Goal: Task Accomplishment & Management: Use online tool/utility

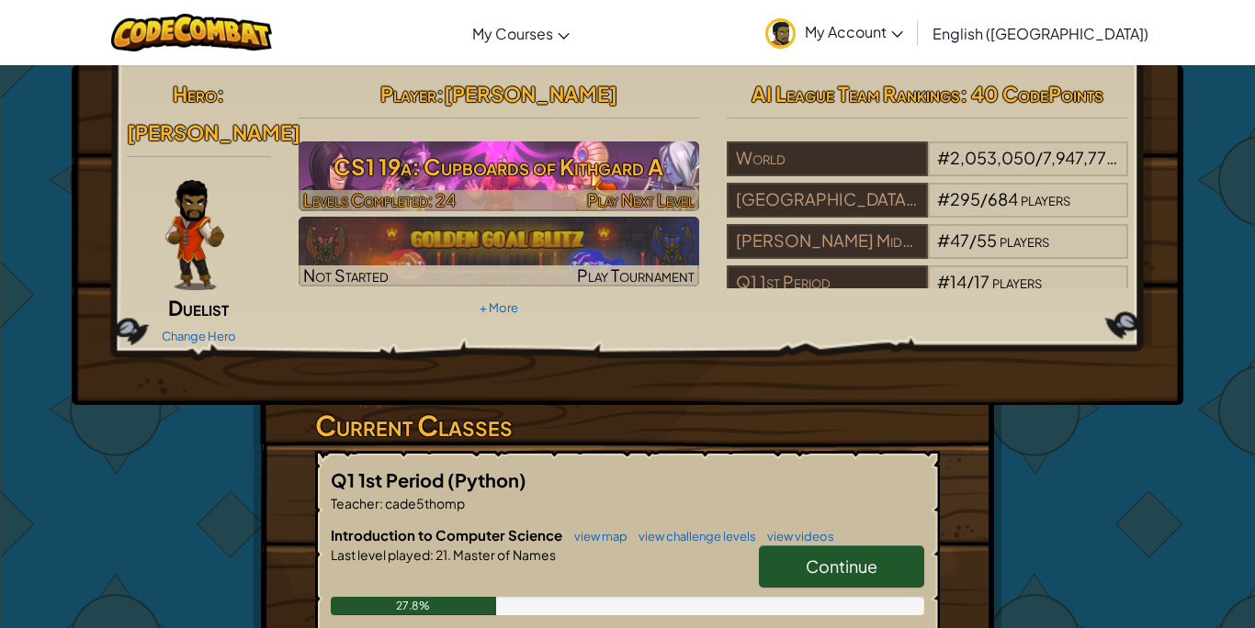
click at [638, 193] on span "Play Next Level" at bounding box center [640, 199] width 107 height 21
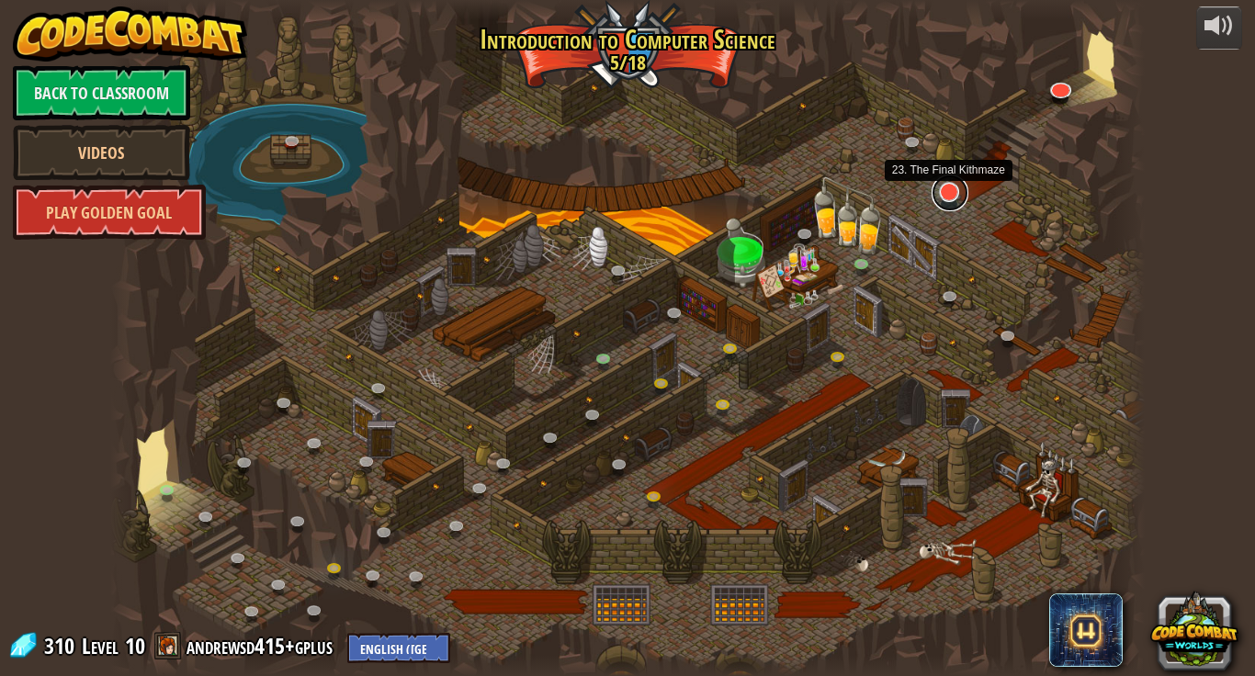
click at [958, 196] on link at bounding box center [949, 193] width 37 height 37
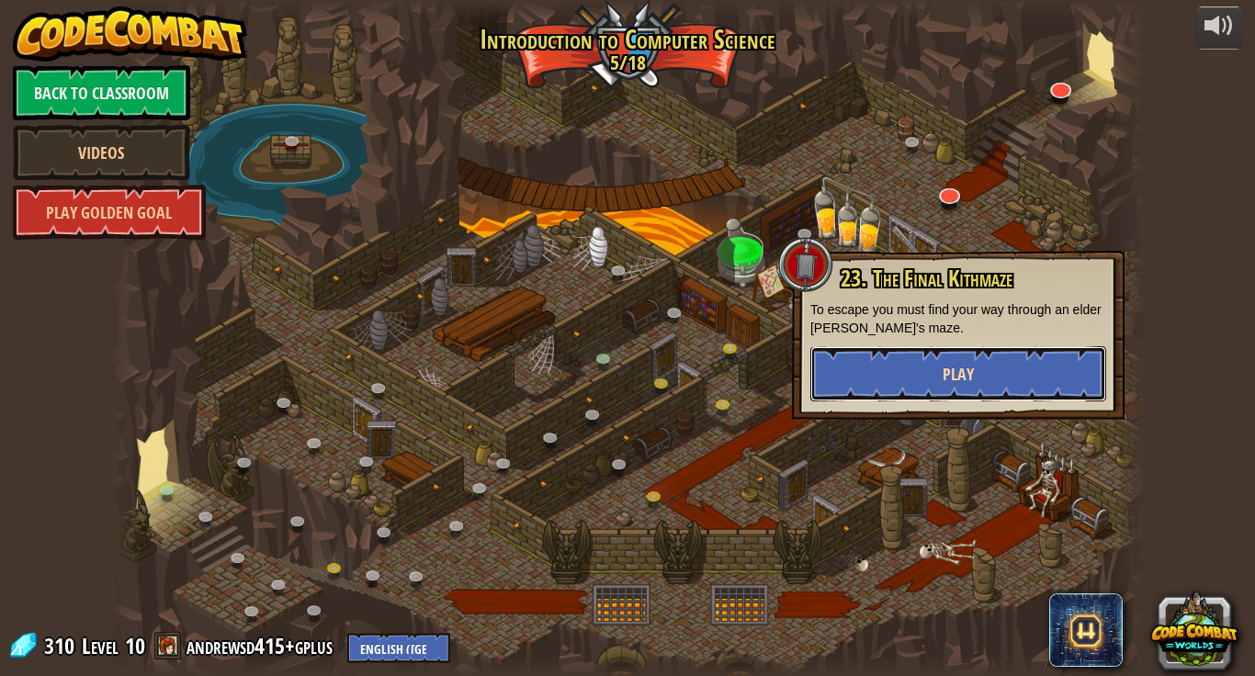
click at [922, 377] on button "Play" at bounding box center [958, 373] width 296 height 55
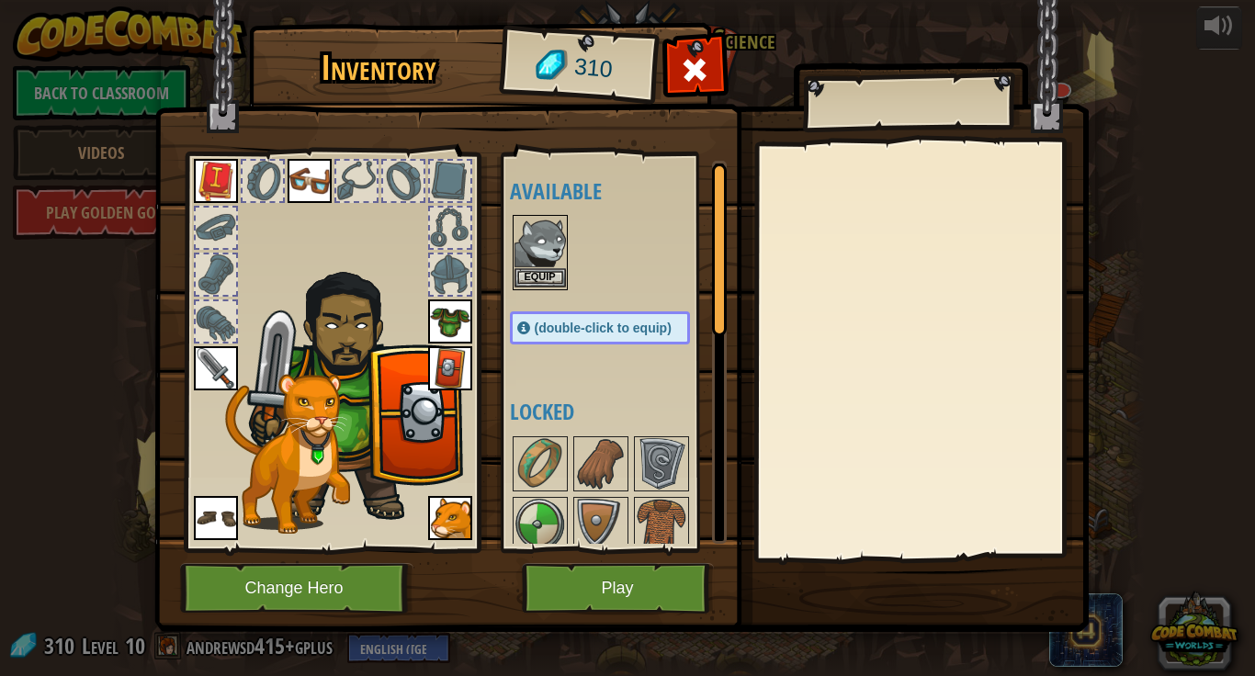
click at [537, 288] on div "Equip" at bounding box center [540, 252] width 55 height 75
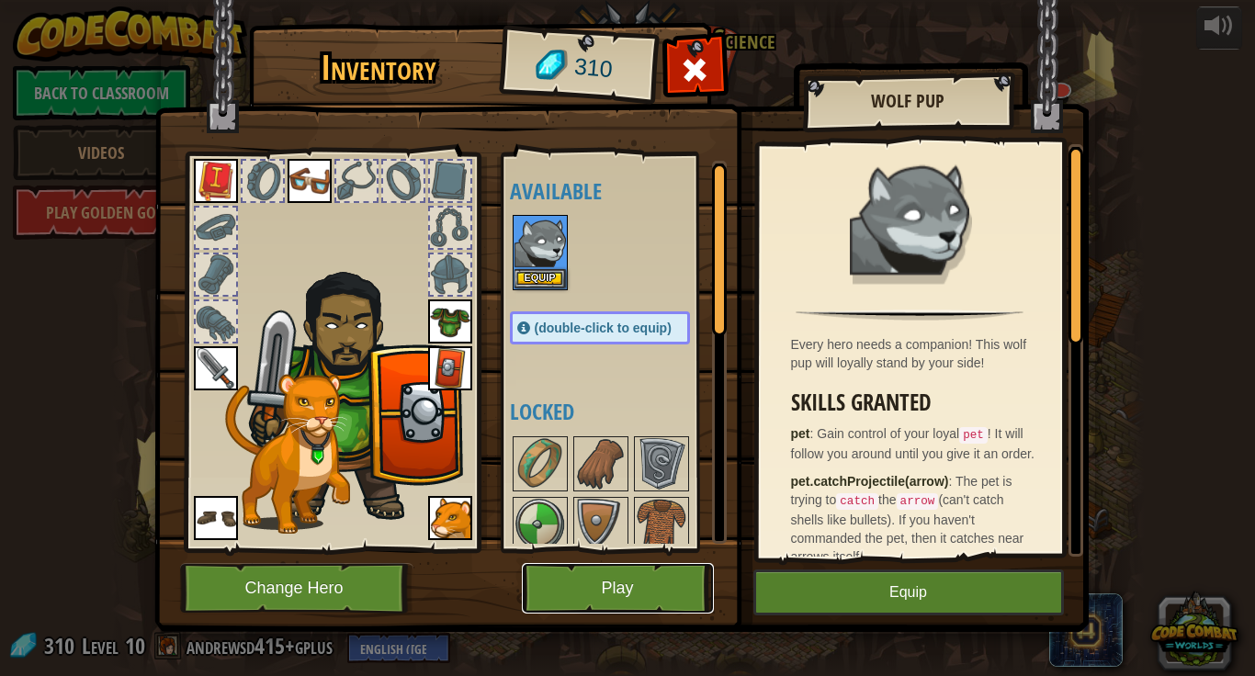
click at [570, 582] on button "Play" at bounding box center [618, 588] width 192 height 51
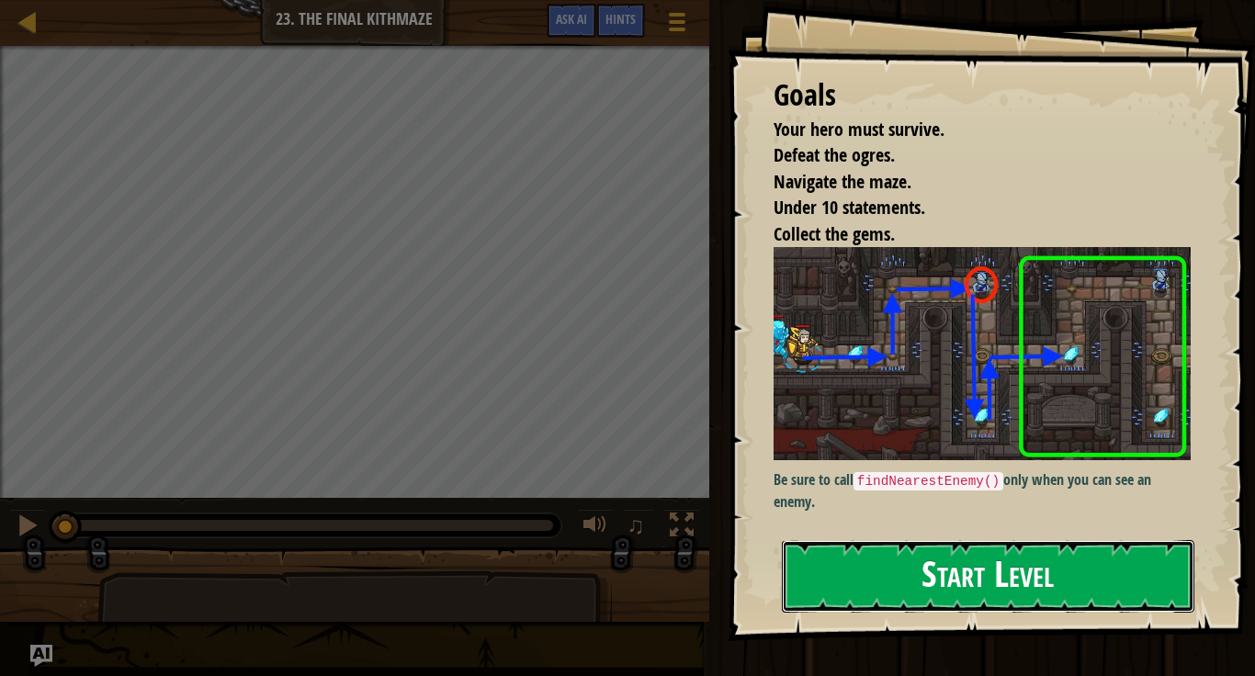
click at [862, 600] on button "Start Level" at bounding box center [988, 576] width 412 height 73
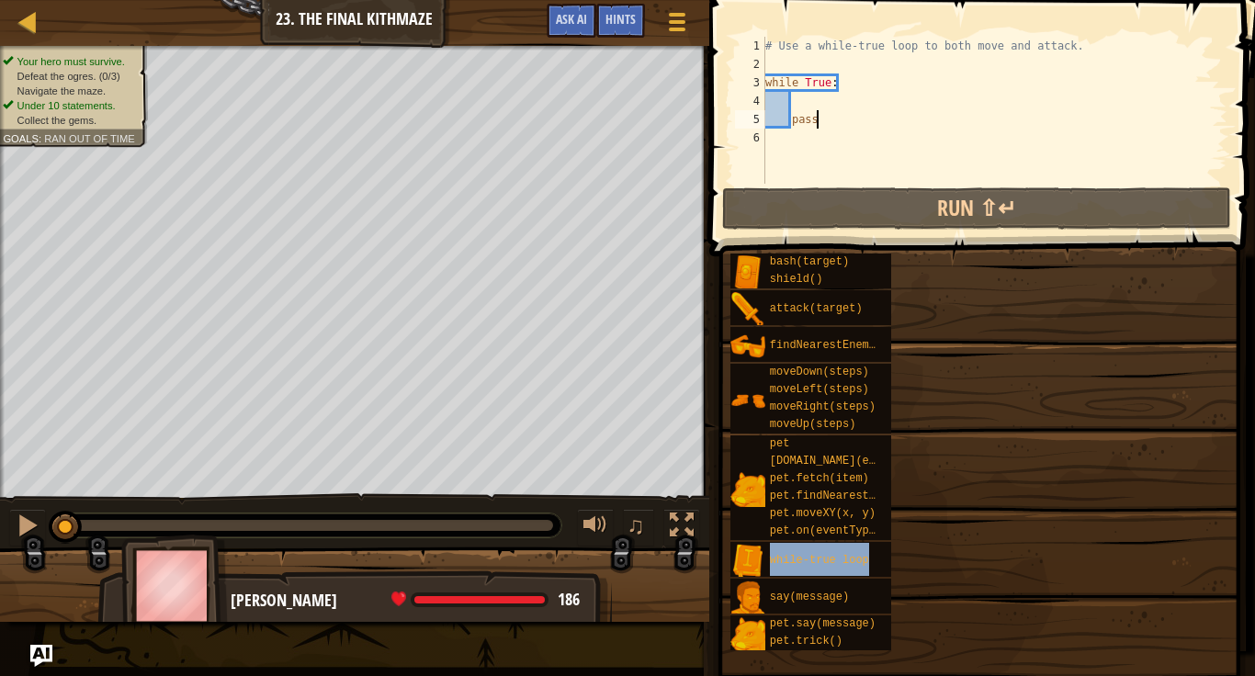
click at [856, 566] on span "while-true loop" at bounding box center [819, 560] width 99 height 13
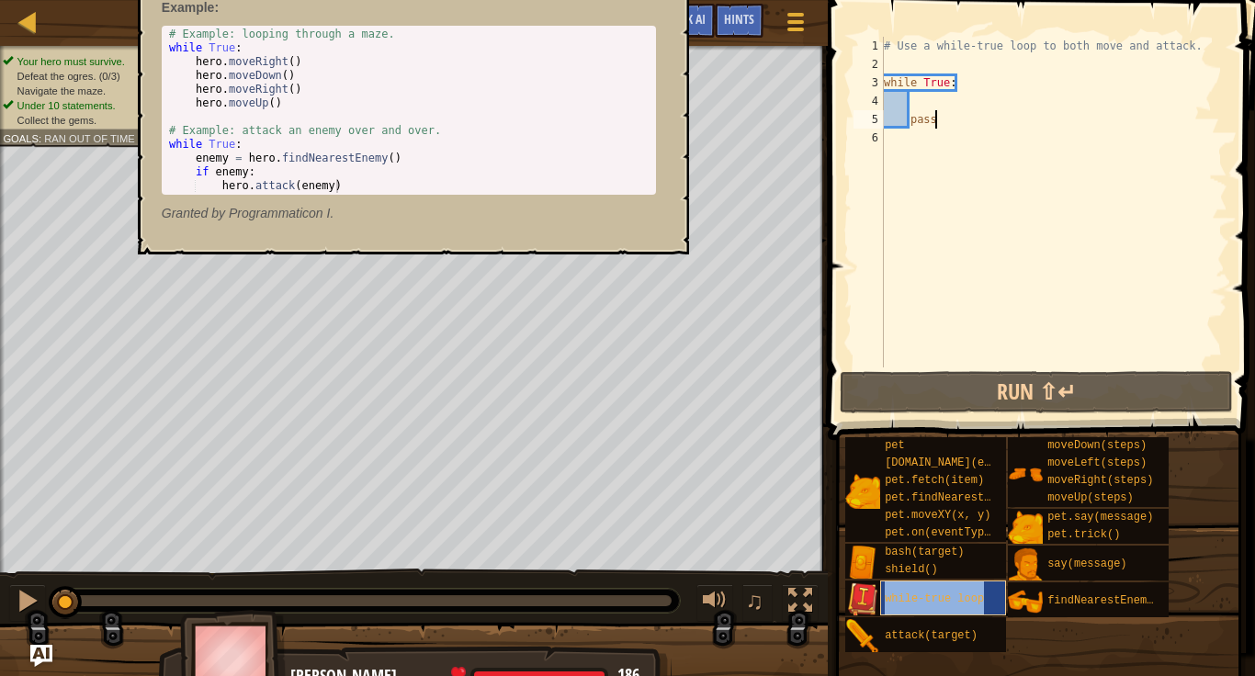
click at [933, 592] on span "while-true loop" at bounding box center [934, 598] width 99 height 13
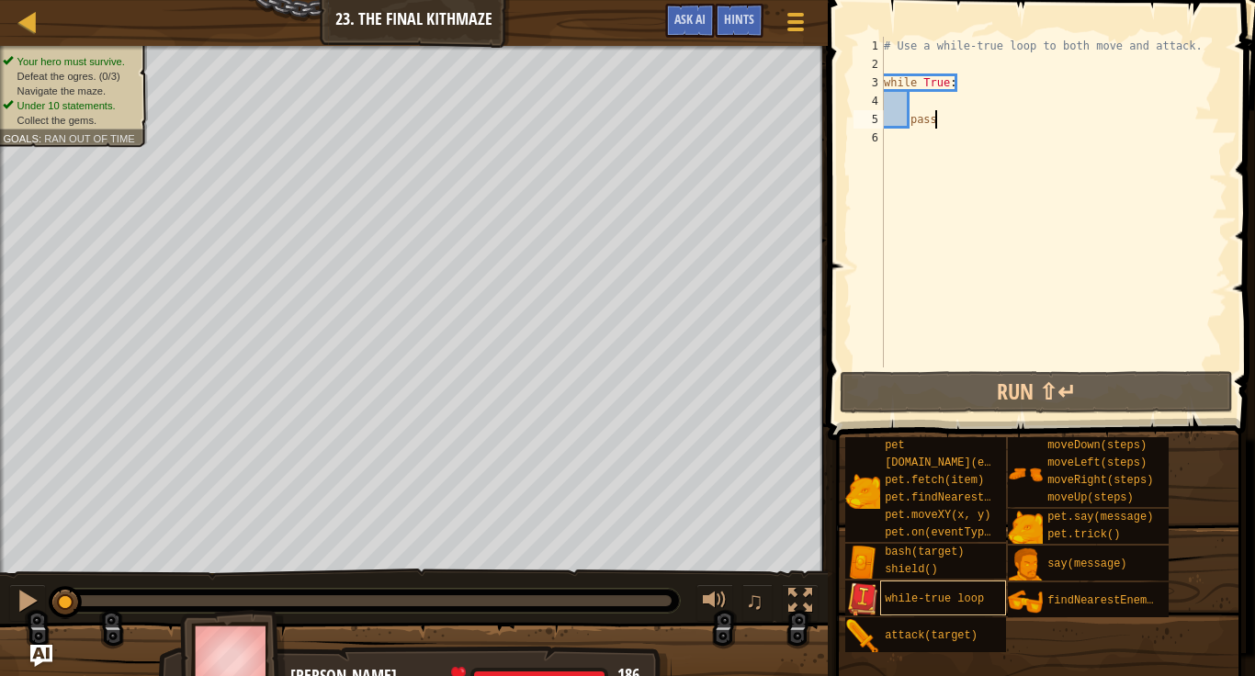
click at [889, 604] on span "while-true loop" at bounding box center [934, 598] width 99 height 13
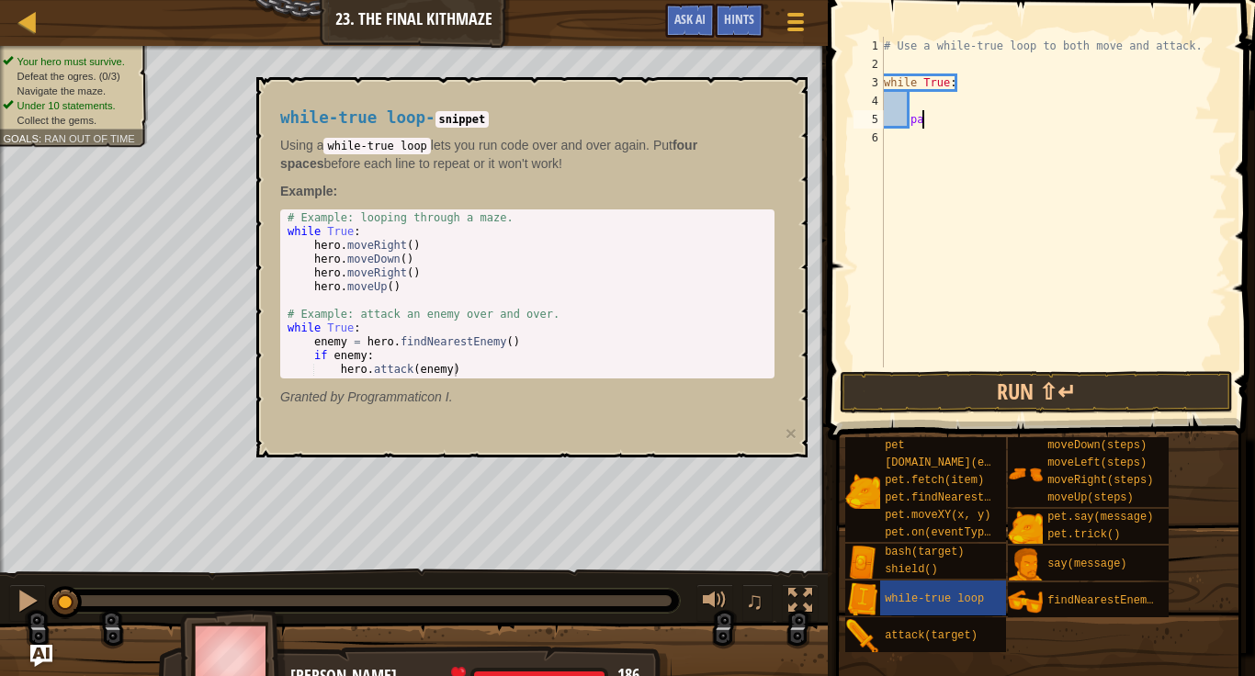
type textarea "p"
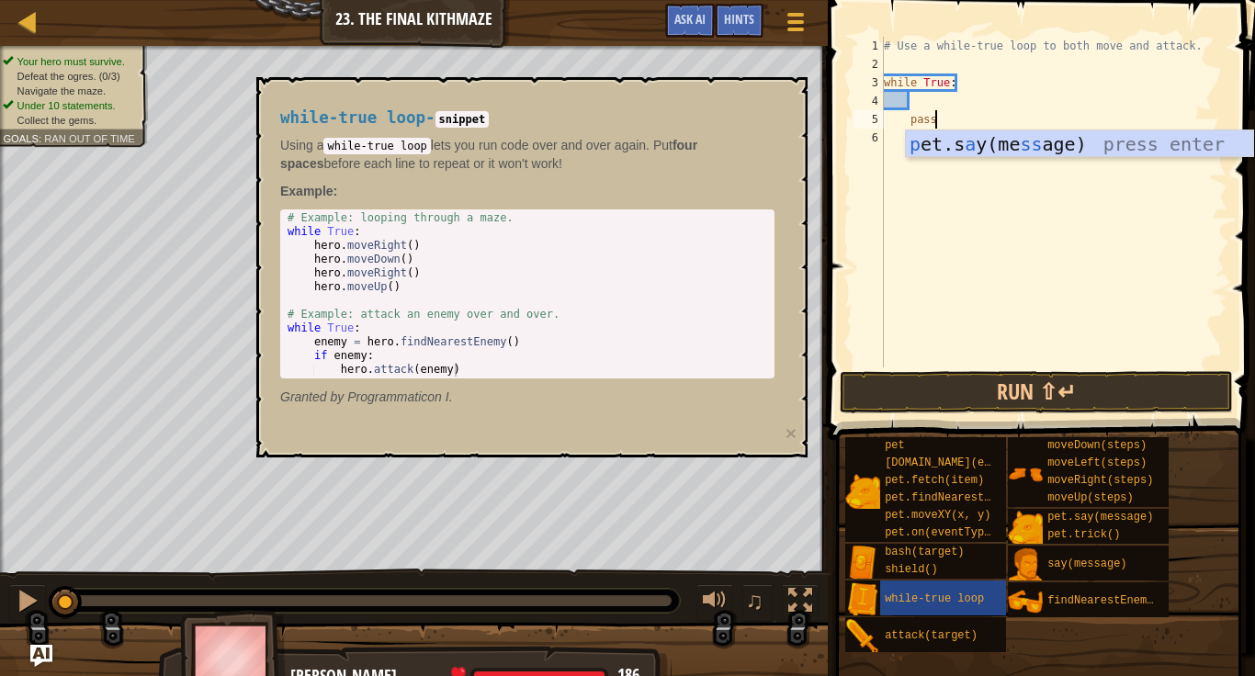
scroll to position [8, 6]
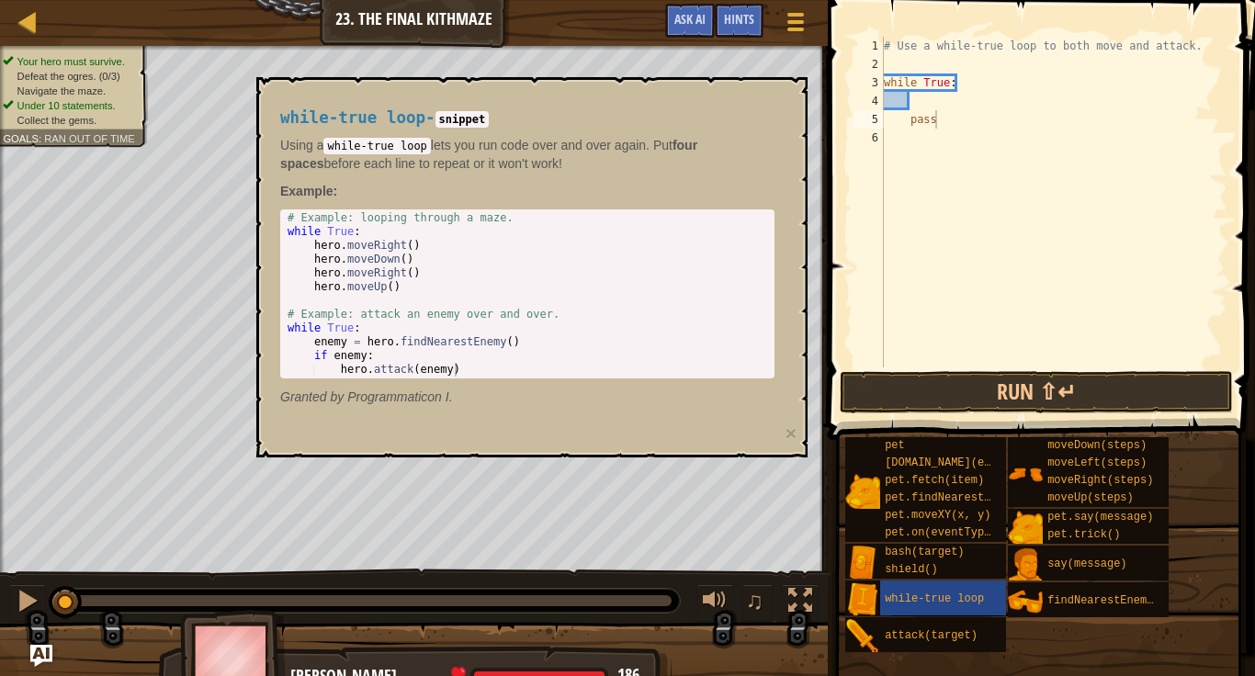
click at [844, 333] on span at bounding box center [1043, 194] width 442 height 494
click at [791, 27] on div at bounding box center [795, 21] width 25 height 27
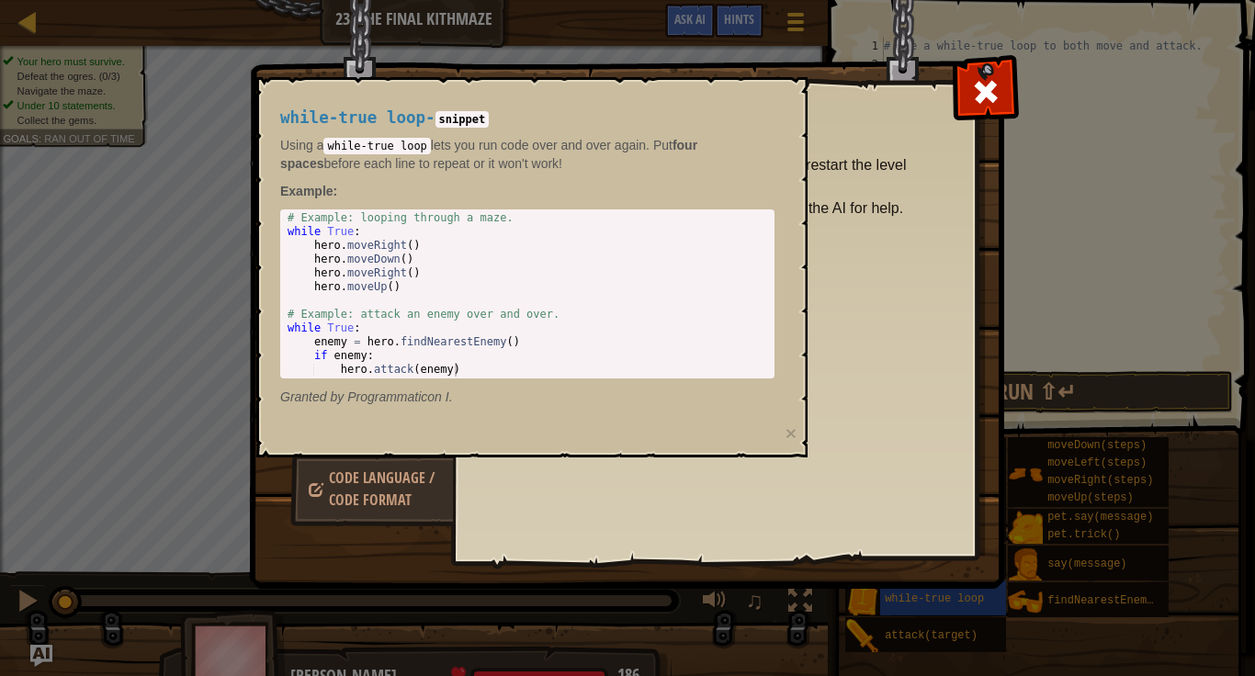
click at [528, 19] on img at bounding box center [634, 260] width 770 height 658
click at [490, 118] on code "snippet" at bounding box center [462, 119] width 54 height 17
click at [414, 495] on link "Code Language / Code Format" at bounding box center [372, 489] width 164 height 70
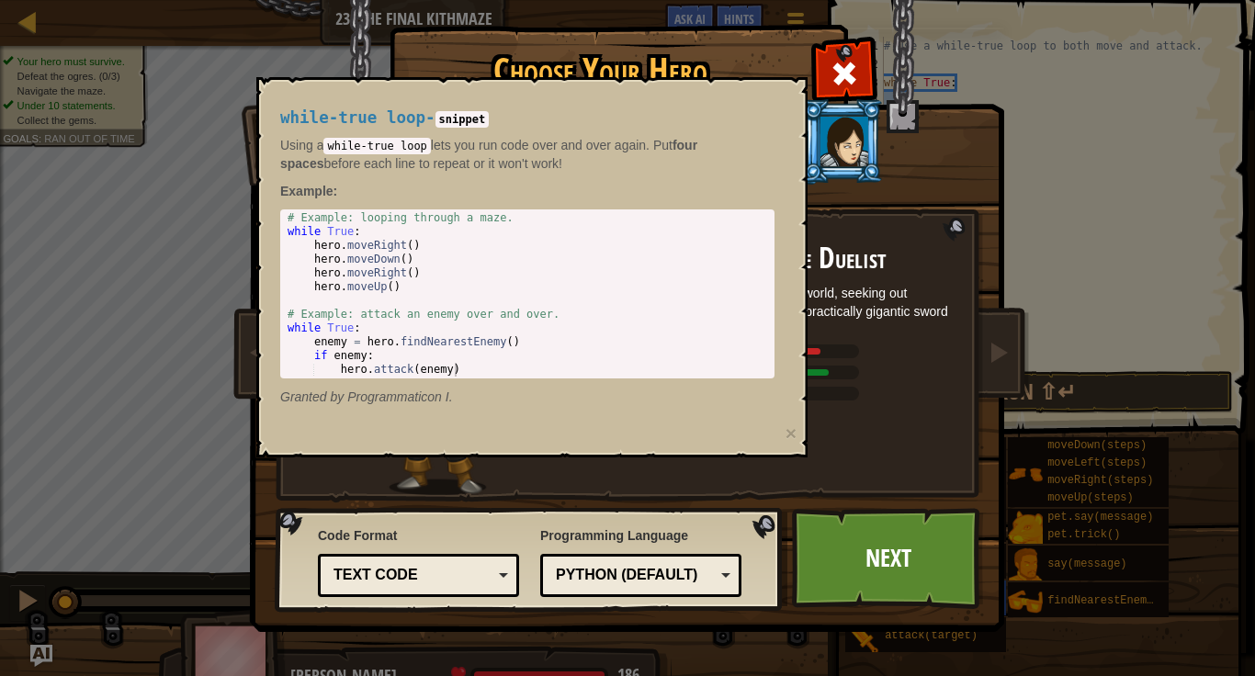
click at [857, 101] on li at bounding box center [842, 141] width 83 height 84
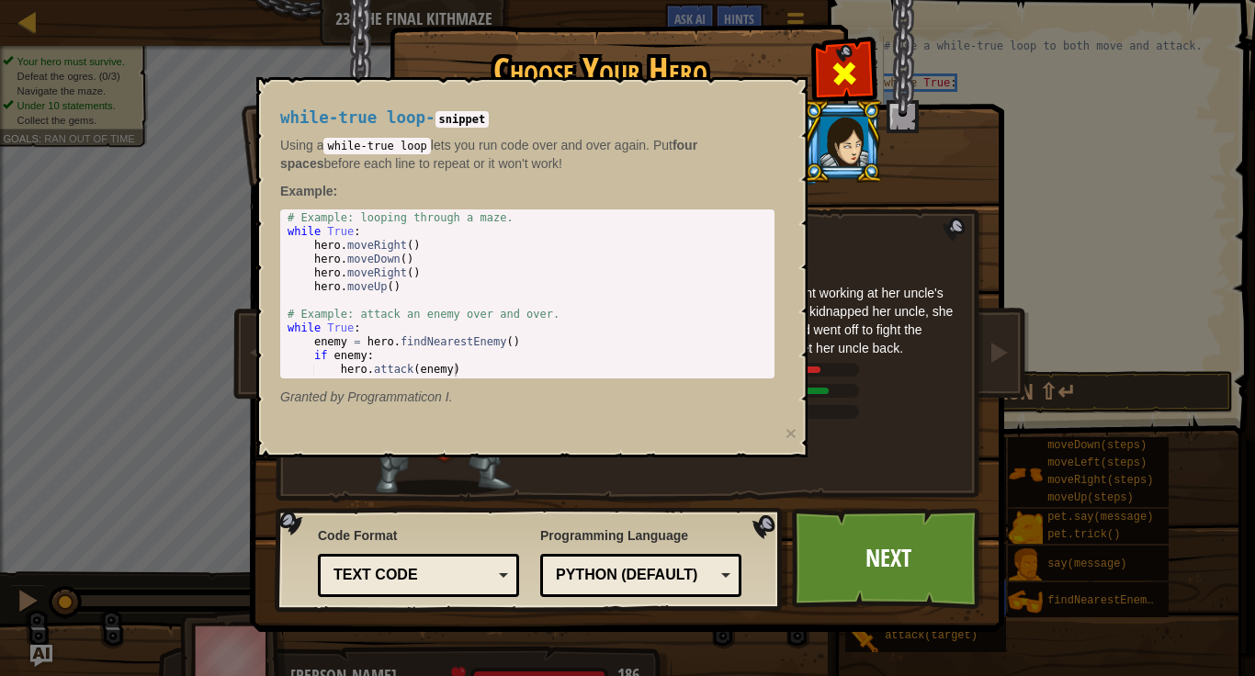
click at [834, 79] on span at bounding box center [843, 73] width 29 height 29
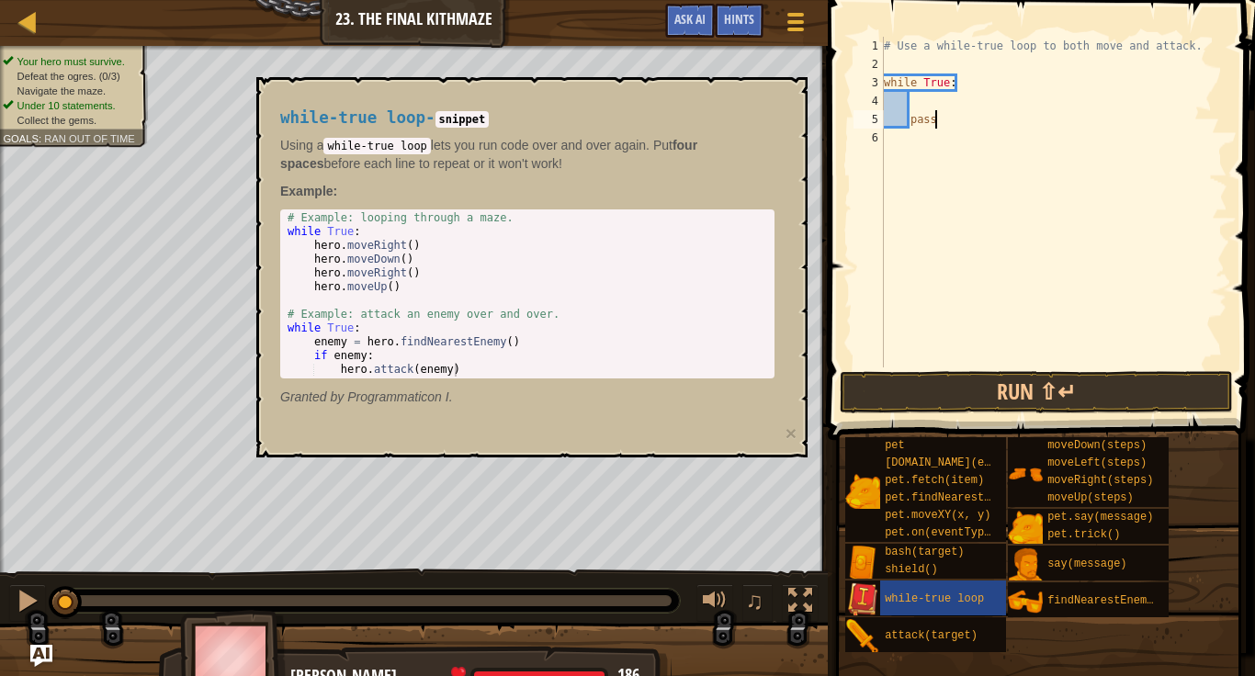
click at [878, 604] on img at bounding box center [862, 599] width 35 height 35
click at [885, 577] on div "shield()" at bounding box center [943, 569] width 126 height 17
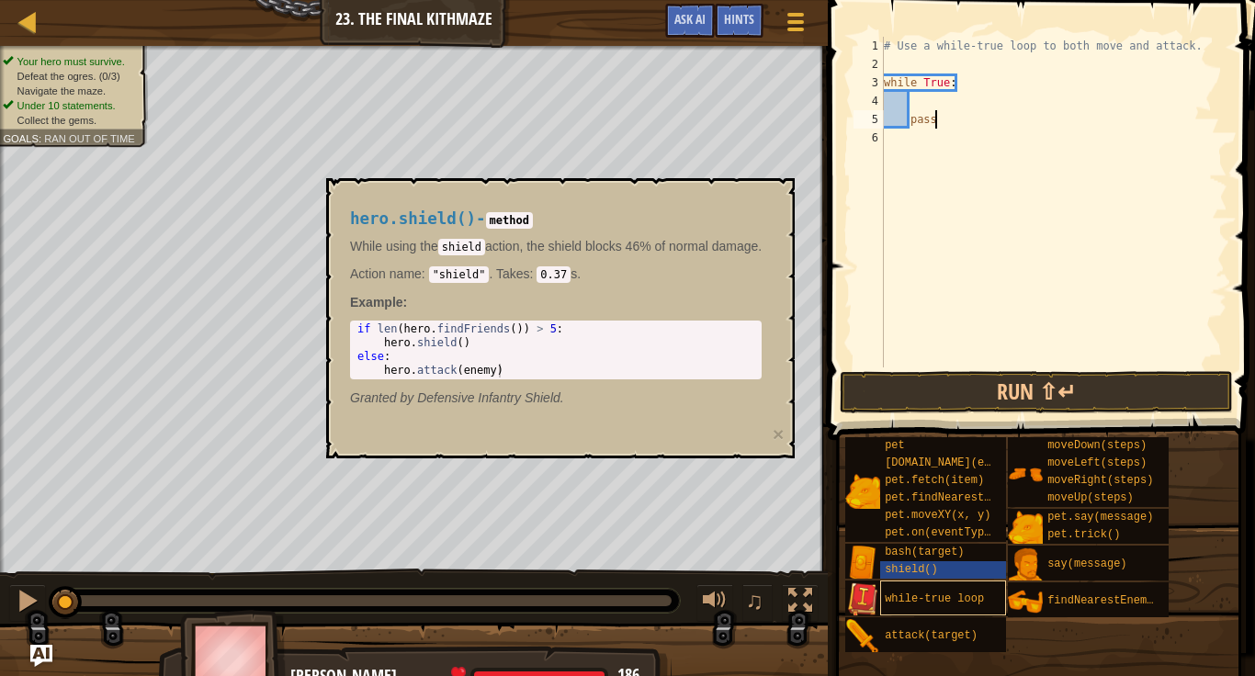
click at [897, 594] on span "while-true loop" at bounding box center [934, 598] width 99 height 13
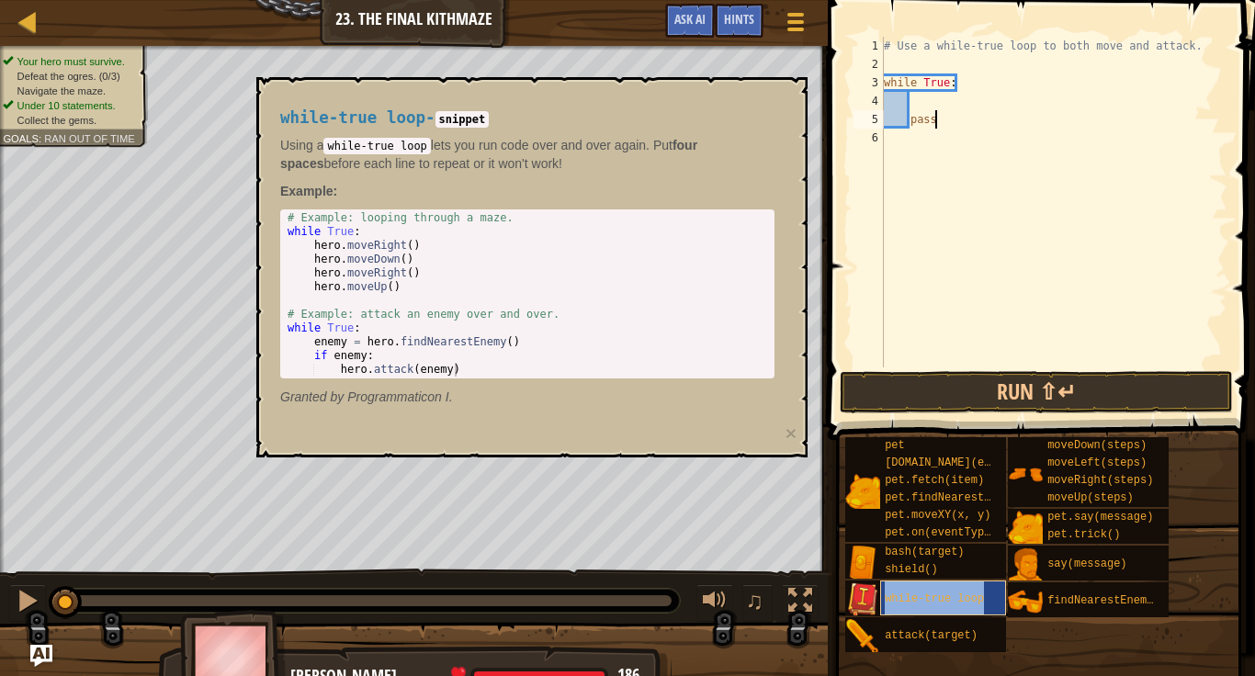
click at [897, 594] on span "while-true loop" at bounding box center [934, 598] width 99 height 13
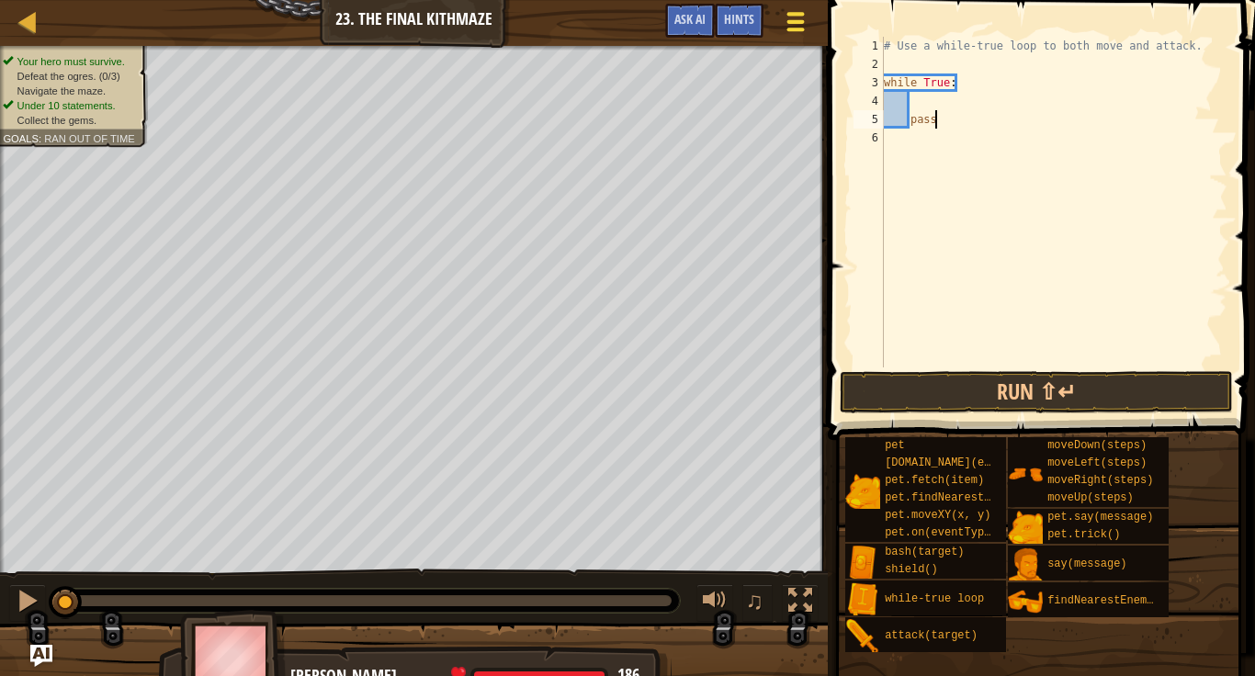
click at [796, 18] on div at bounding box center [795, 21] width 25 height 27
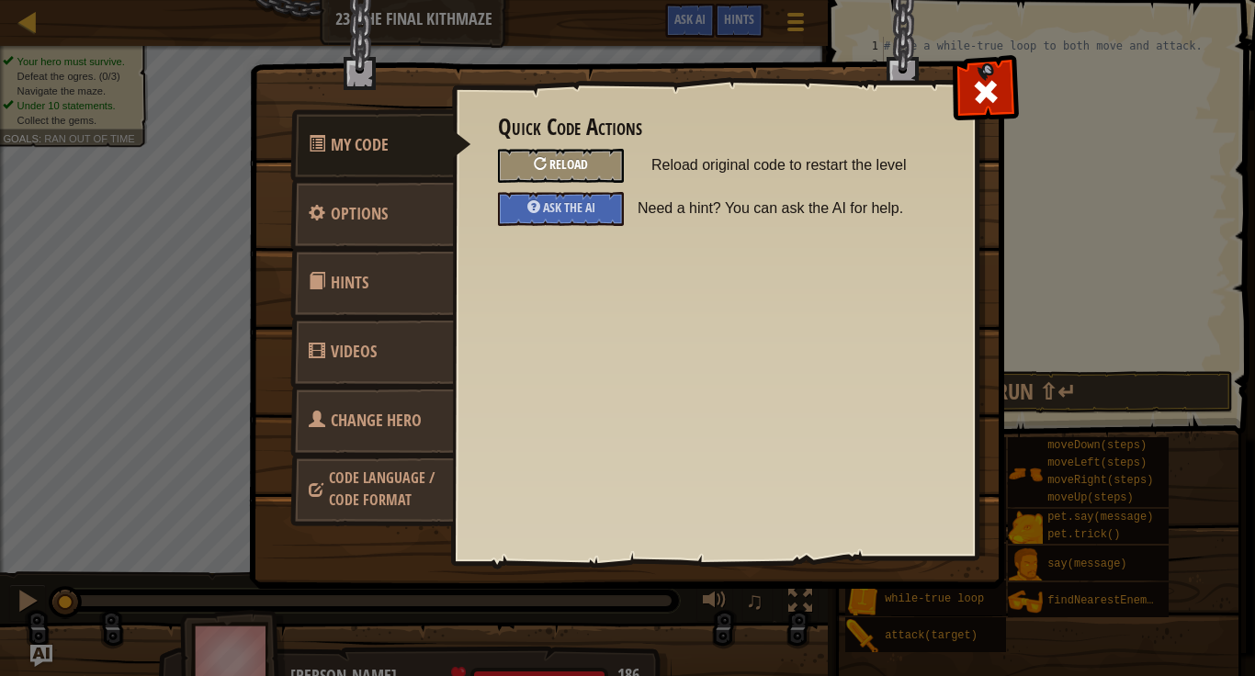
click at [581, 168] on span "Reload" at bounding box center [568, 163] width 39 height 17
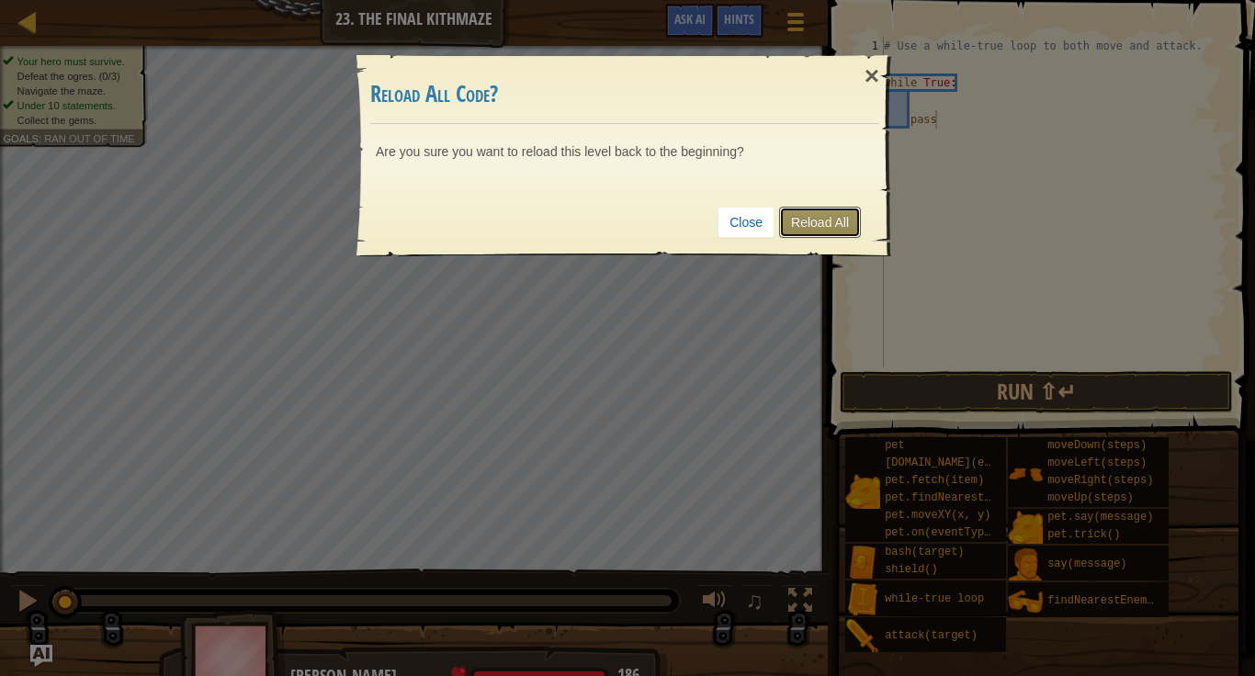
click at [860, 233] on link "Reload All" at bounding box center [820, 222] width 82 height 31
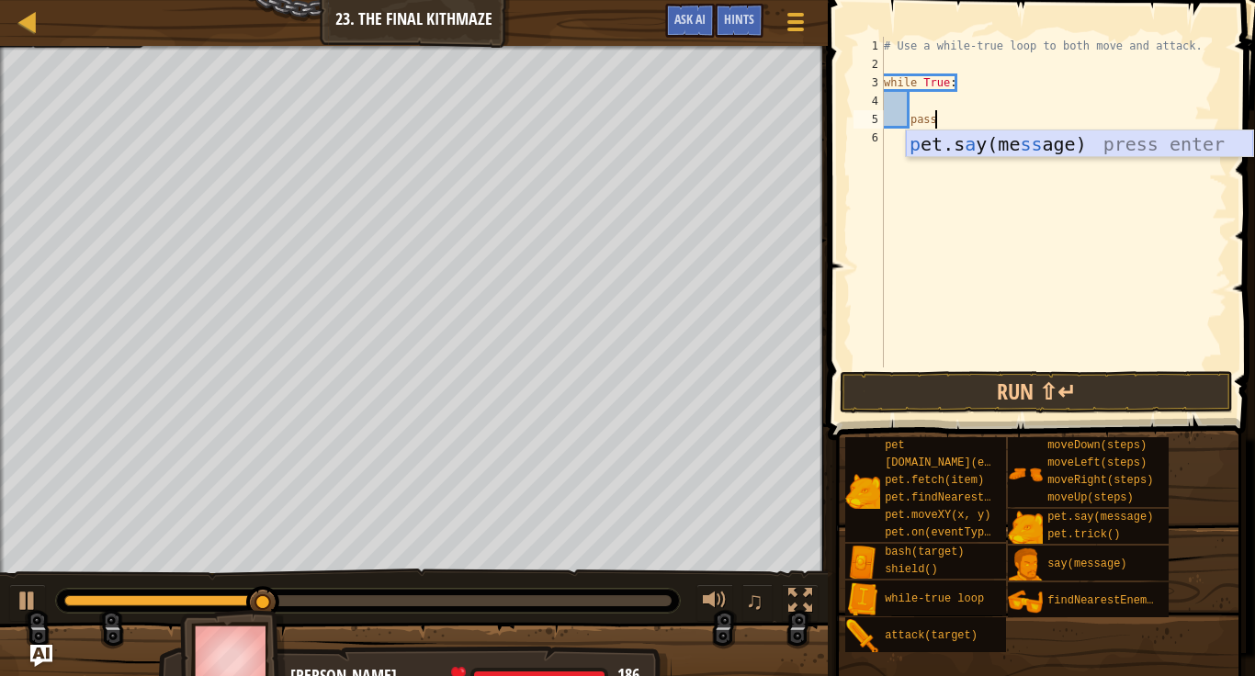
click at [906, 136] on div "p et.s a y(me ss age) press enter" at bounding box center [1079, 171] width 347 height 83
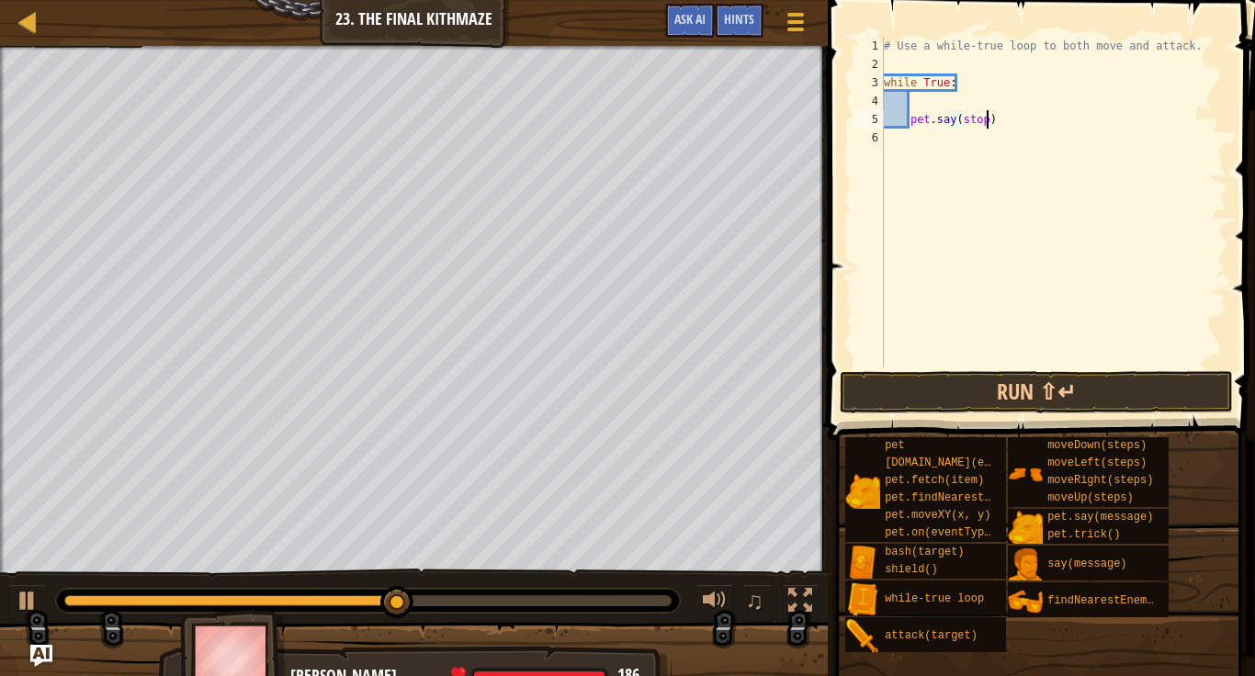
scroll to position [8, 15]
click at [908, 385] on button "Run ⇧↵" at bounding box center [1036, 392] width 393 height 42
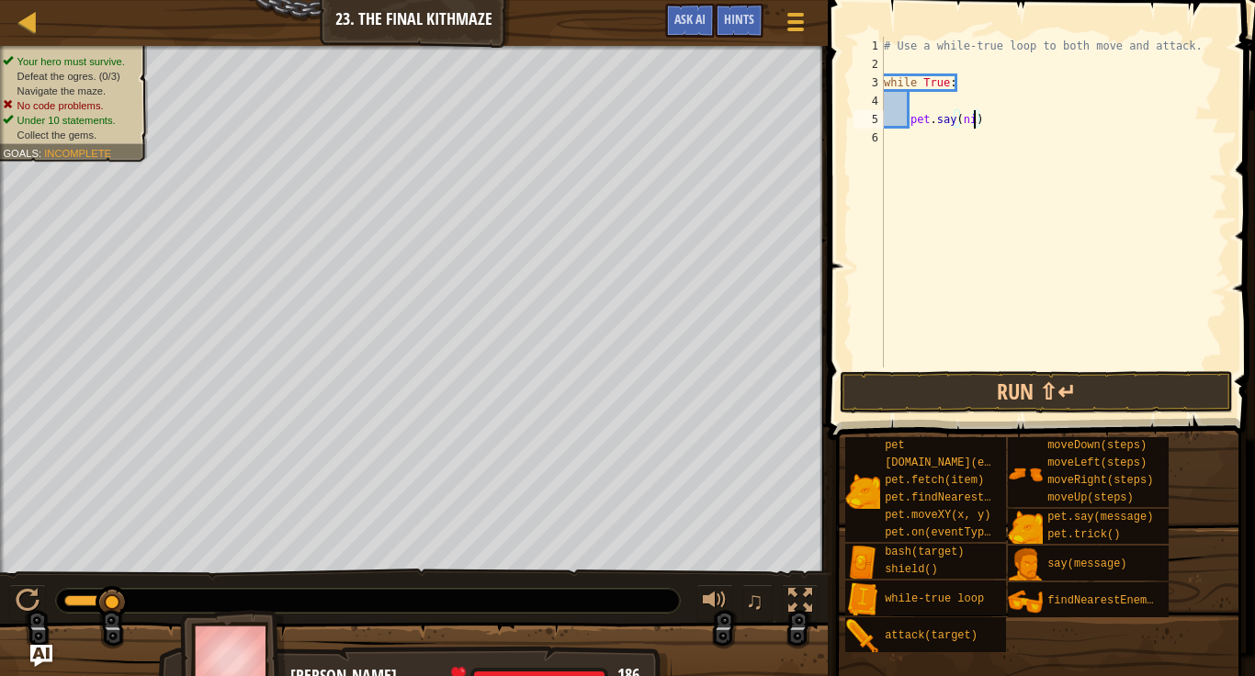
scroll to position [8, 14]
click at [1168, 395] on button "Run ⇧↵" at bounding box center [1036, 392] width 393 height 42
type textarea "pet.say(slave)"
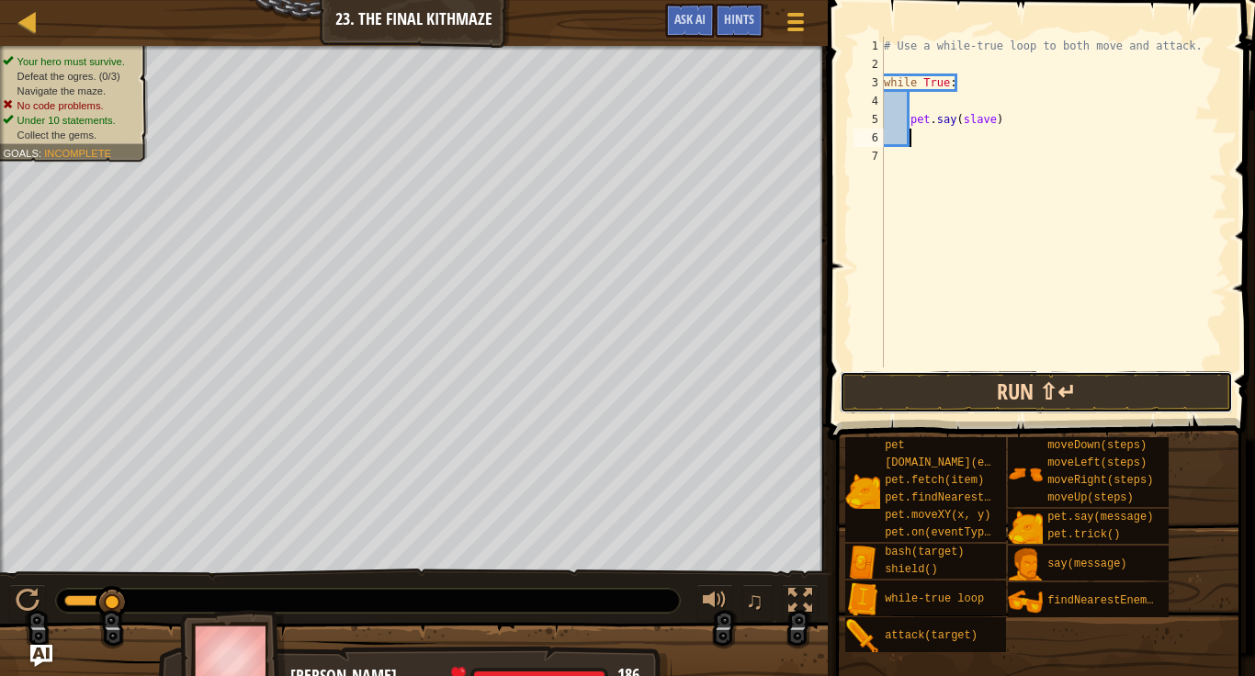
click at [942, 398] on button "Run ⇧↵" at bounding box center [1036, 392] width 393 height 42
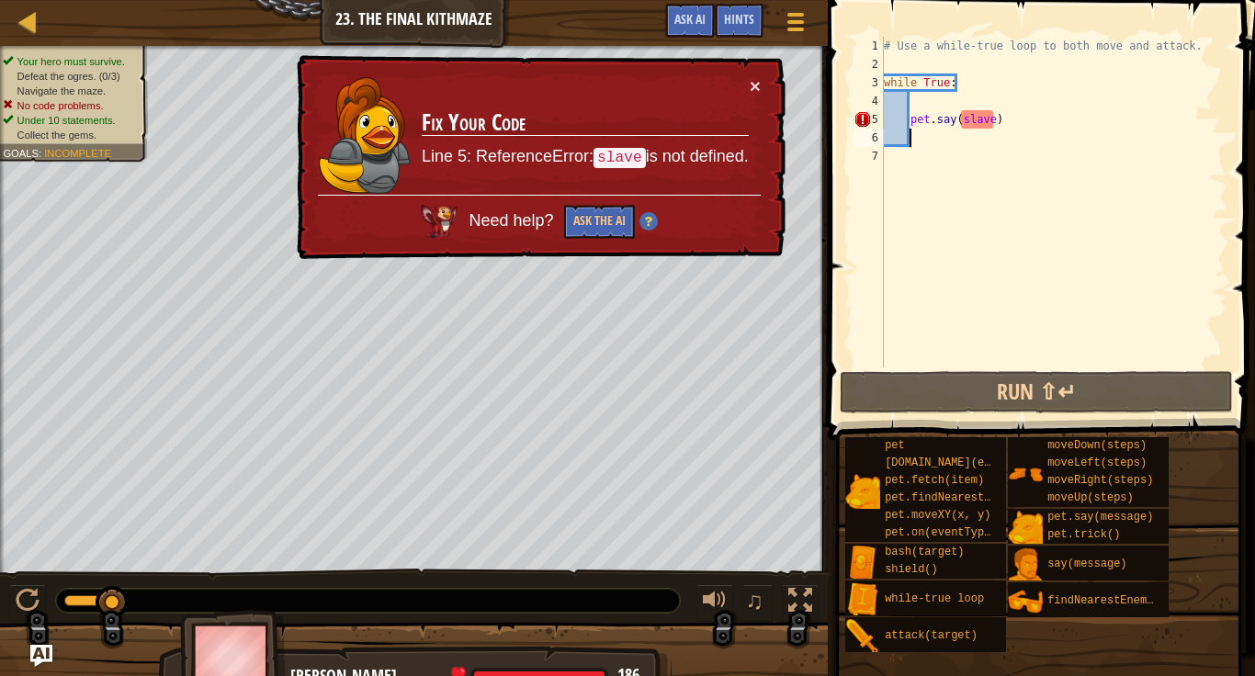
click at [988, 118] on div "# Use a while-true loop to both move and attack. while True : pet . say ( slave…" at bounding box center [1053, 220] width 347 height 367
click at [990, 125] on div "# Use a while-true loop to both move and attack. while True : pet . say ( slave…" at bounding box center [1053, 220] width 347 height 367
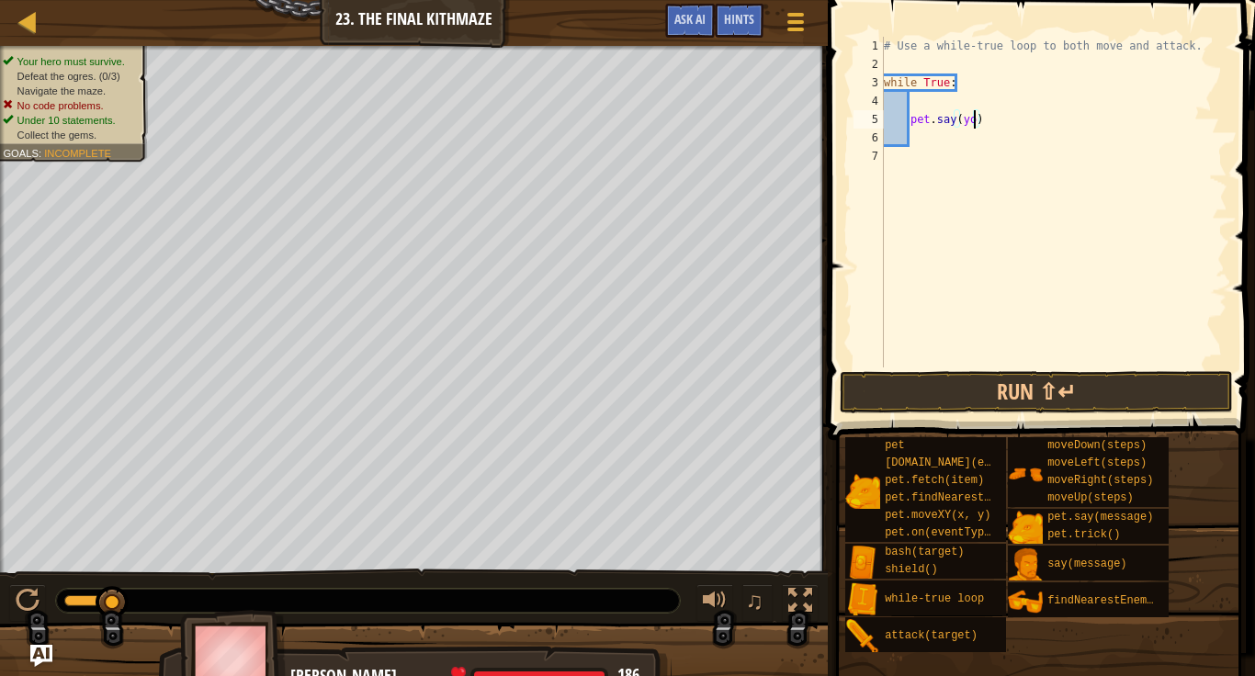
scroll to position [8, 14]
click at [976, 389] on button "Run ⇧↵" at bounding box center [1036, 392] width 393 height 42
click at [977, 398] on button "Run ⇧↵" at bounding box center [1036, 392] width 393 height 42
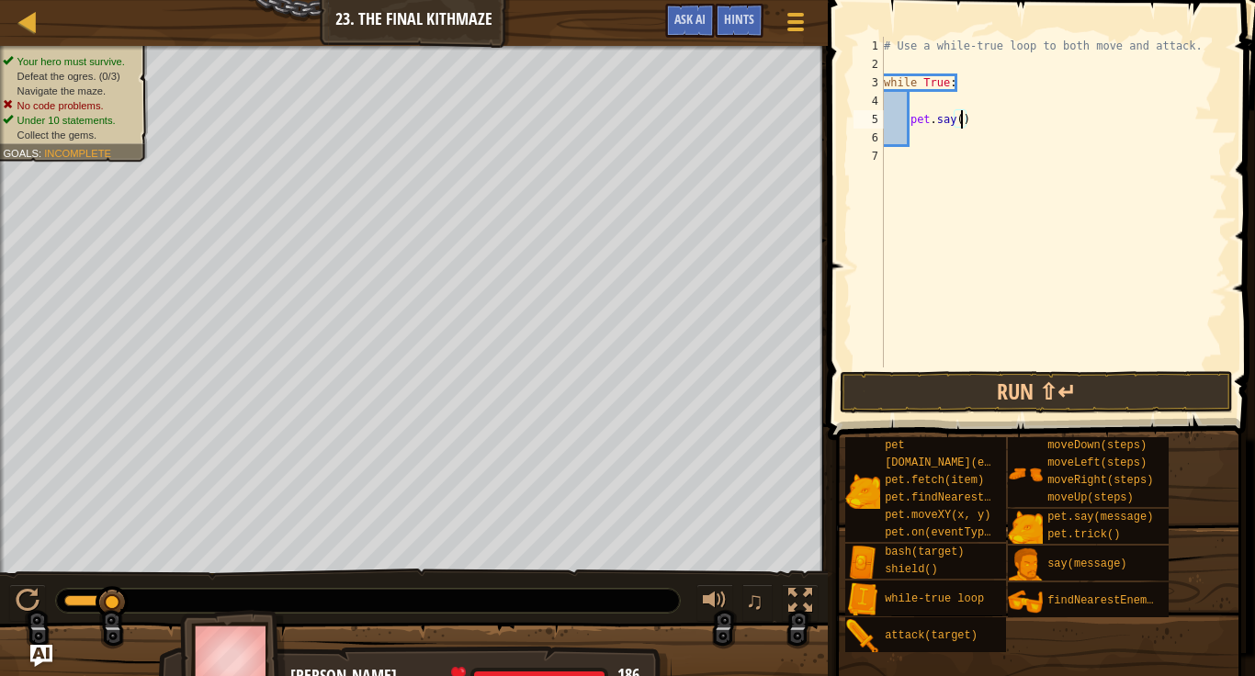
click at [969, 119] on div "# Use a while-true loop to both move and attack. while True : pet . say ( )" at bounding box center [1053, 220] width 347 height 367
type textarea "p"
click at [914, 104] on div "# Use a while-true loop to both move and attack. while True :" at bounding box center [1053, 220] width 347 height 367
type textarea "h"
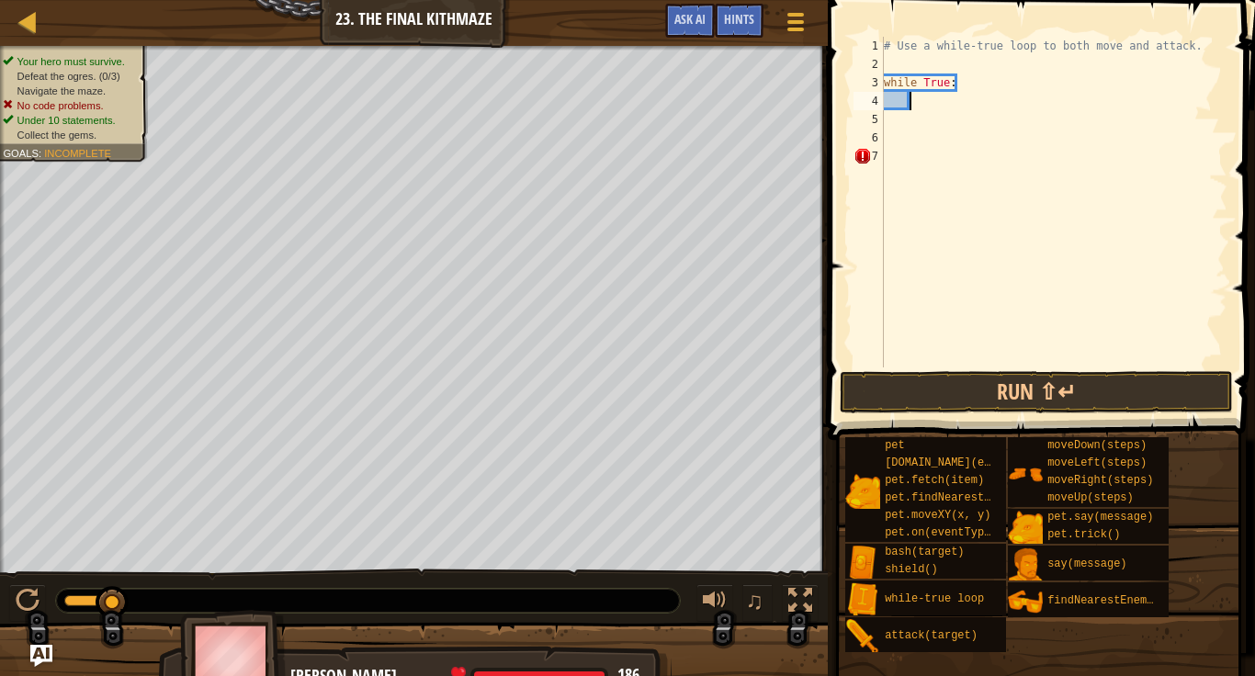
scroll to position [8, 4]
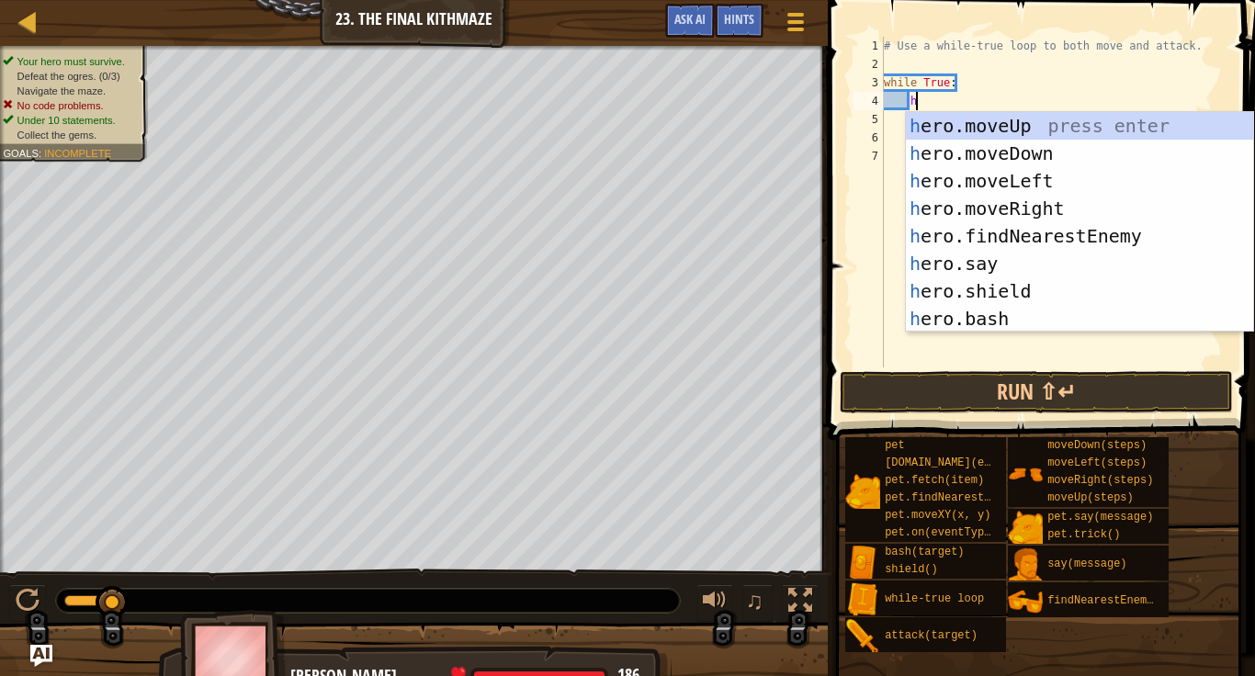
click at [1049, 203] on div "h ero.moveUp press enter h ero.moveDown press enter h ero.moveLeft press enter …" at bounding box center [1079, 250] width 347 height 276
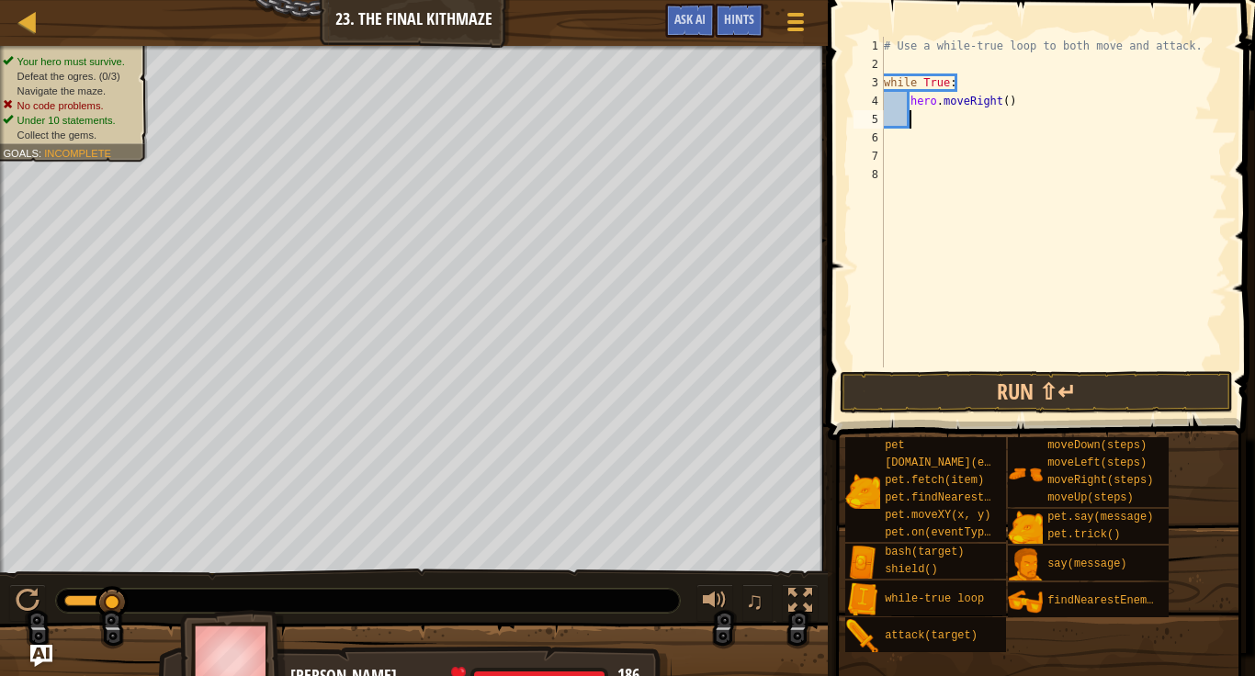
scroll to position [8, 3]
type textarea "h"
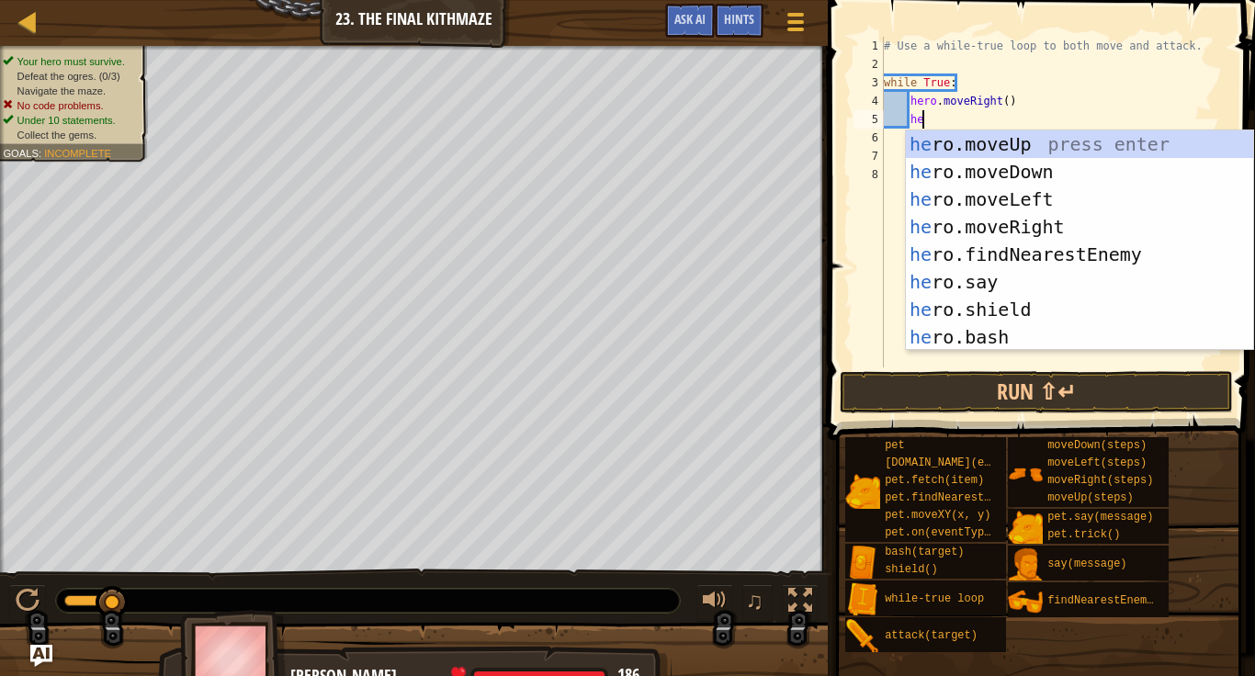
type textarea "her"
click at [1037, 134] on div "her o.moveUp press enter her o.moveDown press enter her o.moveLeft press enter …" at bounding box center [1079, 268] width 347 height 276
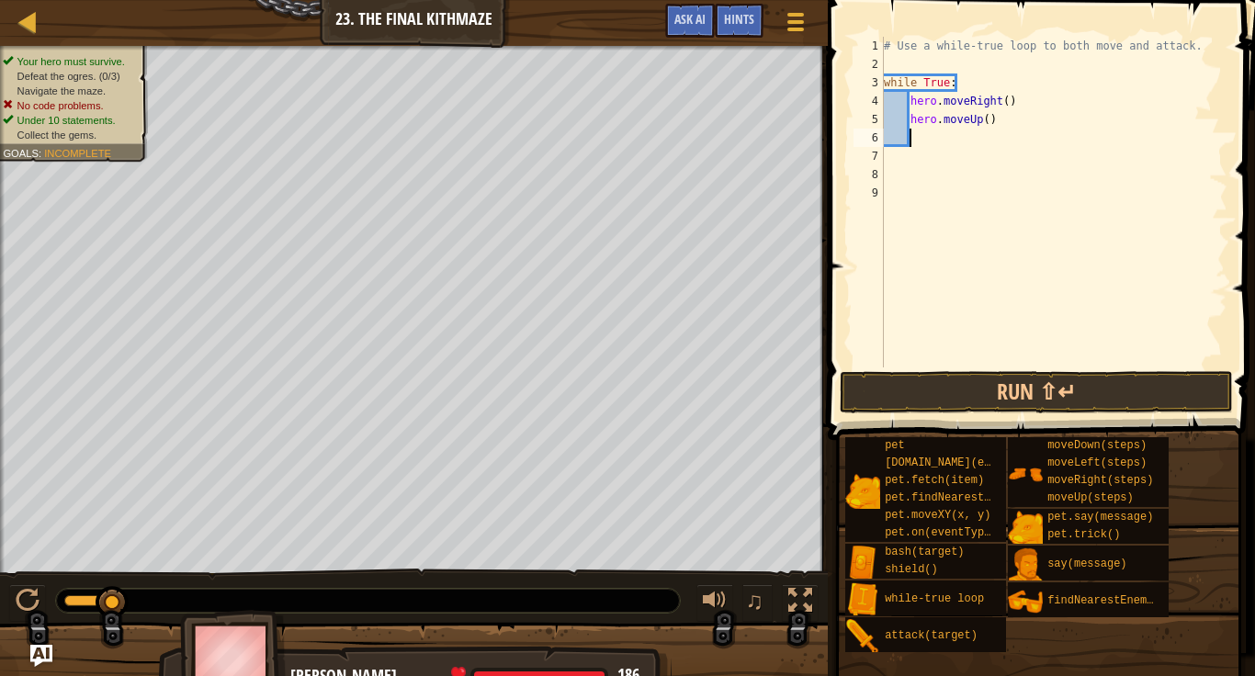
type textarea "h"
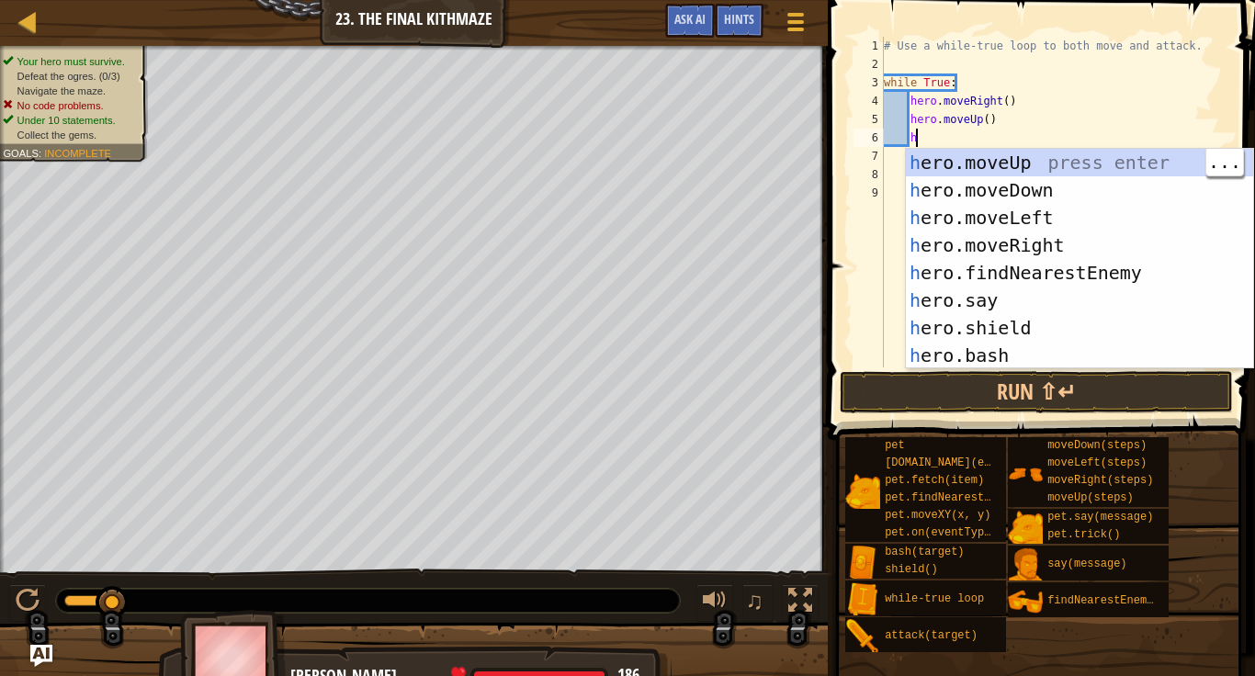
scroll to position [8, 4]
click at [1068, 266] on div "h ero.moveUp press enter h ero.moveDown press enter h ero.moveLeft press enter …" at bounding box center [1079, 287] width 347 height 276
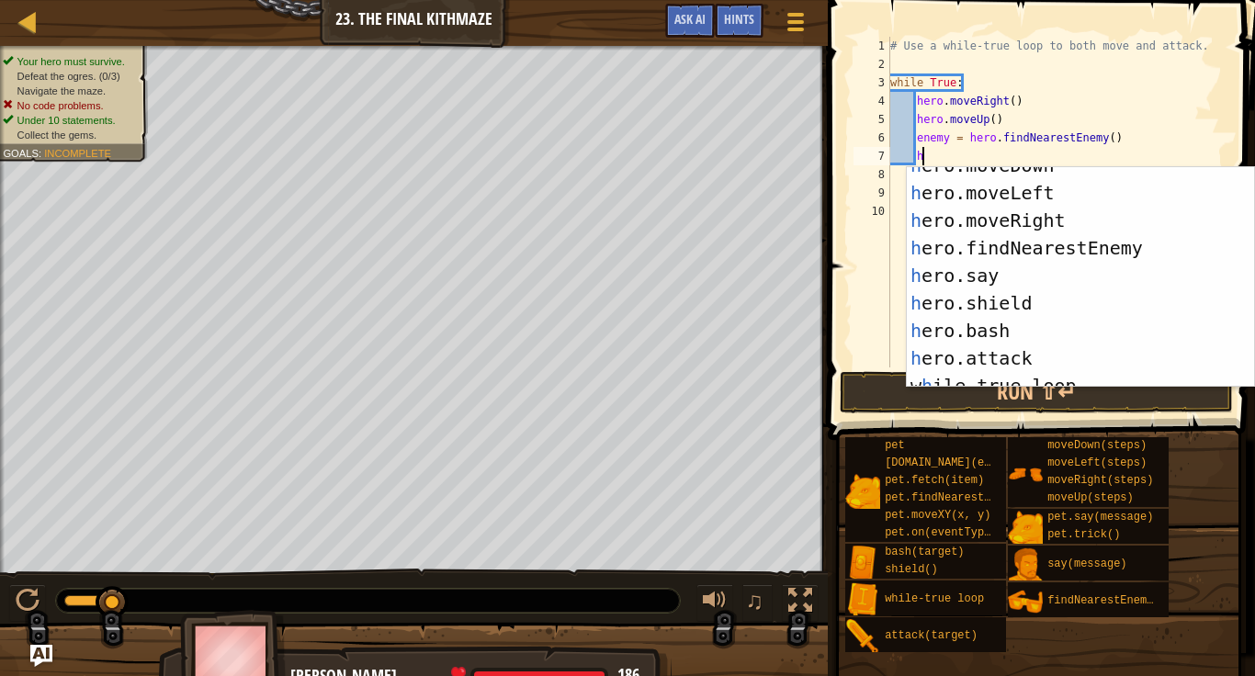
scroll to position [138, 0]
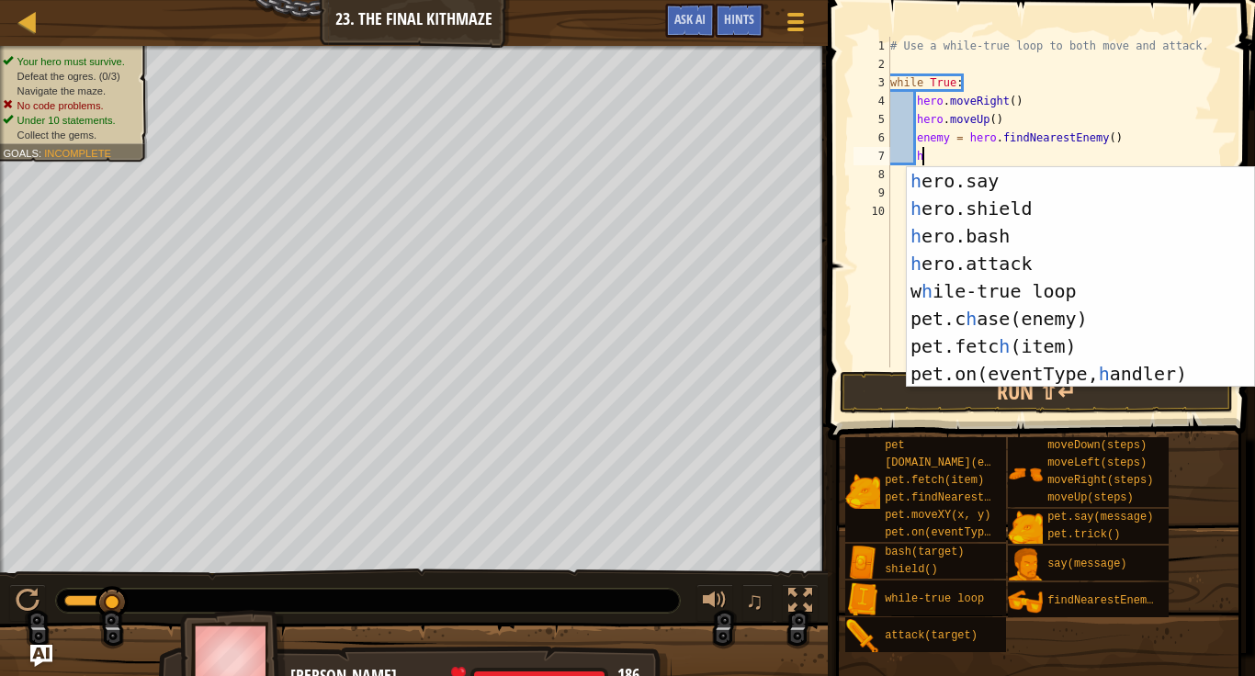
click at [1028, 263] on div "h ero.say press enter h ero.shield press enter h ero.bash press enter h ero.att…" at bounding box center [1080, 305] width 347 height 276
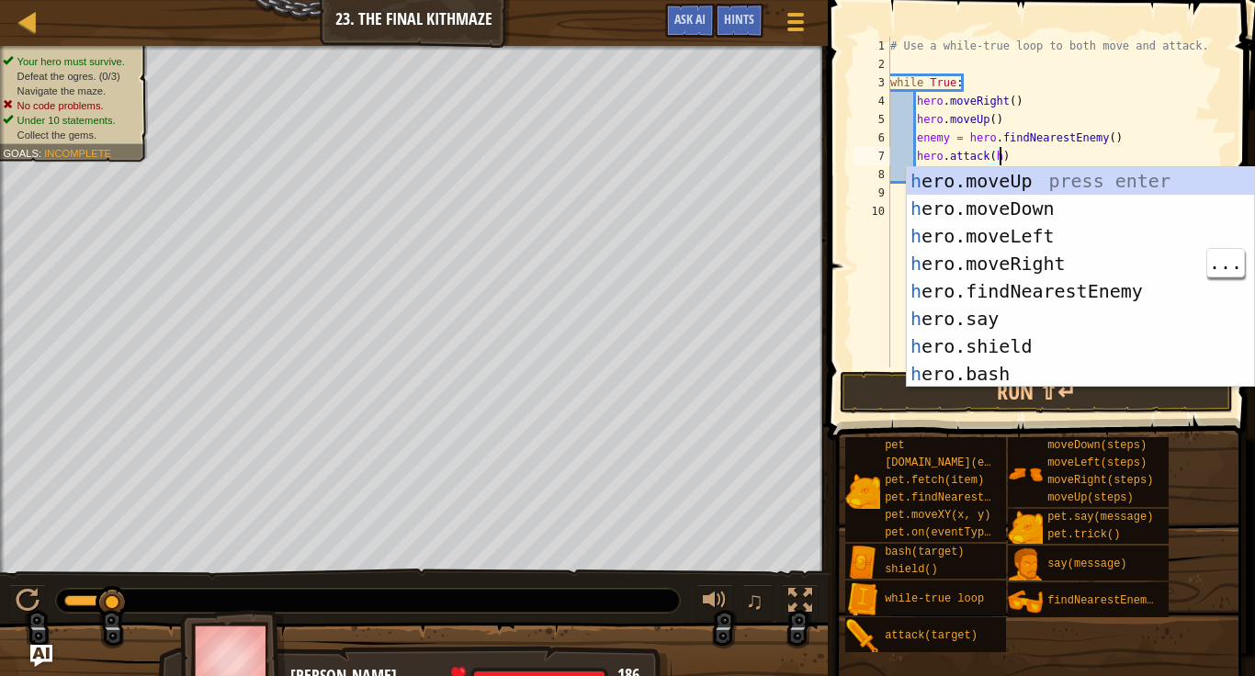
scroll to position [0, 0]
click at [1107, 294] on div "h ero.moveUp press enter h ero.moveDown press enter h ero.moveLeft press enter …" at bounding box center [1080, 305] width 347 height 276
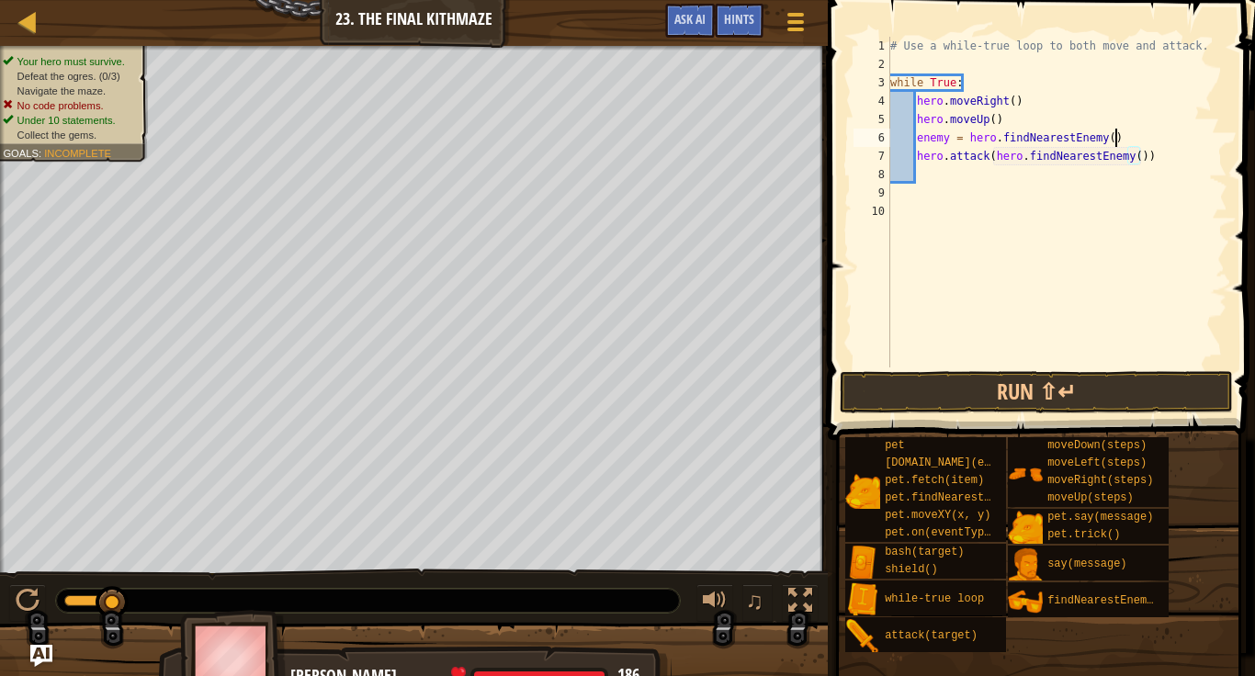
click at [1116, 134] on div "# Use a while-true loop to both move and attack. while True : hero . moveRight …" at bounding box center [1056, 220] width 341 height 367
type textarea "e"
type textarea "hero.moveUp()"
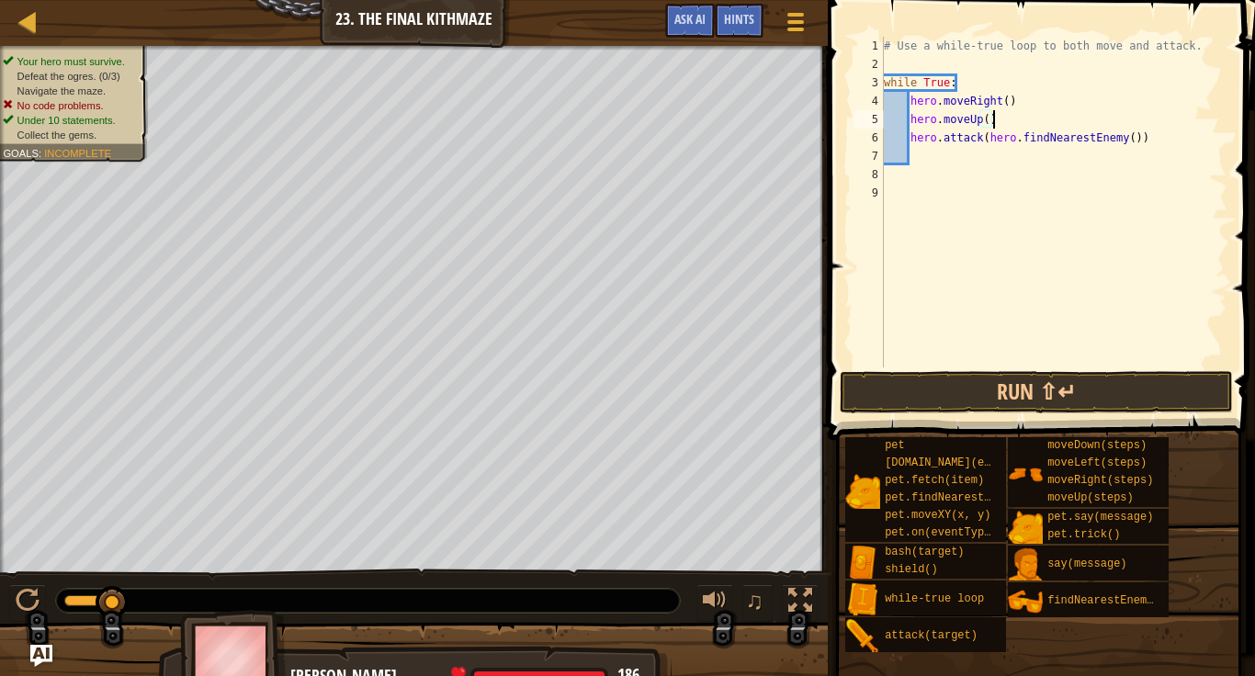
click at [955, 166] on div "# Use a while-true loop to both move and attack. while True : hero . moveRight …" at bounding box center [1053, 220] width 347 height 367
click at [947, 149] on div "# Use a while-true loop to both move and attack. while True : hero . moveRight …" at bounding box center [1053, 220] width 347 height 367
type textarea "h"
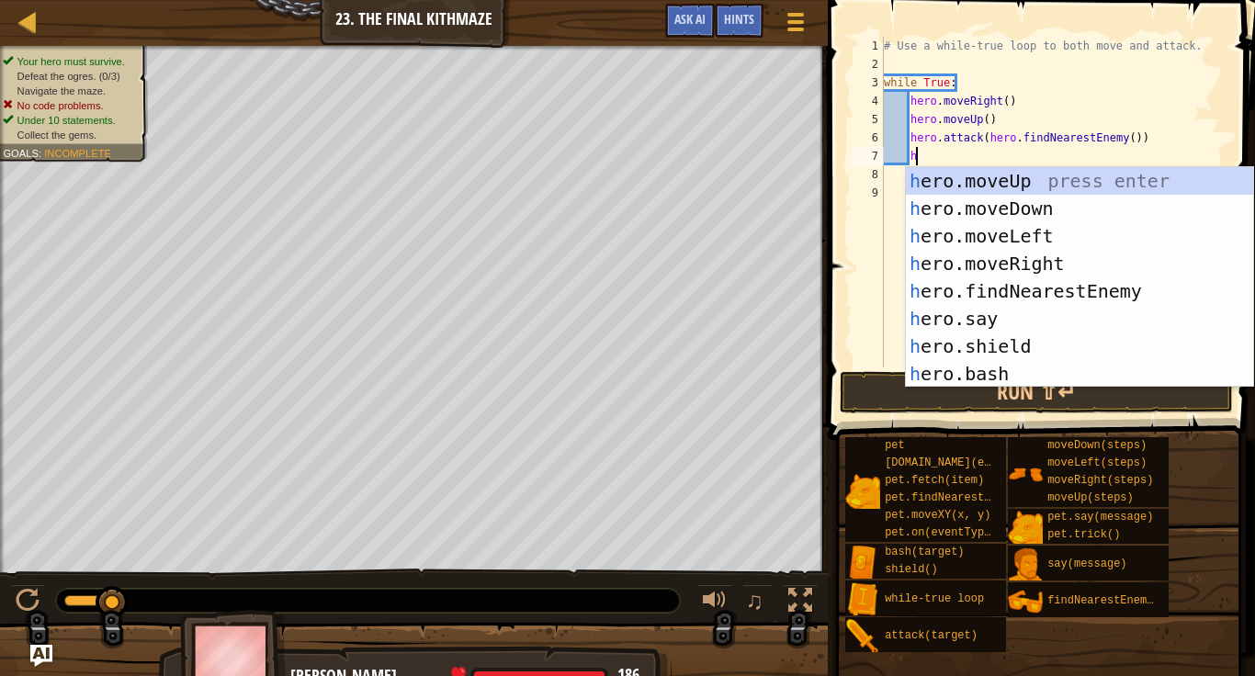
click at [1075, 297] on div "h ero.moveUp press enter h ero.moveDown press enter h ero.moveLeft press enter …" at bounding box center [1079, 305] width 347 height 276
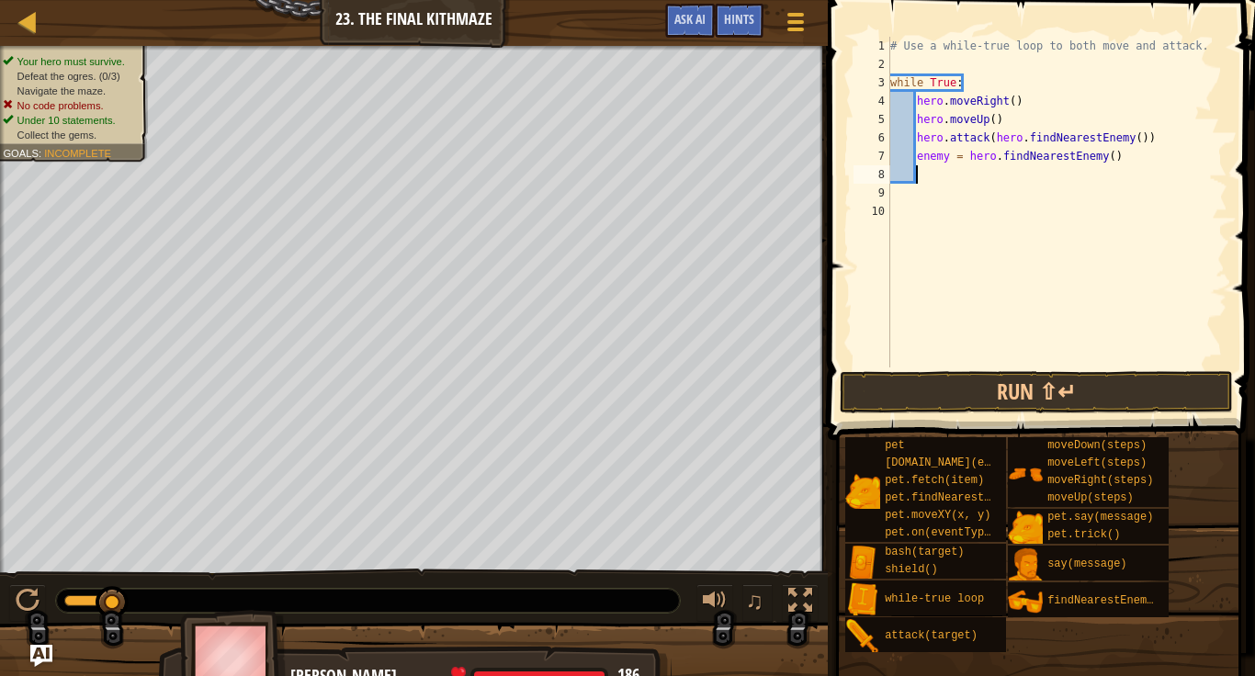
scroll to position [8, 3]
drag, startPoint x: 949, startPoint y: 158, endPoint x: 916, endPoint y: 167, distance: 34.3
click at [916, 167] on div "# Use a while-true loop to both move and attack. while True : hero . moveRight …" at bounding box center [1056, 220] width 341 height 367
click at [920, 156] on div "# Use a while-true loop to both move and attack. while True : hero . moveRight …" at bounding box center [1056, 220] width 341 height 367
drag, startPoint x: 916, startPoint y: 158, endPoint x: 950, endPoint y: 163, distance: 34.3
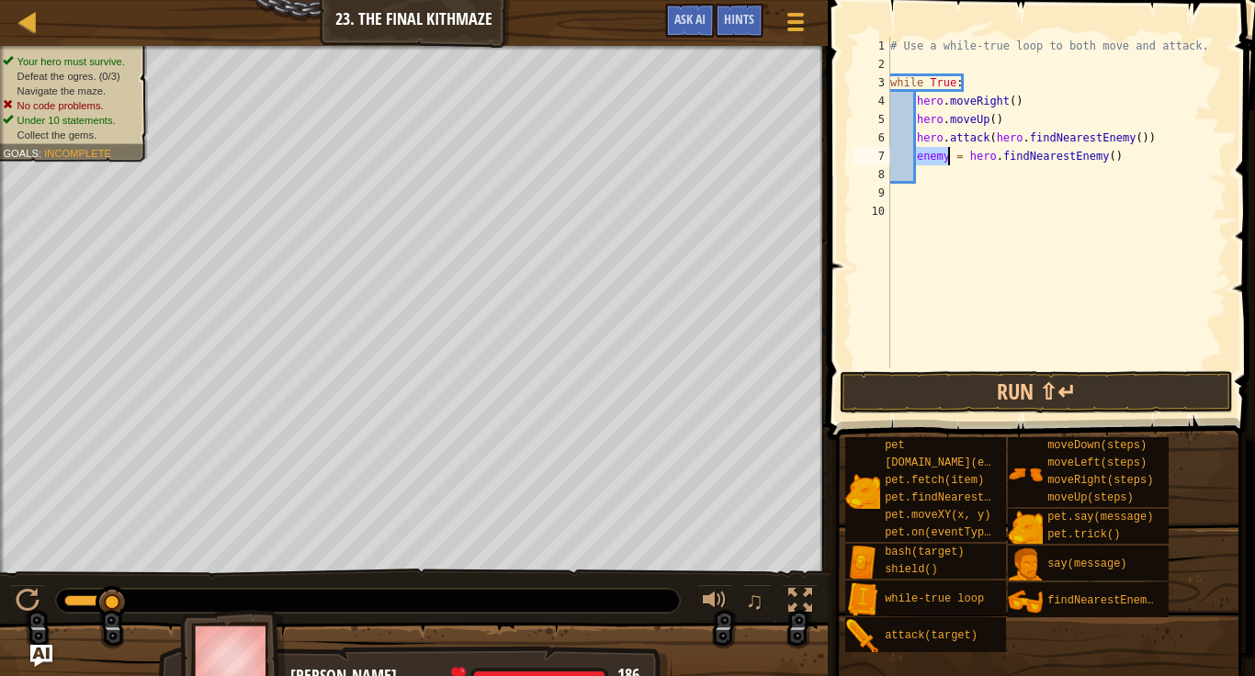
click at [950, 163] on div "# Use a while-true loop to both move and attack. while True : hero . moveRight …" at bounding box center [1056, 220] width 341 height 367
drag, startPoint x: 1138, startPoint y: 141, endPoint x: 997, endPoint y: 142, distance: 141.5
click at [997, 142] on div "# Use a while-true loop to both move and attack. while True : hero . moveRight …" at bounding box center [1056, 220] width 341 height 367
type textarea "hero.attack(blargg)"
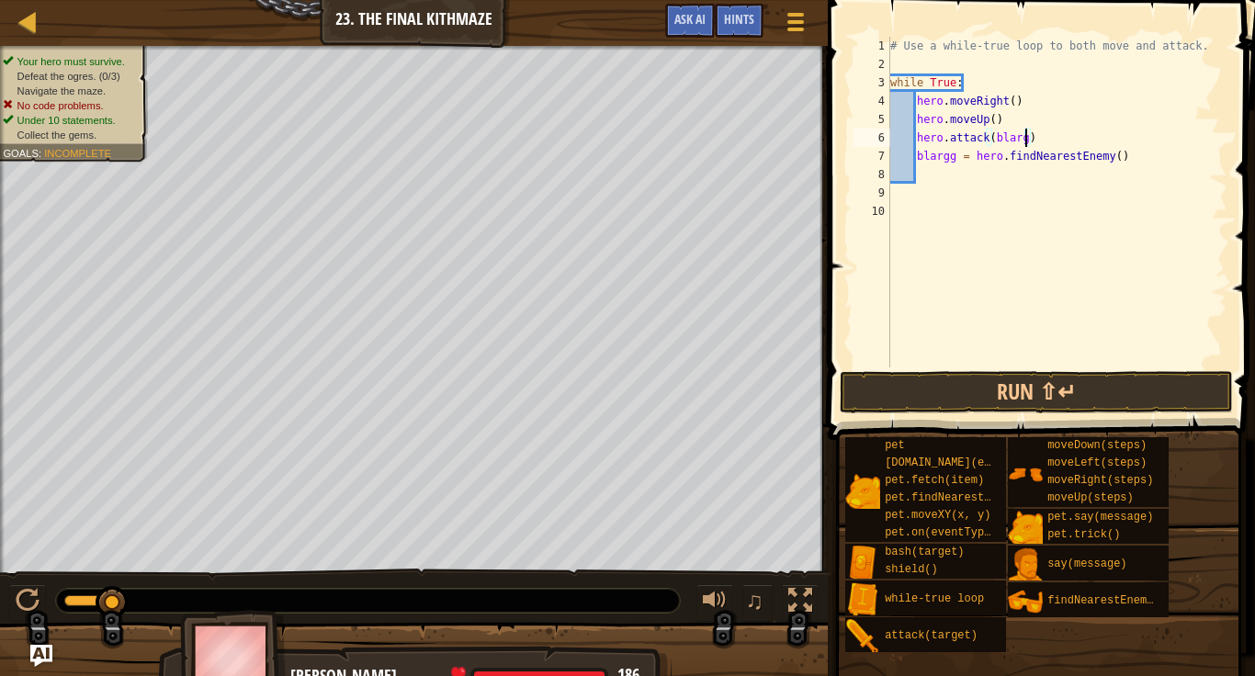
scroll to position [8, 20]
click at [926, 176] on div "# Use a while-true loop to both move and attack. while True : hero . moveRight …" at bounding box center [1056, 220] width 341 height 367
click at [997, 392] on button "Run ⇧↵" at bounding box center [1036, 392] width 393 height 42
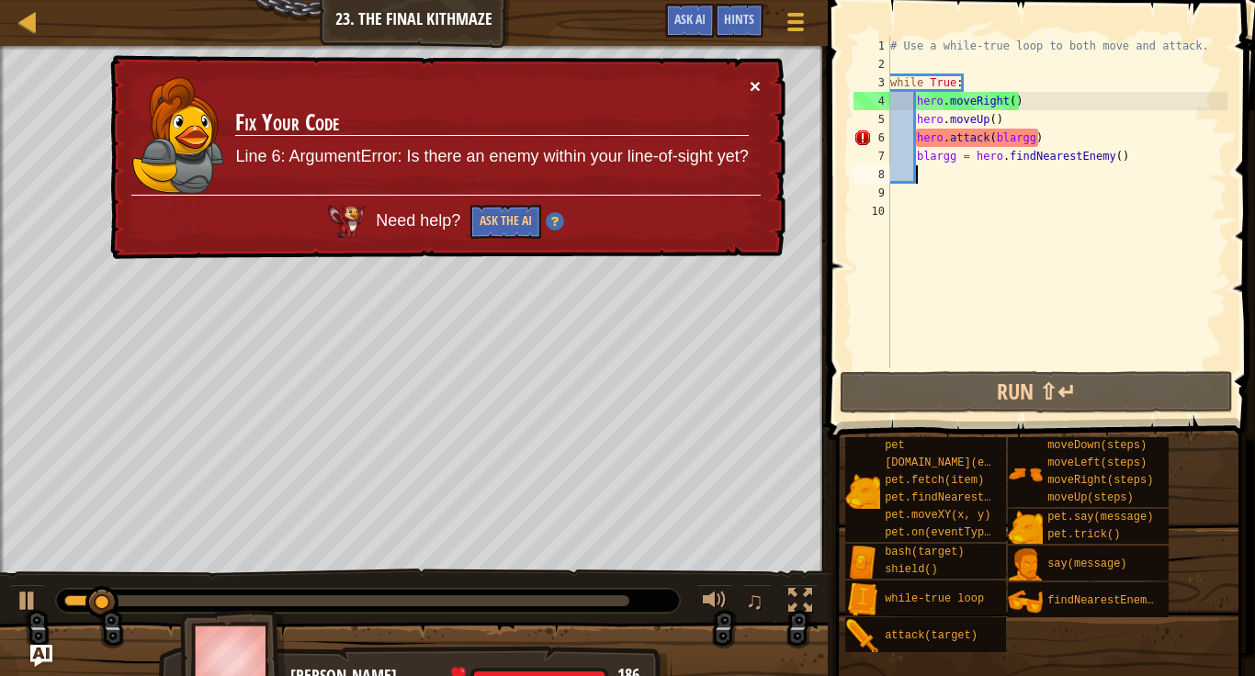
click at [758, 91] on button "×" at bounding box center [755, 85] width 11 height 19
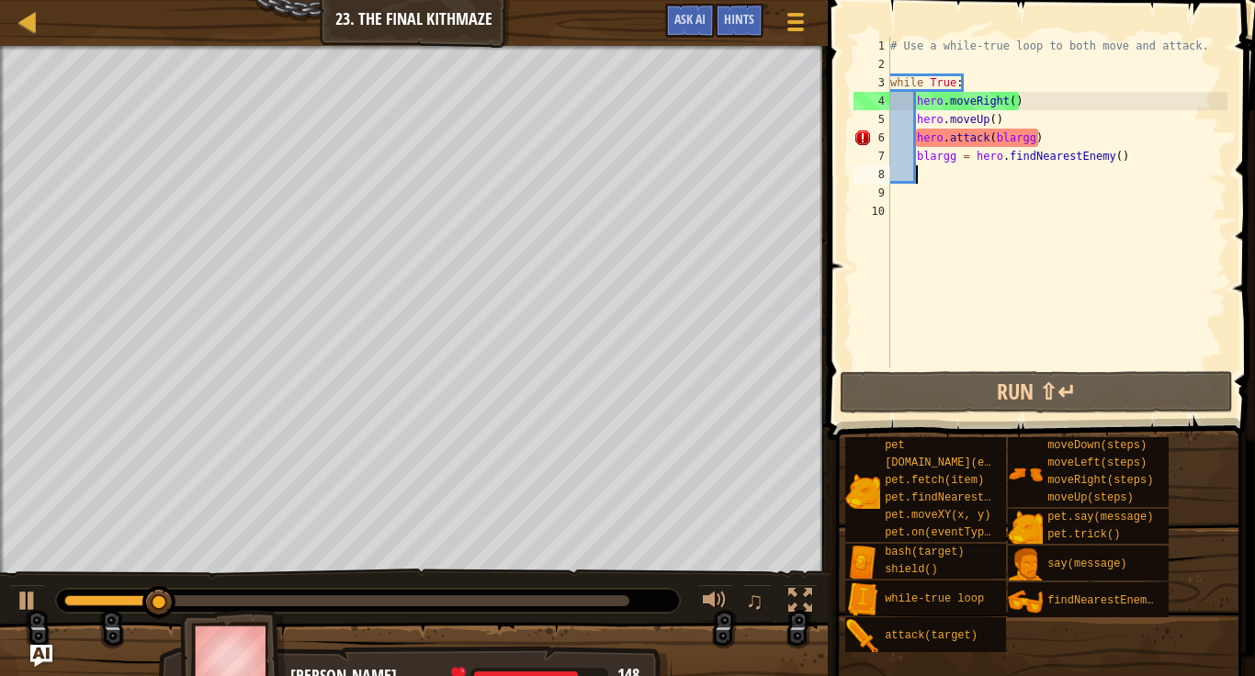
click at [1031, 143] on div "# Use a while-true loop to both move and attack. while True : hero . moveRight …" at bounding box center [1056, 220] width 341 height 367
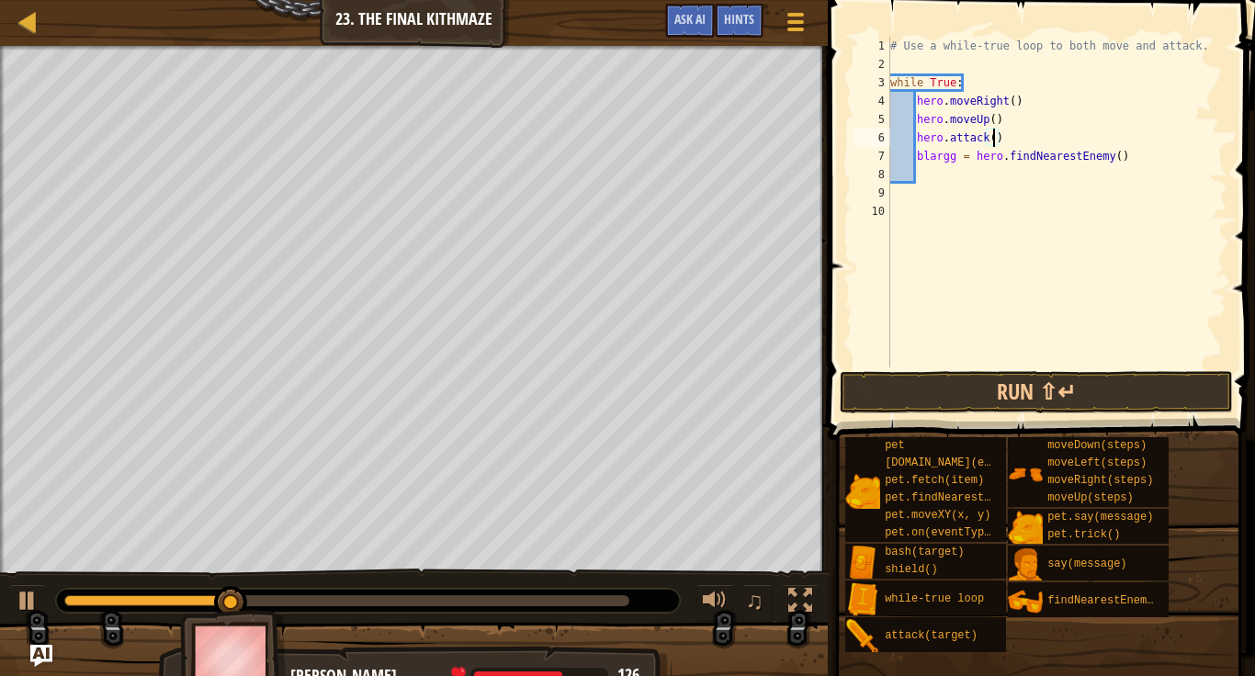
click at [1014, 133] on div "# Use a while-true loop to both move and attack. while True : hero . moveRight …" at bounding box center [1056, 220] width 341 height 367
type textarea "h"
click at [962, 398] on button "Run ⇧↵" at bounding box center [1036, 392] width 393 height 42
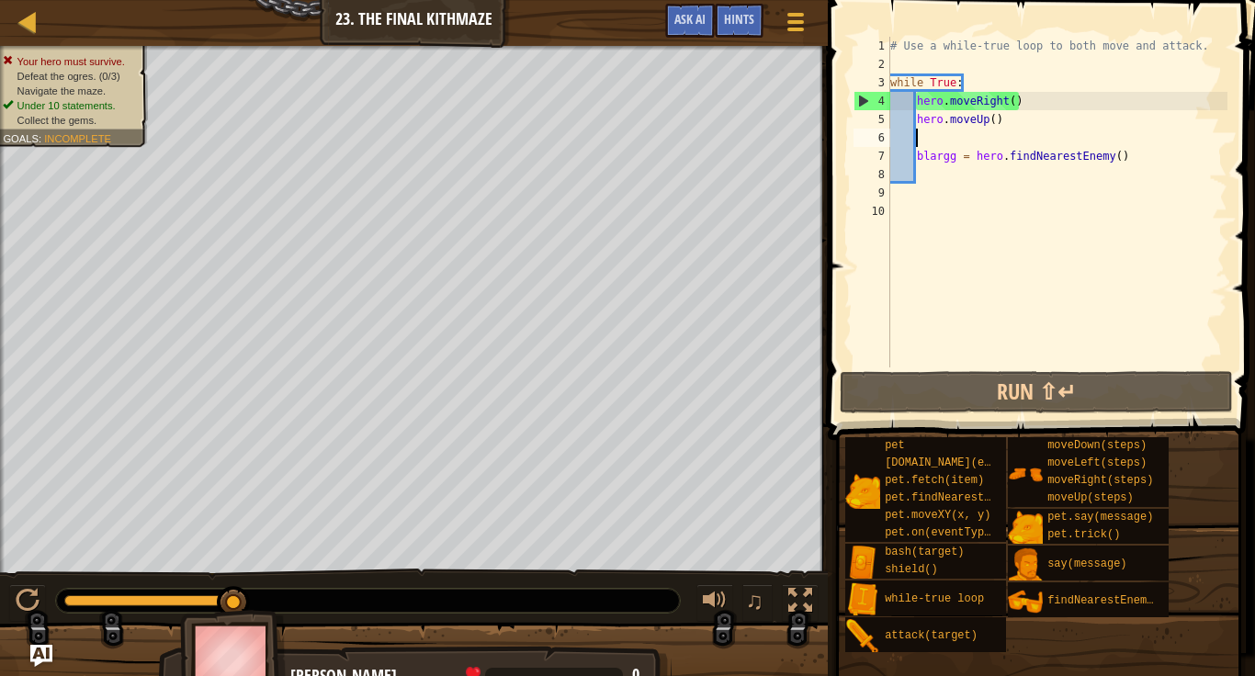
click at [966, 130] on div "# Use a while-true loop to both move and attack. while True : hero . moveRight …" at bounding box center [1056, 220] width 341 height 367
type textarea "h"
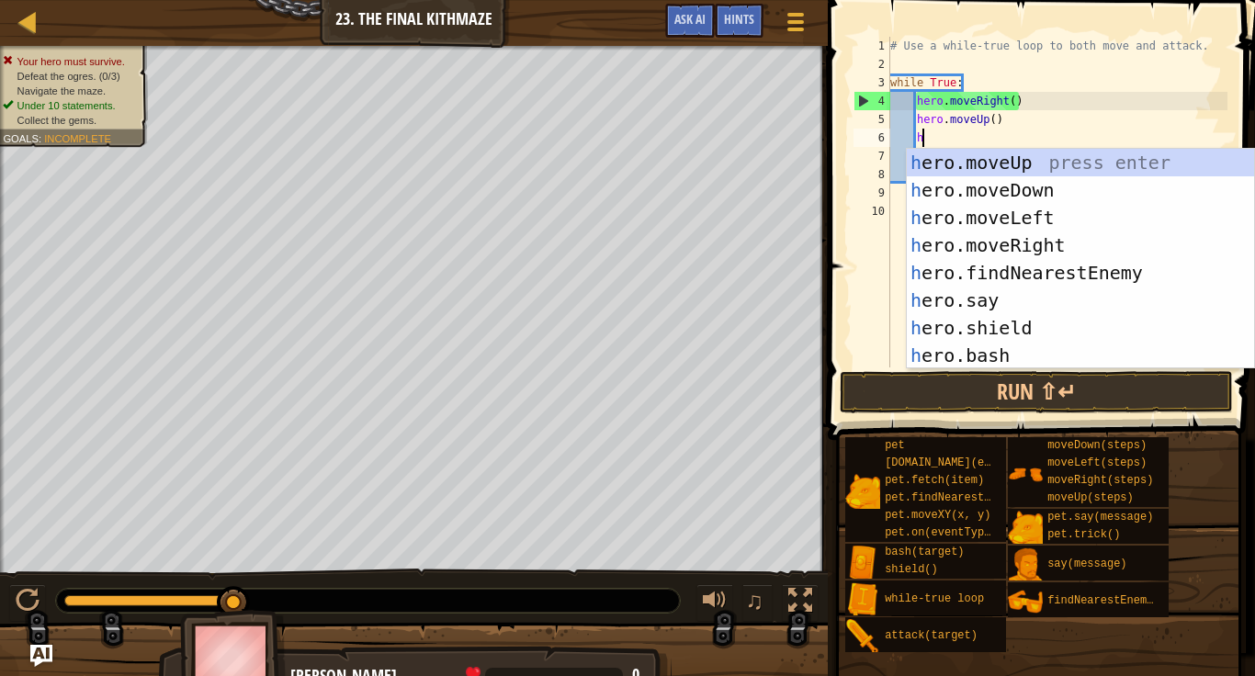
scroll to position [8, 4]
click at [1047, 245] on div "h ero.moveUp press enter h ero.moveDown press enter h ero.moveLeft press enter …" at bounding box center [1080, 287] width 347 height 276
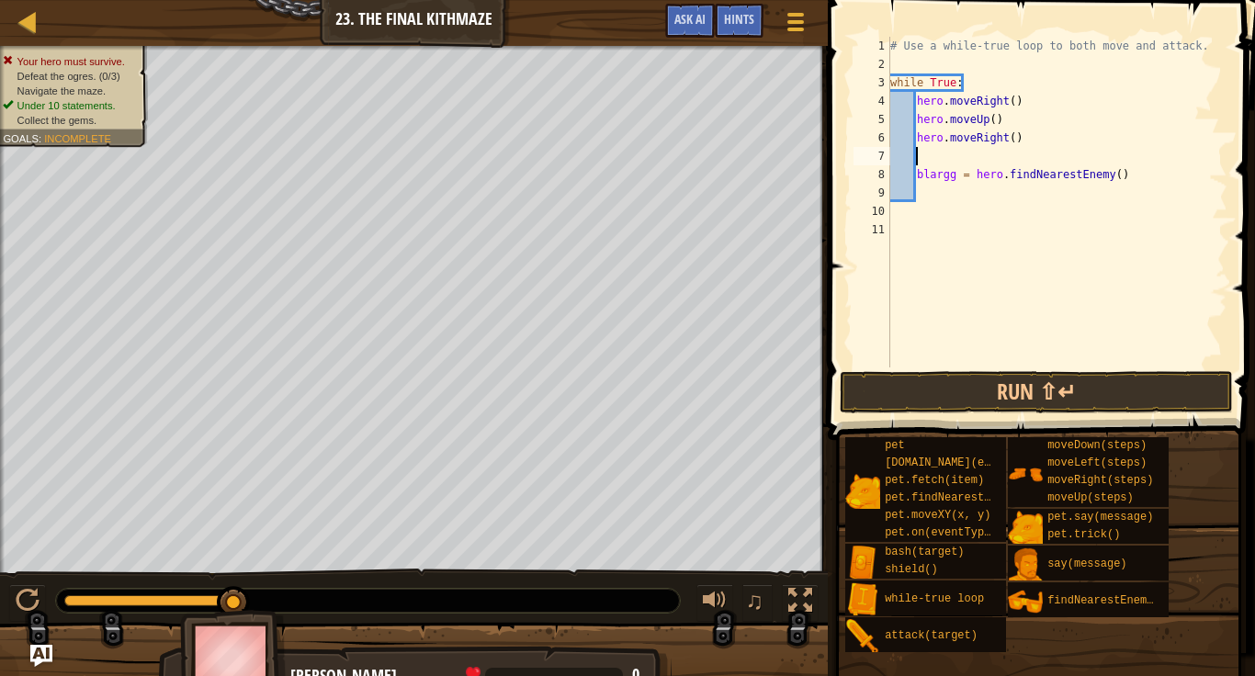
scroll to position [8, 3]
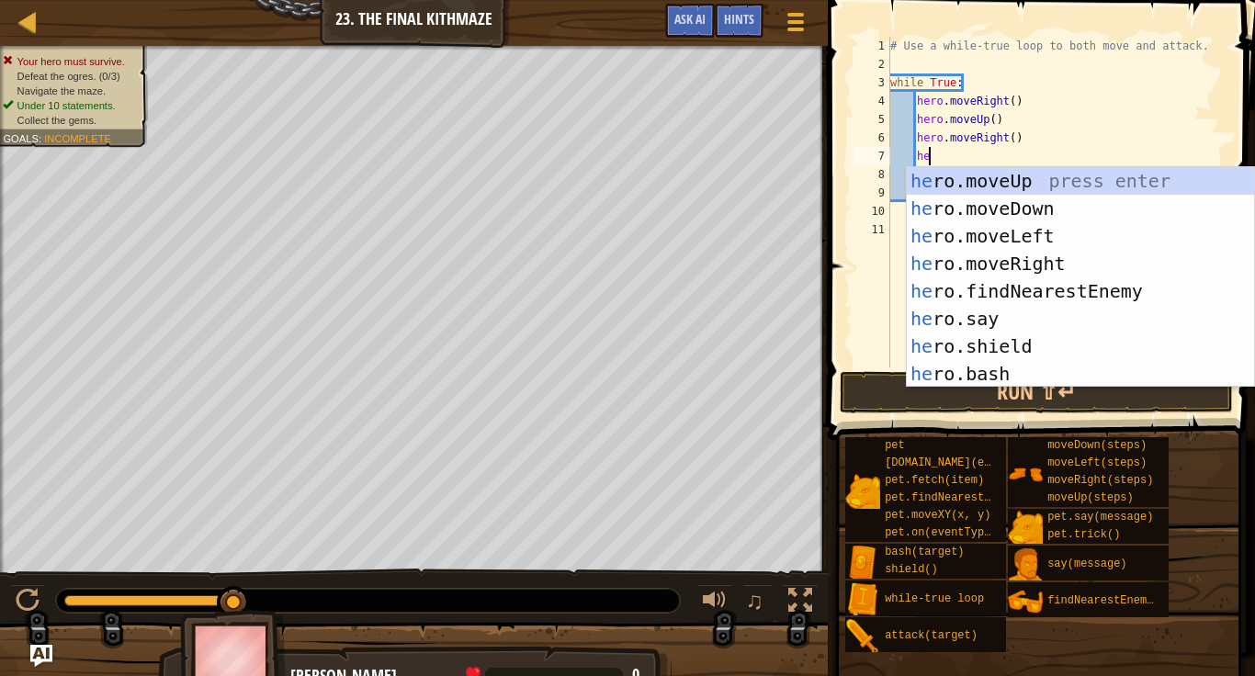
type textarea "her"
click at [1041, 205] on div "her o.moveUp press enter her o.moveDown press enter her o.moveLeft press enter …" at bounding box center [1080, 305] width 347 height 276
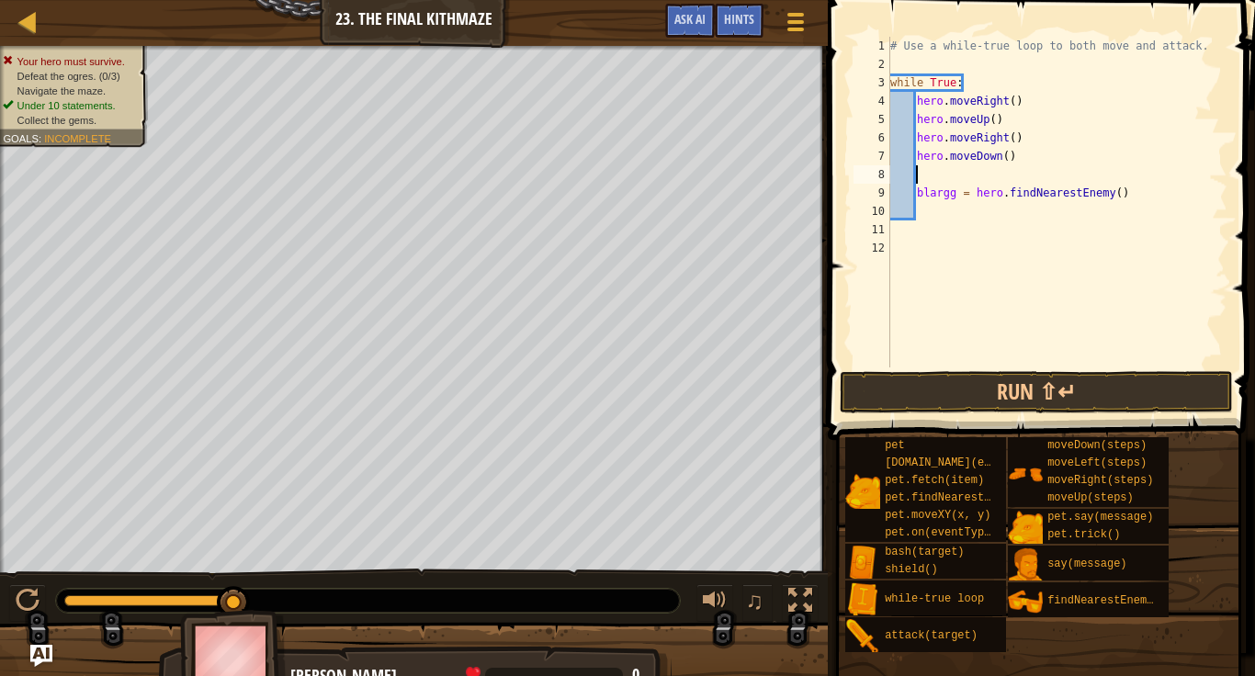
scroll to position [8, 3]
type textarea "h"
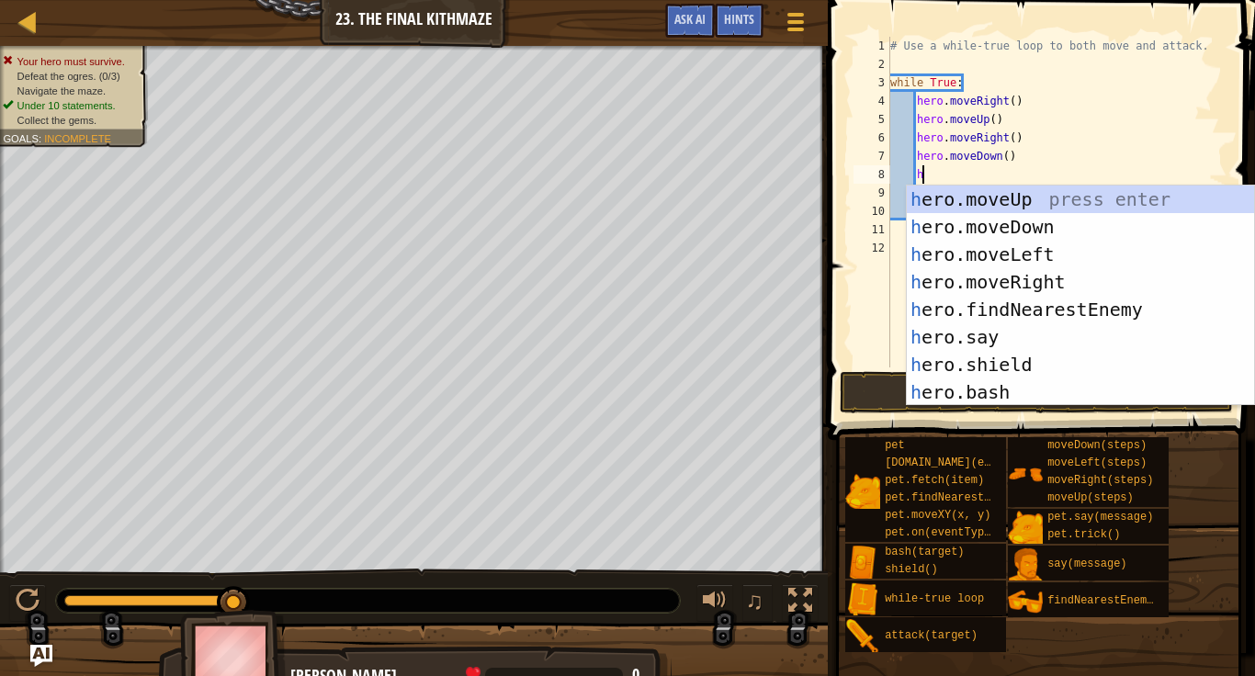
scroll to position [8, 4]
click at [1032, 222] on div "h ero.moveUp press enter h ero.moveDown press enter h ero.moveLeft press enter …" at bounding box center [1080, 324] width 347 height 276
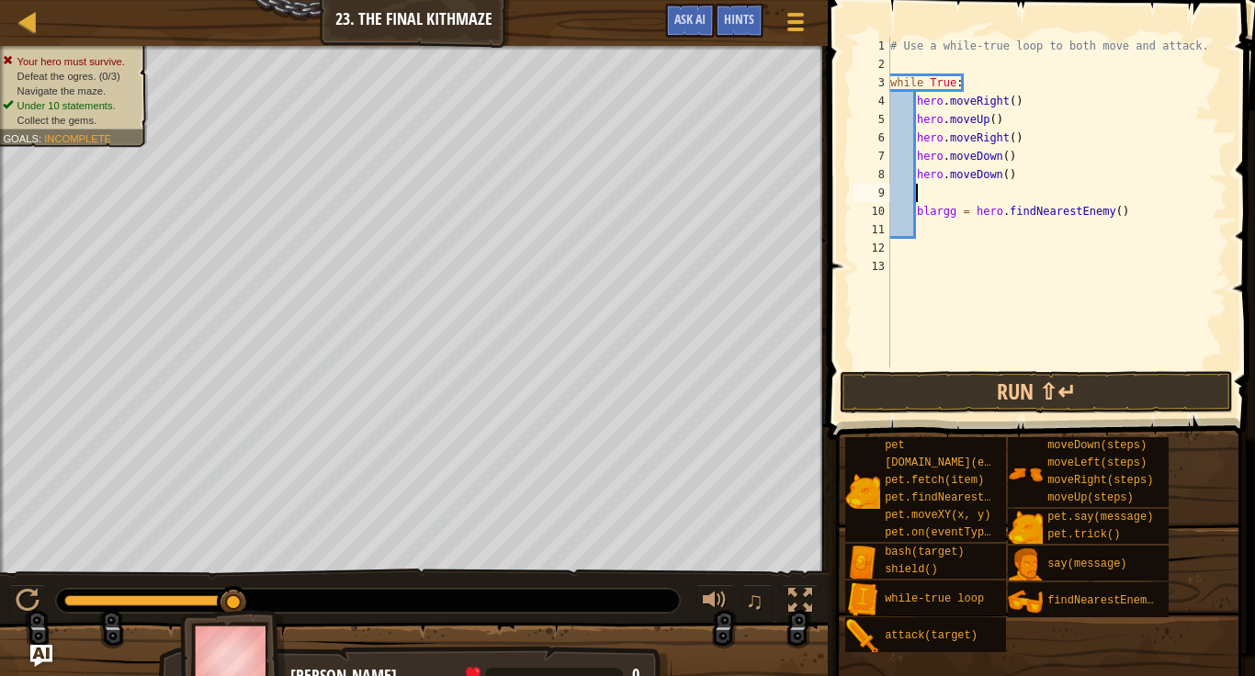
type textarea "h"
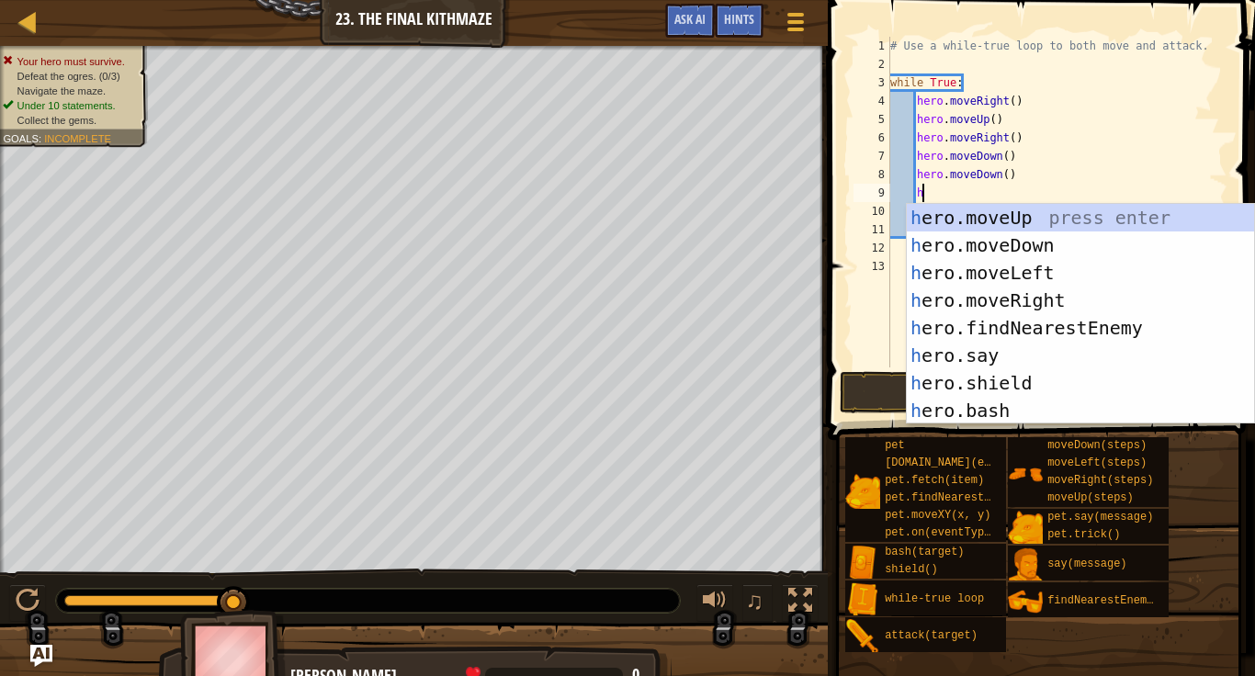
scroll to position [8, 4]
click at [1032, 219] on div "h ero.moveUp press enter h ero.moveDown press enter h ero.moveLeft press enter …" at bounding box center [1080, 342] width 347 height 276
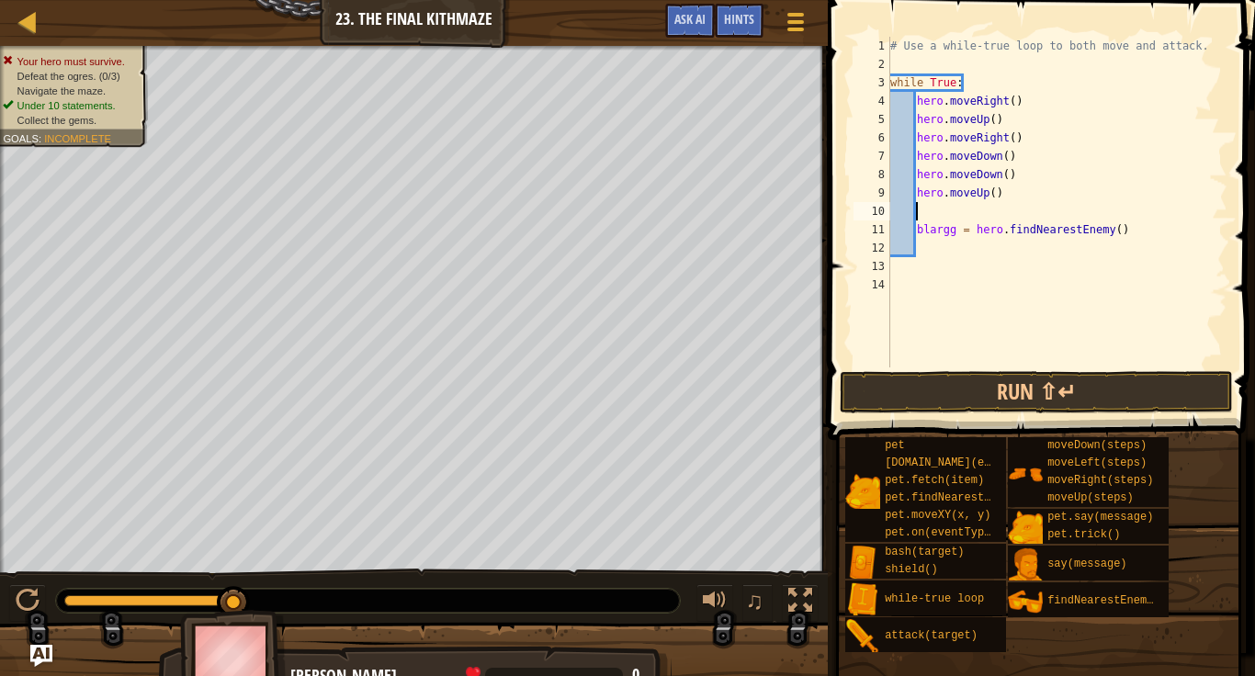
type textarea "h"
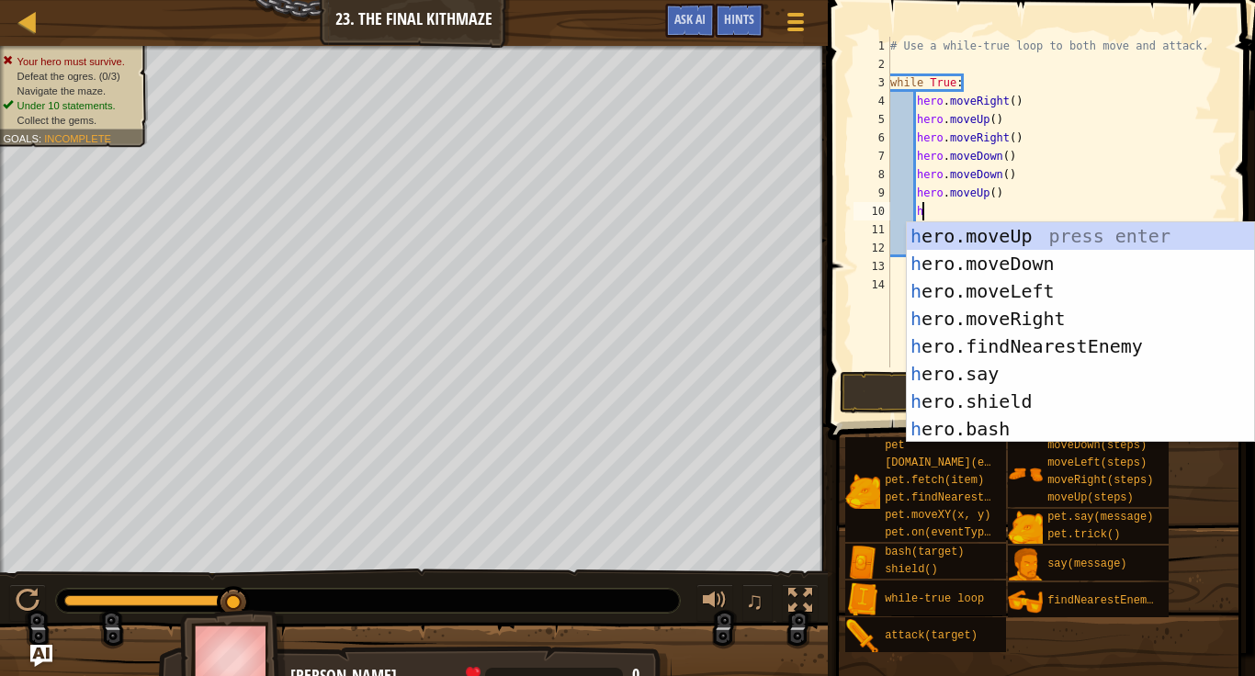
click at [1037, 310] on div "h ero.moveUp press enter h ero.moveDown press enter h ero.moveLeft press enter …" at bounding box center [1080, 360] width 347 height 276
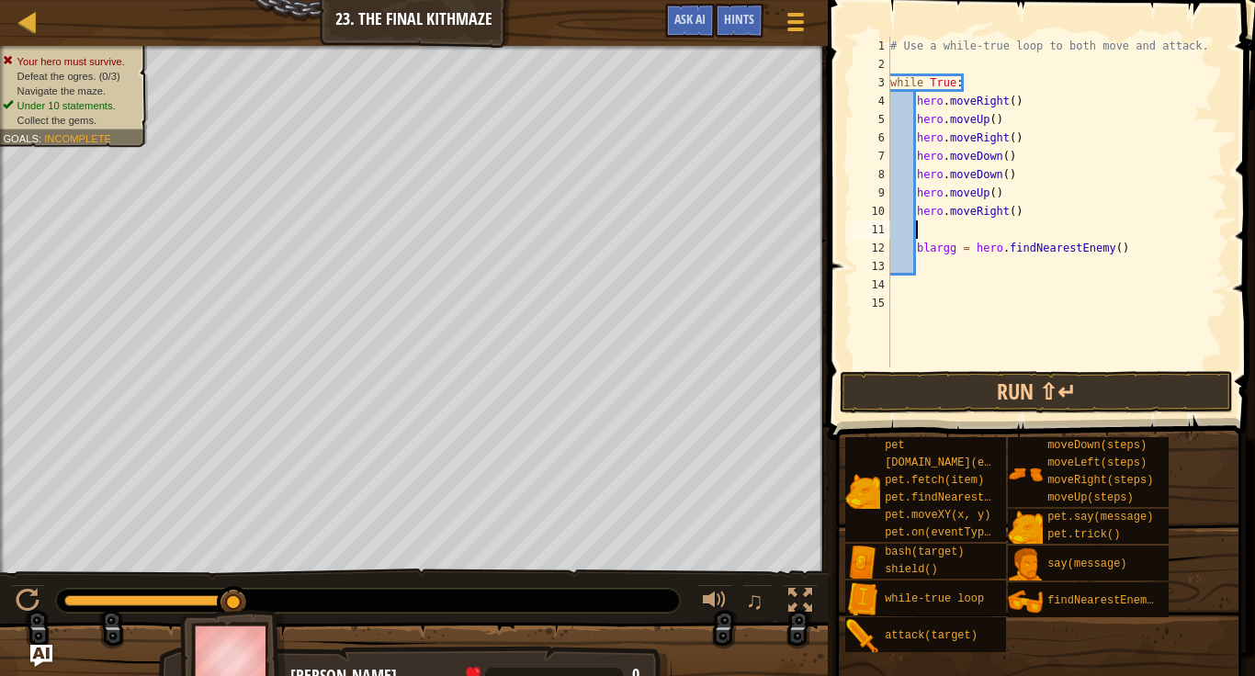
scroll to position [8, 3]
type textarea "h"
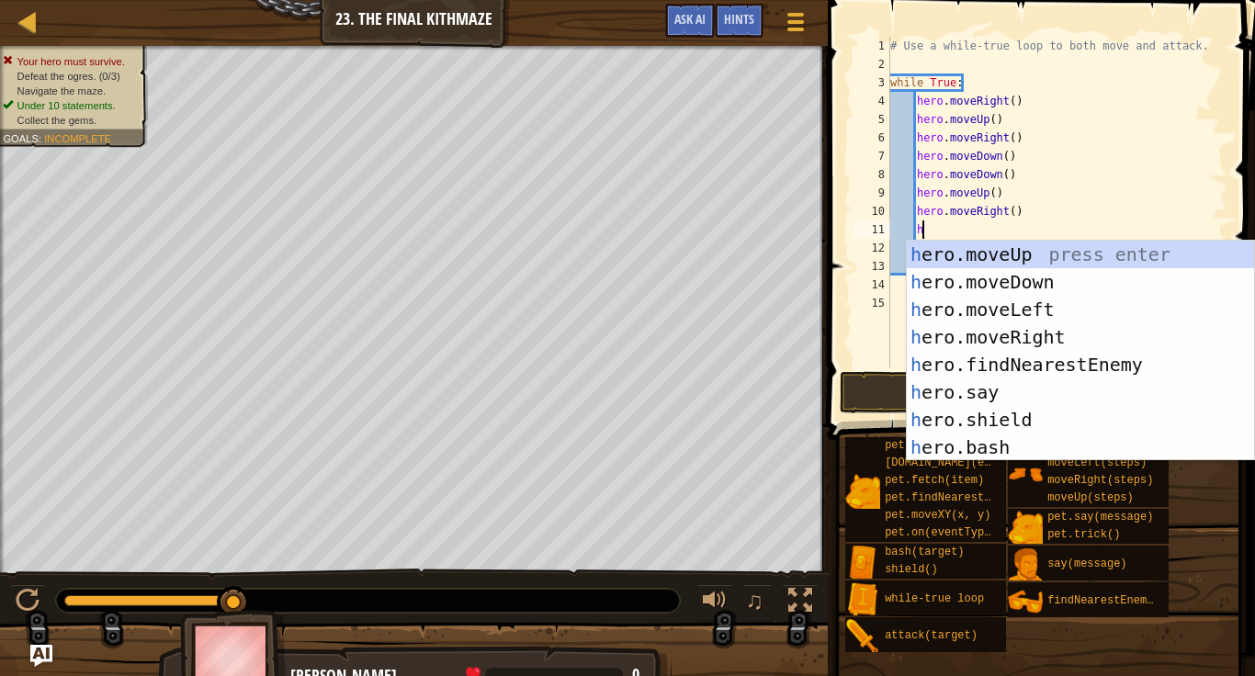
click at [1036, 251] on div "h ero.moveUp press enter h ero.moveDown press enter h ero.moveLeft press enter …" at bounding box center [1080, 379] width 347 height 276
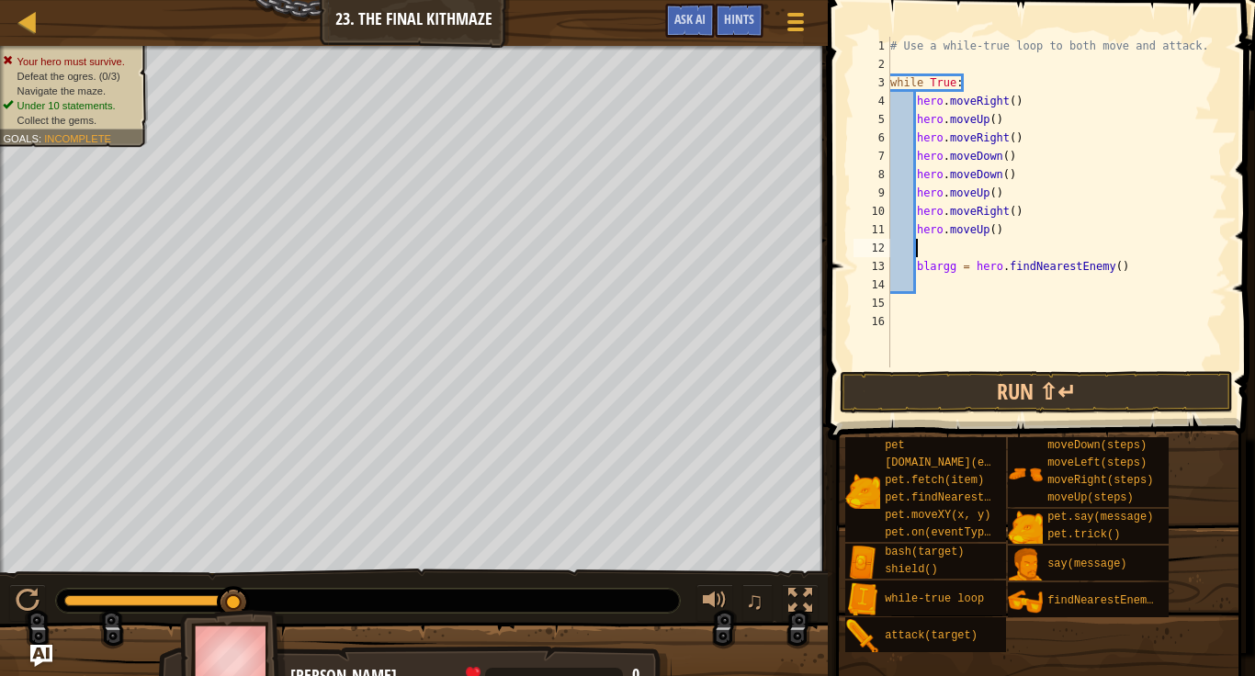
click at [1144, 270] on div "# Use a while-true loop to both move and attack. while True : hero . moveRight …" at bounding box center [1056, 220] width 341 height 367
type textarea "b"
click at [950, 381] on button "Run ⇧↵" at bounding box center [1036, 392] width 393 height 42
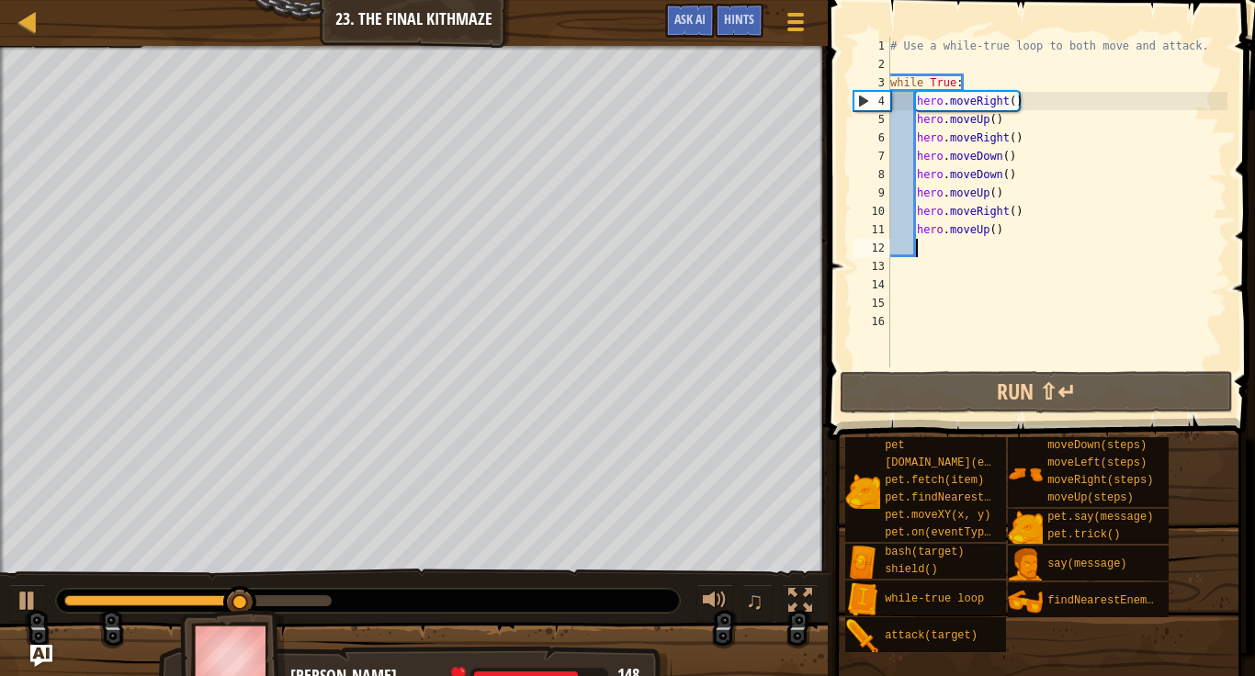
click at [927, 243] on div "# Use a while-true loop to both move and attack. while True : hero . moveRight …" at bounding box center [1056, 220] width 341 height 367
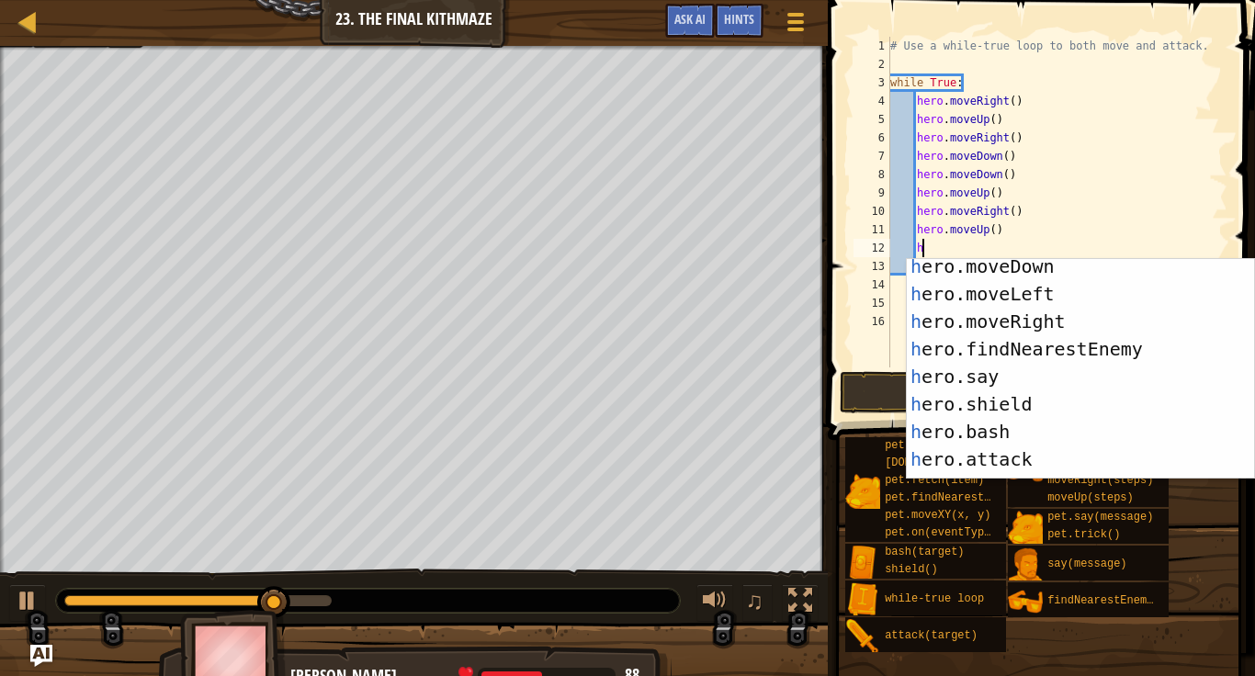
scroll to position [138, 0]
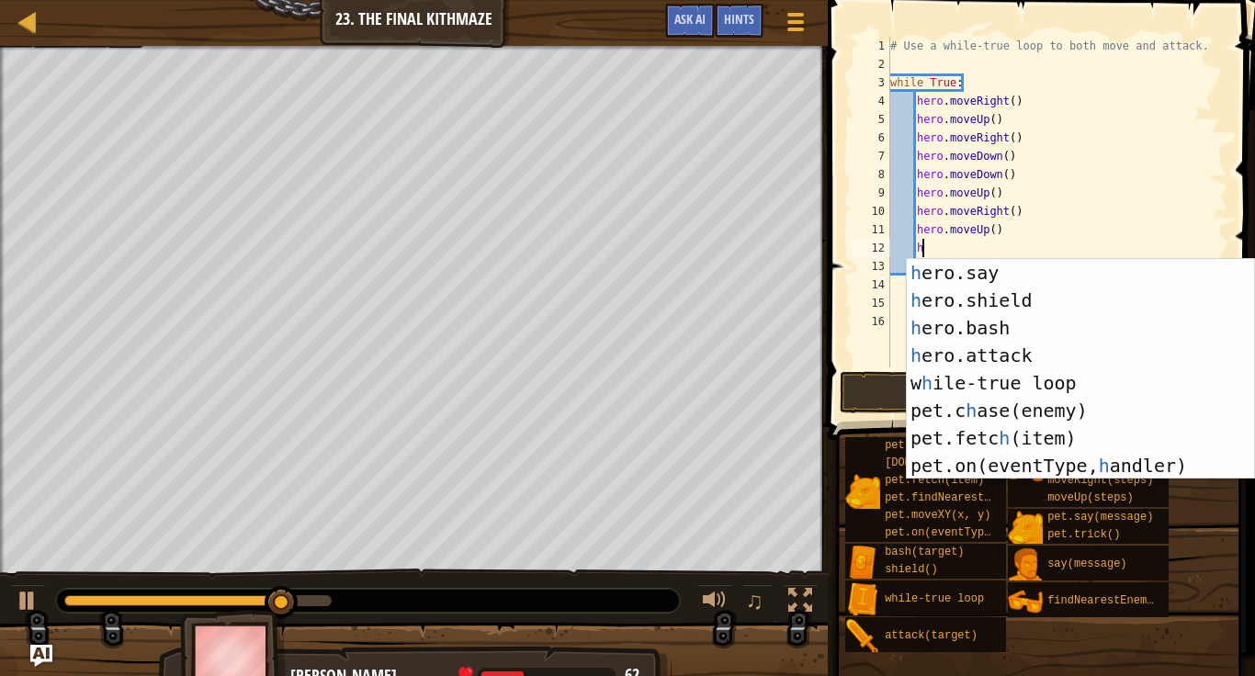
click at [1031, 352] on div "h ero.findNearestEnemy press enter h ero.say press enter h ero.shield press ent…" at bounding box center [1080, 369] width 347 height 276
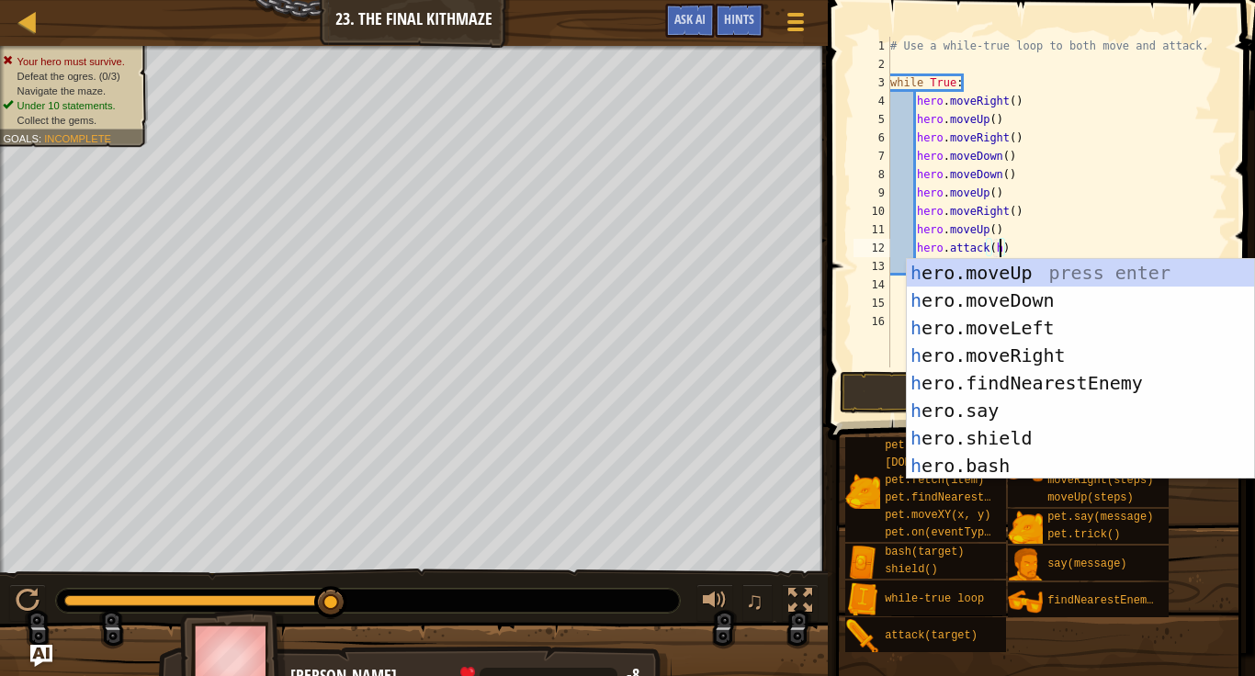
scroll to position [0, 0]
click at [1073, 389] on div "h ero.moveUp press enter h ero.moveDown press enter h ero.moveLeft press enter …" at bounding box center [1080, 397] width 347 height 276
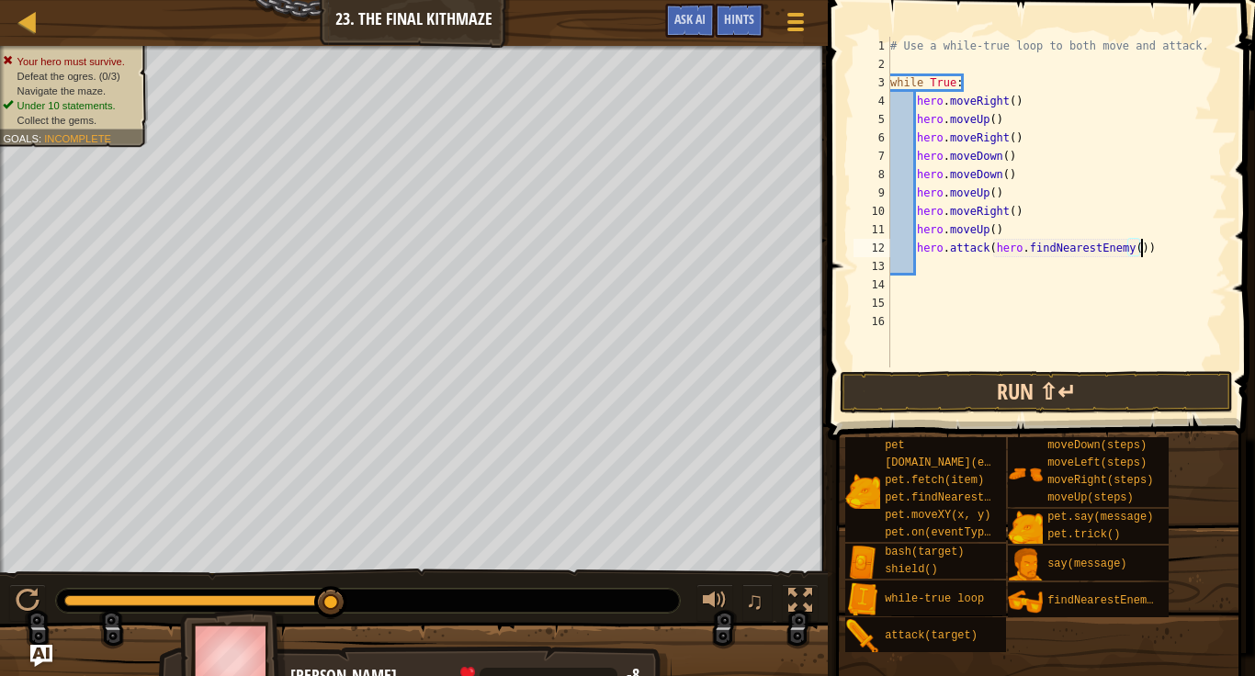
type textarea "hero.attack(hero.findNearestEnemy())"
click at [972, 387] on button "Run ⇧↵" at bounding box center [1036, 392] width 393 height 42
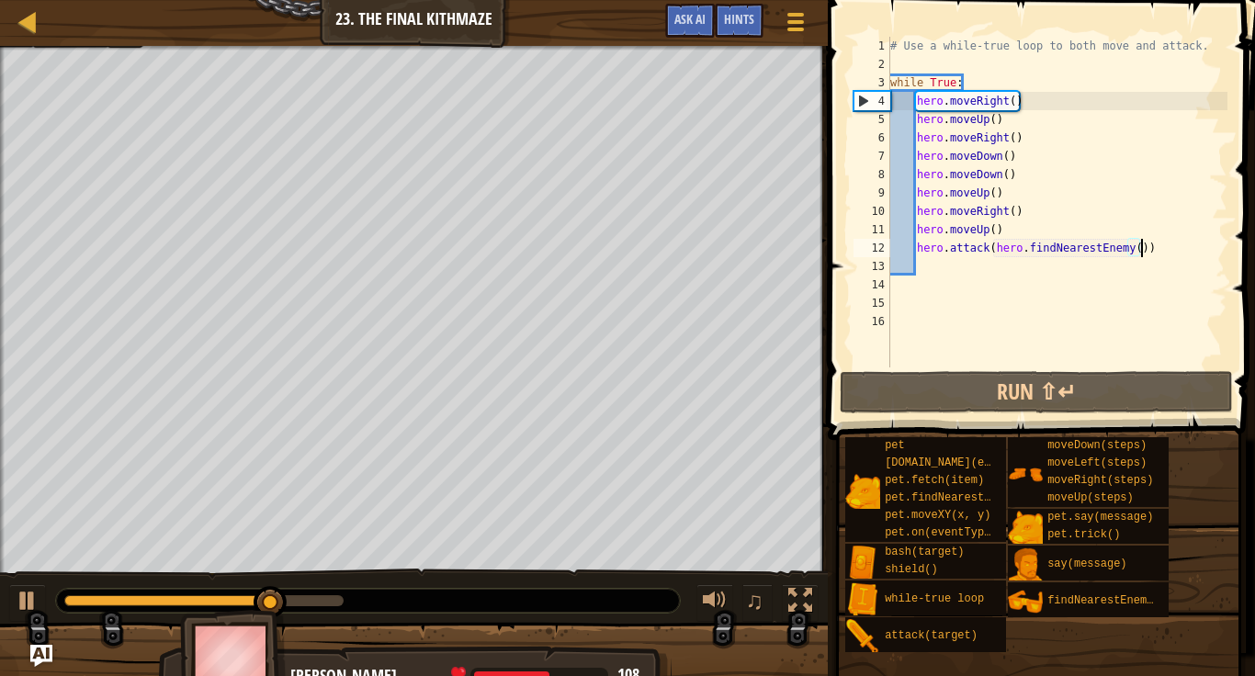
click at [929, 265] on div "# Use a while-true loop to both move and attack. while True : hero . moveRight …" at bounding box center [1056, 220] width 341 height 367
type textarea "h"
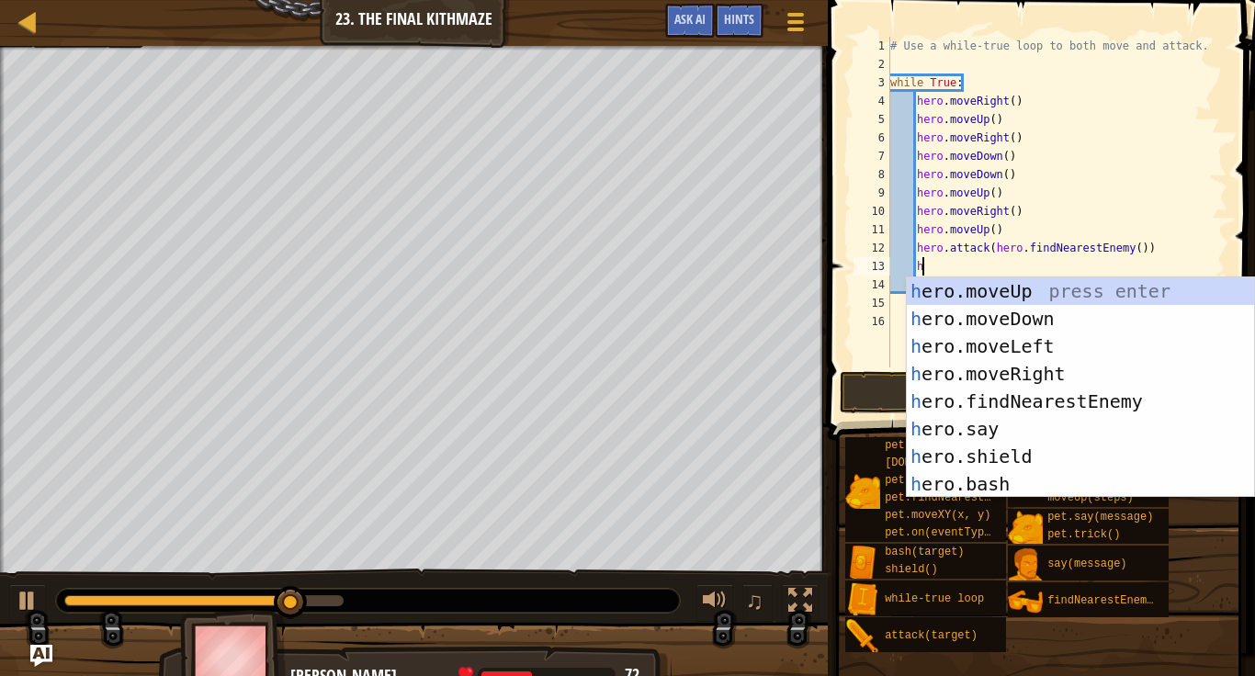
click at [1057, 400] on div "h ero.moveUp press enter h ero.moveDown press enter h ero.moveLeft press enter …" at bounding box center [1080, 415] width 347 height 276
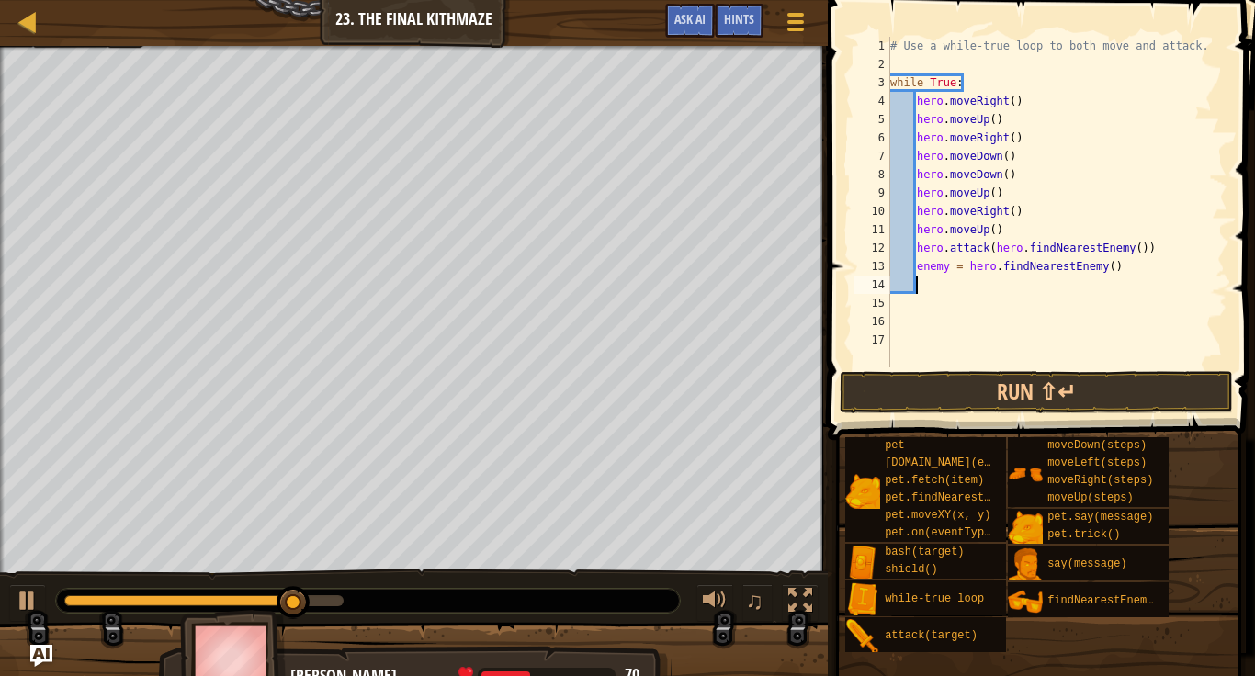
scroll to position [8, 3]
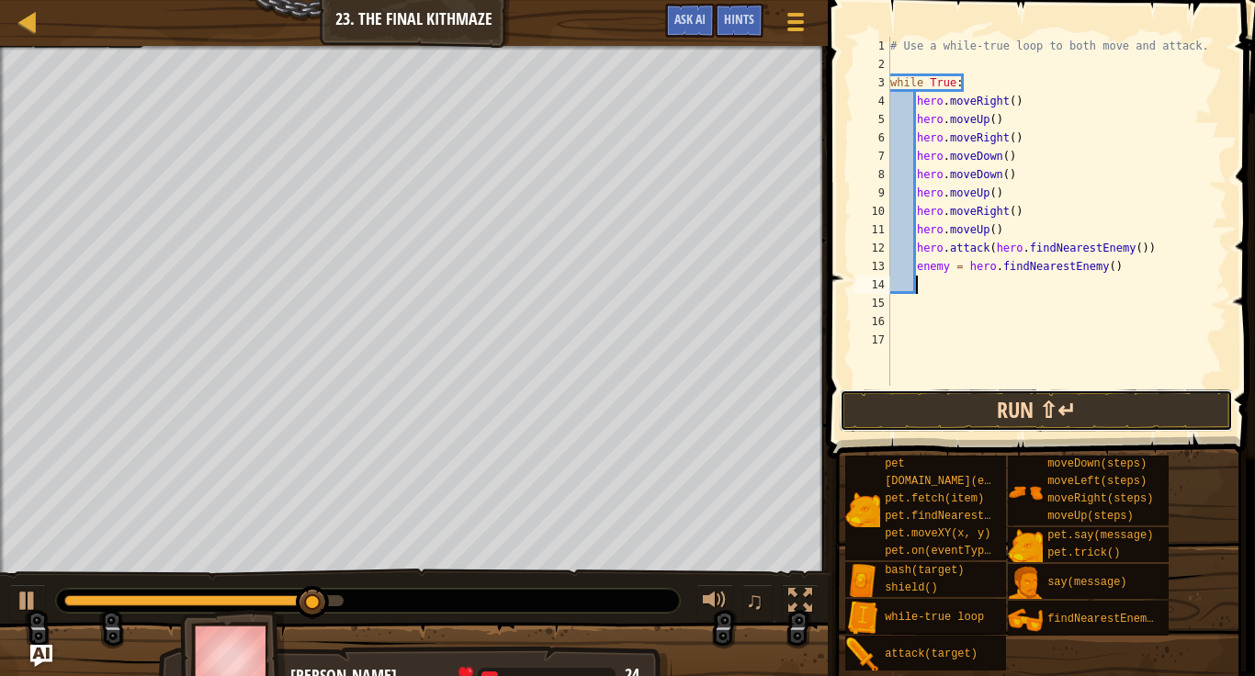
click at [1100, 424] on button "Run ⇧↵" at bounding box center [1036, 410] width 393 height 42
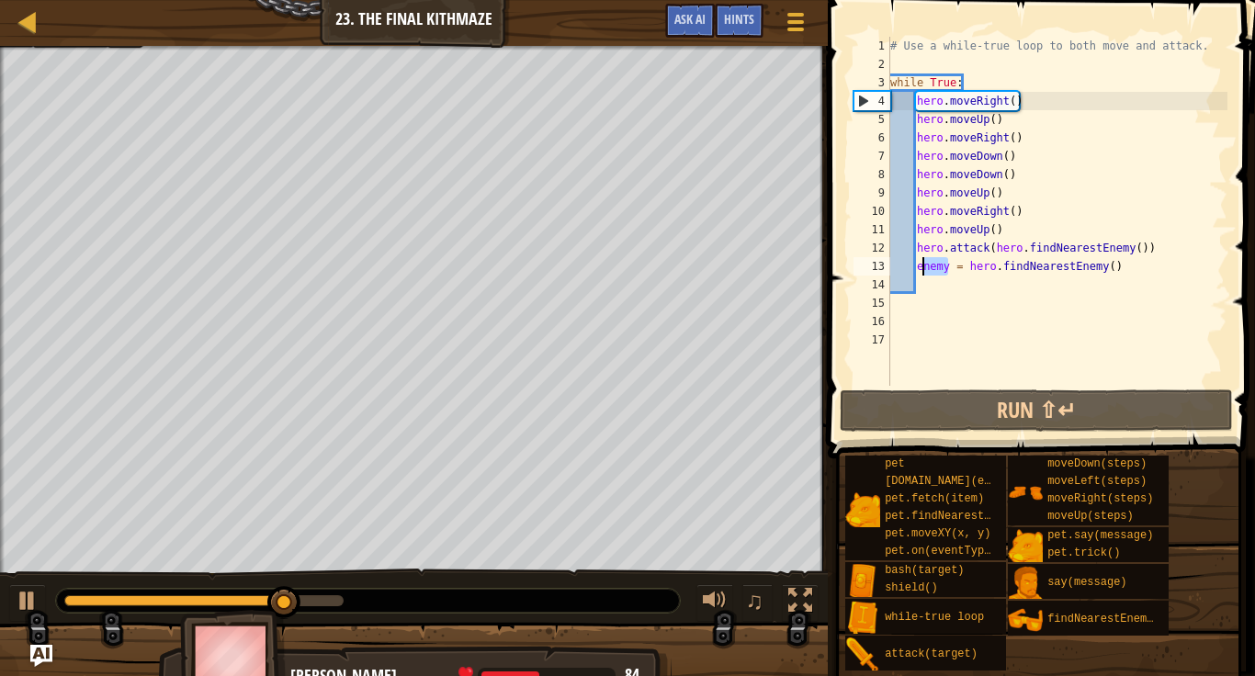
drag, startPoint x: 948, startPoint y: 267, endPoint x: 920, endPoint y: 275, distance: 29.4
click at [920, 275] on div "# Use a while-true loop to both move and attack. while True : hero . moveRight …" at bounding box center [1056, 230] width 341 height 386
click at [916, 273] on div "# Use a while-true loop to both move and attack. while True : hero . moveRight …" at bounding box center [1056, 230] width 341 height 386
drag, startPoint x: 944, startPoint y: 273, endPoint x: 917, endPoint y: 273, distance: 27.6
click at [917, 273] on div "# Use a while-true loop to both move and attack. while True : hero . moveRight …" at bounding box center [1056, 230] width 341 height 386
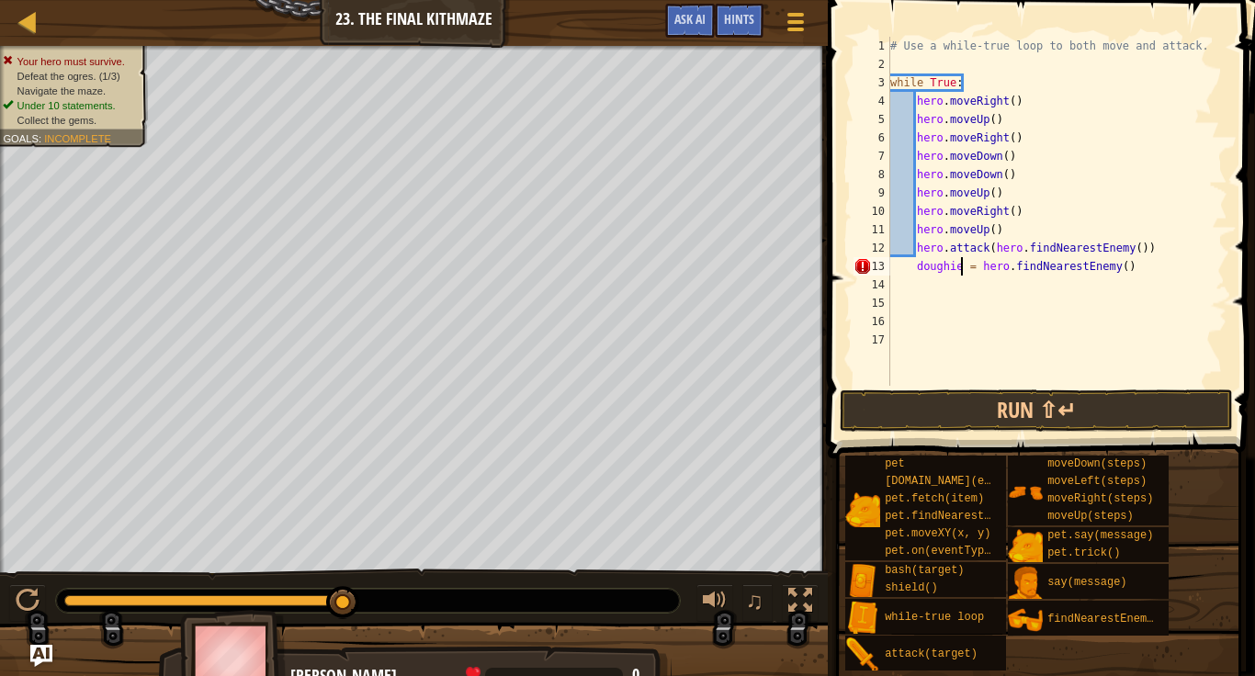
scroll to position [8, 10]
drag, startPoint x: 1137, startPoint y: 244, endPoint x: 993, endPoint y: 243, distance: 144.2
click at [993, 243] on div "# Use a while-true loop to both move and attack. while True : hero . moveRight …" at bounding box center [1056, 230] width 341 height 386
type textarea "hero.attack(doughie)"
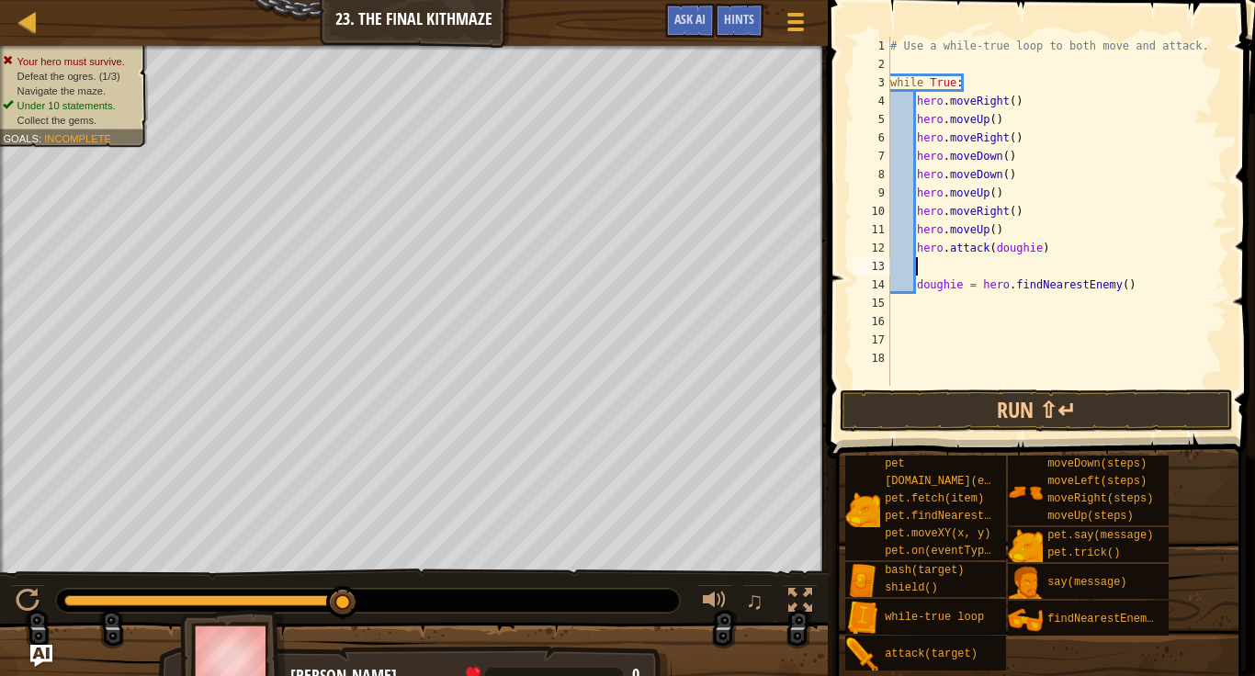
scroll to position [8, 3]
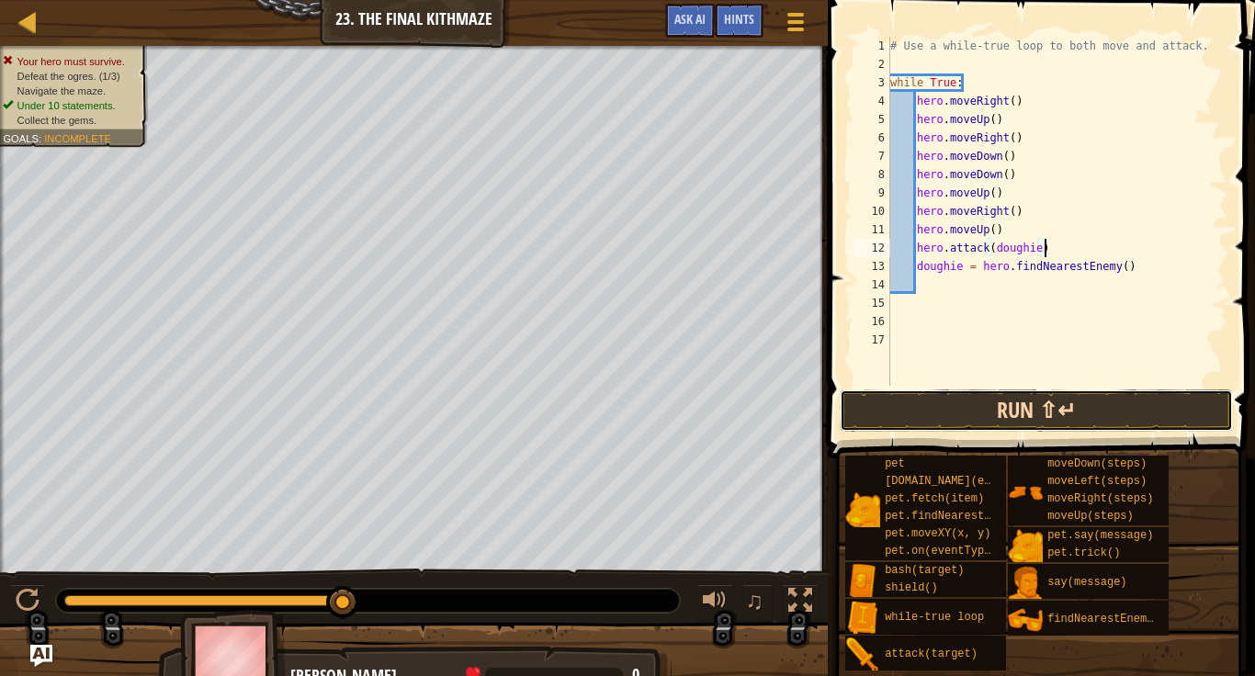
click at [1001, 412] on button "Run ⇧↵" at bounding box center [1036, 410] width 393 height 42
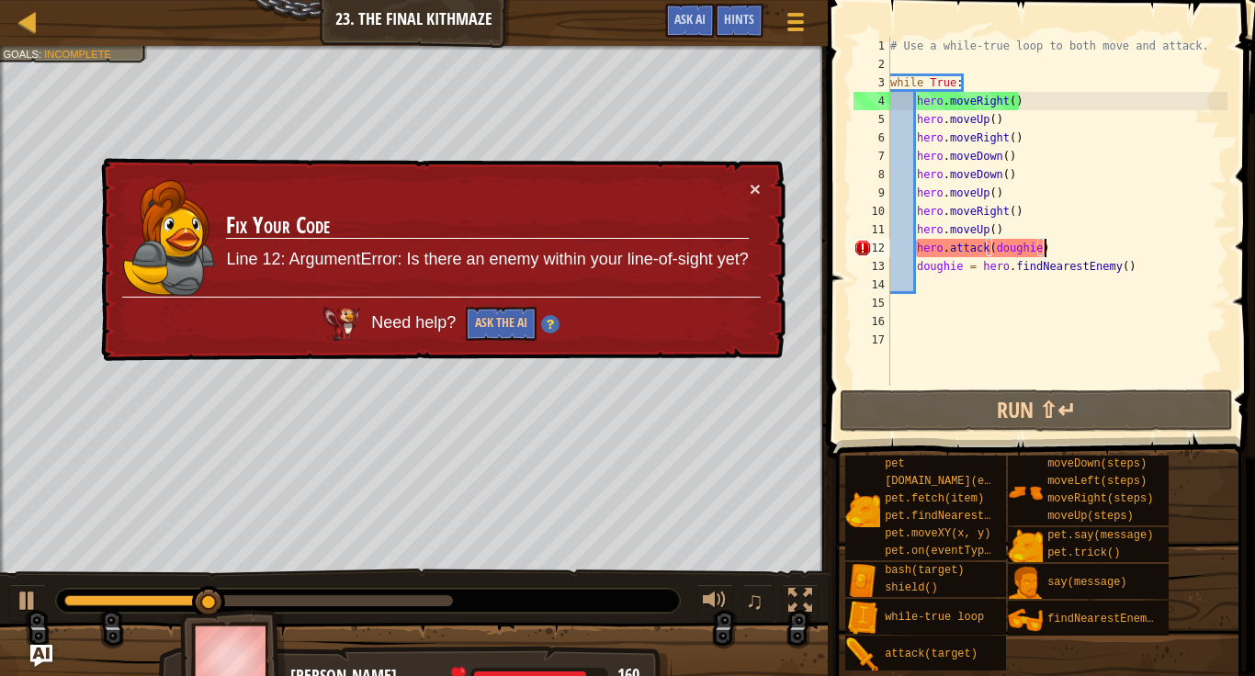
click at [1064, 258] on div "# Use a while-true loop to both move and attack. while True : hero . moveRight …" at bounding box center [1056, 230] width 341 height 386
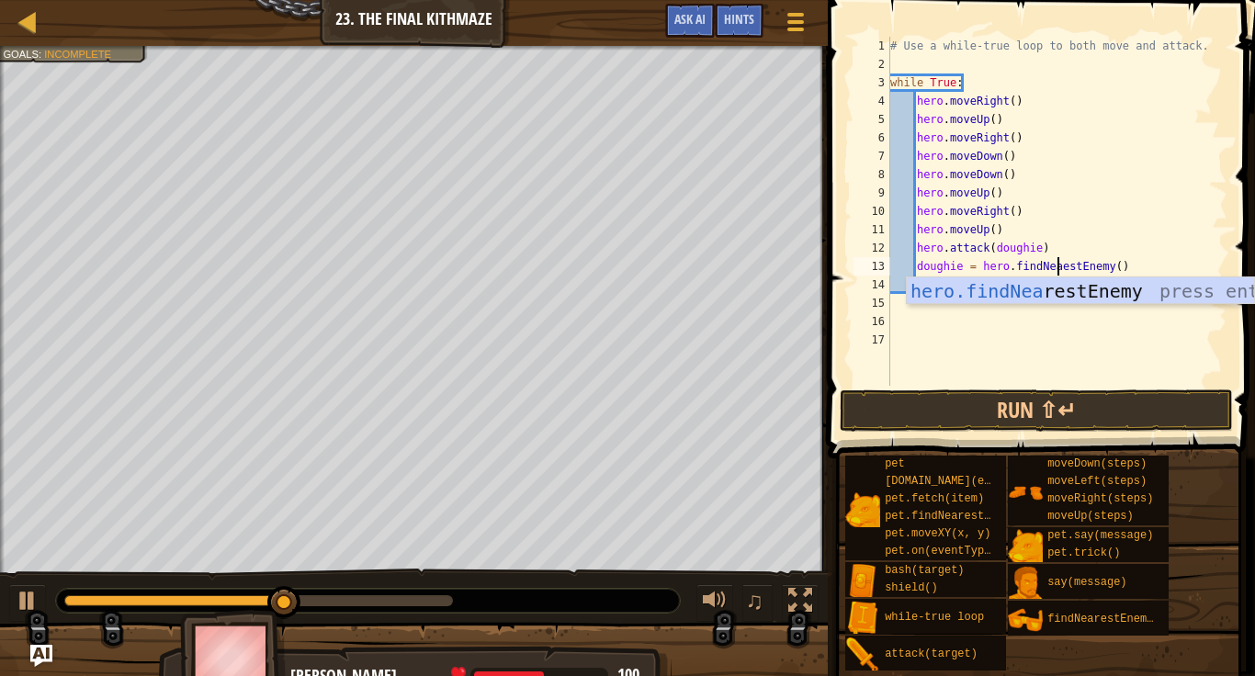
scroll to position [8, 25]
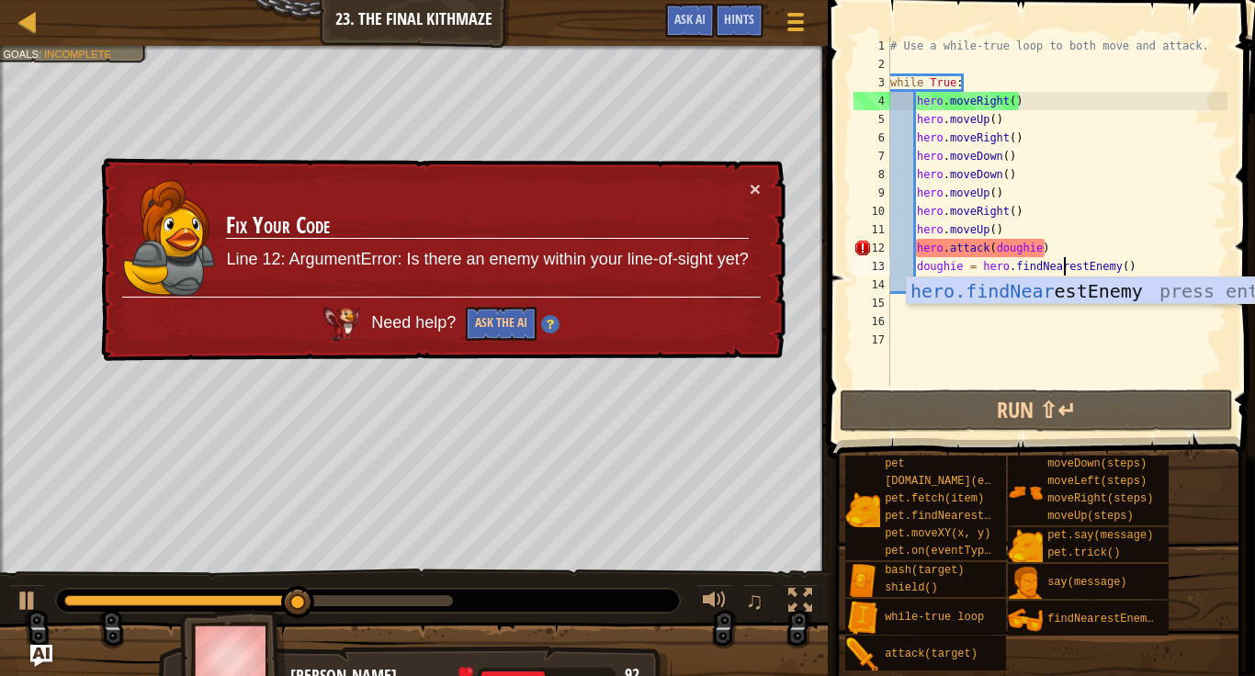
click at [1045, 250] on div "# Use a while-true loop to both move and attack. while True : hero . moveRight …" at bounding box center [1056, 230] width 341 height 386
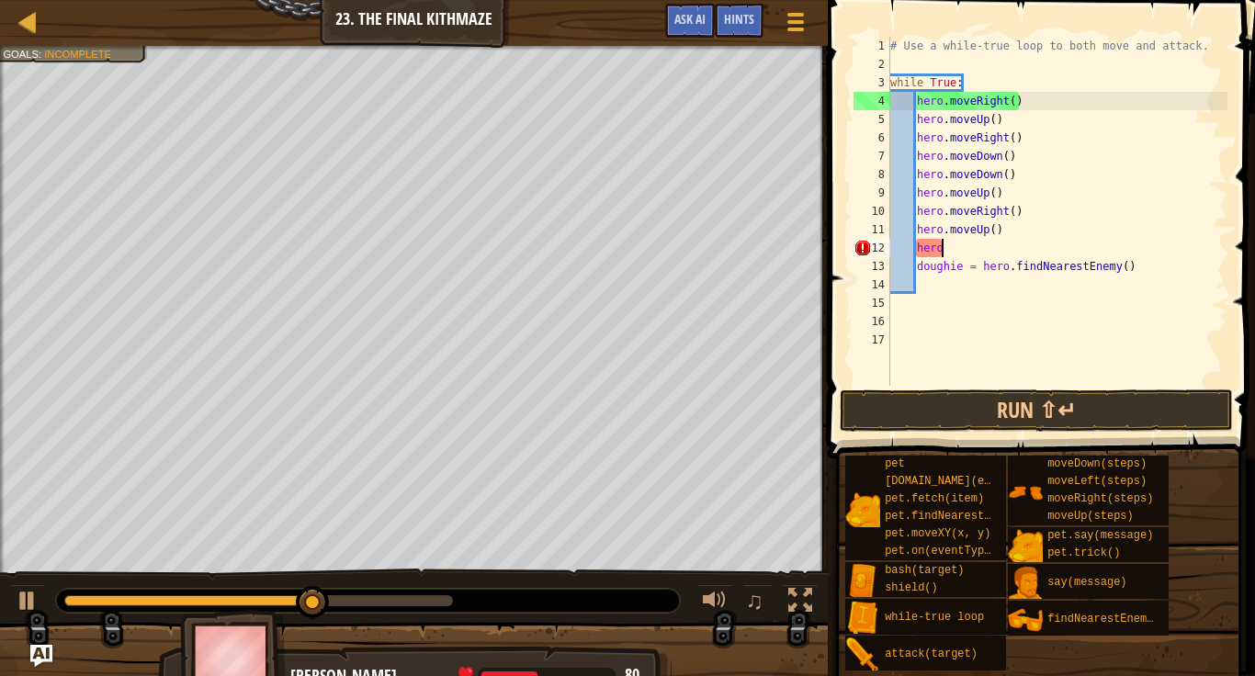
type textarea "h"
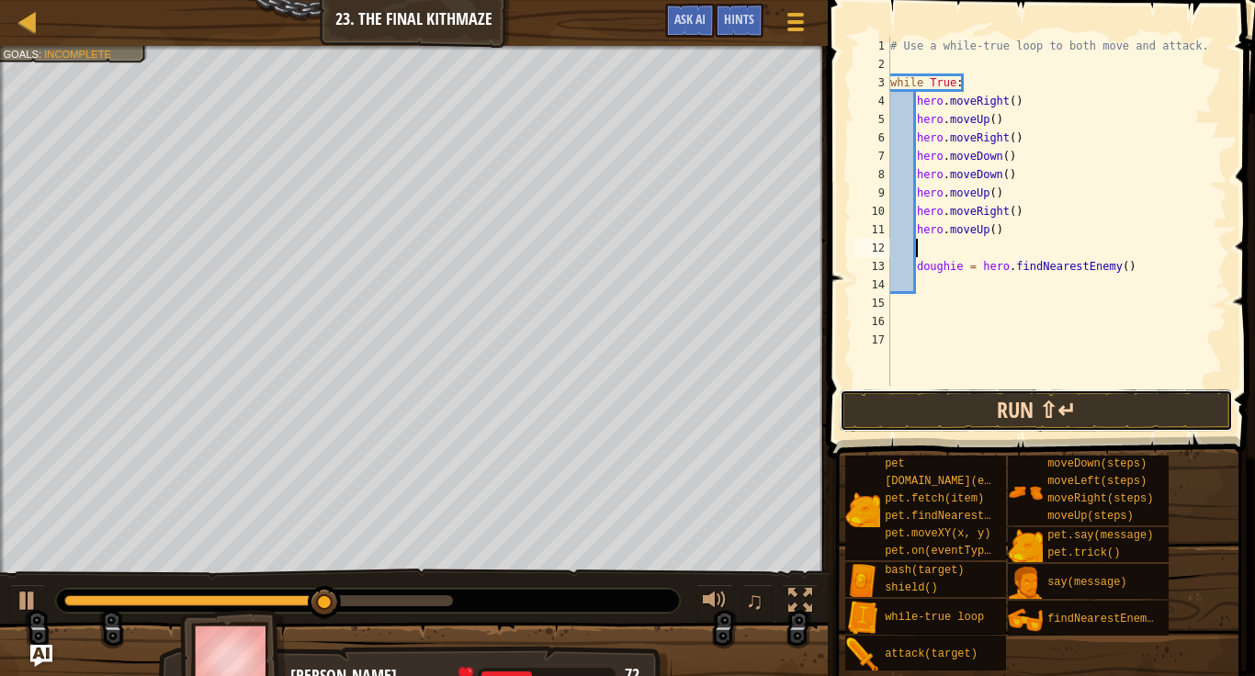
click at [1019, 416] on button "Run ⇧↵" at bounding box center [1036, 410] width 393 height 42
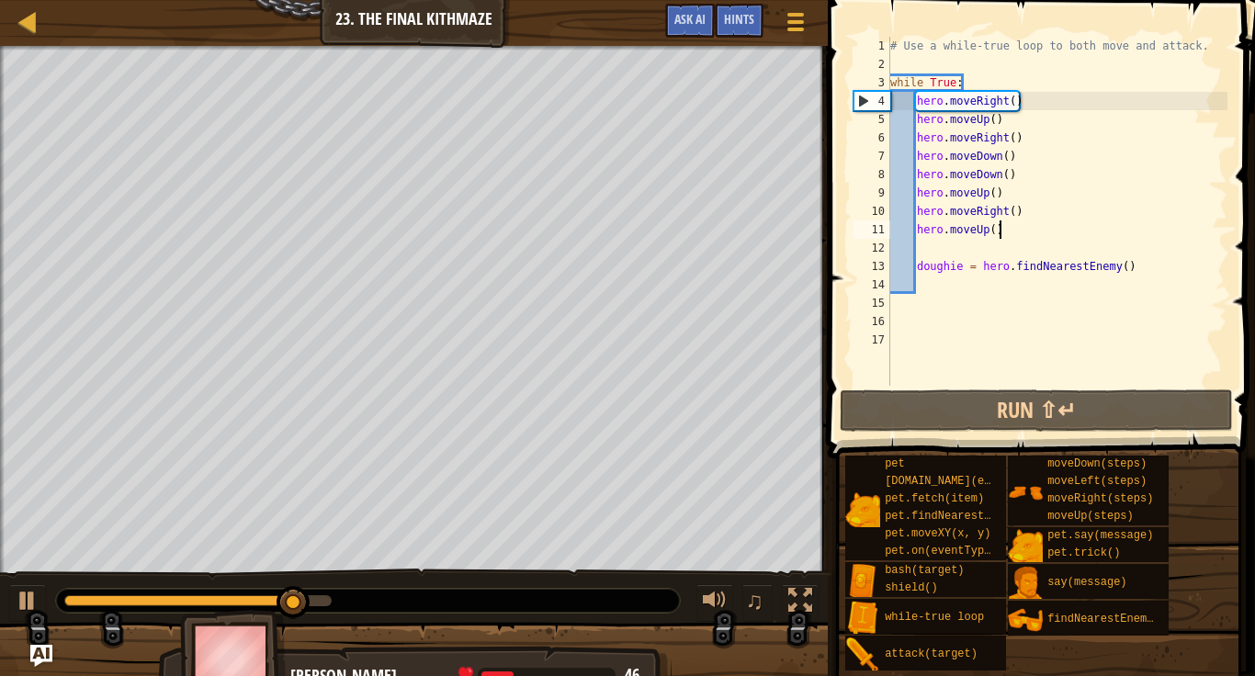
click at [1010, 235] on div "# Use a while-true loop to both move and attack. while True : hero . moveRight …" at bounding box center [1056, 230] width 341 height 386
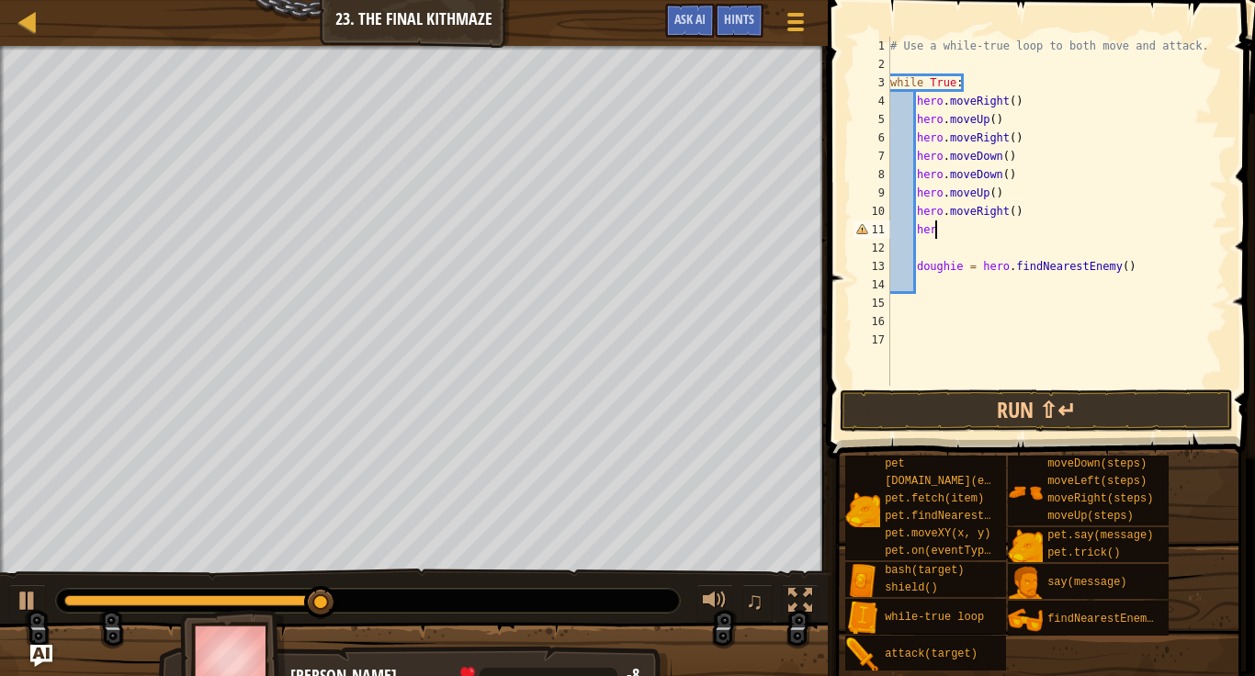
type textarea "h"
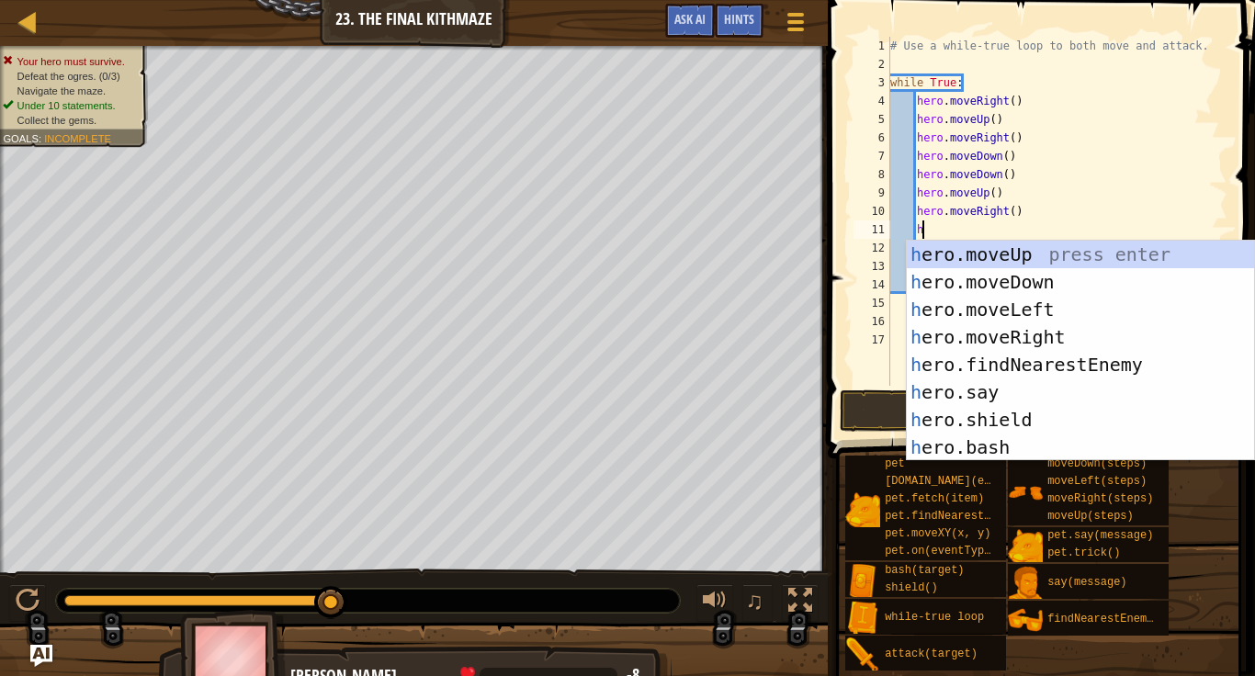
click at [1034, 279] on div "h ero.moveUp press enter h ero.moveDown press enter h ero.moveLeft press enter …" at bounding box center [1080, 379] width 347 height 276
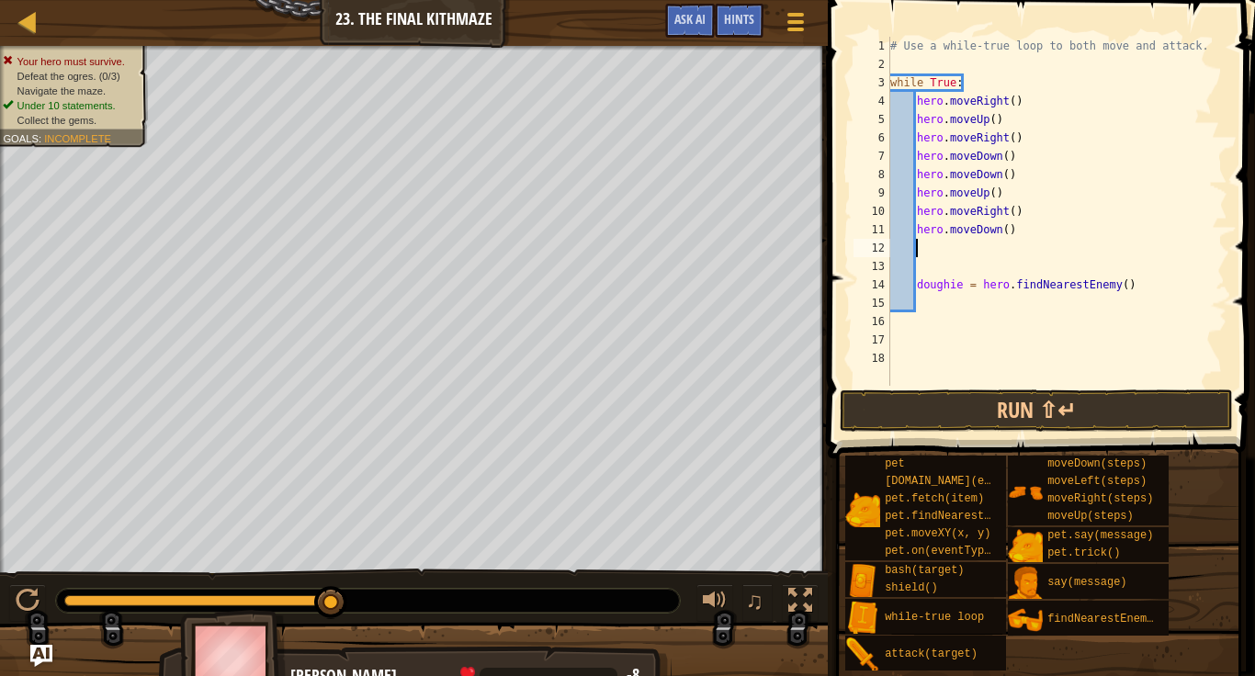
type textarea "h"
click at [798, 37] on button "Game Menu" at bounding box center [796, 25] width 49 height 45
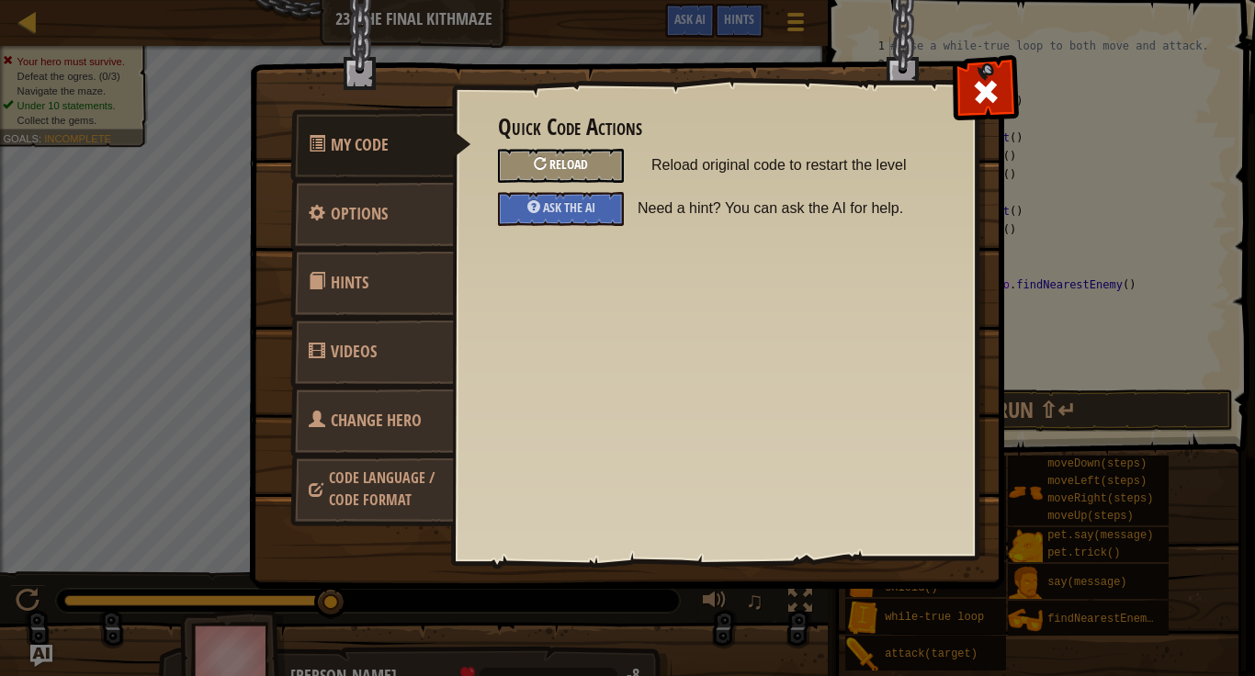
click at [601, 167] on div "Reload" at bounding box center [561, 166] width 126 height 34
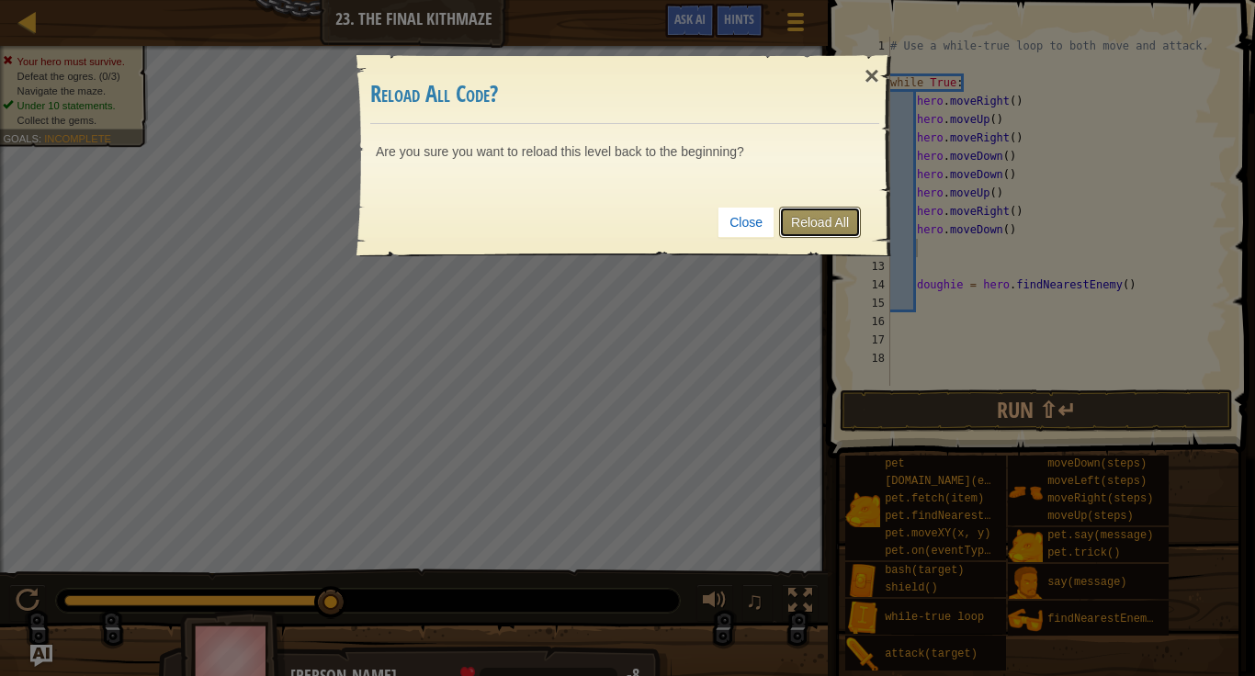
click at [812, 220] on link "Reload All" at bounding box center [820, 222] width 82 height 31
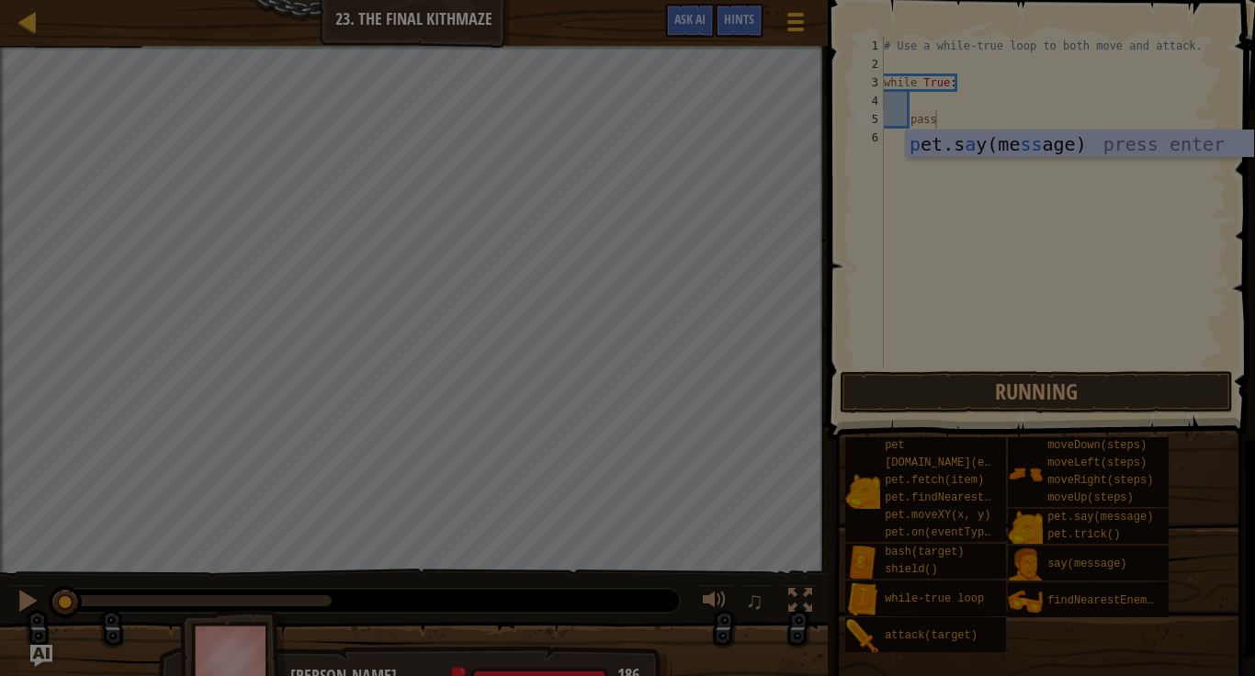
type textarea "pass"
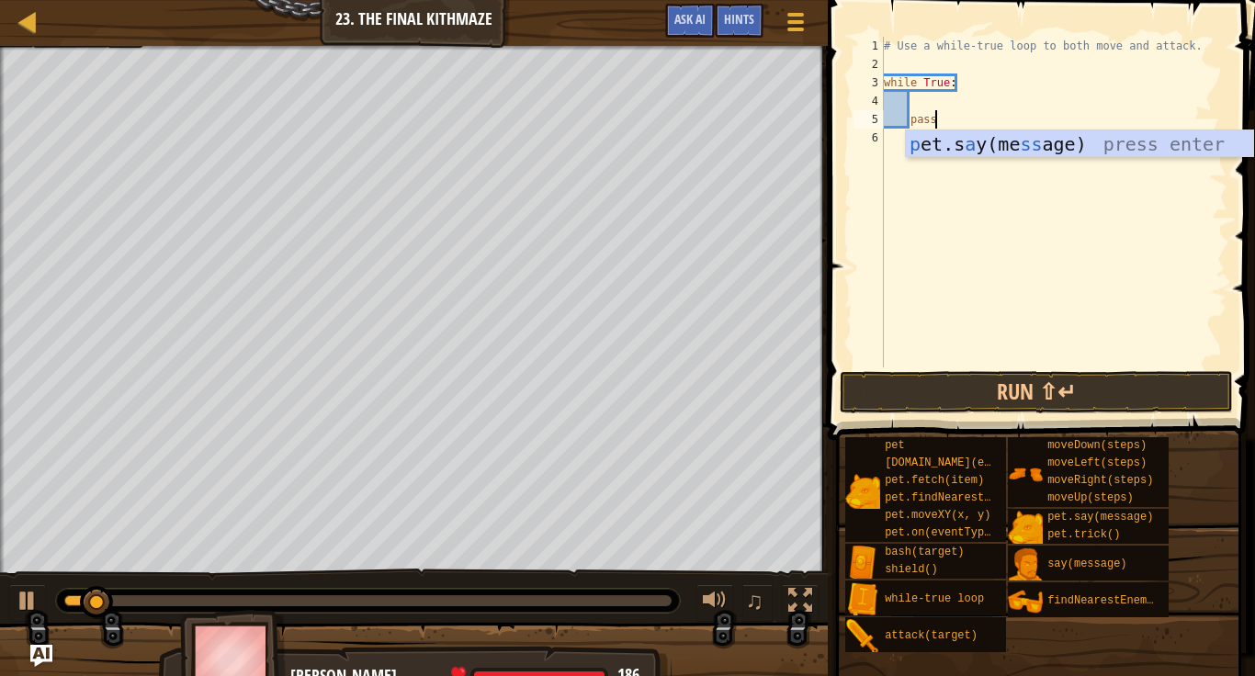
click at [932, 103] on div "# Use a while-true loop to both move and attack. while True : pass" at bounding box center [1053, 220] width 347 height 367
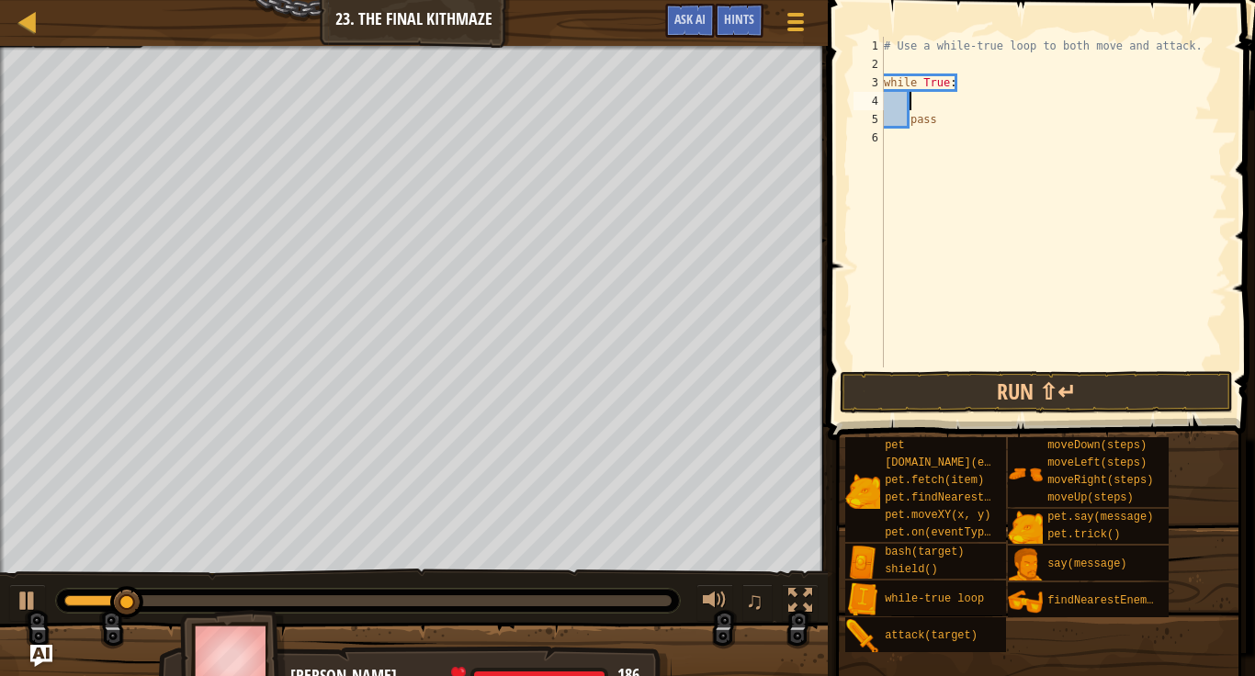
type textarea "h"
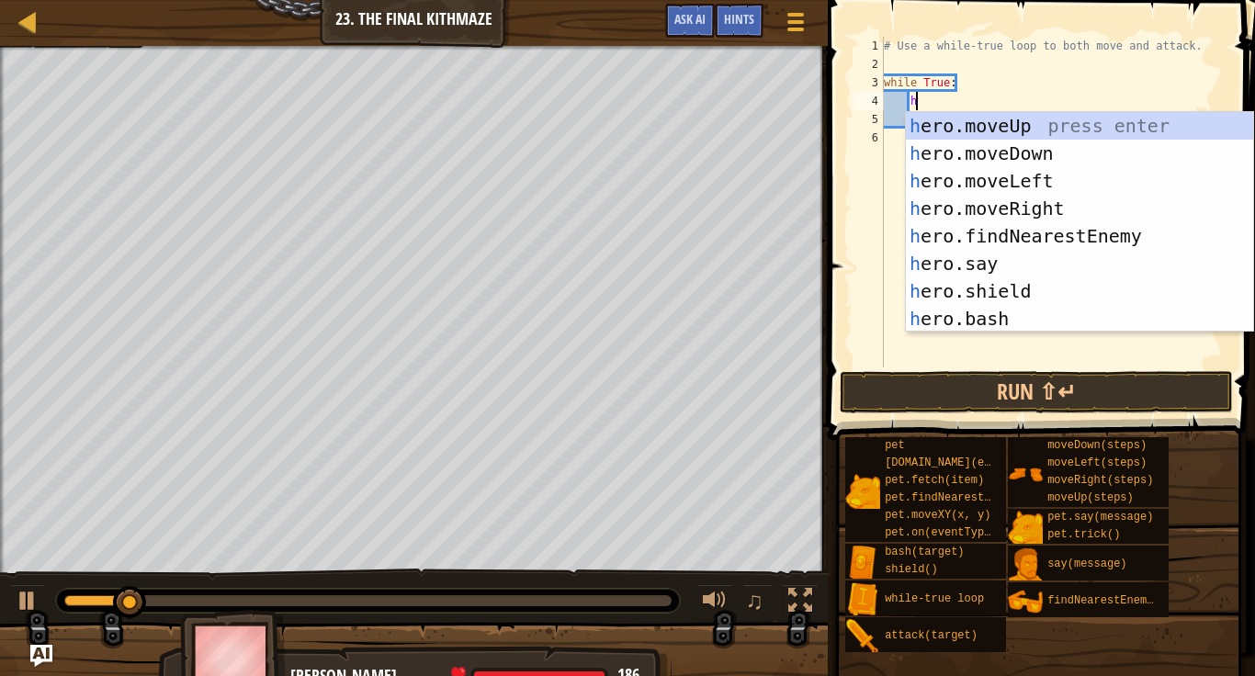
scroll to position [8, 4]
click at [1031, 209] on div "h ero.moveUp press enter h ero.moveDown press enter h ero.moveLeft press enter …" at bounding box center [1079, 250] width 347 height 276
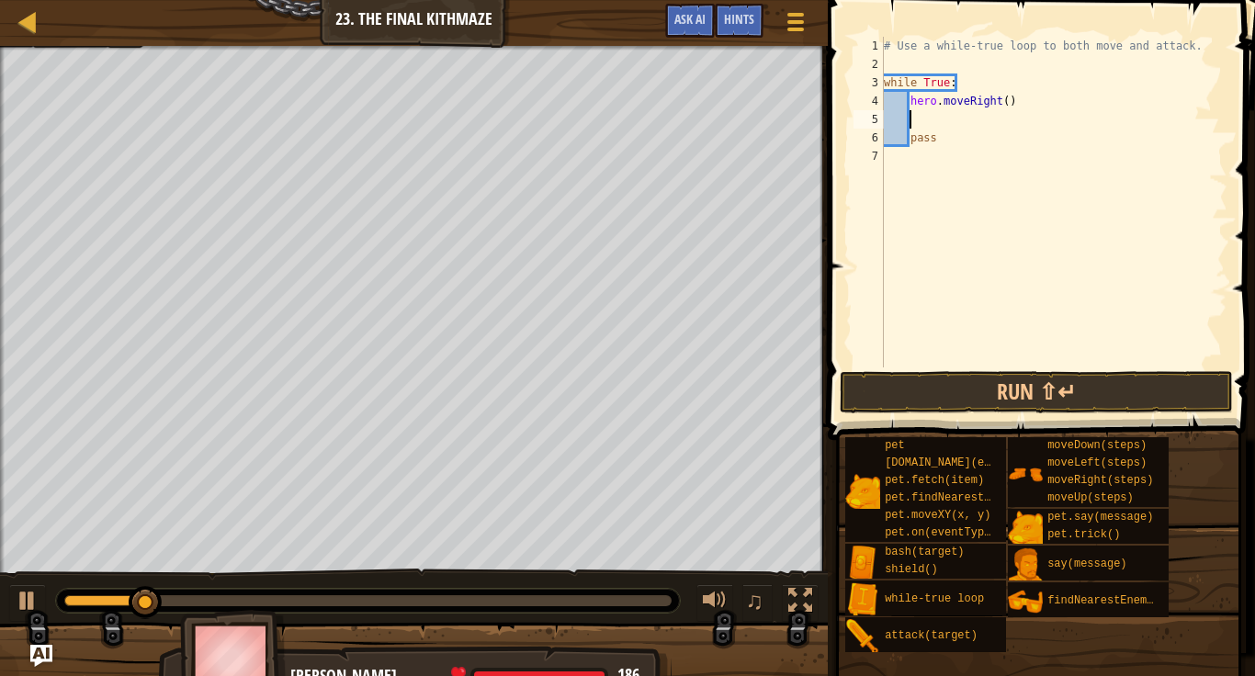
scroll to position [8, 3]
type textarea "h"
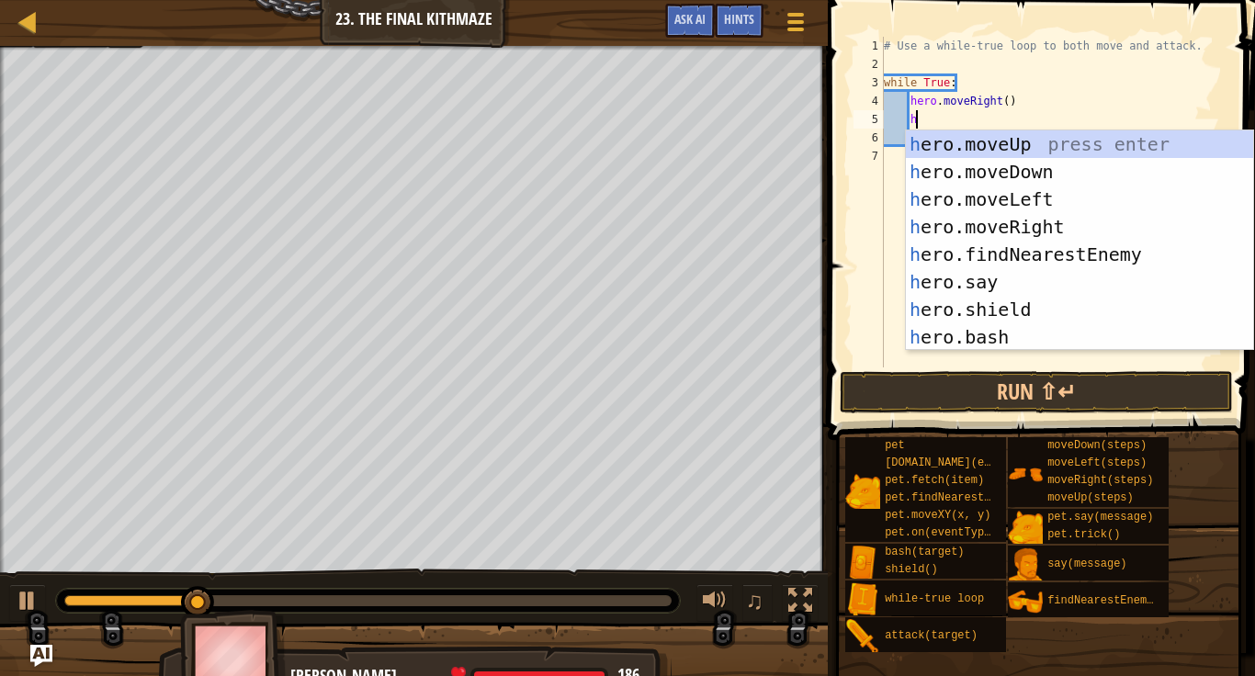
click at [1038, 141] on div "h ero.moveUp press enter h ero.moveDown press enter h ero.moveLeft press enter …" at bounding box center [1079, 268] width 347 height 276
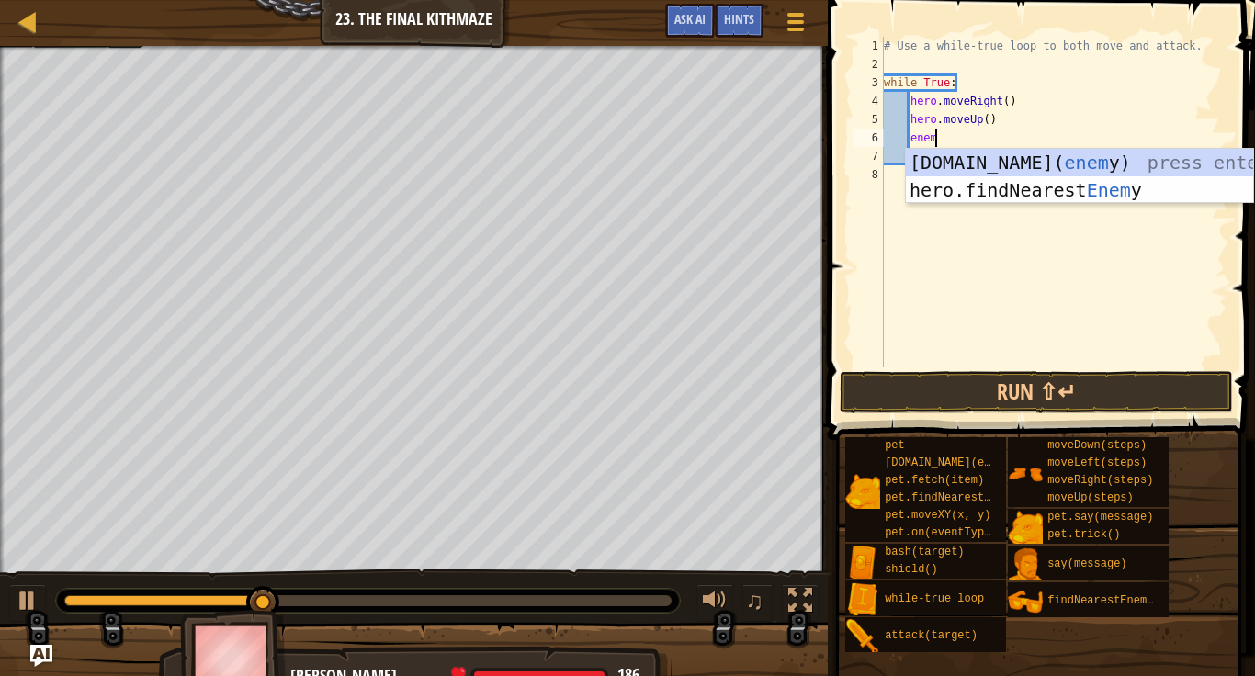
scroll to position [8, 7]
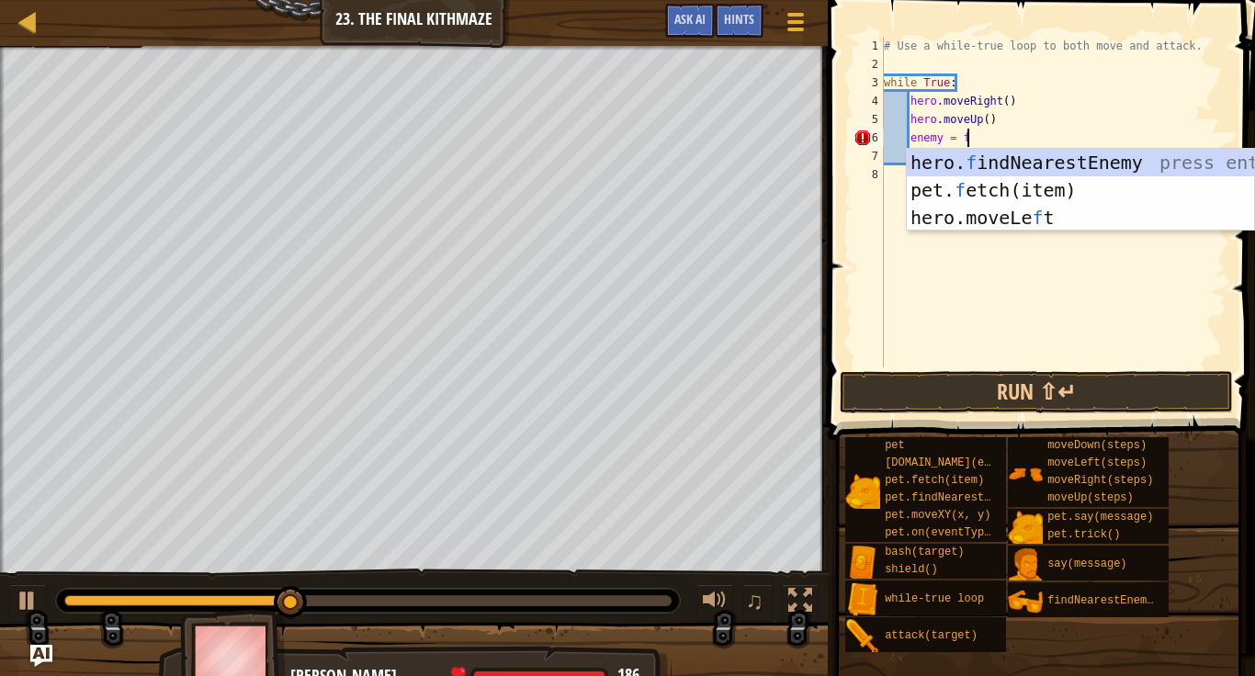
type textarea "enemy = fi"
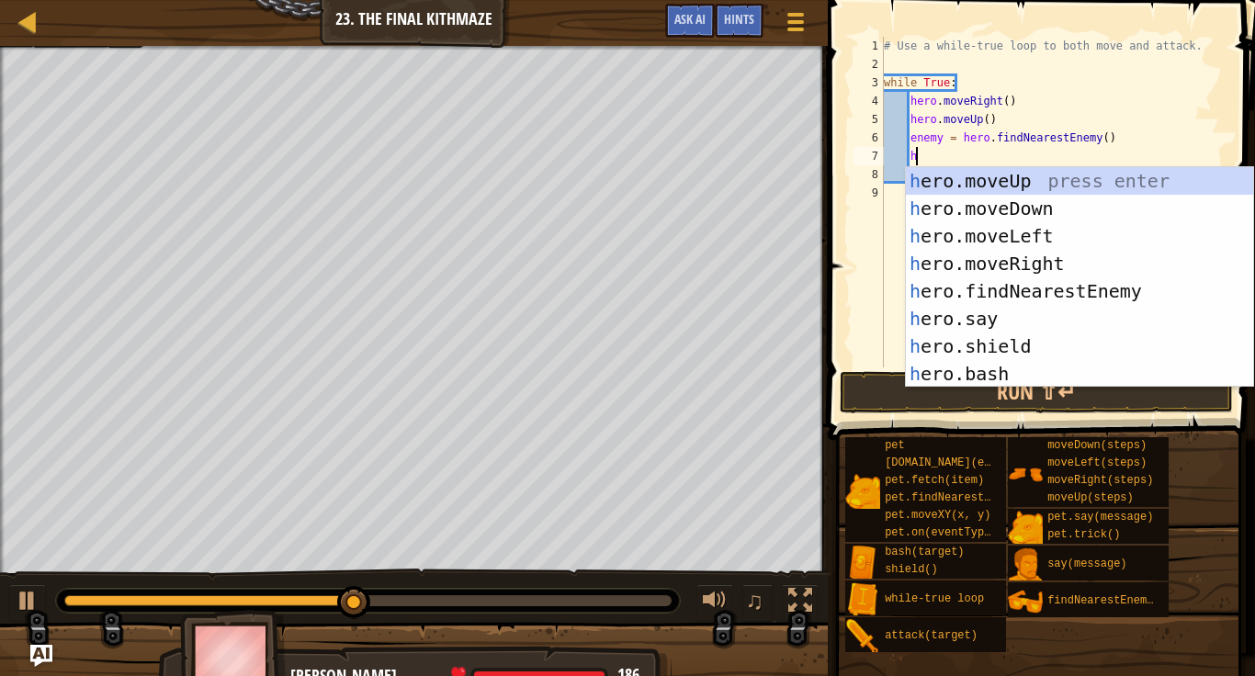
scroll to position [138, 0]
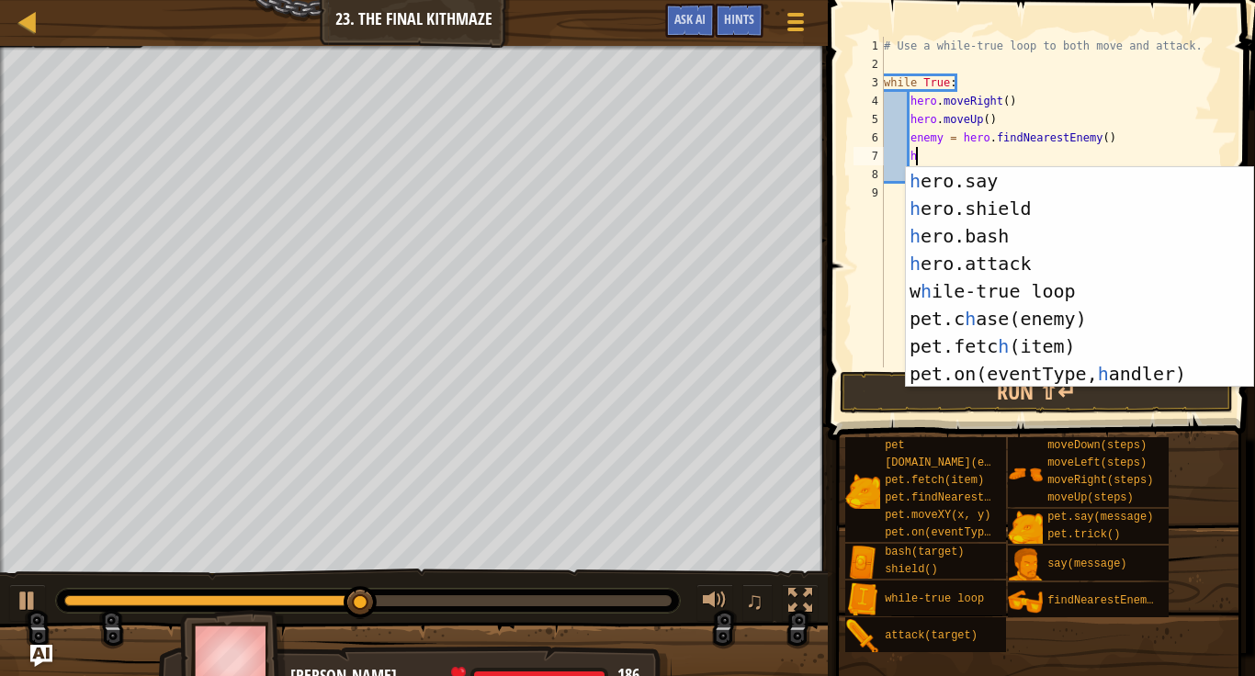
click at [1042, 258] on div "h ero.say press enter h ero.shield press enter h ero.bash press enter h ero.att…" at bounding box center [1079, 305] width 347 height 276
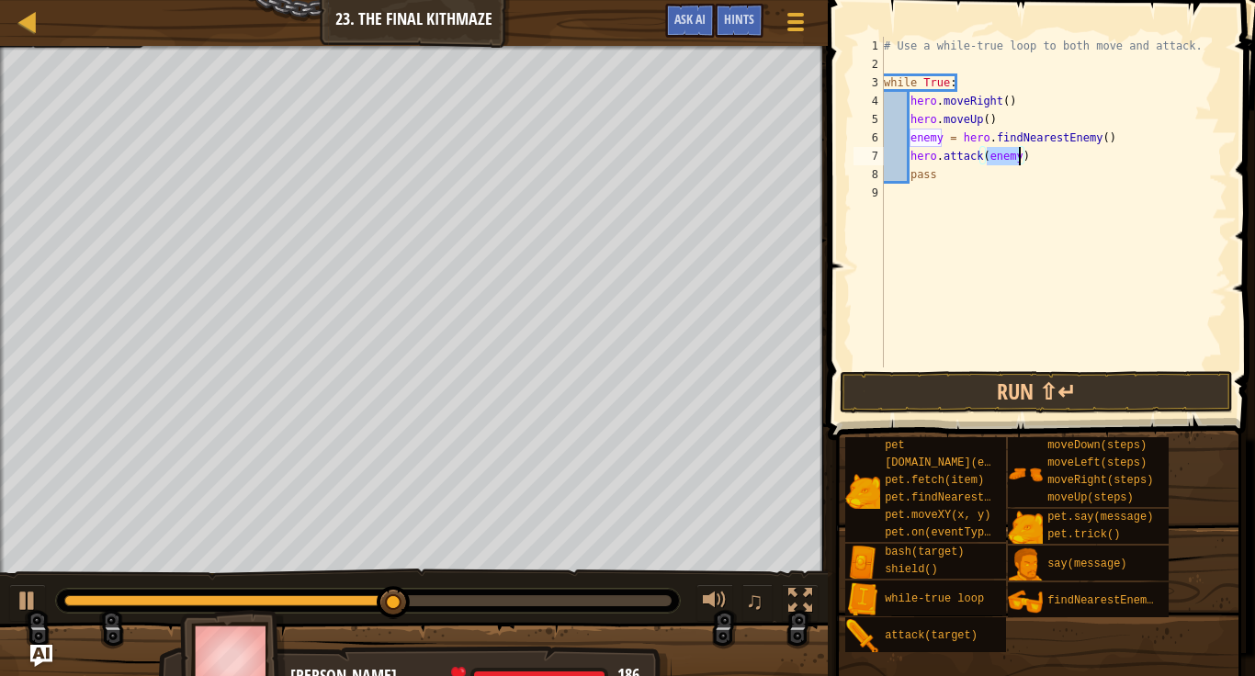
click at [1045, 160] on div "# Use a while-true loop to both move and attack. while True : hero . moveRight …" at bounding box center [1053, 220] width 347 height 367
click at [941, 175] on div "# Use a while-true loop to both move and attack. while True : hero . moveRight …" at bounding box center [1053, 220] width 347 height 367
click at [1070, 161] on div "# Use a while-true loop to both move and attack. while True : hero . moveRight …" at bounding box center [1053, 220] width 347 height 367
type textarea "hero.attack(enemy)"
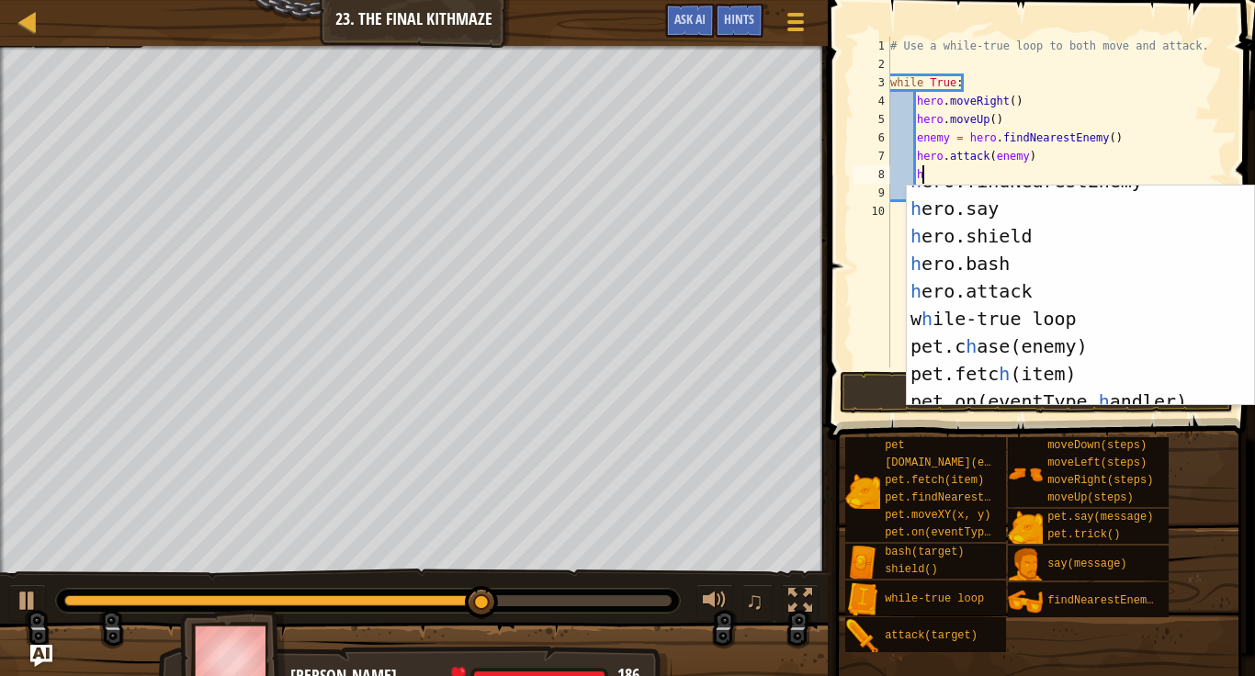
scroll to position [121, 0]
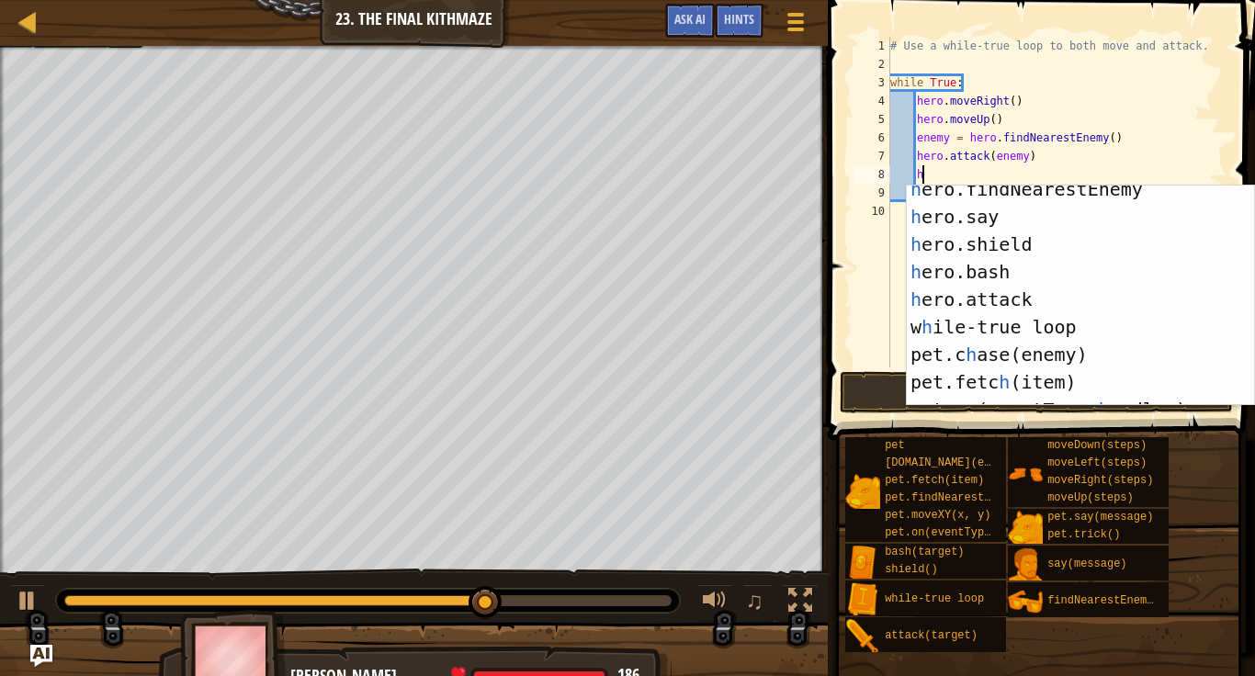
click at [1009, 289] on div "h ero.findNearestEnemy press enter h ero.say press enter h ero.shield press ent…" at bounding box center [1080, 313] width 347 height 276
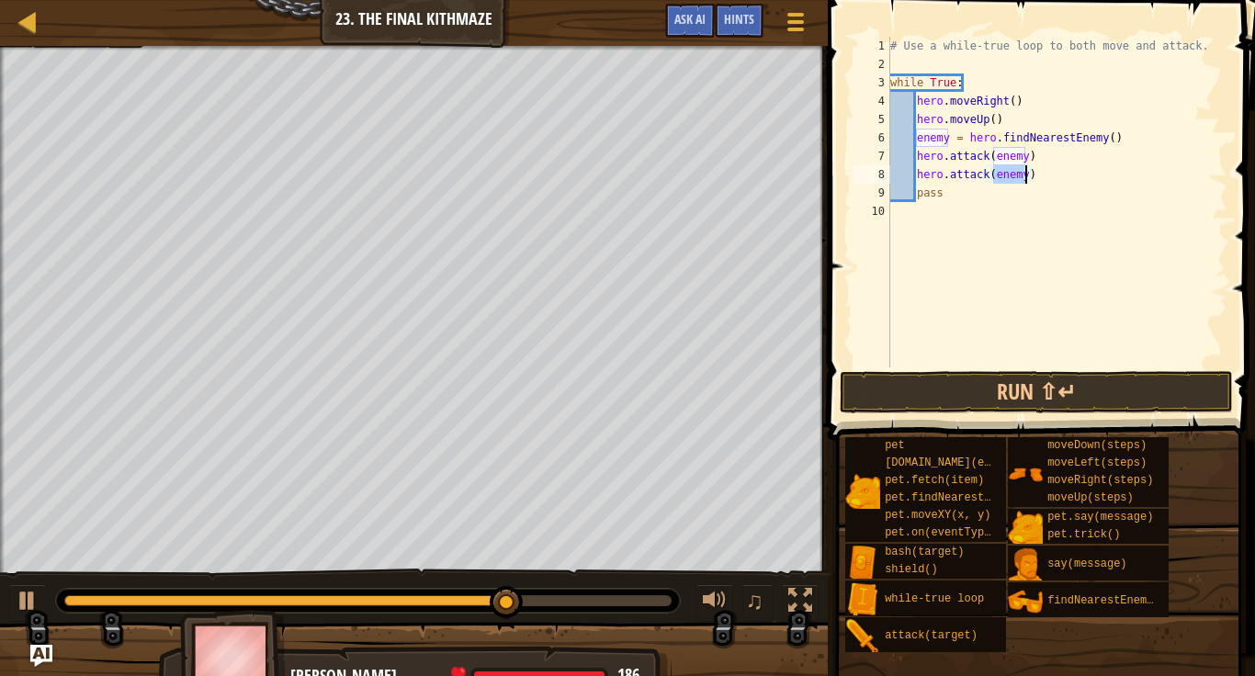
click at [1054, 184] on div "# Use a while-true loop to both move and attack. while True : hero . moveRight …" at bounding box center [1056, 220] width 341 height 367
type textarea "hero.attack(enemy)"
click at [1052, 175] on div "# Use a while-true loop to both move and attack. while True : hero . moveRight …" at bounding box center [1056, 220] width 341 height 367
type textarea "h"
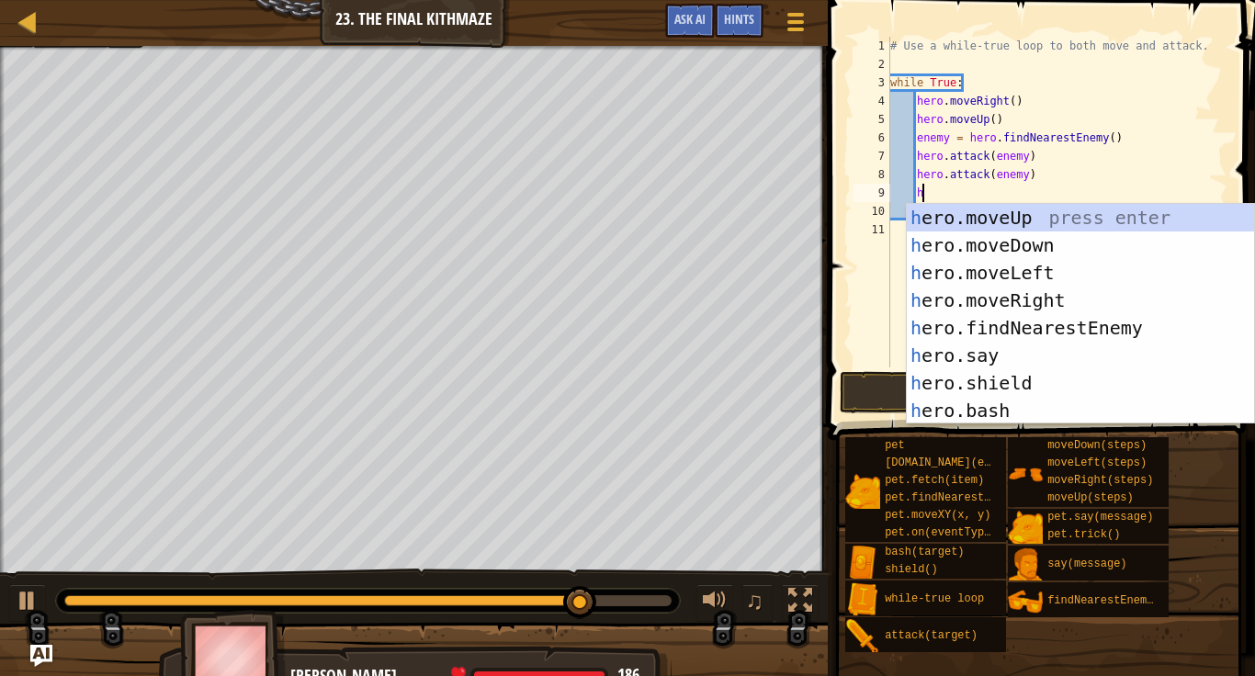
scroll to position [0, 0]
click at [1035, 299] on div "h ero.moveUp press enter h ero.moveDown press enter h ero.moveLeft press enter …" at bounding box center [1080, 342] width 347 height 276
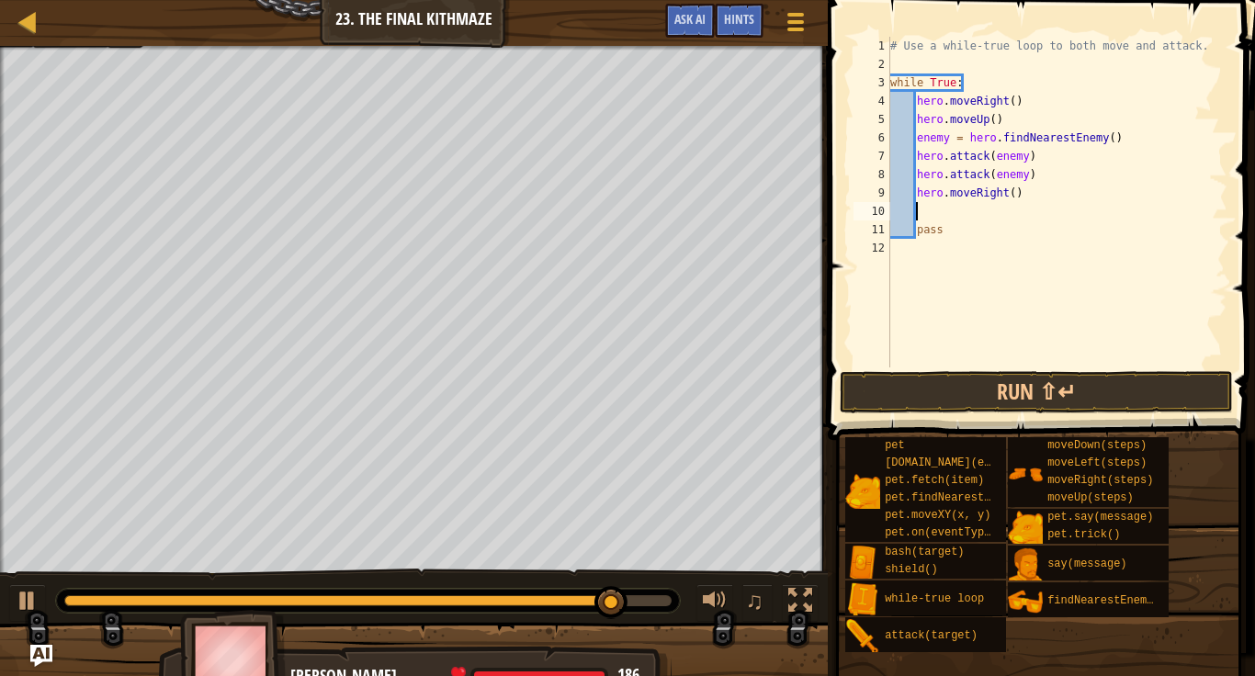
scroll to position [8, 3]
type textarea "h"
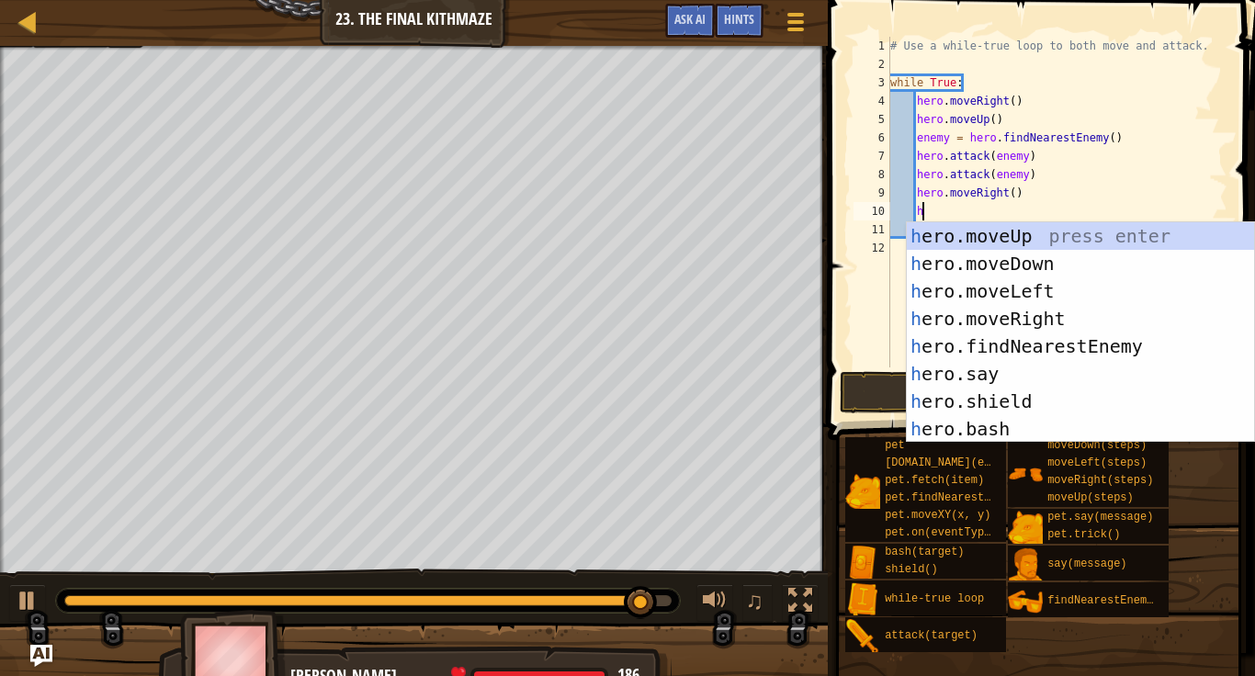
scroll to position [8, 4]
click at [1032, 270] on div "h ero.moveUp press enter h ero.moveDown press enter h ero.moveLeft press enter …" at bounding box center [1080, 360] width 347 height 276
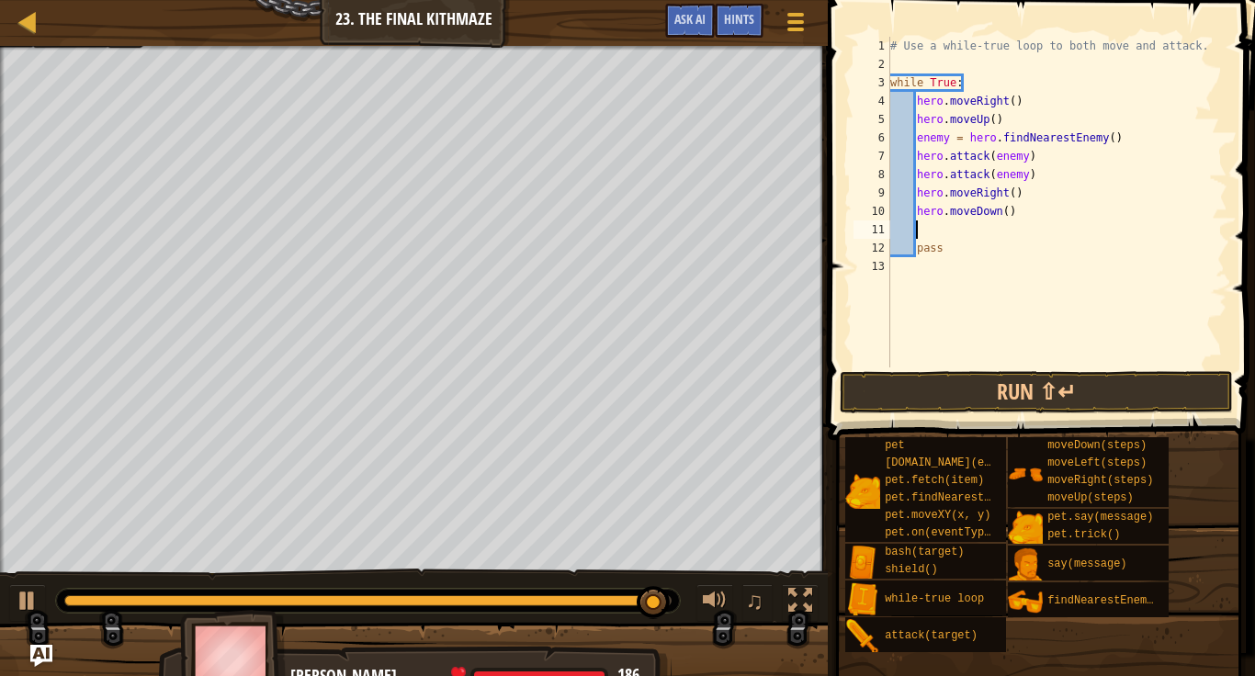
scroll to position [8, 3]
click at [999, 219] on div "# Use a while-true loop to both move and attack. while True : hero . moveRight …" at bounding box center [1056, 220] width 341 height 367
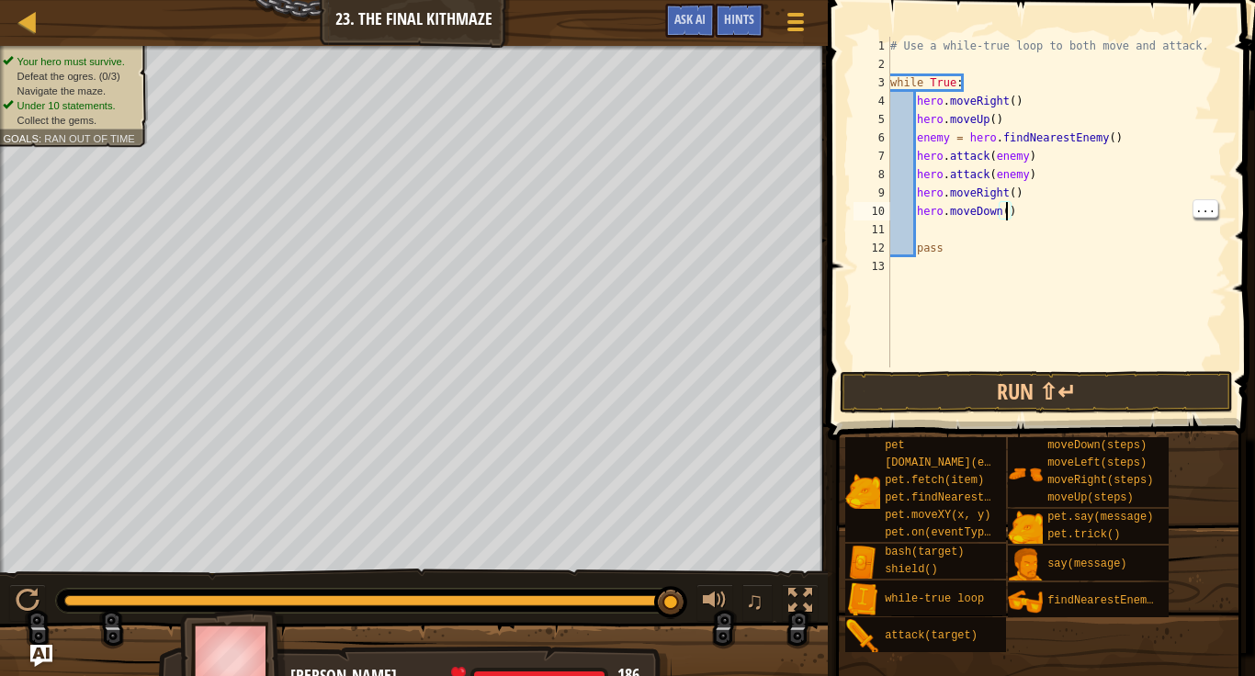
type textarea "hero.moveDown(2)"
type textarea "h"
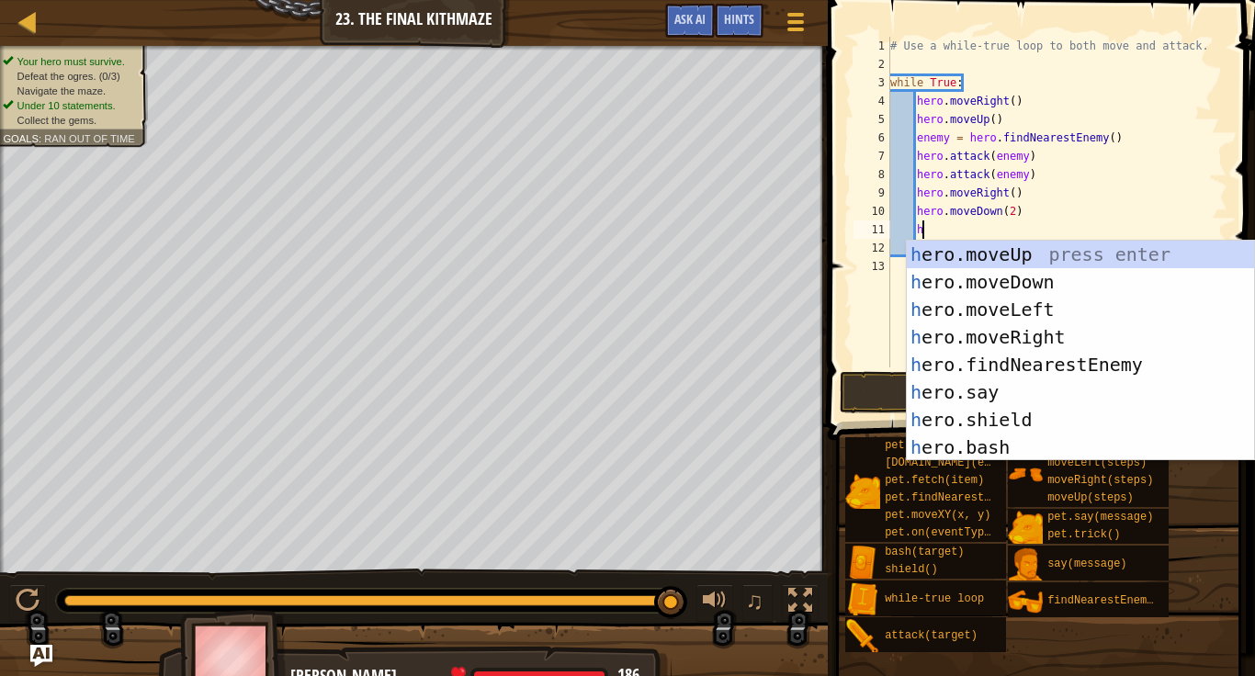
click at [1046, 256] on div "h ero.moveUp press enter h ero.moveDown press enter h ero.moveLeft press enter …" at bounding box center [1080, 379] width 347 height 276
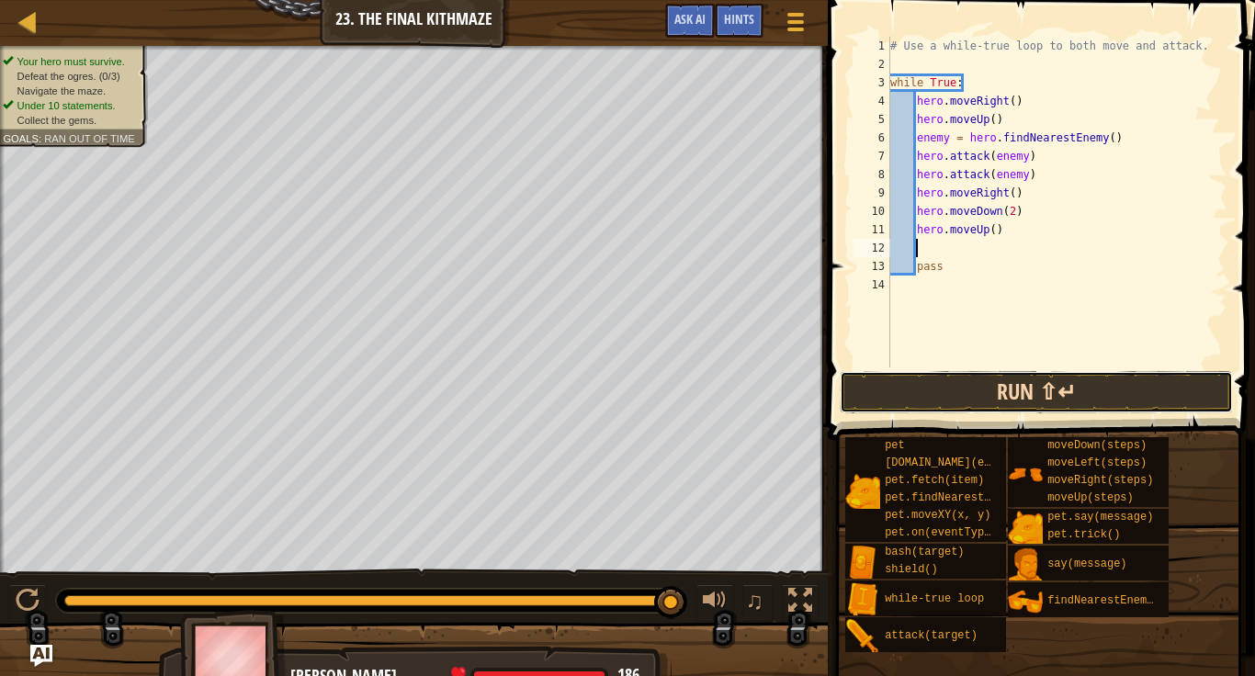
click at [1124, 386] on button "Run ⇧↵" at bounding box center [1036, 392] width 393 height 42
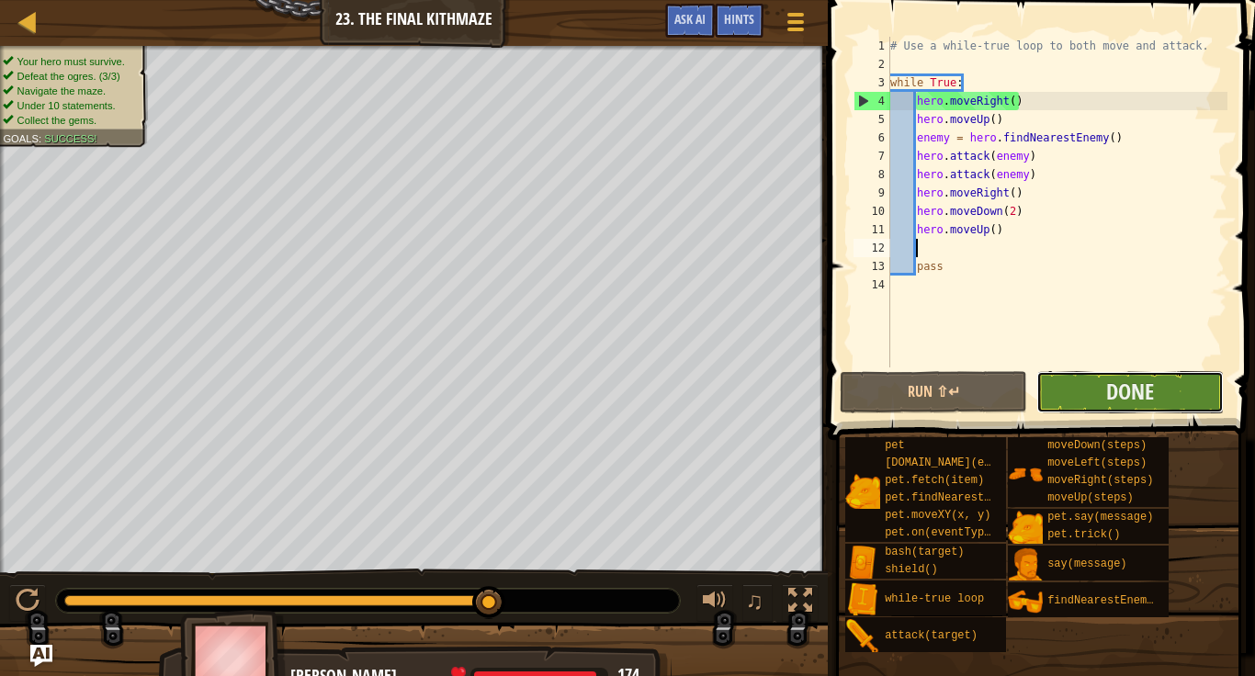
click at [1187, 378] on button "Done" at bounding box center [1129, 392] width 187 height 42
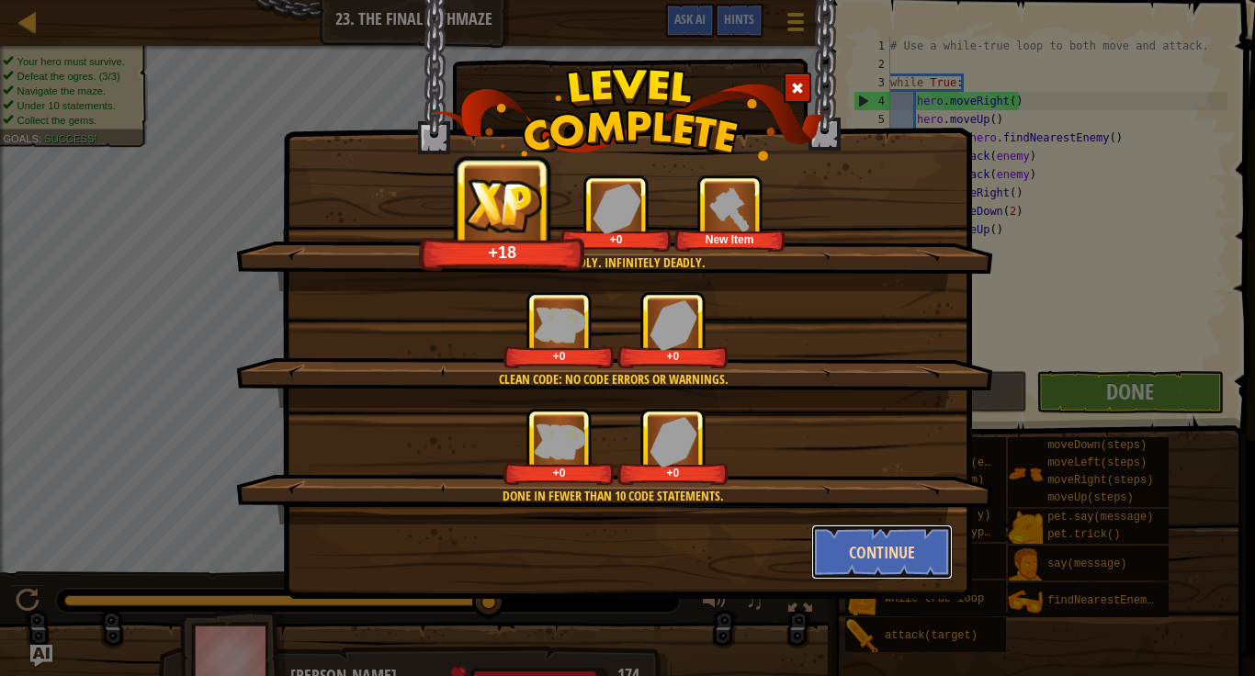
click at [886, 535] on button "Continue" at bounding box center [882, 552] width 142 height 55
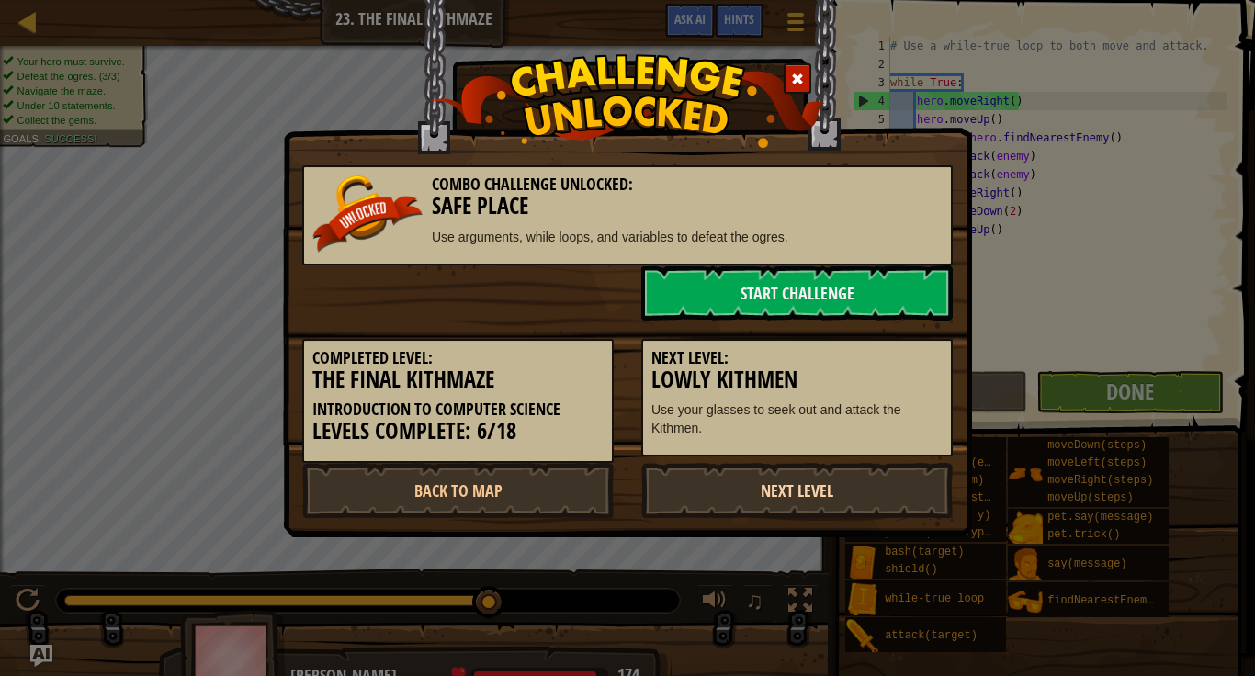
click at [775, 502] on link "Next Level" at bounding box center [796, 490] width 311 height 55
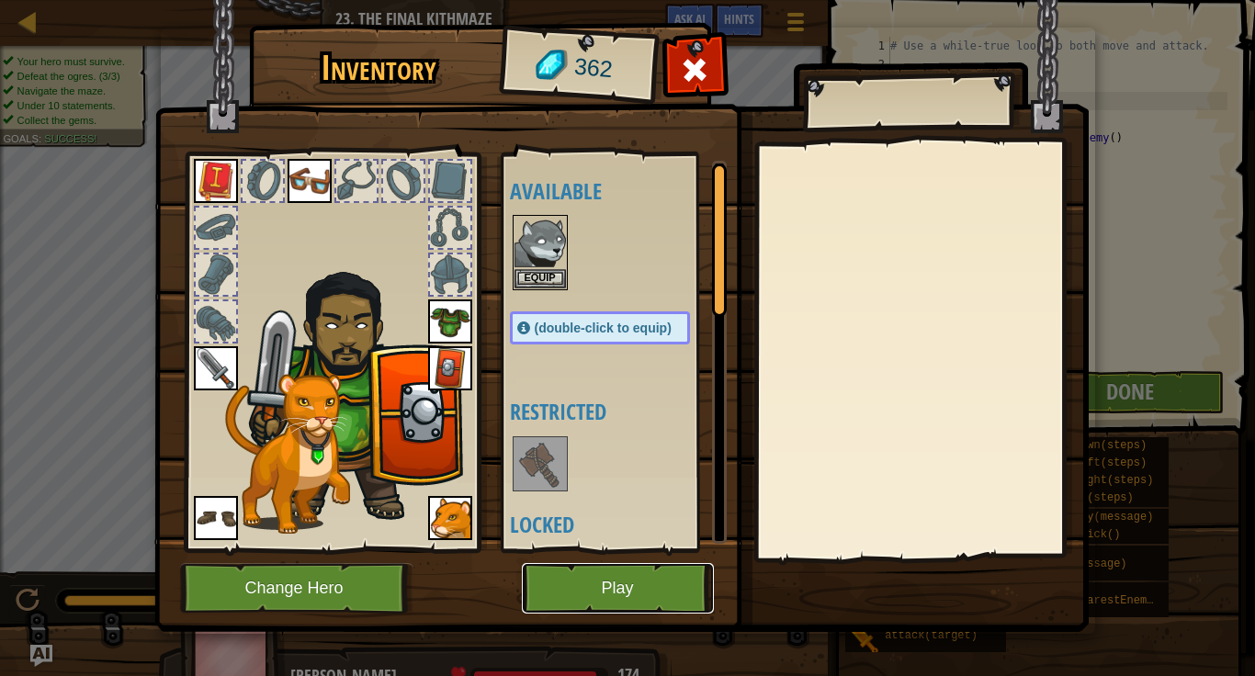
click at [601, 595] on button "Play" at bounding box center [618, 588] width 192 height 51
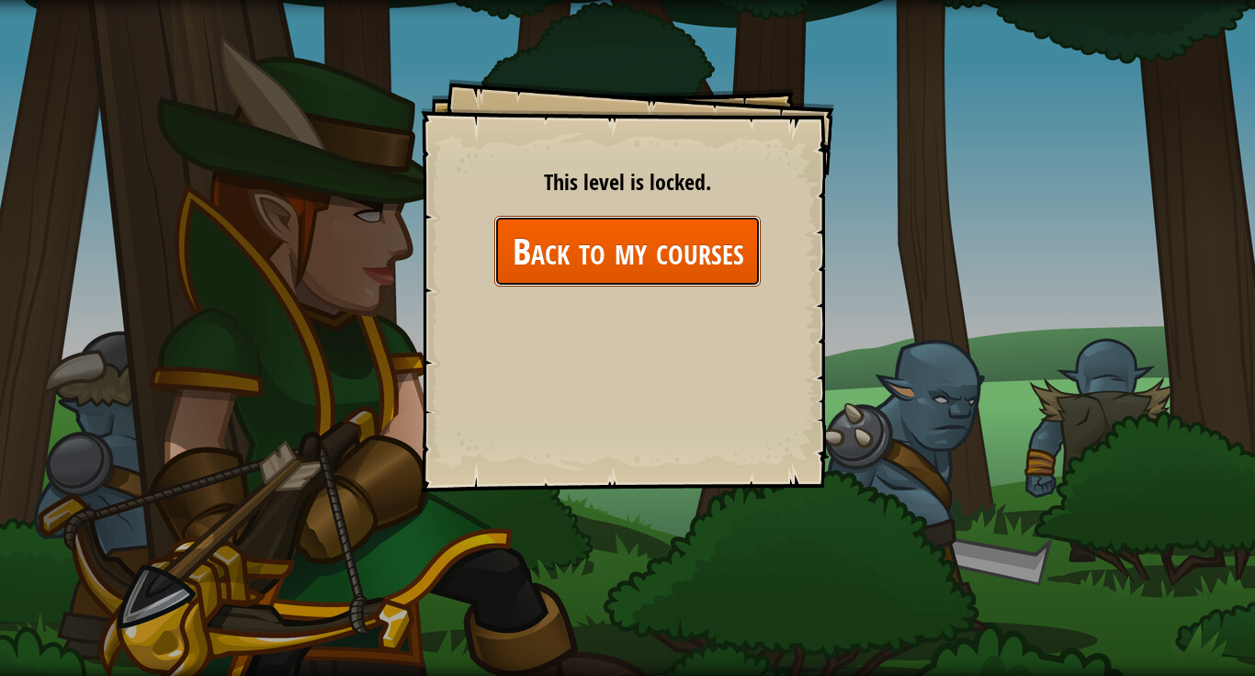
click at [687, 244] on link "Back to my courses" at bounding box center [627, 251] width 266 height 71
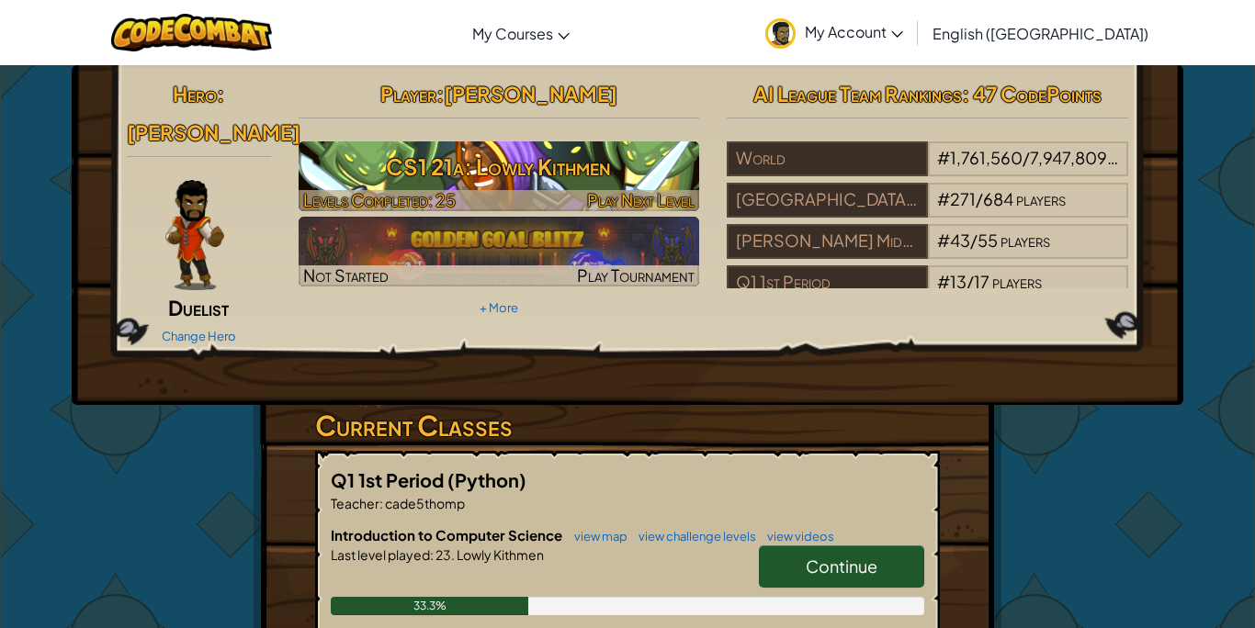
click at [528, 172] on h3 "CS1 21a: Lowly Kithmen" at bounding box center [499, 166] width 401 height 41
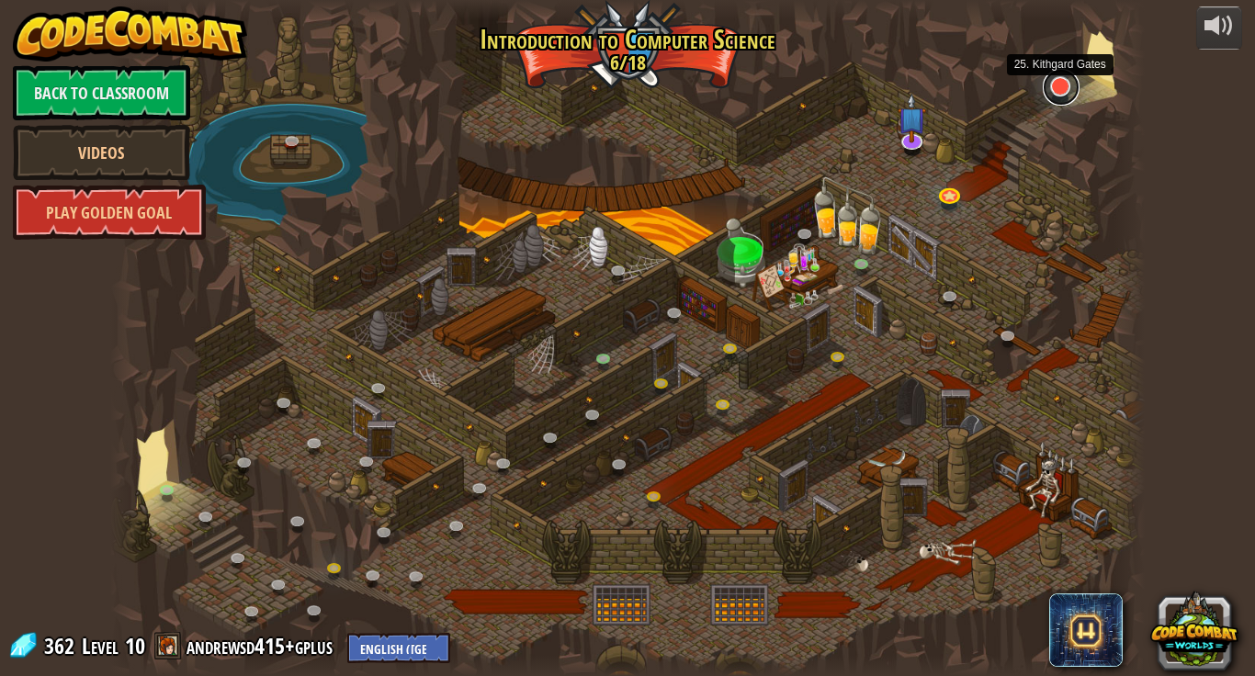
click at [1062, 87] on link at bounding box center [1061, 87] width 37 height 37
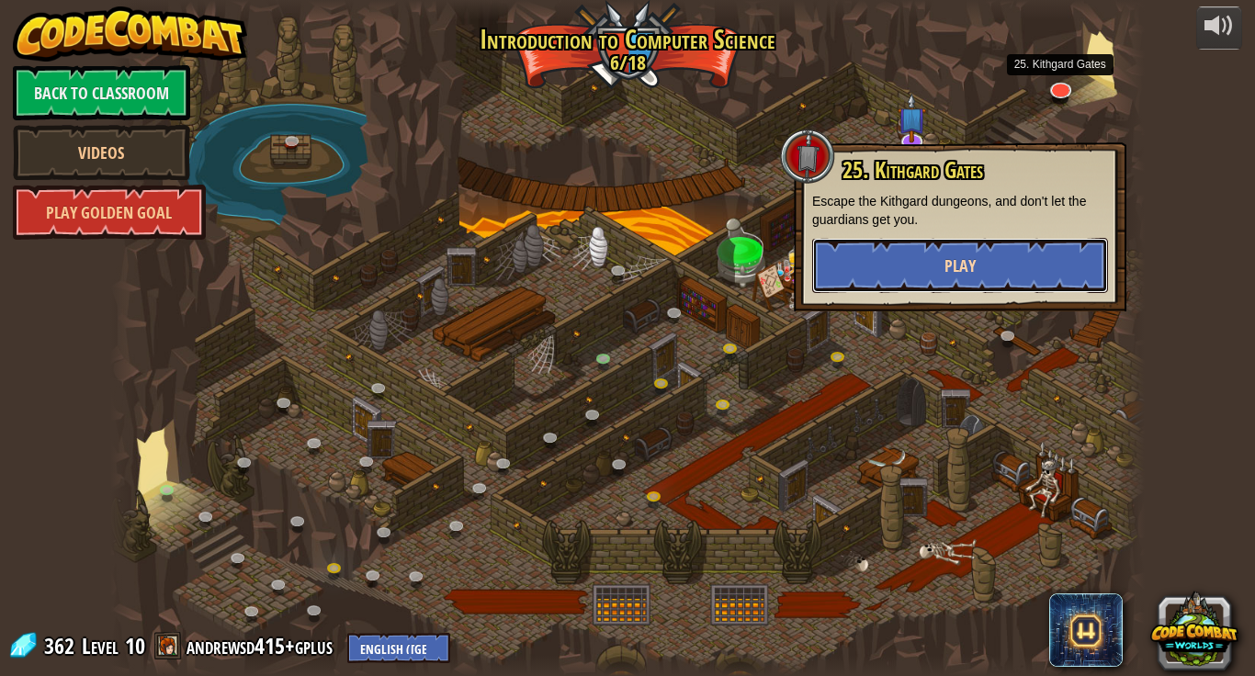
click at [970, 256] on span "Play" at bounding box center [959, 265] width 31 height 23
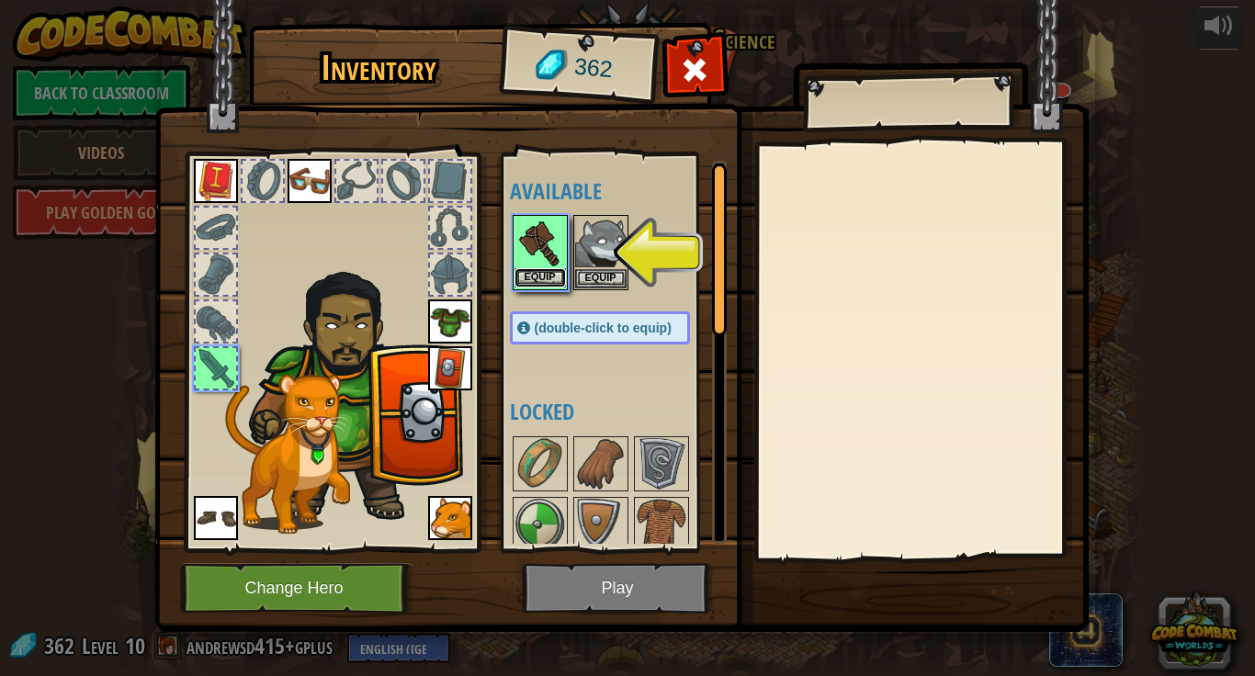
click at [533, 274] on button "Equip" at bounding box center [539, 277] width 51 height 19
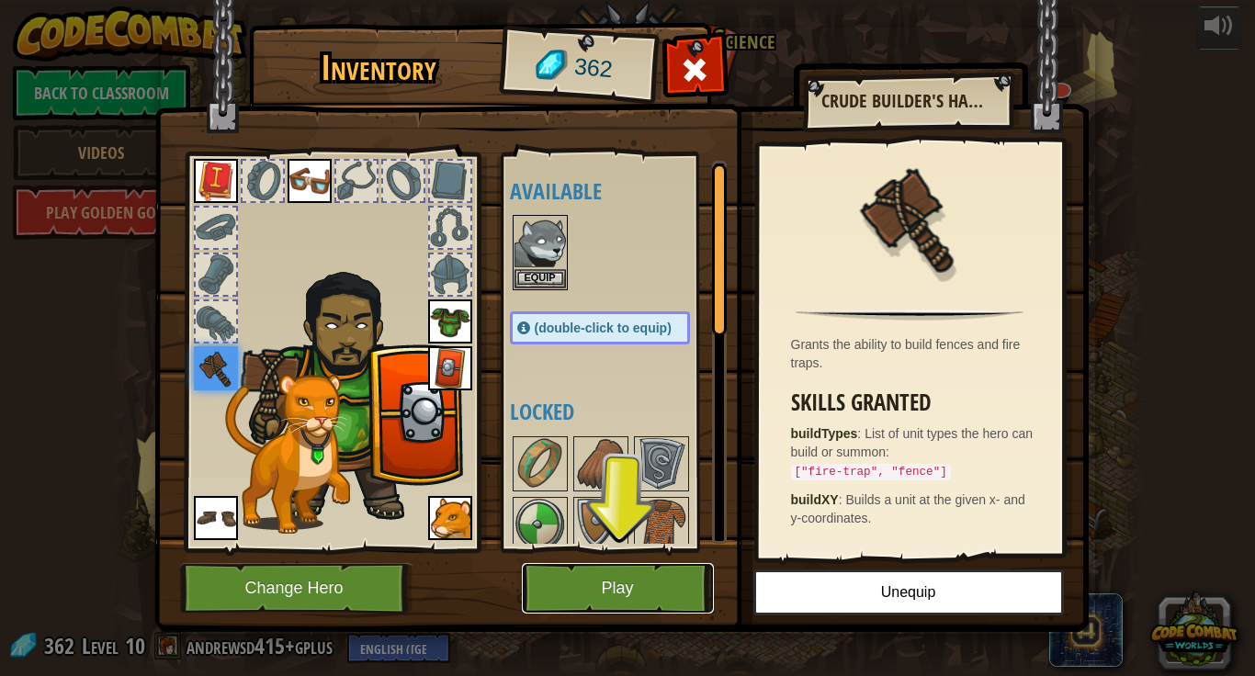
click at [615, 584] on button "Play" at bounding box center [618, 588] width 192 height 51
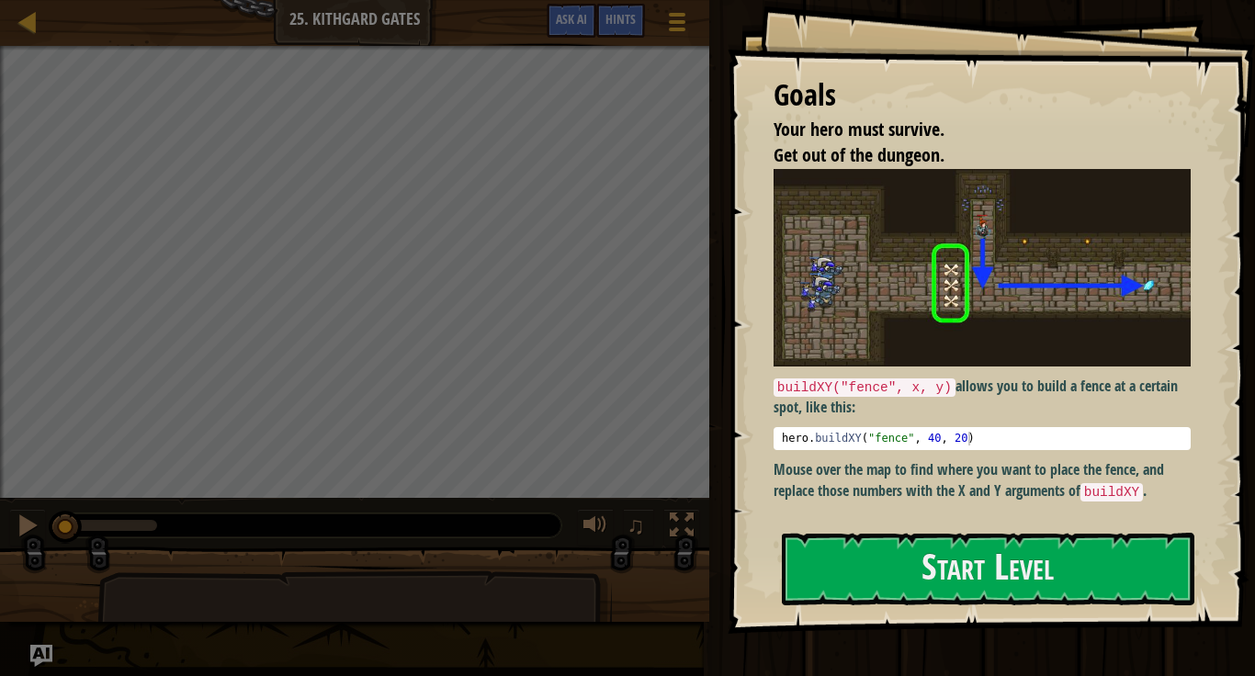
click at [998, 294] on img at bounding box center [981, 267] width 417 height 197
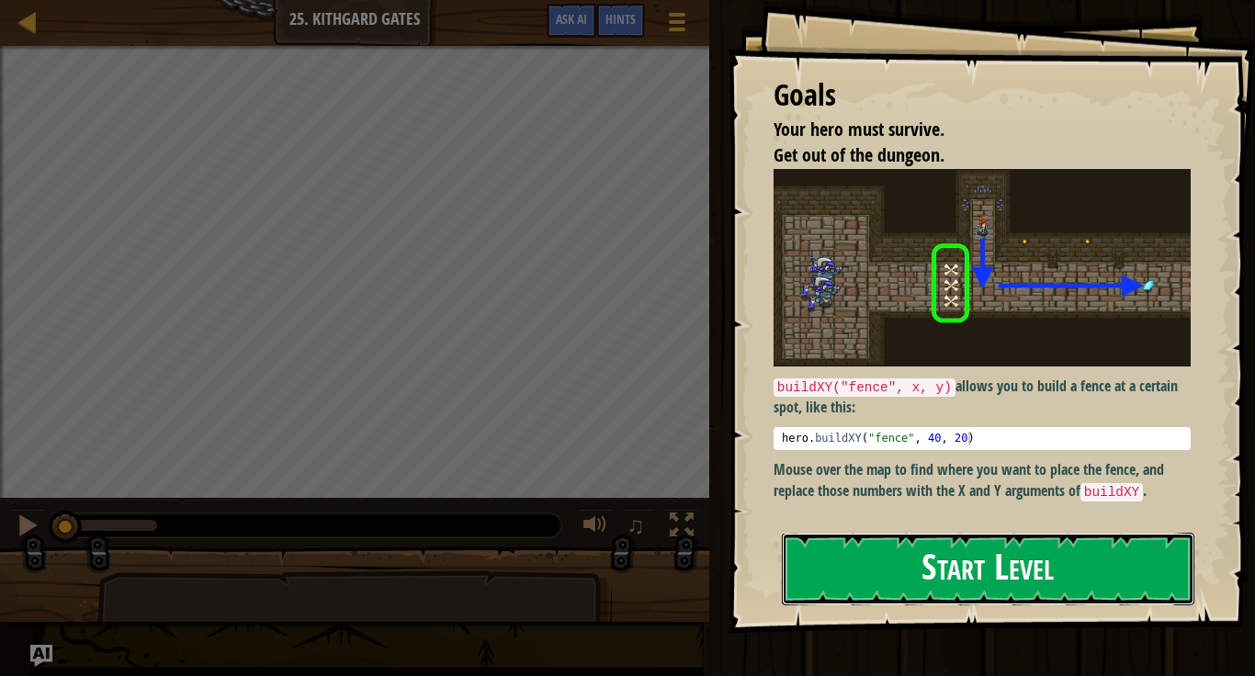
click at [871, 559] on button "Start Level" at bounding box center [988, 569] width 412 height 73
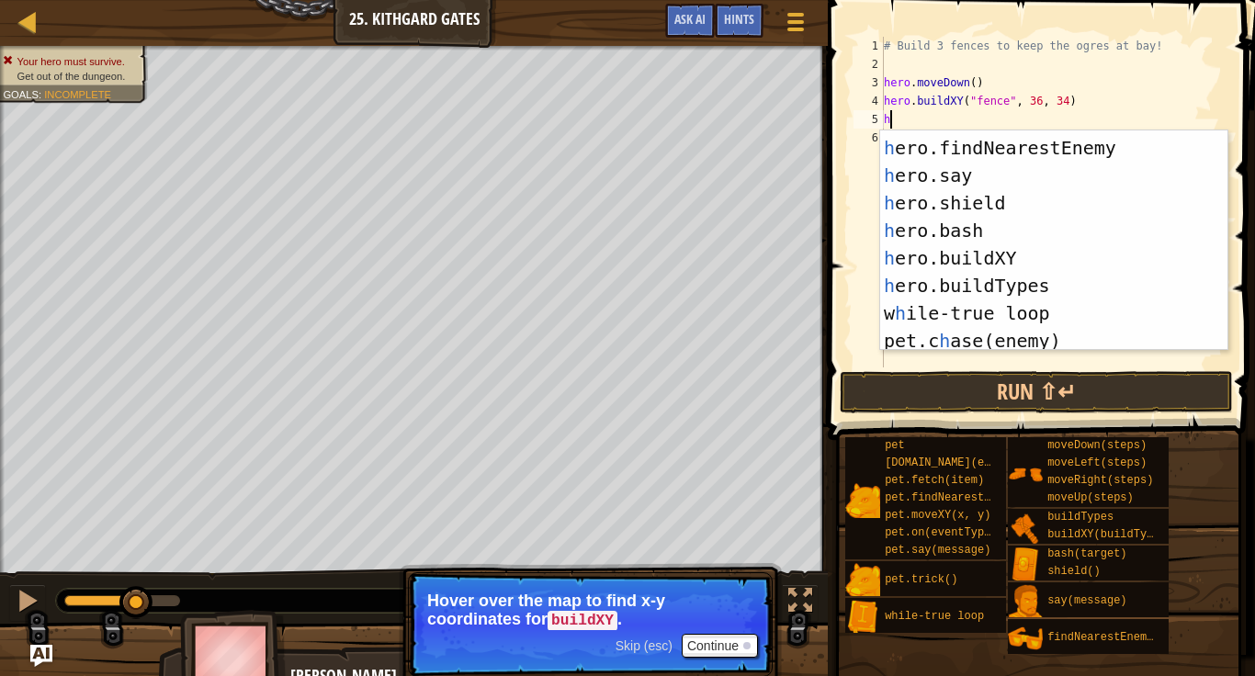
scroll to position [165, 0]
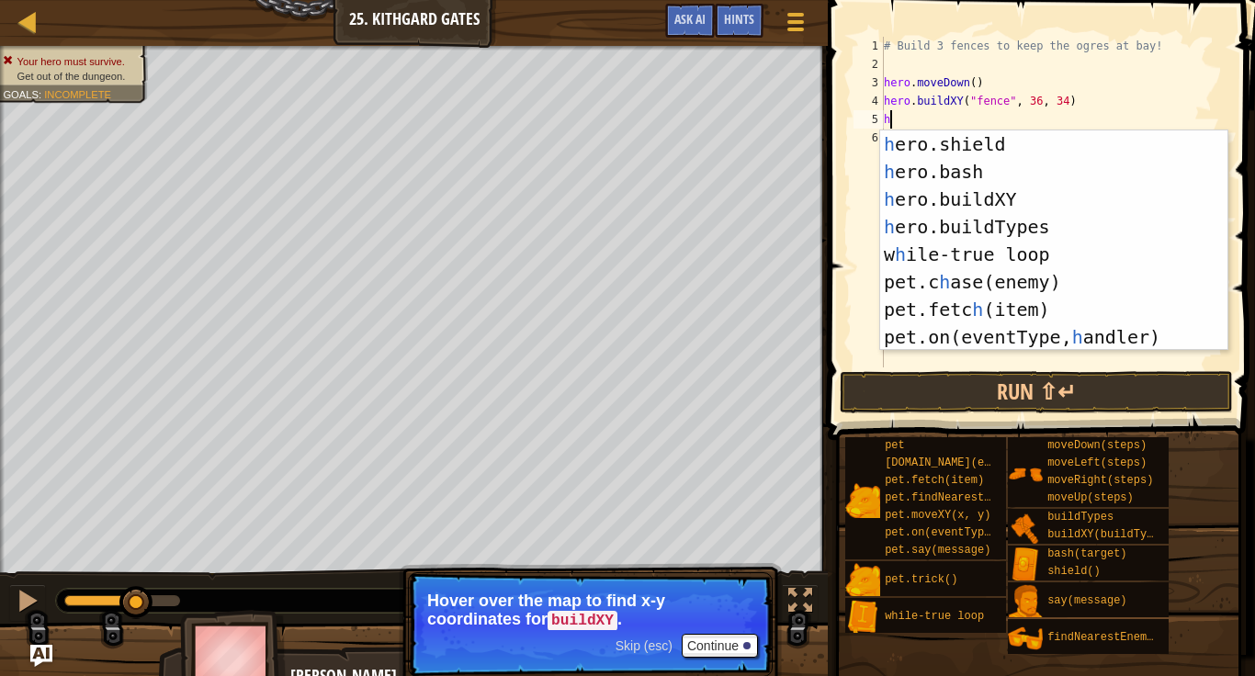
click at [1051, 224] on div "h ero.shield press enter h ero.bash press enter h ero.buildXY press enter h ero…" at bounding box center [1053, 268] width 347 height 276
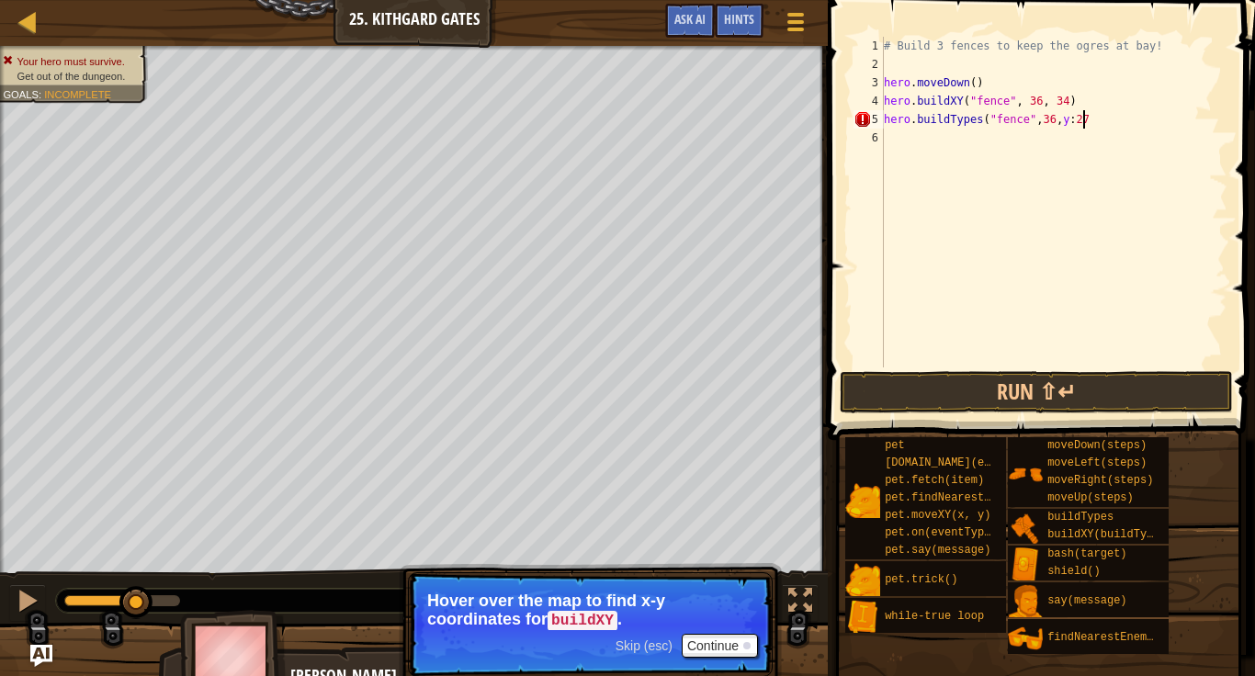
scroll to position [8, 28]
click at [917, 388] on button "Run ⇧↵" at bounding box center [1036, 392] width 393 height 42
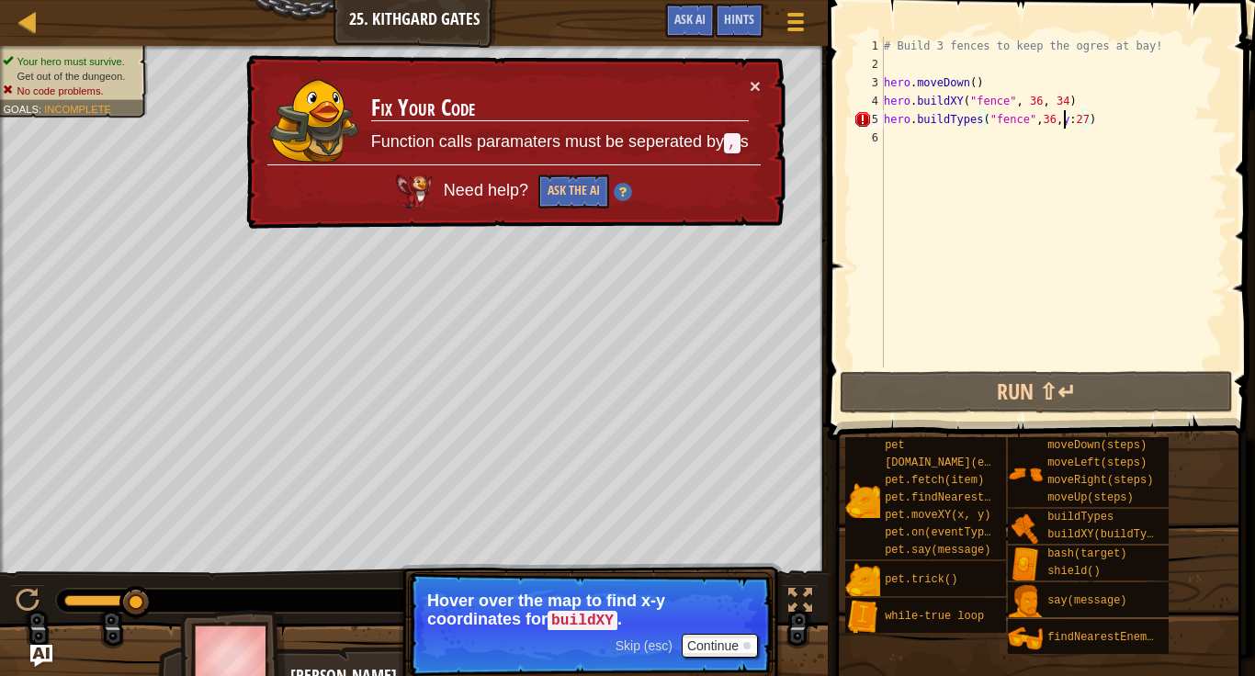
click at [1064, 127] on div "# Build 3 fences to keep the ogres at bay! hero . moveDown ( ) hero . buildXY (…" at bounding box center [1053, 220] width 347 height 367
type textarea "hero.buildTypes("fence",36,y,:27)"
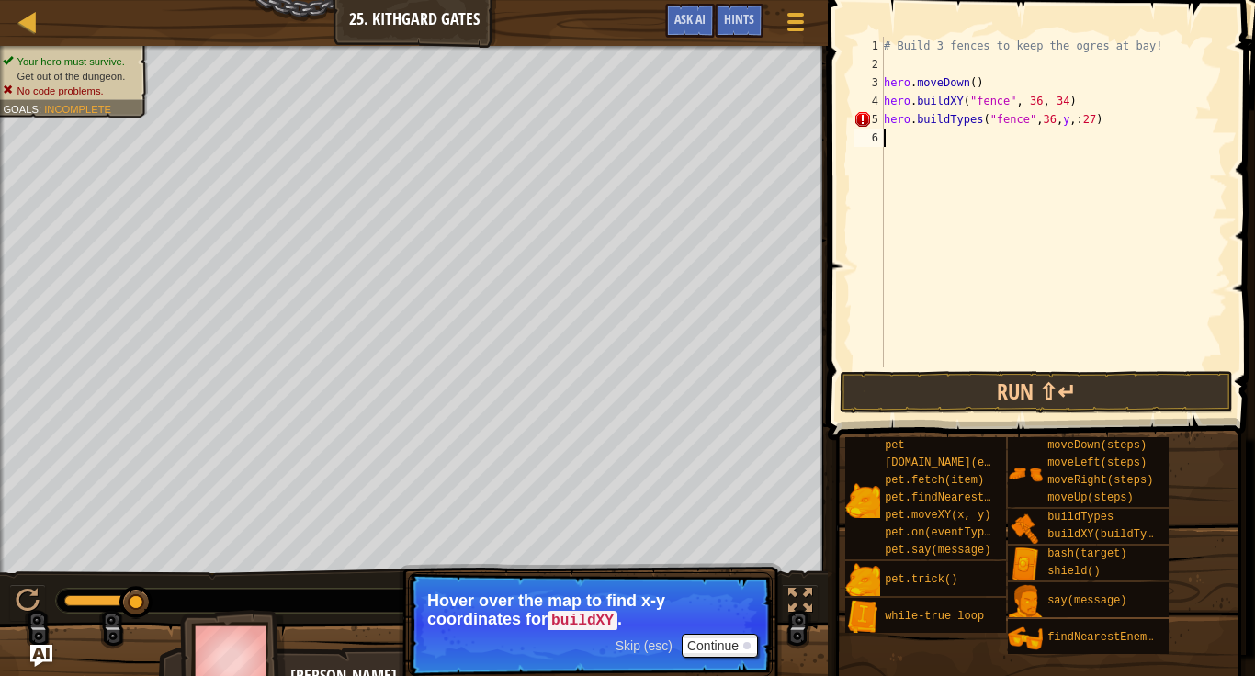
click at [1078, 131] on div "# Build 3 fences to keep the ogres at bay! hero . moveDown ( ) hero . buildXY (…" at bounding box center [1053, 220] width 347 height 367
click at [1076, 123] on div "# Build 3 fences to keep the ogres at bay! hero . moveDown ( ) hero . buildXY (…" at bounding box center [1053, 220] width 347 height 367
click at [1010, 398] on button "Run ⇧↵" at bounding box center [1036, 392] width 393 height 42
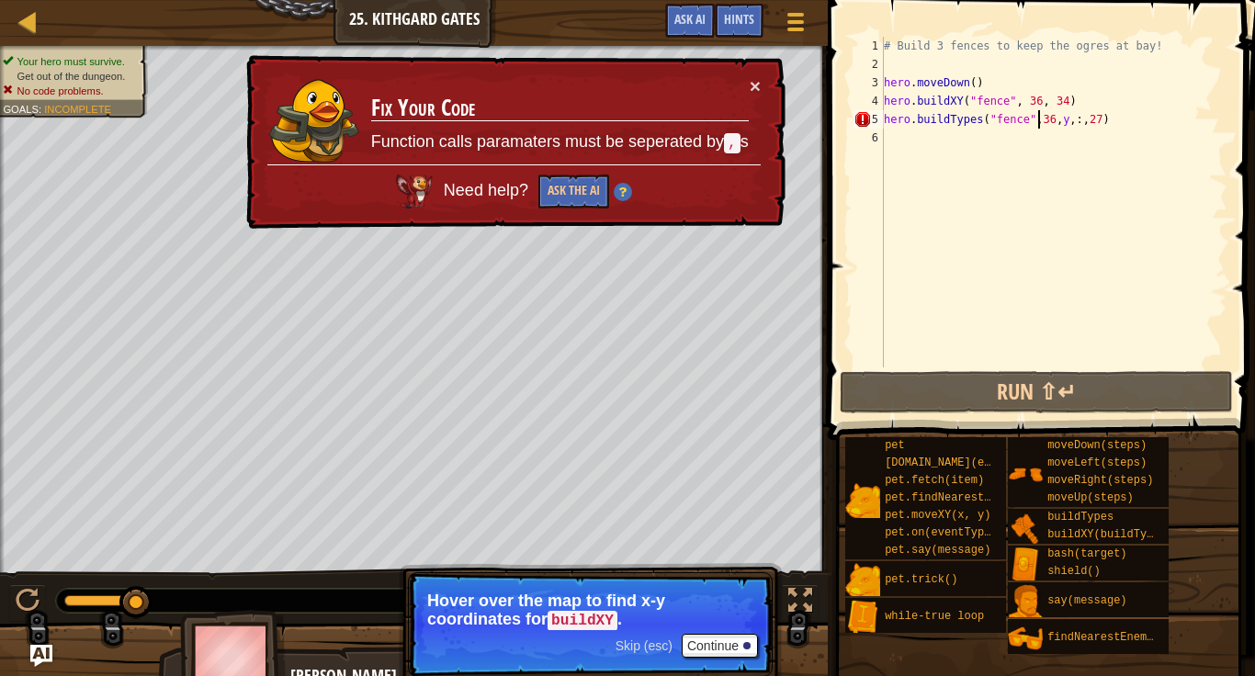
click at [1036, 125] on div "# Build 3 fences to keep the ogres at bay! hero . moveDown ( ) hero . buildXY (…" at bounding box center [1053, 220] width 347 height 367
click at [1055, 127] on div "# Build 3 fences to keep the ogres at bay! hero . moveDown ( ) hero . buildXY (…" at bounding box center [1053, 220] width 347 height 367
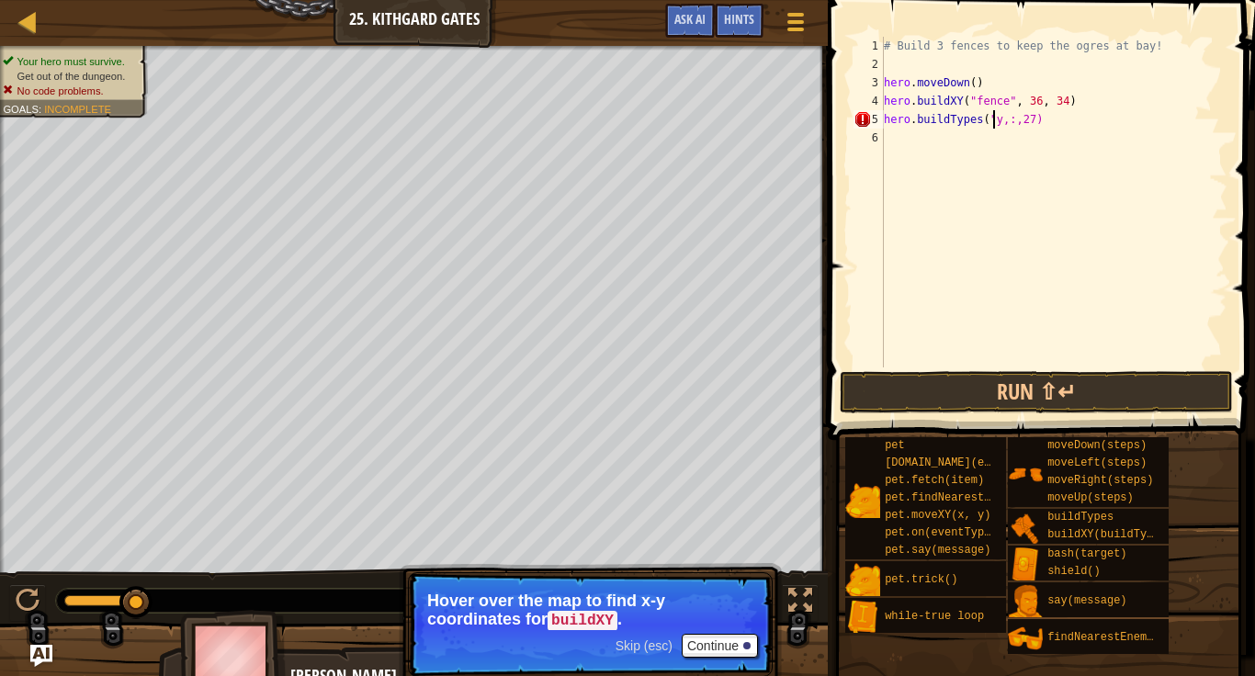
type textarea "hero.buildTypey,:,27)"
click at [807, 40] on button "Game Menu" at bounding box center [796, 25] width 49 height 45
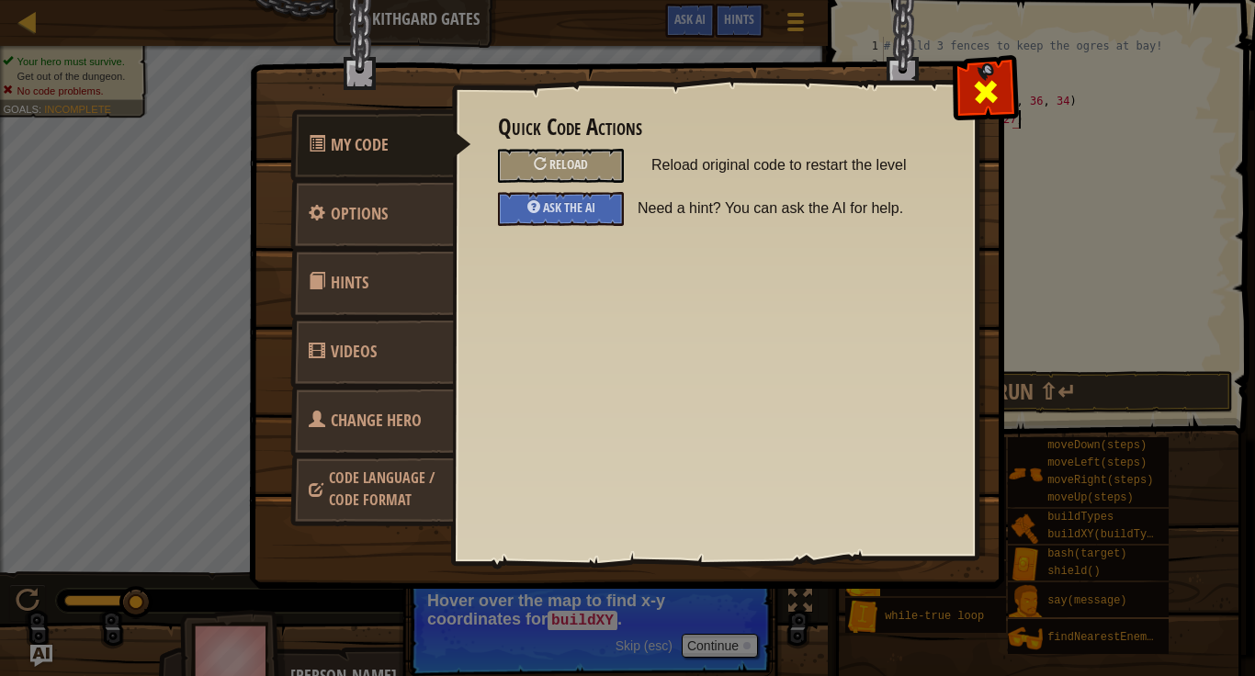
click at [971, 83] on span at bounding box center [985, 91] width 29 height 29
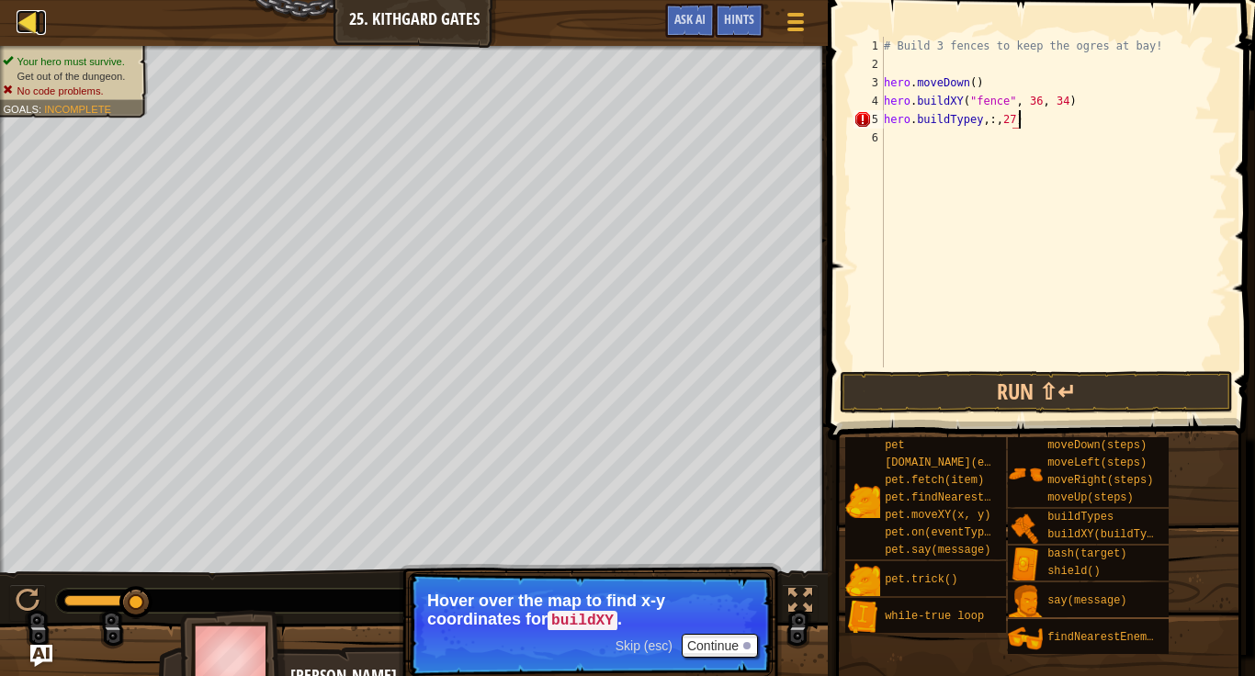
click at [28, 28] on div at bounding box center [28, 21] width 23 height 23
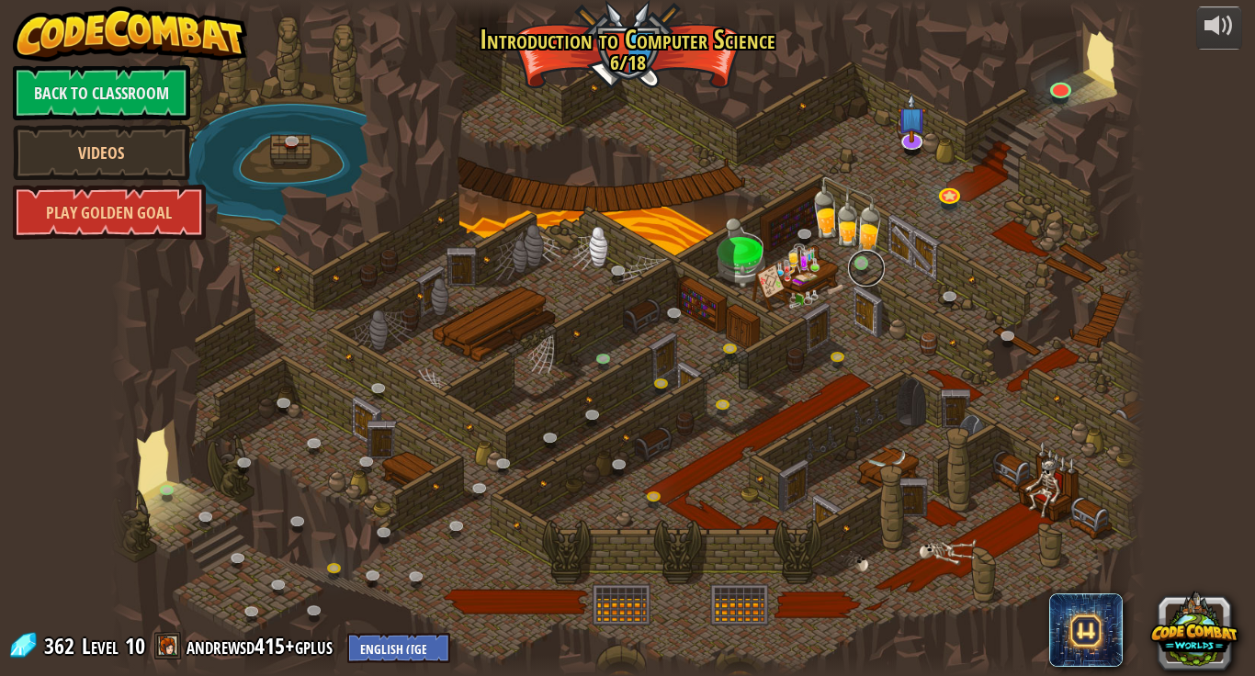
click at [855, 257] on link at bounding box center [866, 268] width 37 height 37
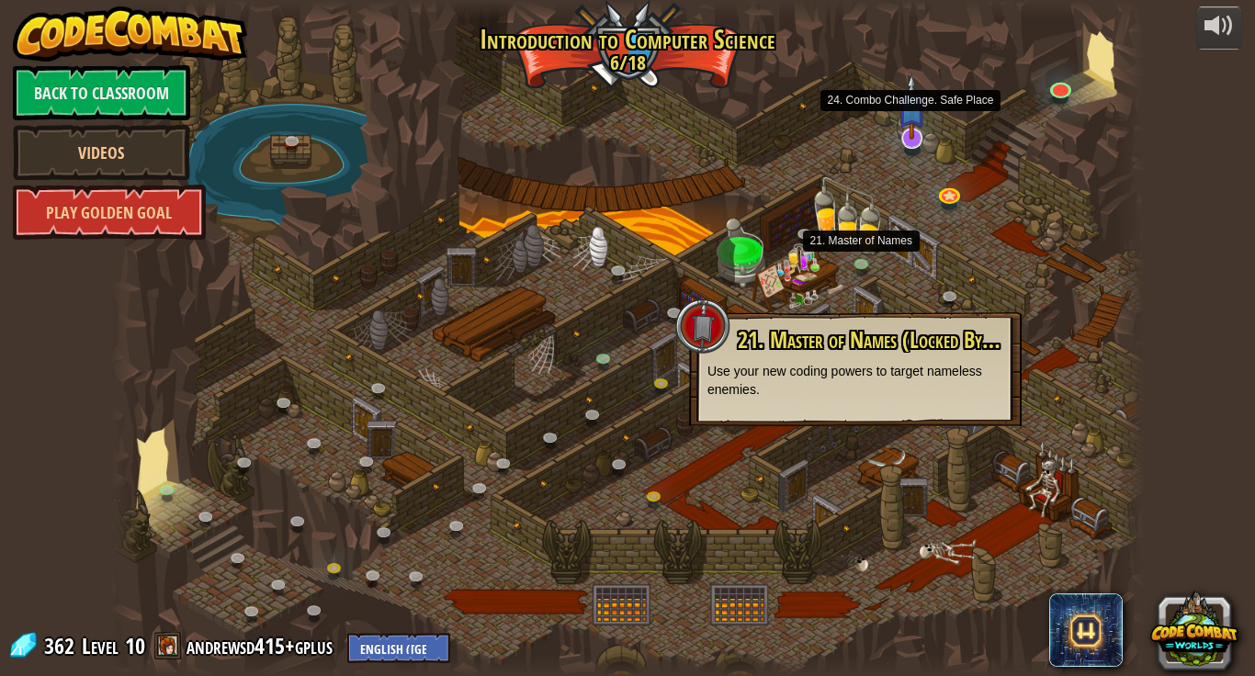
click at [919, 125] on img at bounding box center [911, 106] width 28 height 66
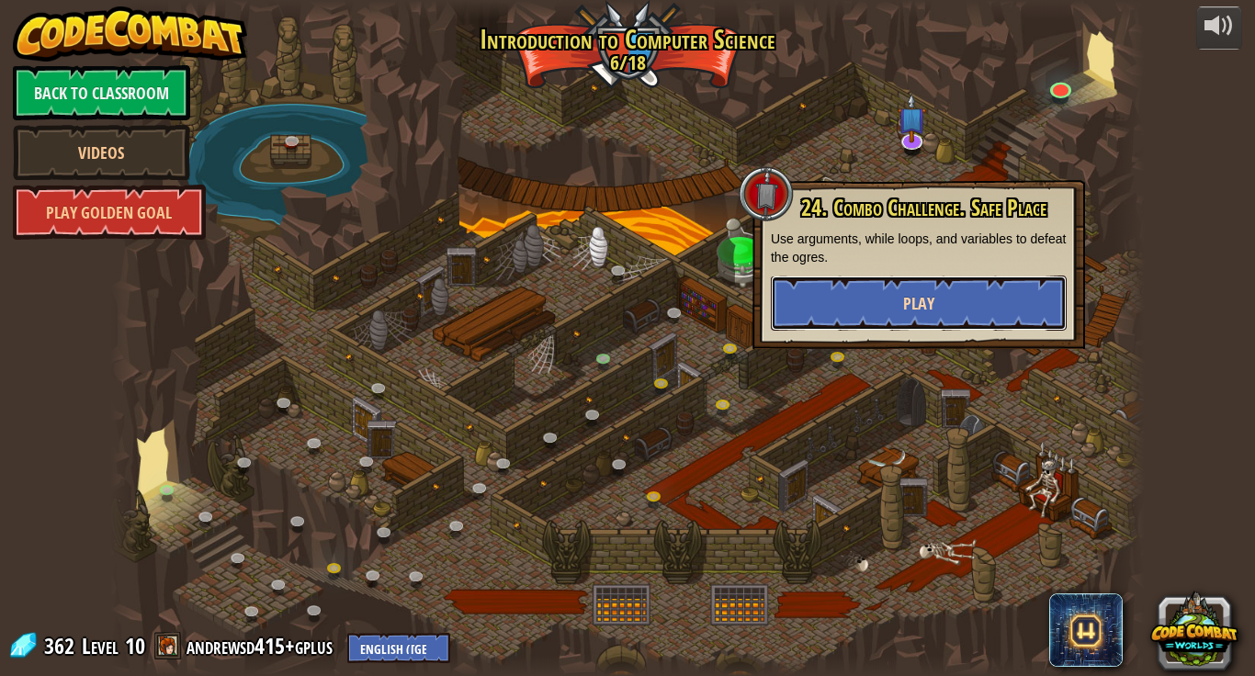
click at [958, 286] on button "Play" at bounding box center [919, 303] width 296 height 55
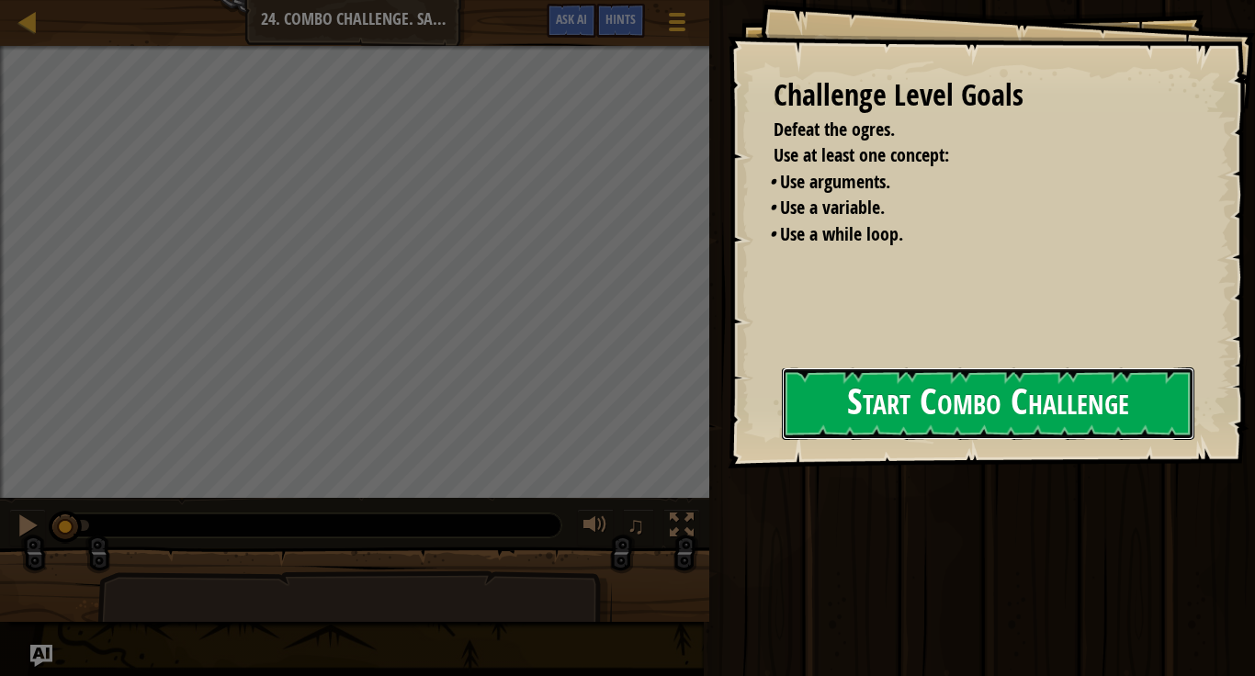
click at [967, 439] on button "Start Combo Challenge" at bounding box center [988, 403] width 412 height 73
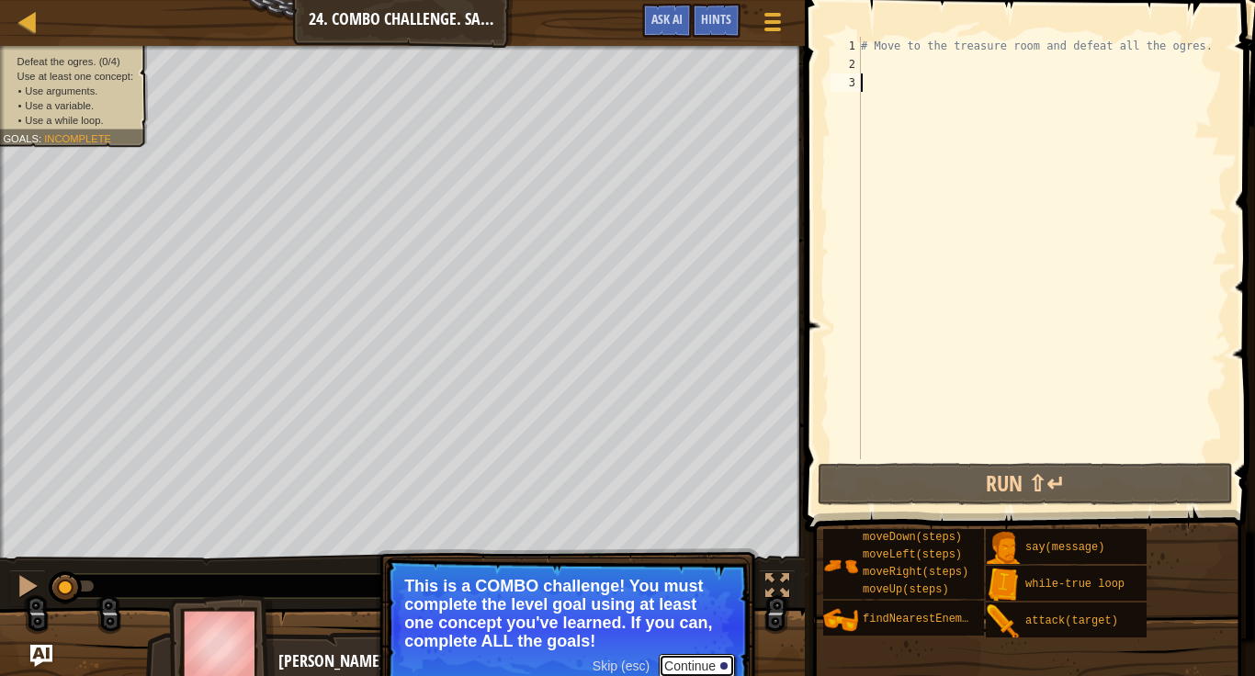
click at [684, 627] on button "Continue" at bounding box center [697, 666] width 76 height 24
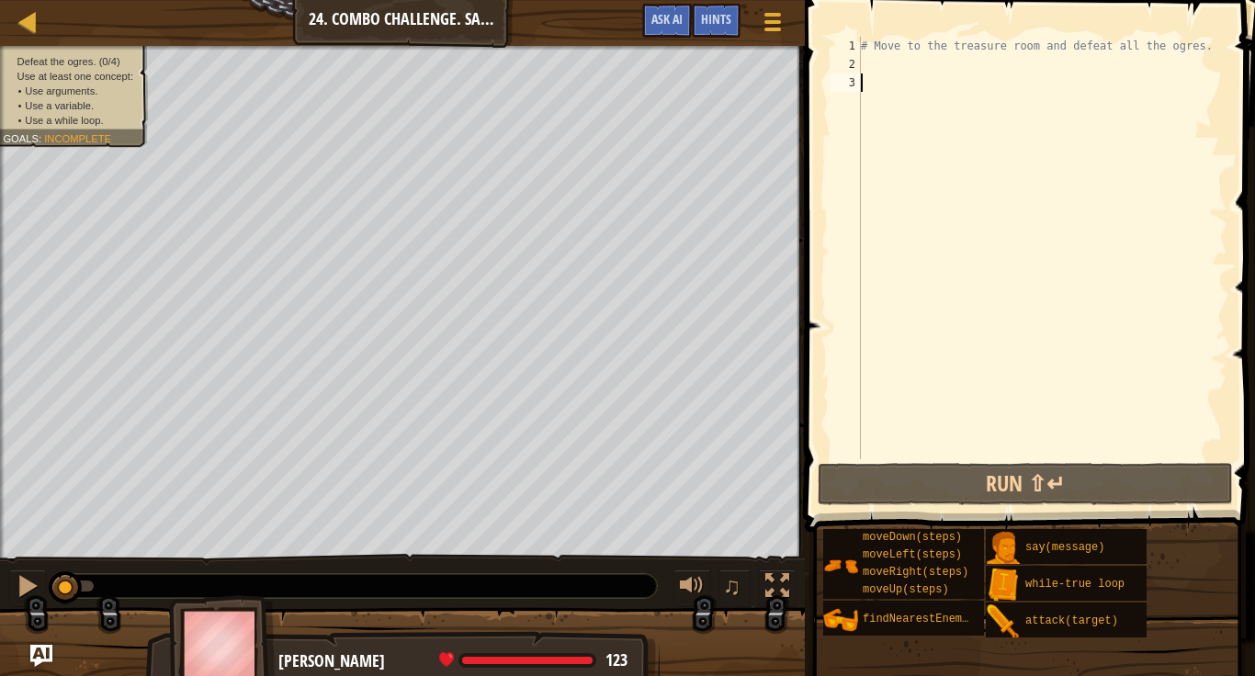
click at [880, 74] on div "# Move to the treasure room and defeat all the ogres." at bounding box center [1042, 266] width 370 height 459
type textarea "h"
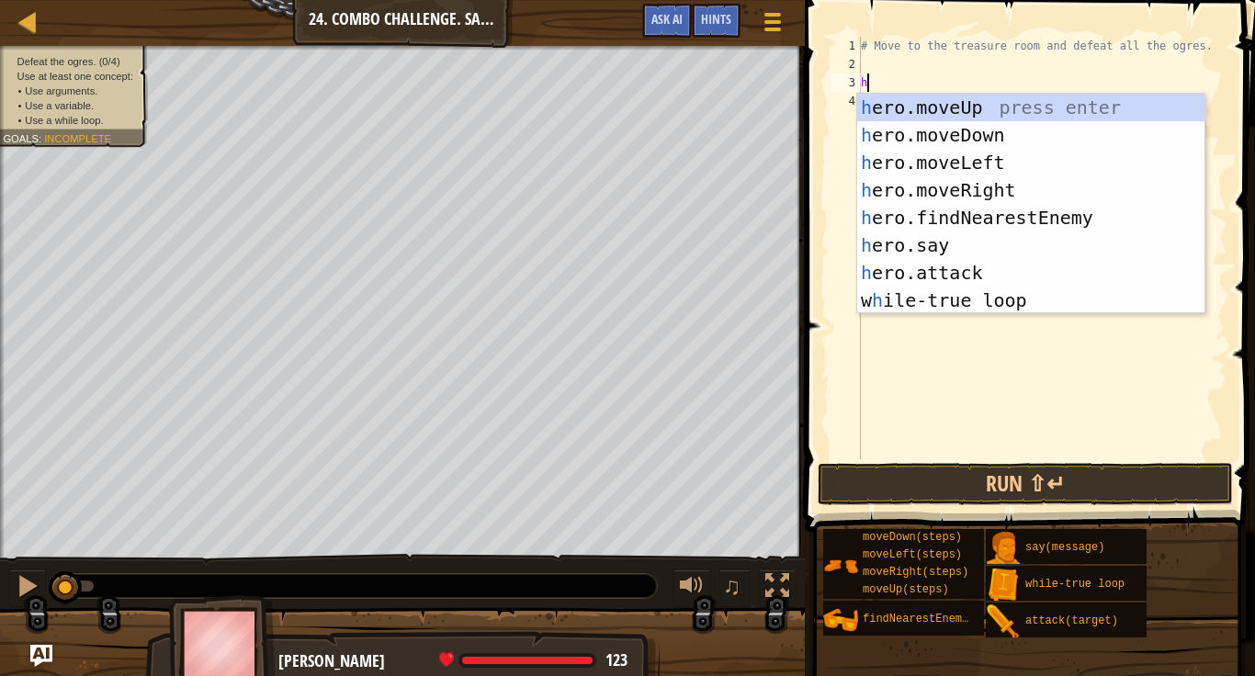
click at [965, 111] on div "h ero.moveUp press enter h ero.moveDown press enter h ero.moveLeft press enter …" at bounding box center [1030, 232] width 347 height 276
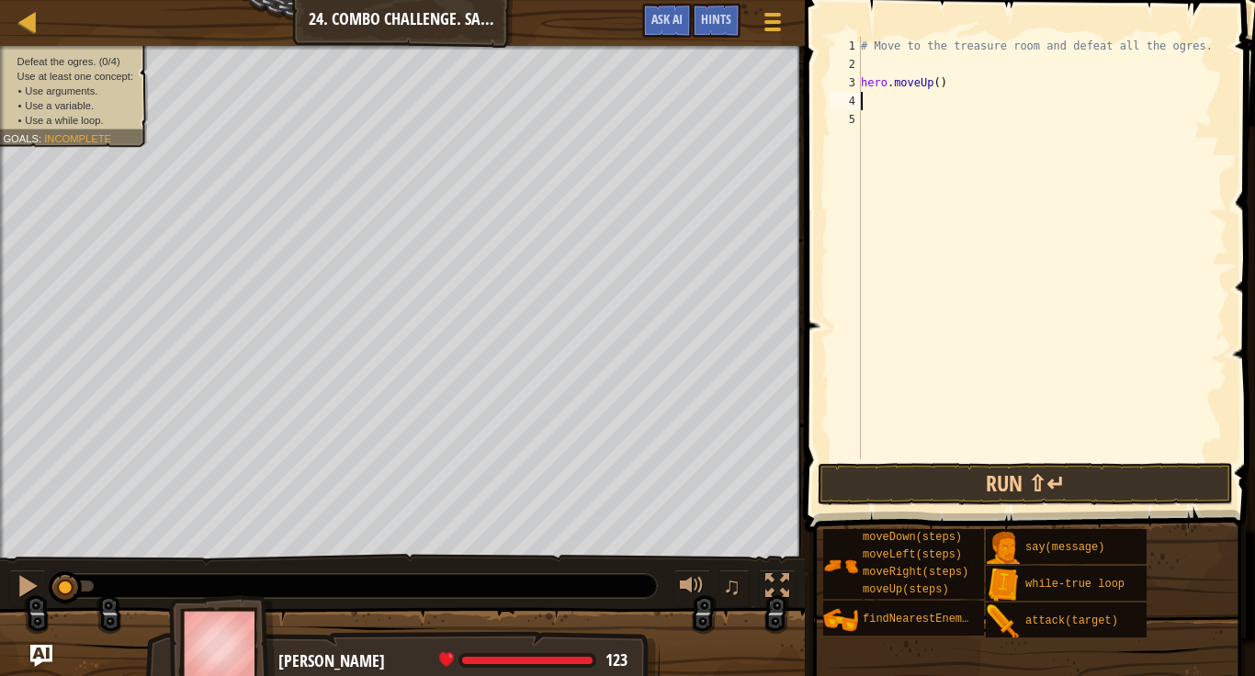
click at [937, 87] on div "# Move to the treasure room and defeat all the ogres. hero . moveUp ( )" at bounding box center [1042, 266] width 370 height 459
click at [94, 134] on span "Incomplete" at bounding box center [77, 138] width 67 height 12
click at [52, 78] on span "Use at least one concept:" at bounding box center [75, 76] width 116 height 12
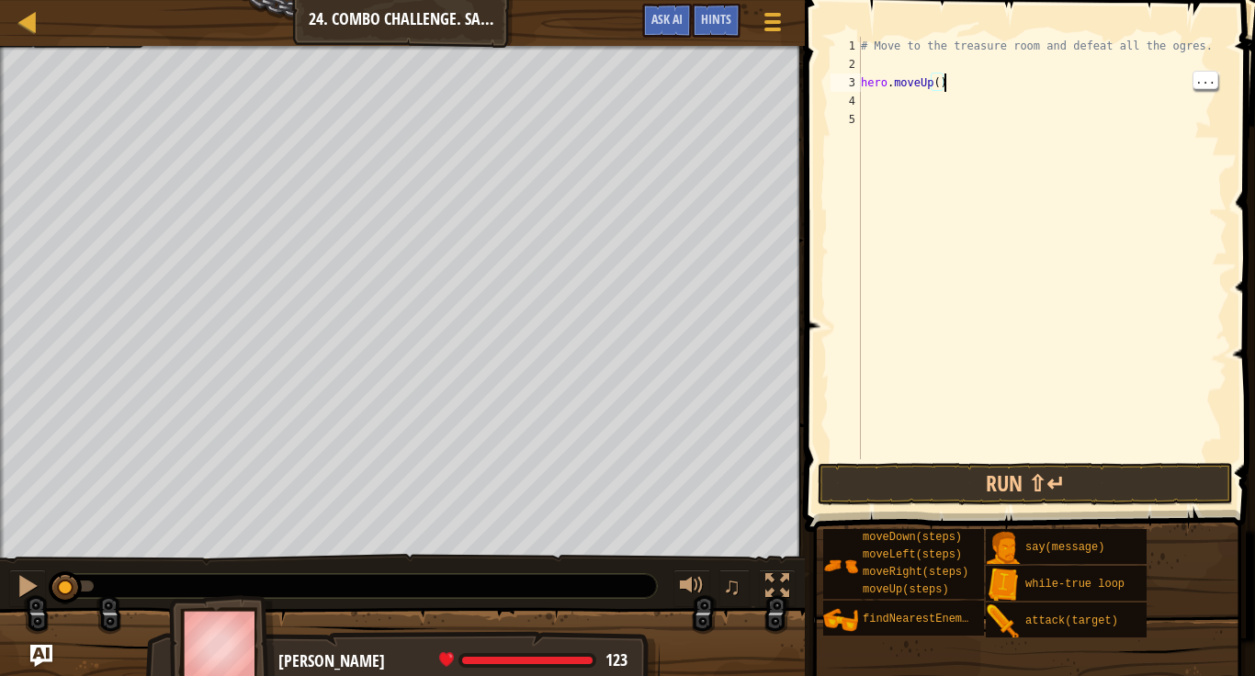
click at [942, 85] on div "# Move to the treasure room and defeat all the ogres. hero . moveUp ( )" at bounding box center [1042, 266] width 370 height 459
click at [940, 85] on div "# Move to the treasure room and defeat all the ogres. hero . moveUp ( )" at bounding box center [1042, 266] width 370 height 459
type textarea "hero.moveUp(4)"
click at [894, 99] on div "# Move to the treasure room and defeat all the ogres. hero . moveUp ( 4 )" at bounding box center [1042, 266] width 370 height 459
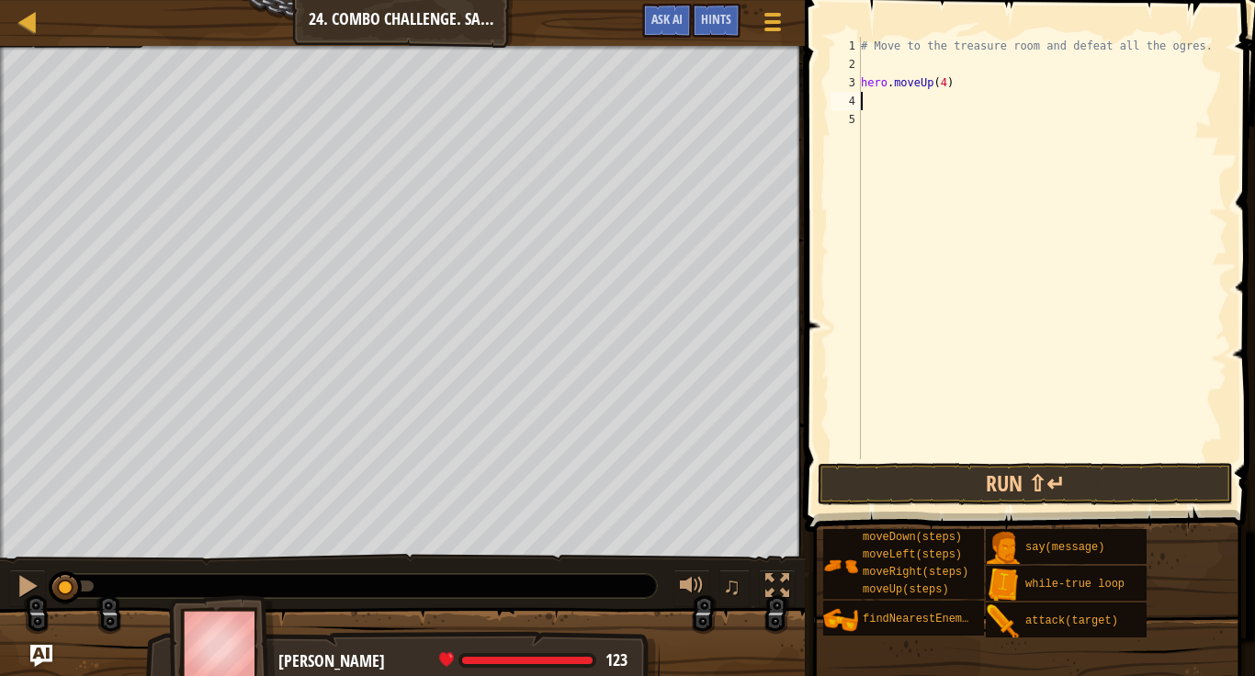
scroll to position [8, 0]
type textarea "h"
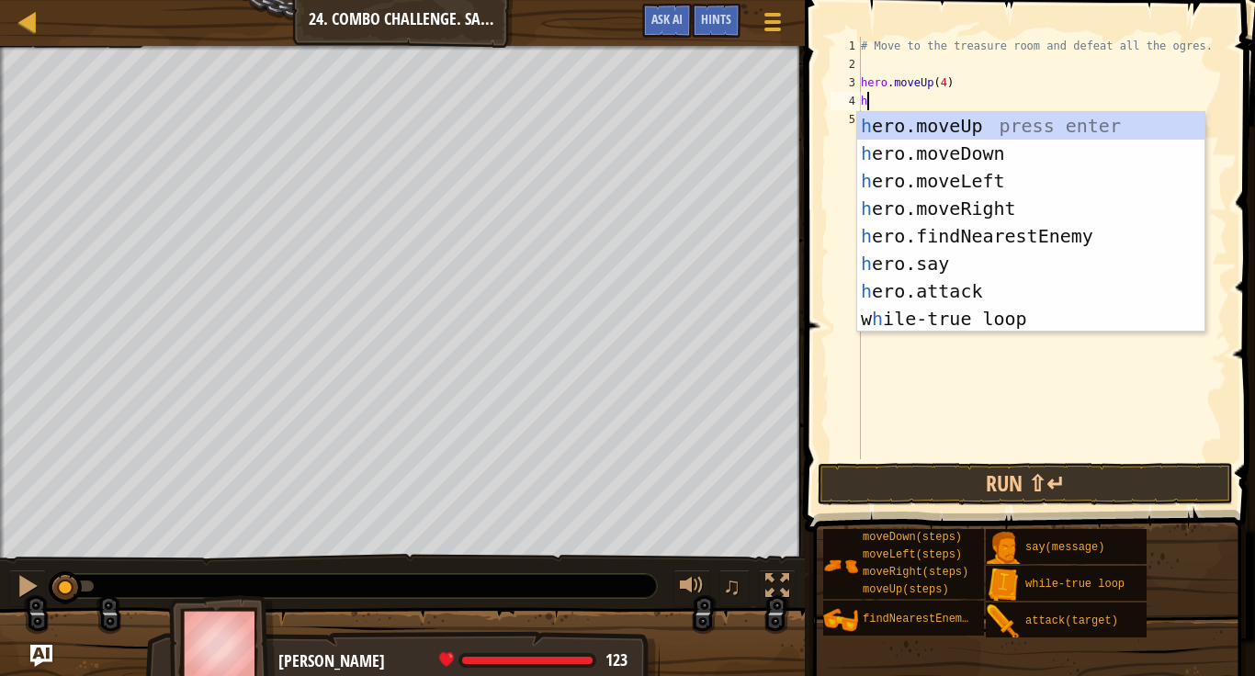
click at [993, 201] on div "h ero.moveUp press enter h ero.moveDown press enter h ero.moveLeft press enter …" at bounding box center [1030, 250] width 347 height 276
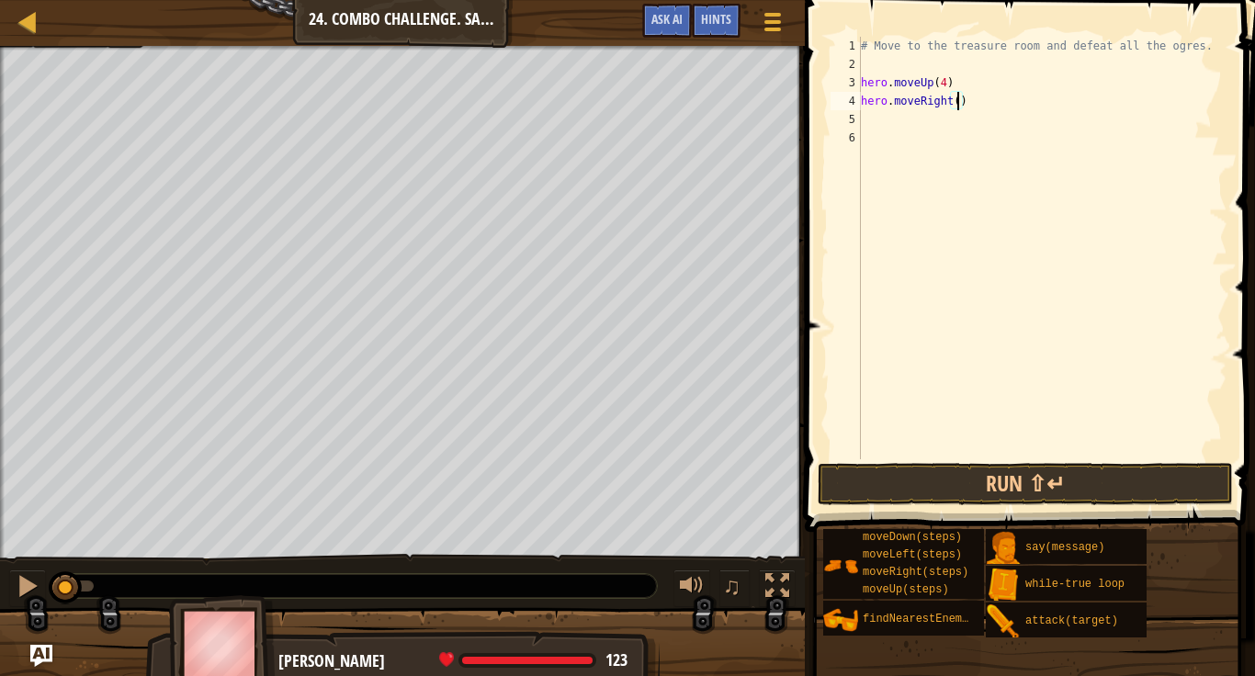
type textarea "hero.moveRight(4)"
type textarea "h"
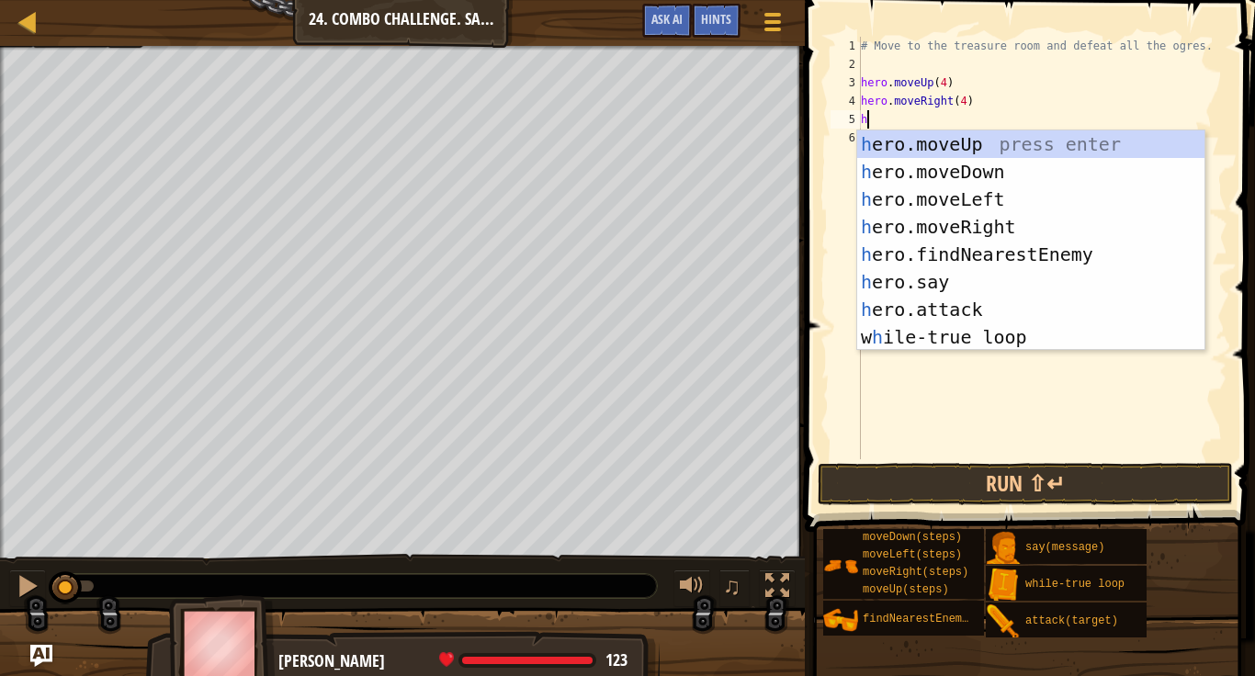
click at [980, 173] on div "h ero.moveUp press enter h ero.moveDown press enter h ero.moveLeft press enter …" at bounding box center [1030, 268] width 347 height 276
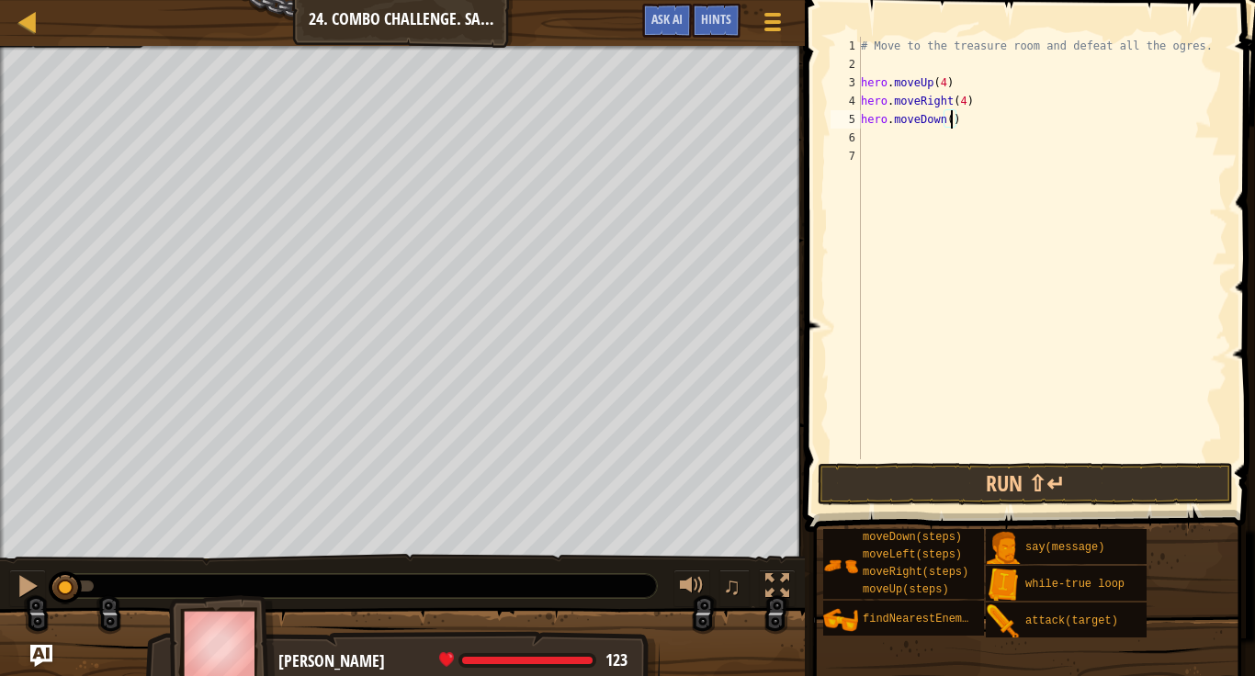
scroll to position [8, 14]
type textarea "hero.moveDown(3)"
click at [883, 138] on div "# Move to the treasure room and defeat all the ogres. hero . moveUp ( 4 ) hero …" at bounding box center [1042, 266] width 370 height 459
type textarea "h"
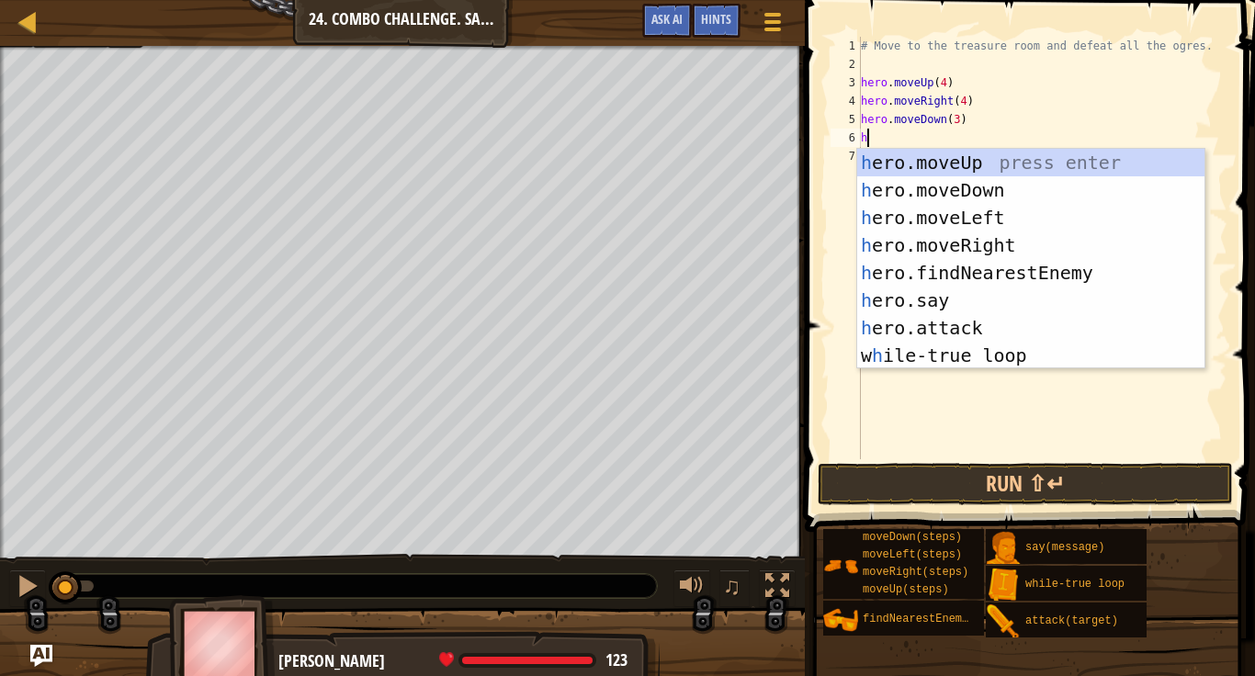
click at [984, 205] on div "h ero.moveUp press enter h ero.moveDown press enter h ero.moveLeft press enter …" at bounding box center [1030, 287] width 347 height 276
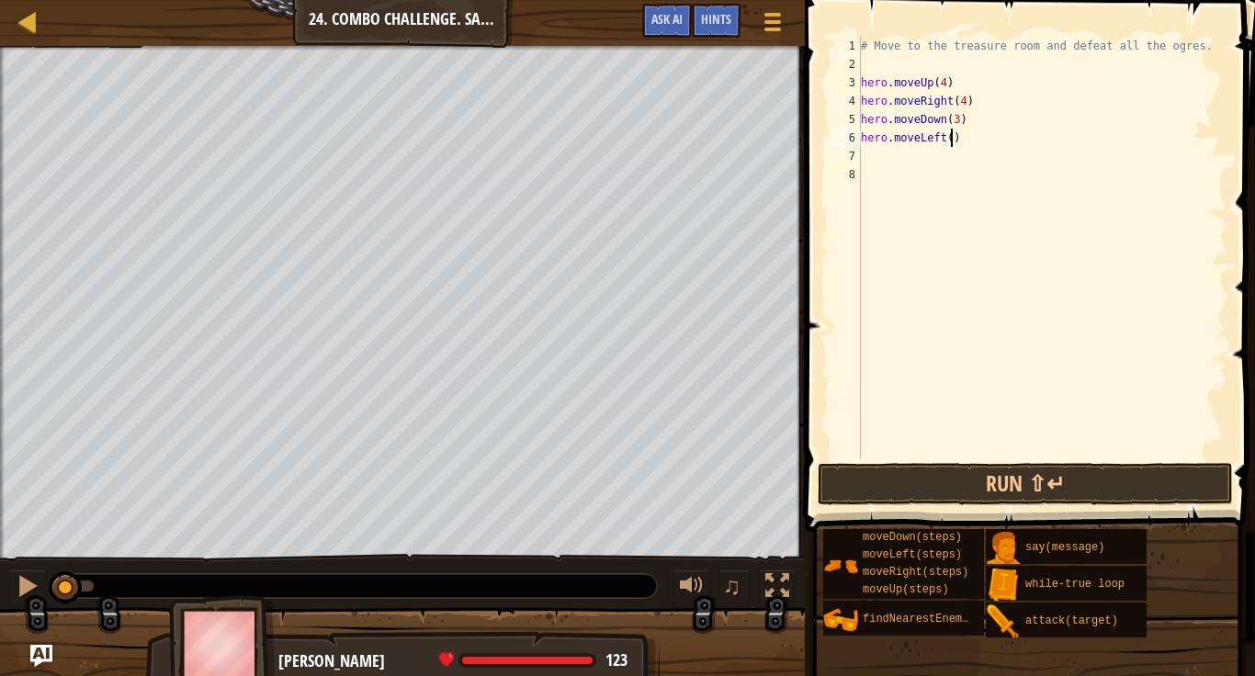
type textarea "hero.moveLeft(2)"
click at [874, 161] on div "# Move to the treasure room and defeat all the ogres. hero . moveUp ( 4 ) hero …" at bounding box center [1042, 266] width 370 height 459
type textarea "h"
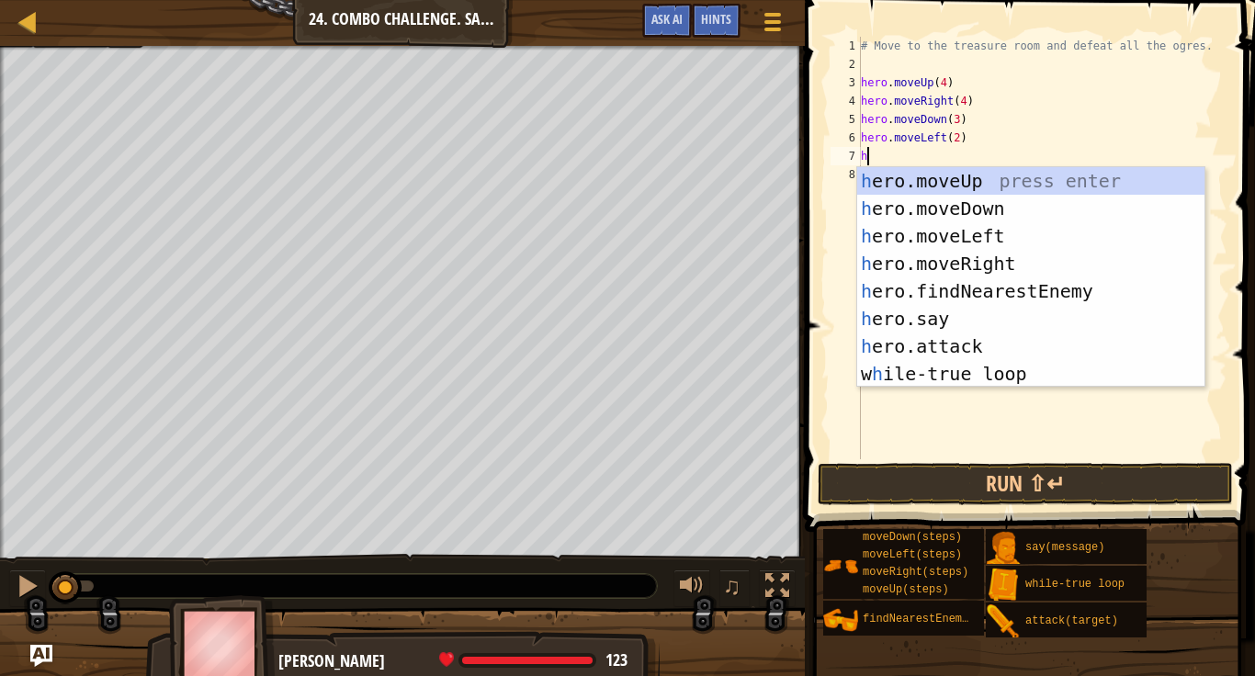
click at [1011, 289] on div "h ero.moveUp press enter h ero.moveDown press enter h ero.moveLeft press enter …" at bounding box center [1030, 305] width 347 height 276
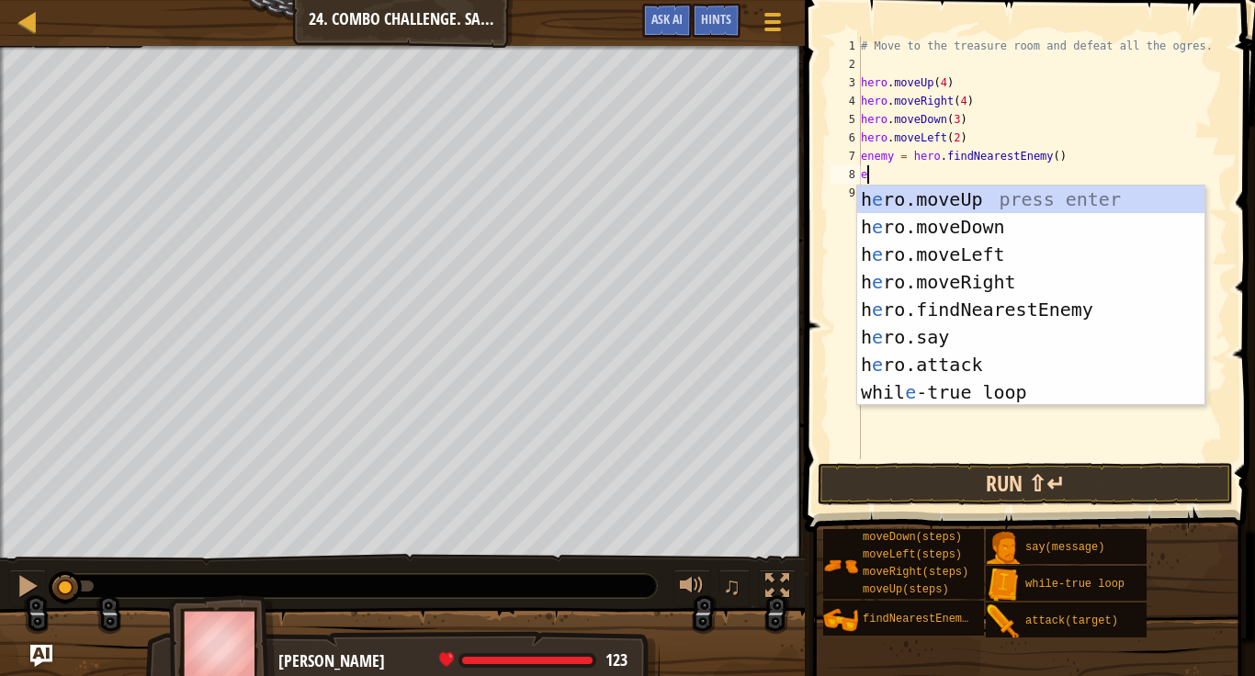
type textarea "e"
click at [879, 480] on button "Run ⇧↵" at bounding box center [1025, 484] width 415 height 42
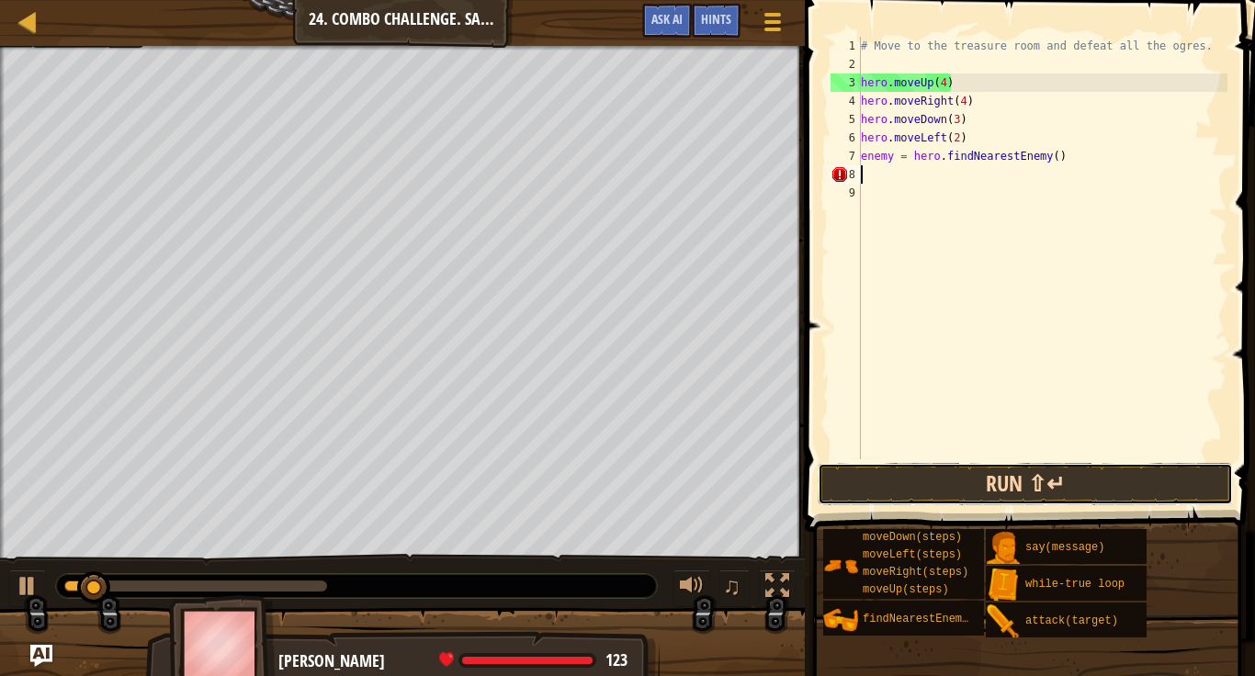
click at [1024, 497] on button "Run ⇧↵" at bounding box center [1025, 484] width 415 height 42
click at [889, 487] on button "Run ⇧↵" at bounding box center [1025, 484] width 415 height 42
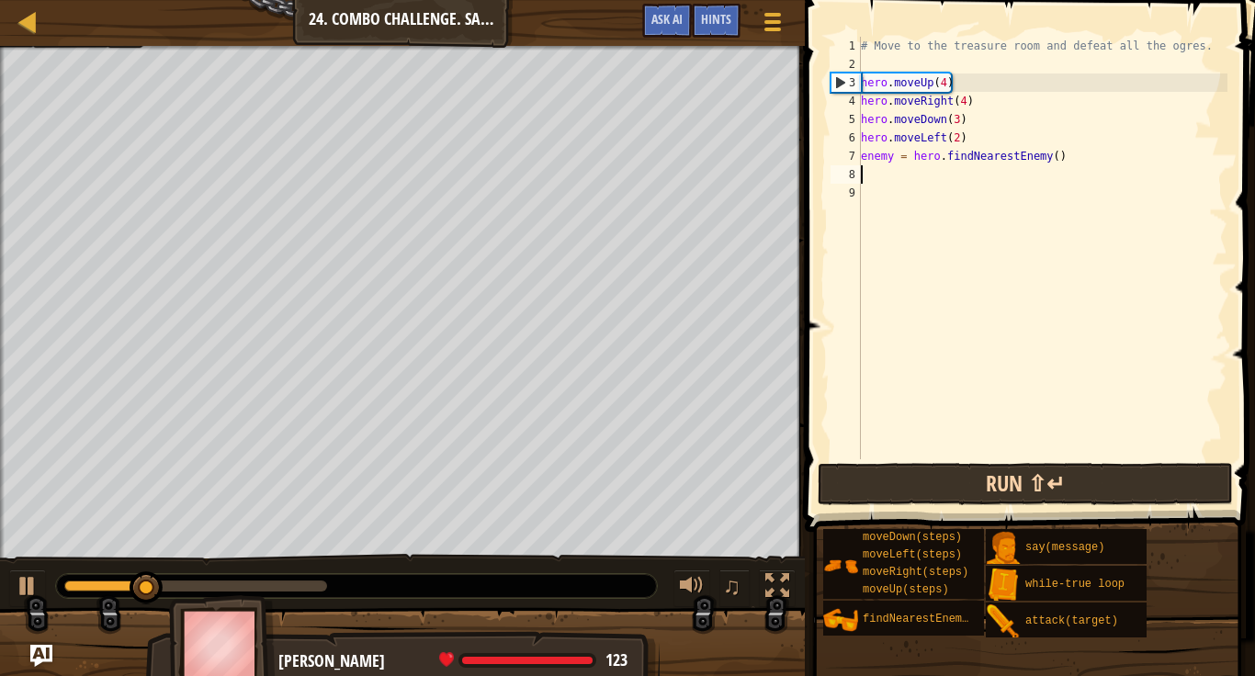
type textarea "enemy = hero.findNearestEnemy()"
type textarea "hero.moveLeft(2)"
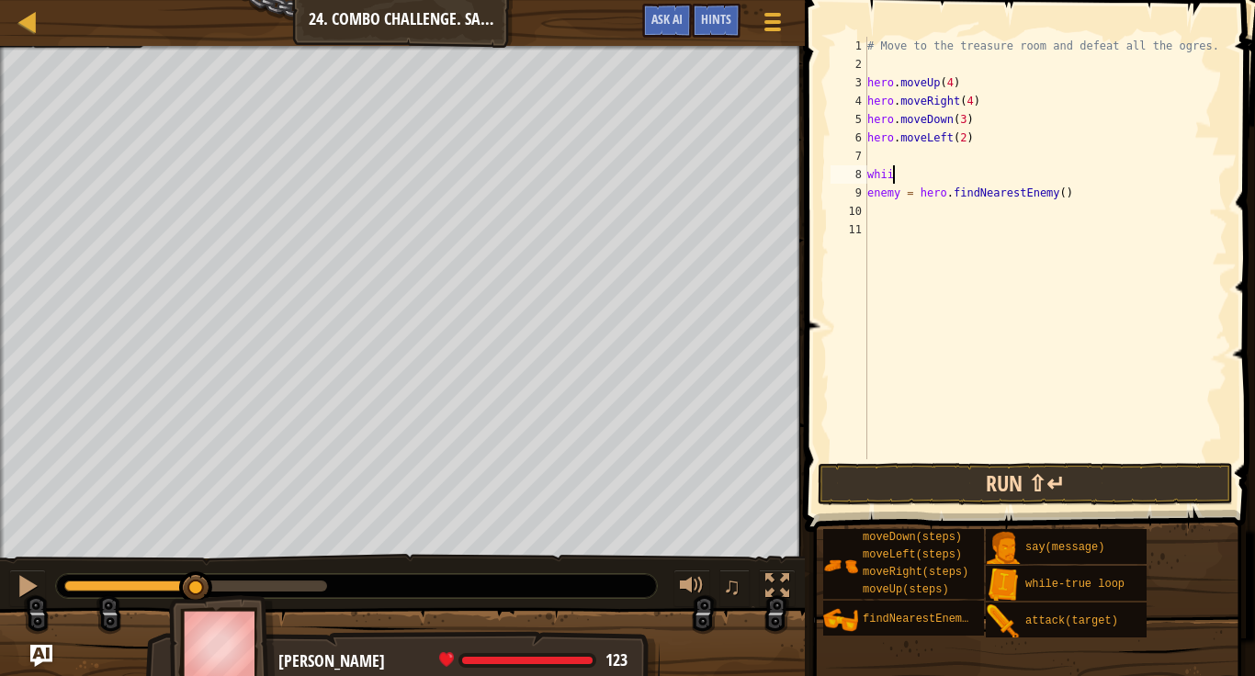
scroll to position [8, 2]
type textarea "whil"
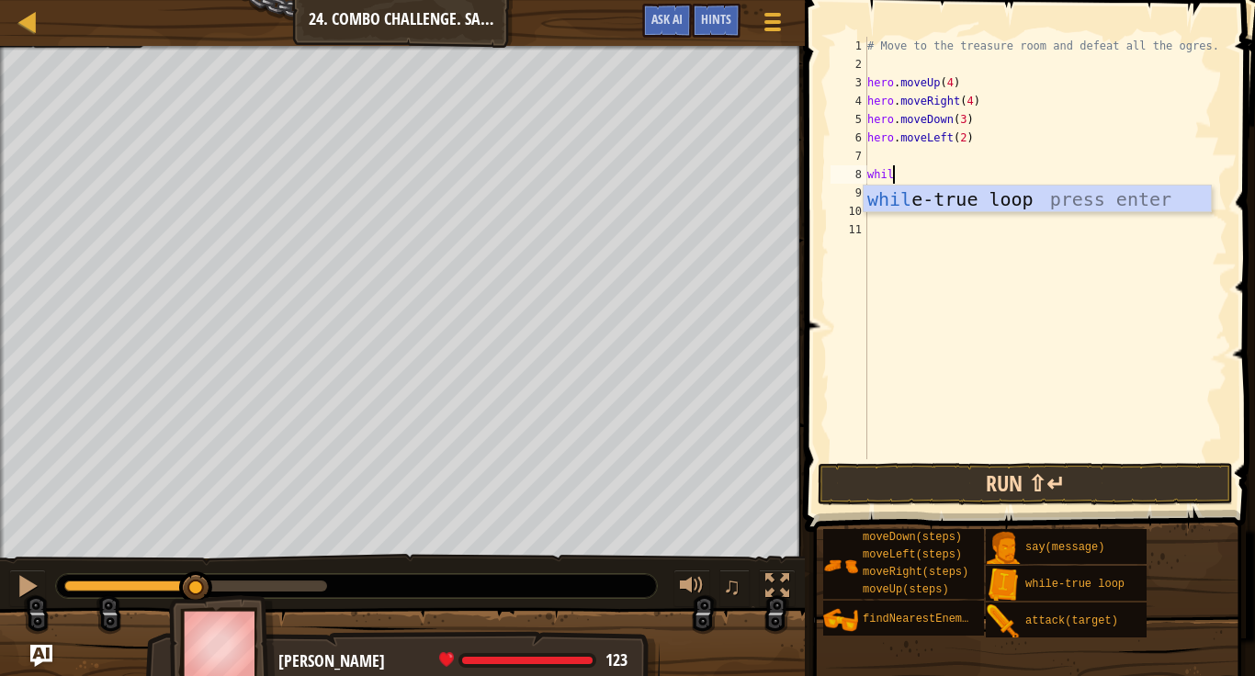
scroll to position [8, 3]
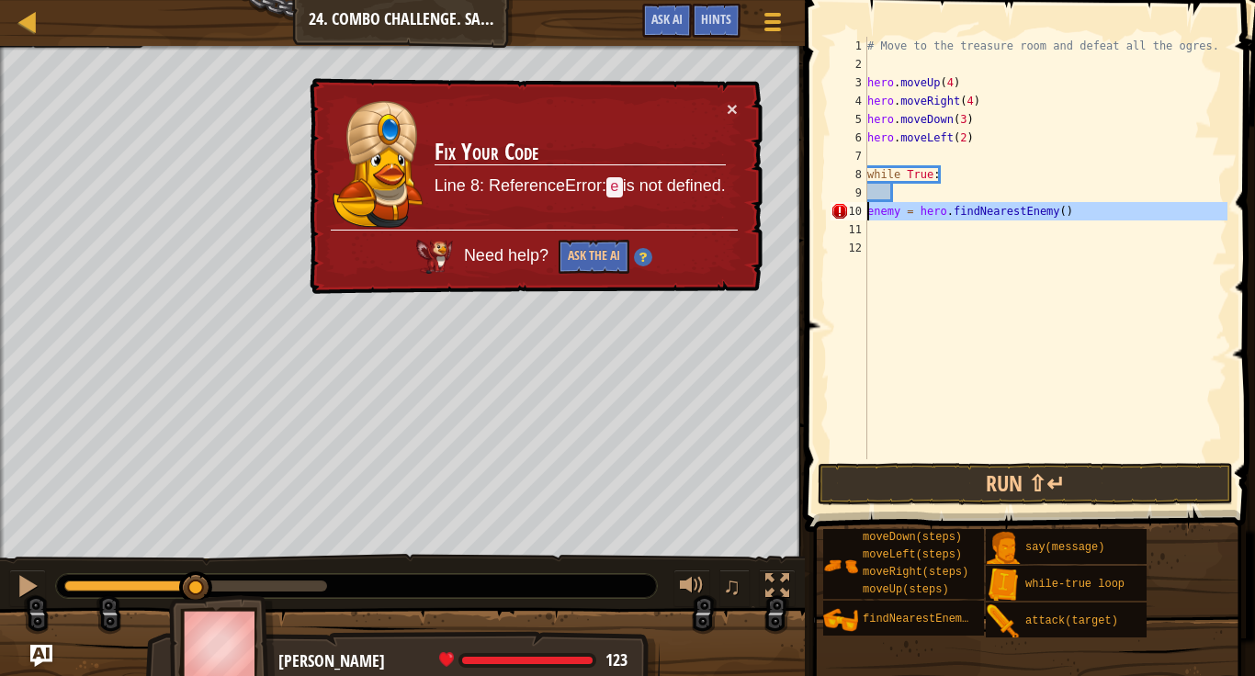
click at [865, 215] on div "10" at bounding box center [848, 211] width 37 height 18
type textarea "enemy = hero.findNearestEnemy()"
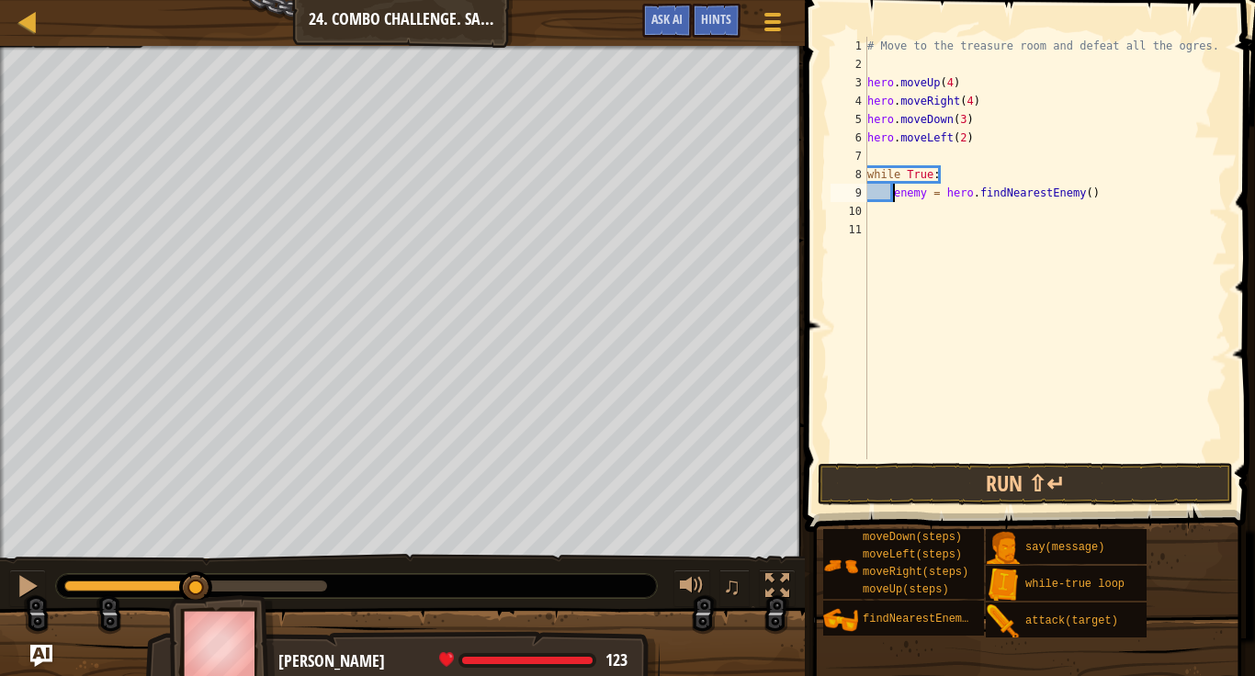
click at [1122, 196] on div "# Move to the treasure room and defeat all the ogres. hero . moveUp ( 4 ) hero …" at bounding box center [1045, 266] width 364 height 459
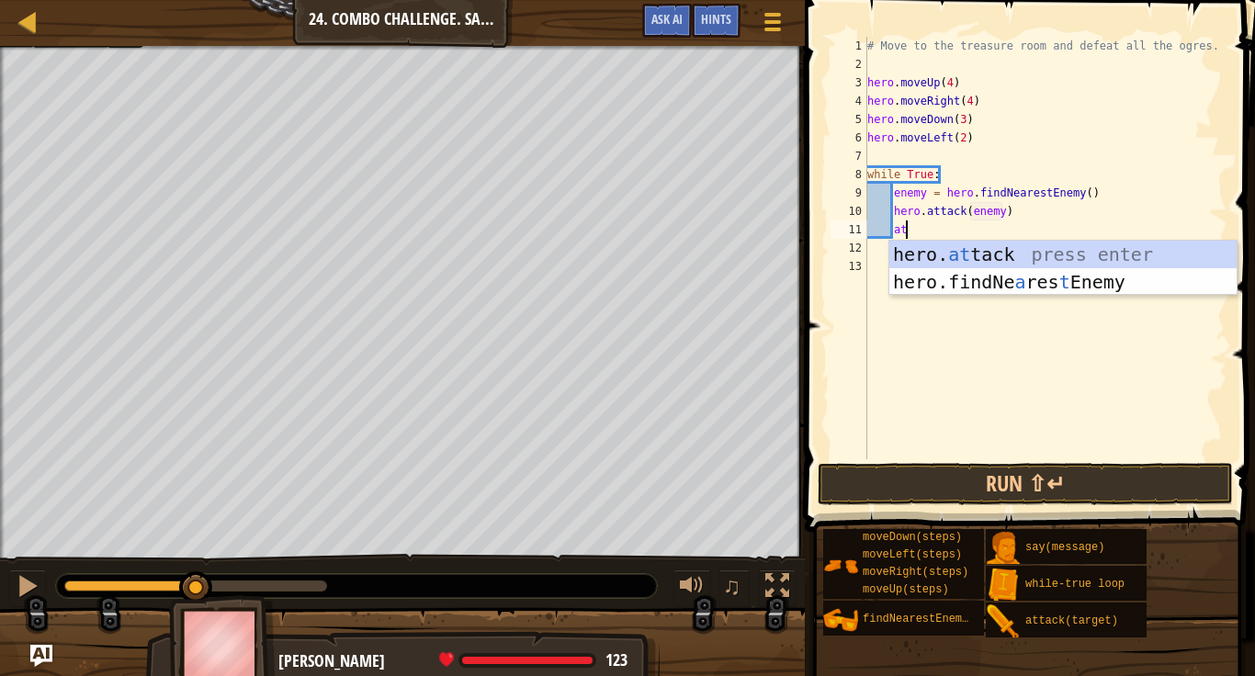
scroll to position [8, 21]
click at [1013, 248] on div "hero. at tack press enter hero.findNe a res t Enemy press enter" at bounding box center [1062, 296] width 347 height 110
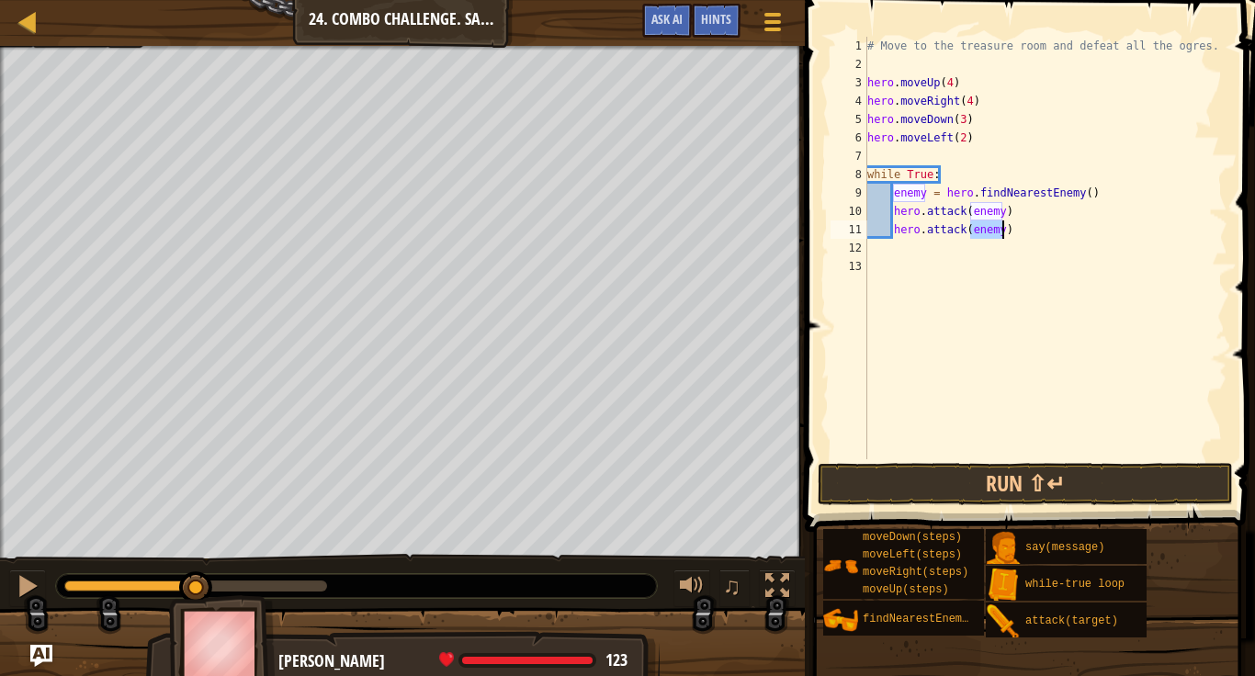
scroll to position [8, 19]
type textarea "hero.attack(enemy)"
click at [1053, 476] on button "Run ⇧↵" at bounding box center [1025, 484] width 415 height 42
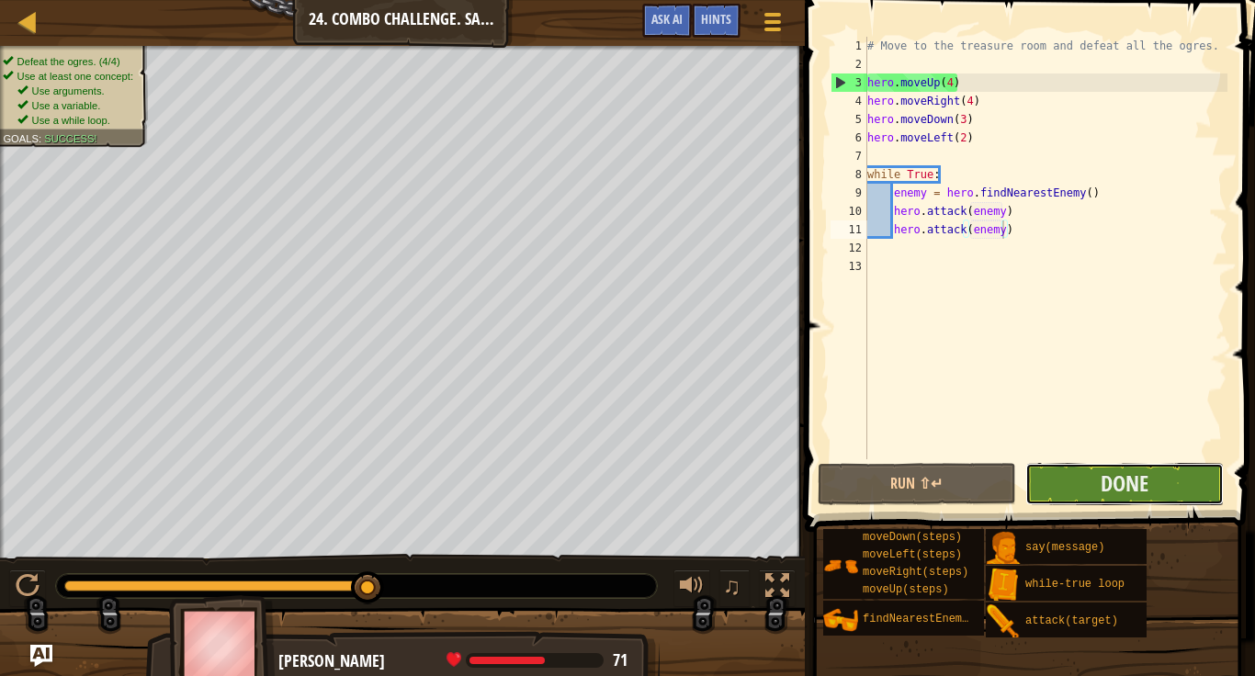
click at [1084, 490] on button "Done" at bounding box center [1124, 484] width 198 height 42
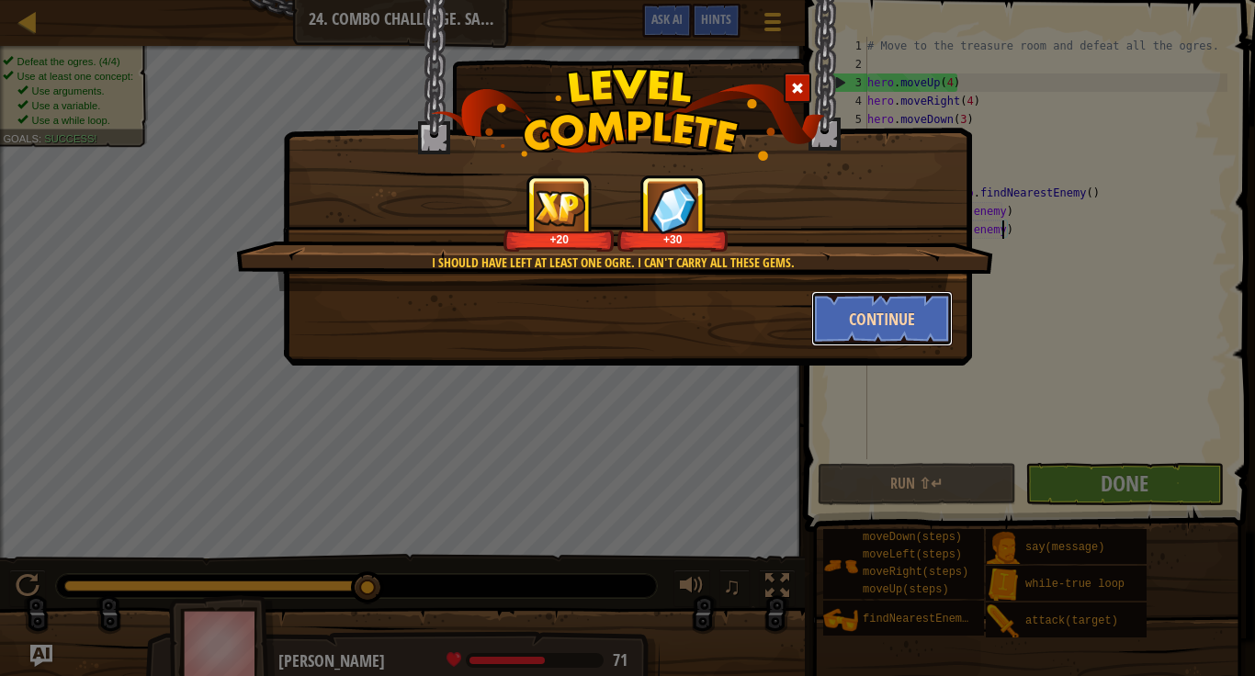
click at [877, 314] on button "Continue" at bounding box center [882, 318] width 142 height 55
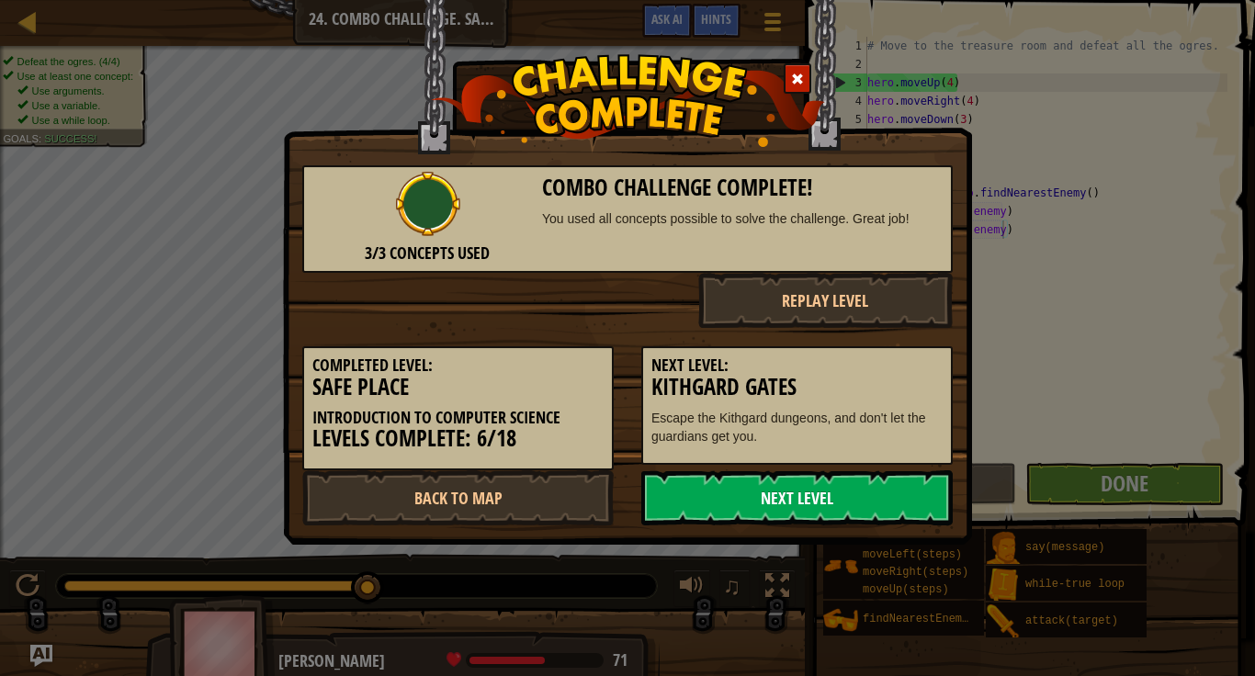
click at [696, 504] on link "Next Level" at bounding box center [796, 497] width 311 height 55
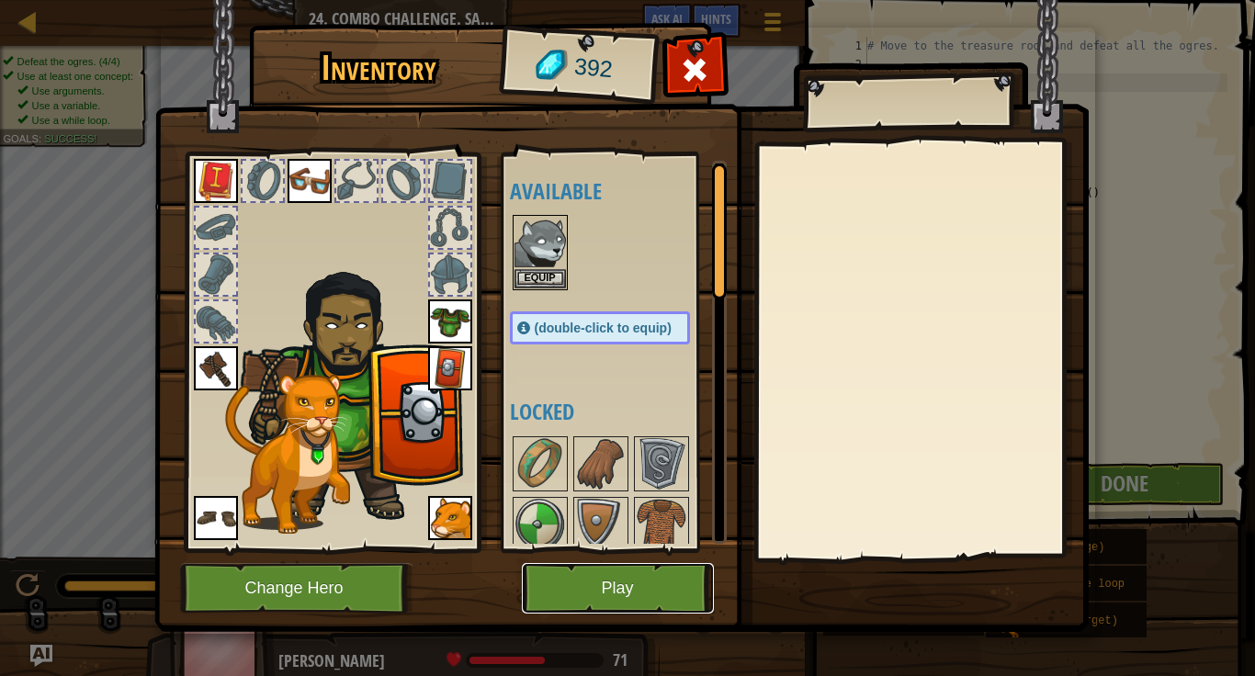
click at [593, 581] on button "Play" at bounding box center [618, 588] width 192 height 51
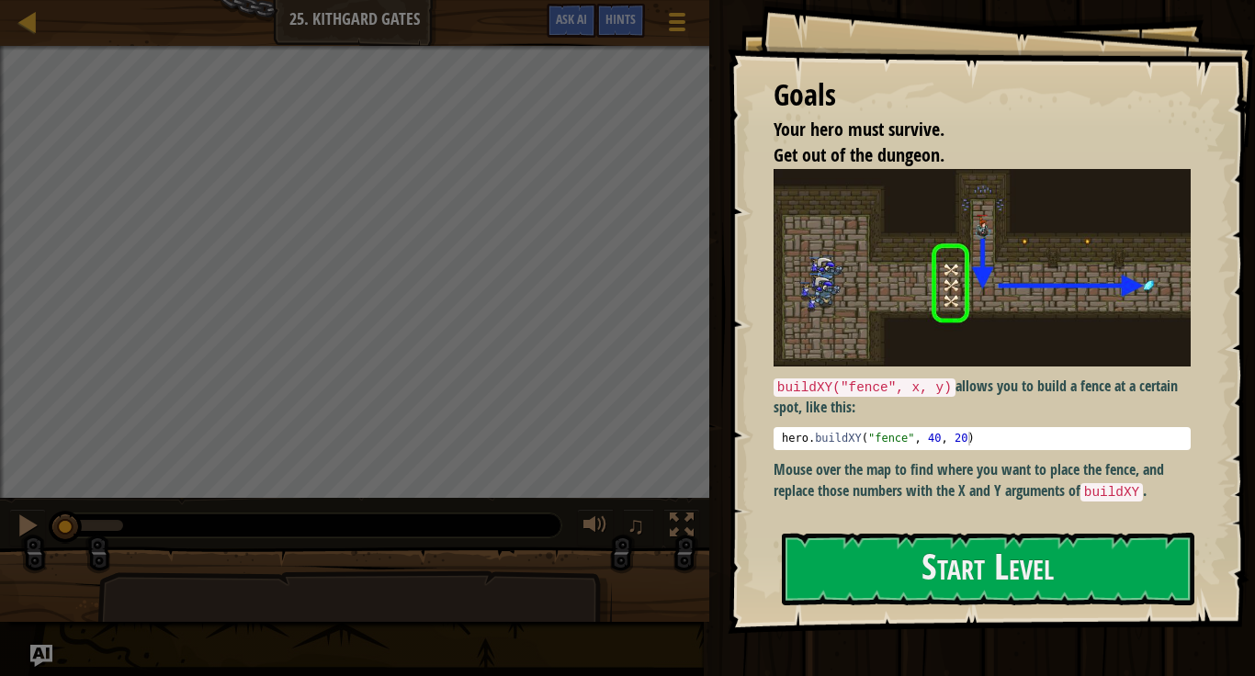
click at [889, 291] on img at bounding box center [981, 267] width 417 height 197
click at [873, 493] on p "Mouse over the map to find where you want to place the fence, and replace those…" at bounding box center [981, 480] width 417 height 42
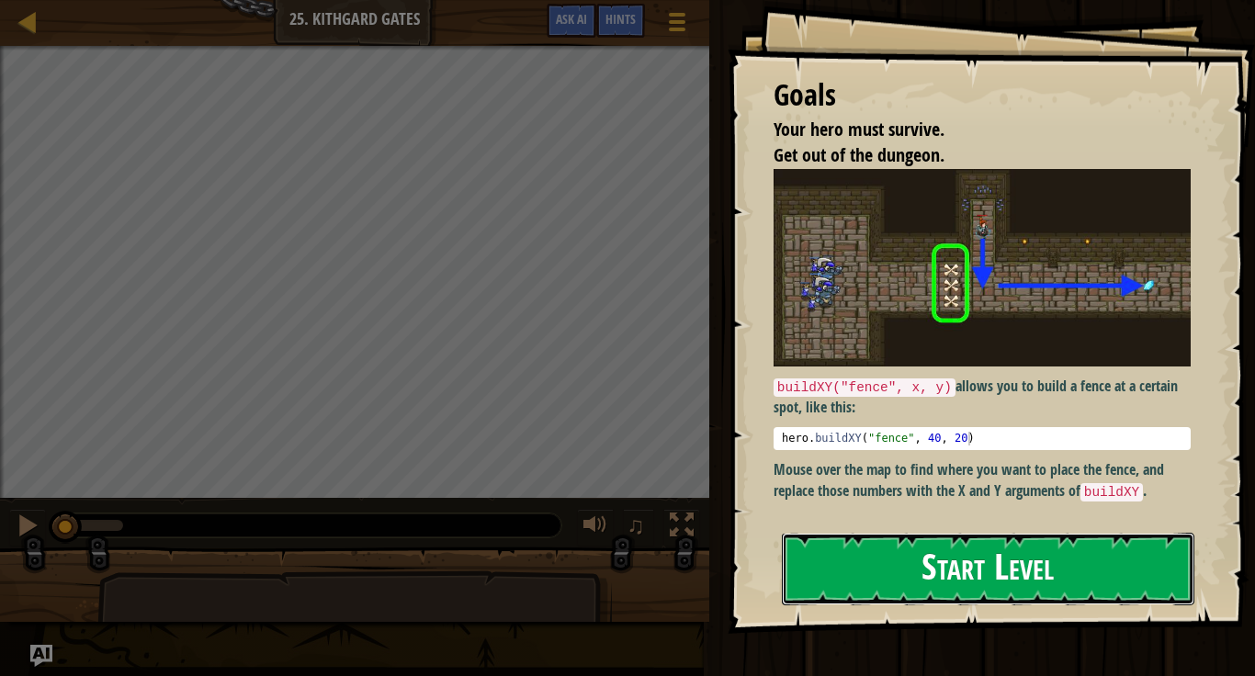
click at [846, 549] on button "Start Level" at bounding box center [988, 569] width 412 height 73
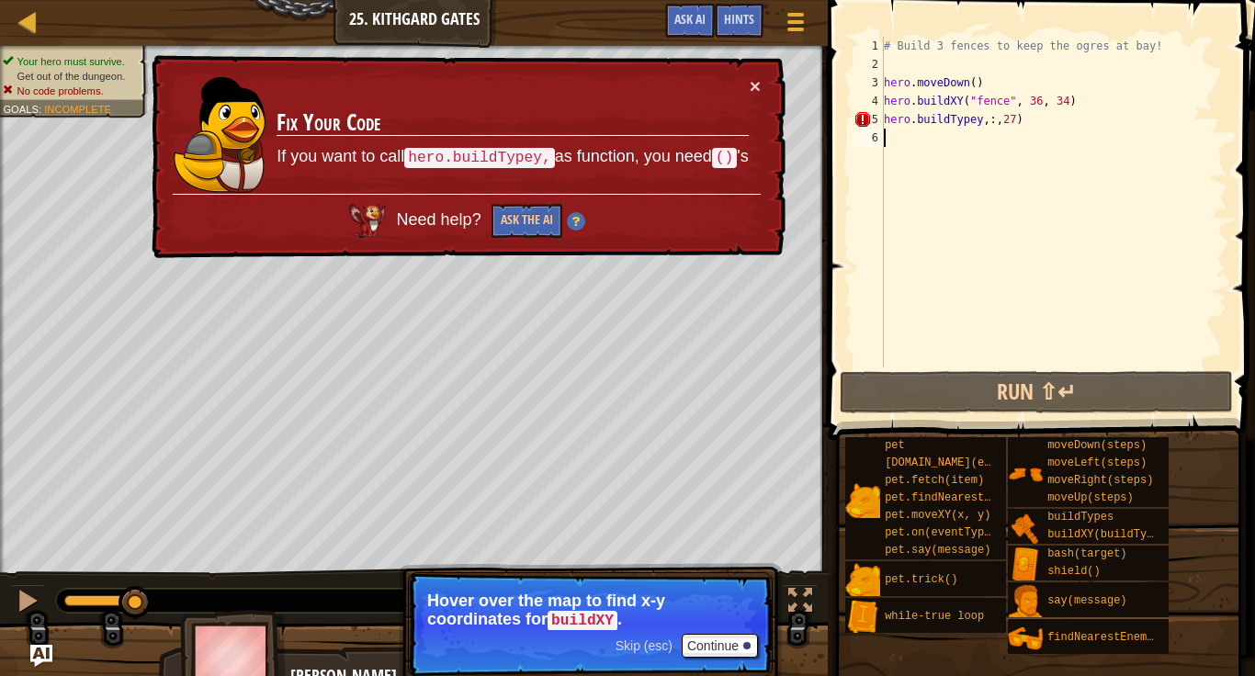
click at [976, 125] on div "# Build 3 fences to keep the ogres at bay! hero . moveDown ( ) hero . buildXY (…" at bounding box center [1053, 220] width 347 height 367
type textarea "hero.buildTypey,:,27)"
click at [980, 129] on div "# Build 3 fences to keep the ogres at bay! hero . moveDown ( ) hero . buildXY (…" at bounding box center [1053, 220] width 347 height 367
click at [983, 124] on div "# Build 3 fences to keep the ogres at bay! hero . moveDown ( ) hero . buildXY (…" at bounding box center [1053, 220] width 347 height 367
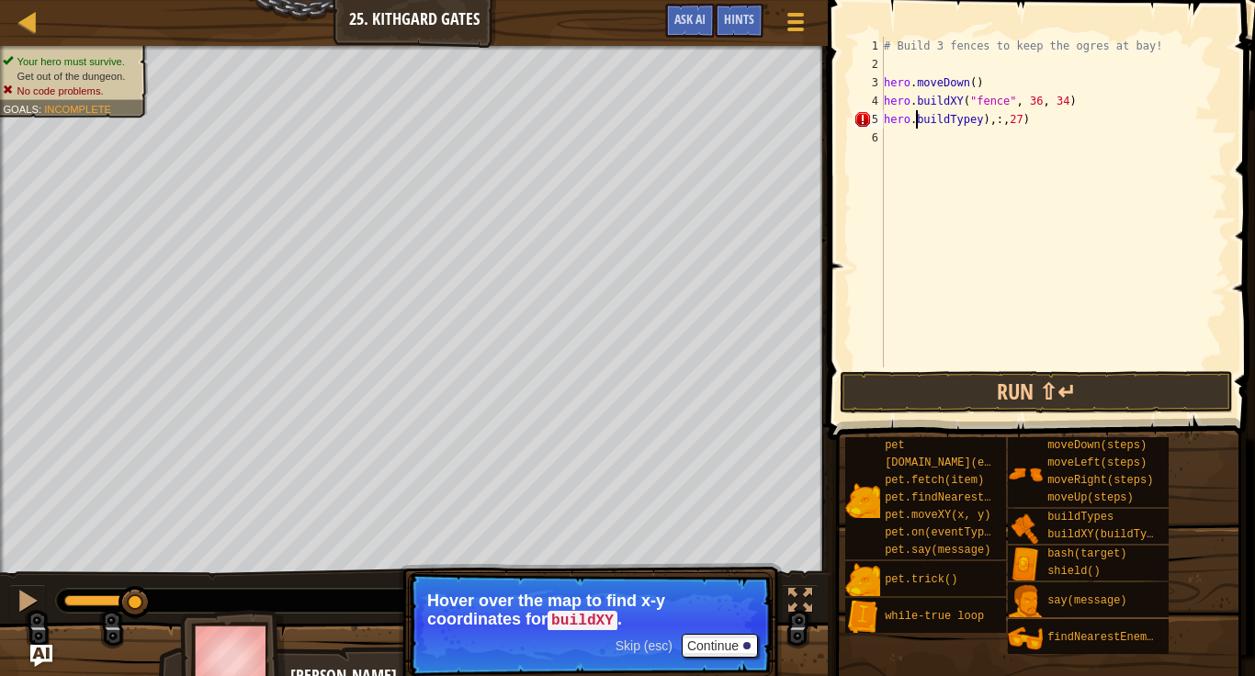
scroll to position [8, 6]
type textarea "hero.(buildTypey),:,27)"
click at [1029, 379] on button "Run ⇧↵" at bounding box center [1036, 392] width 393 height 42
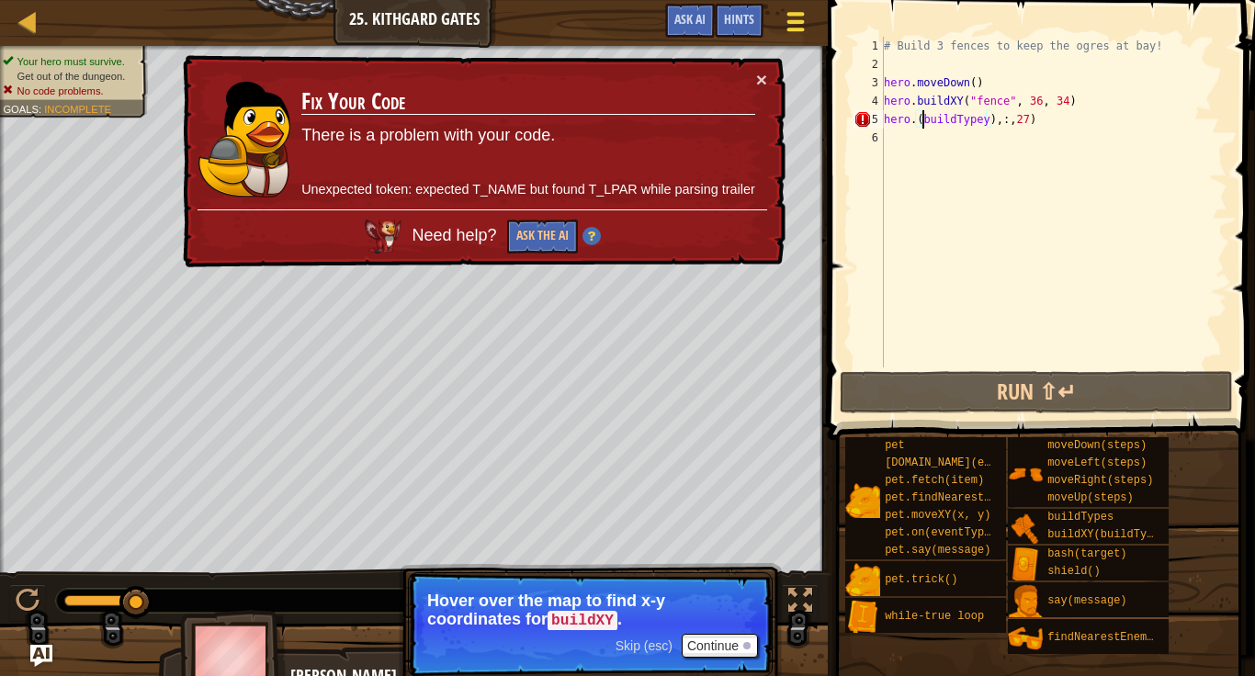
click at [796, 28] on span at bounding box center [795, 30] width 17 height 4
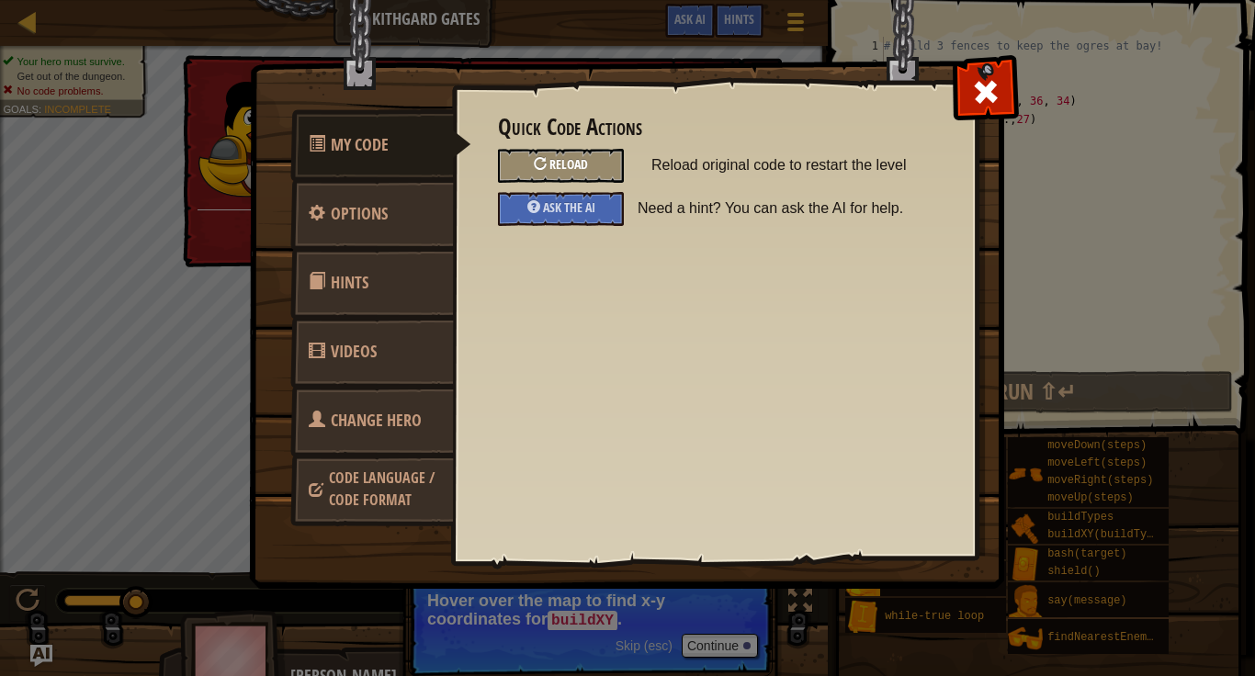
click at [553, 170] on span "Reload" at bounding box center [568, 163] width 39 height 17
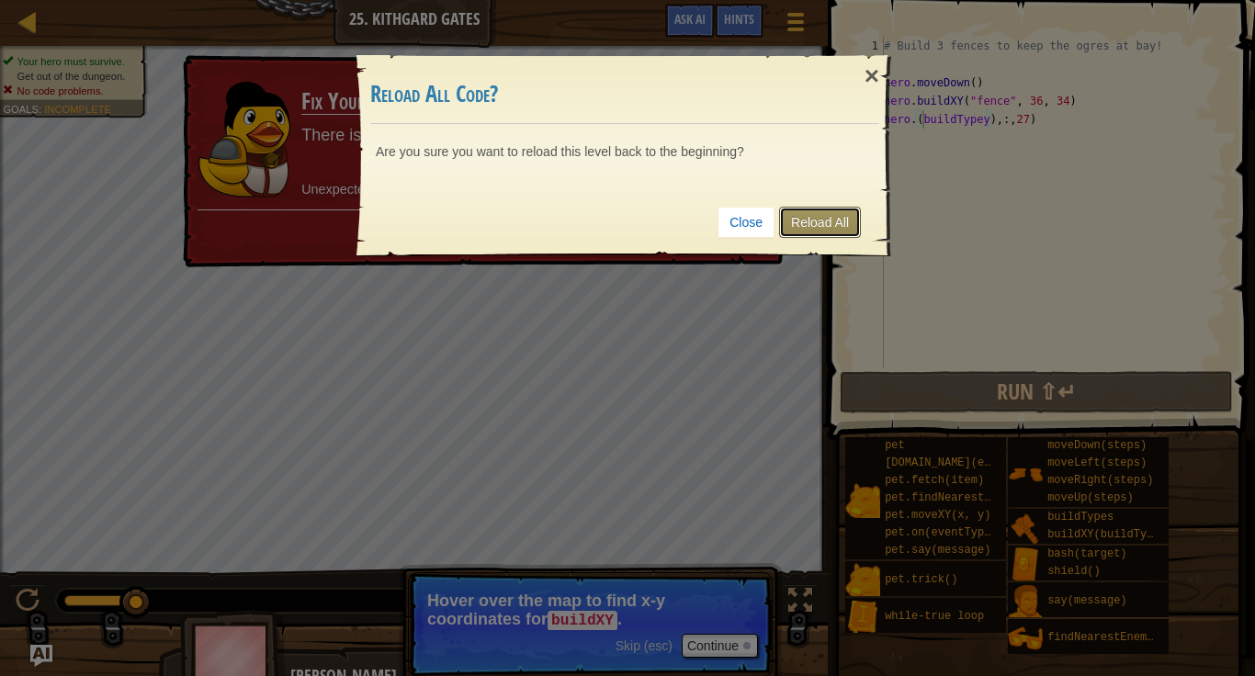
click at [827, 220] on link "Reload All" at bounding box center [820, 222] width 82 height 31
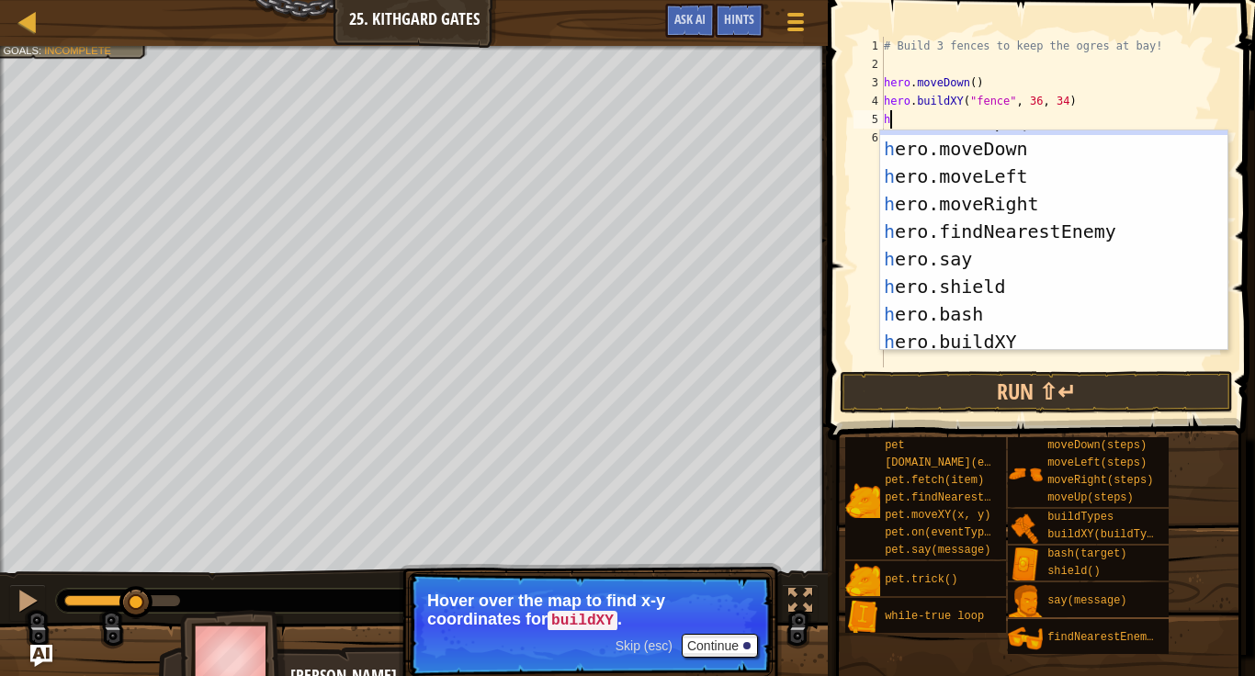
scroll to position [165, 0]
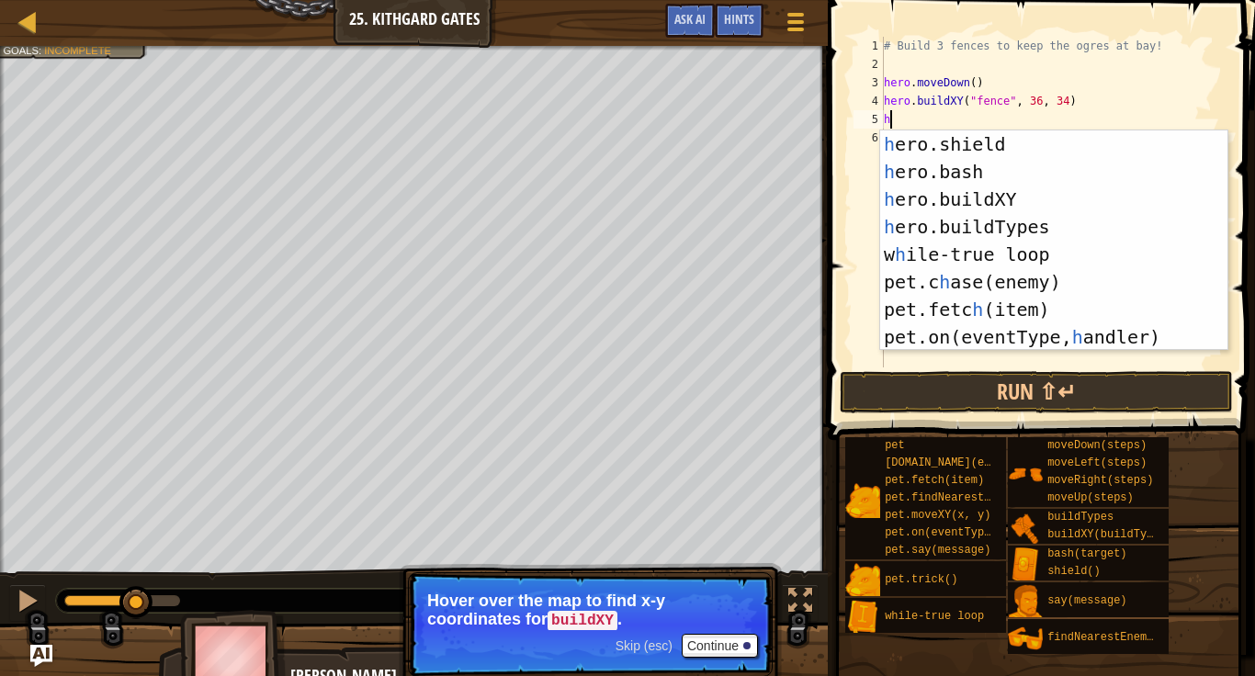
click at [1026, 229] on div "h ero.shield press enter h ero.bash press enter h ero.buildXY press enter h ero…" at bounding box center [1053, 268] width 347 height 276
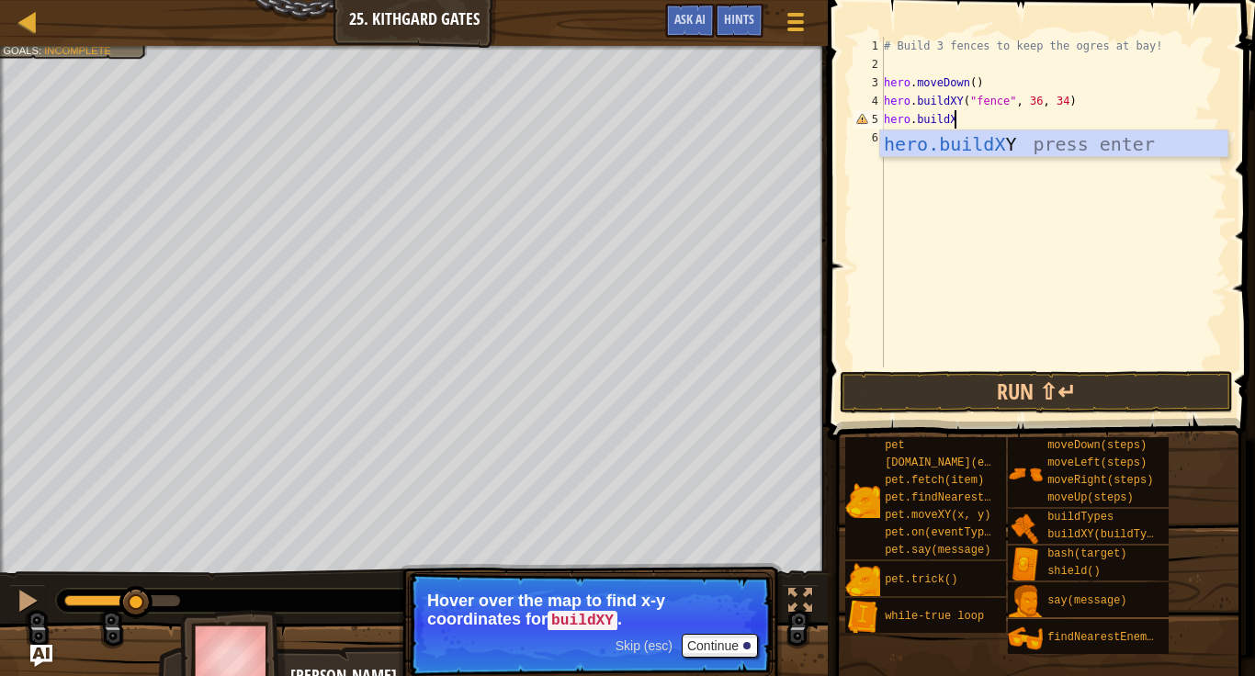
scroll to position [8, 9]
type textarea "hero.buildXY"
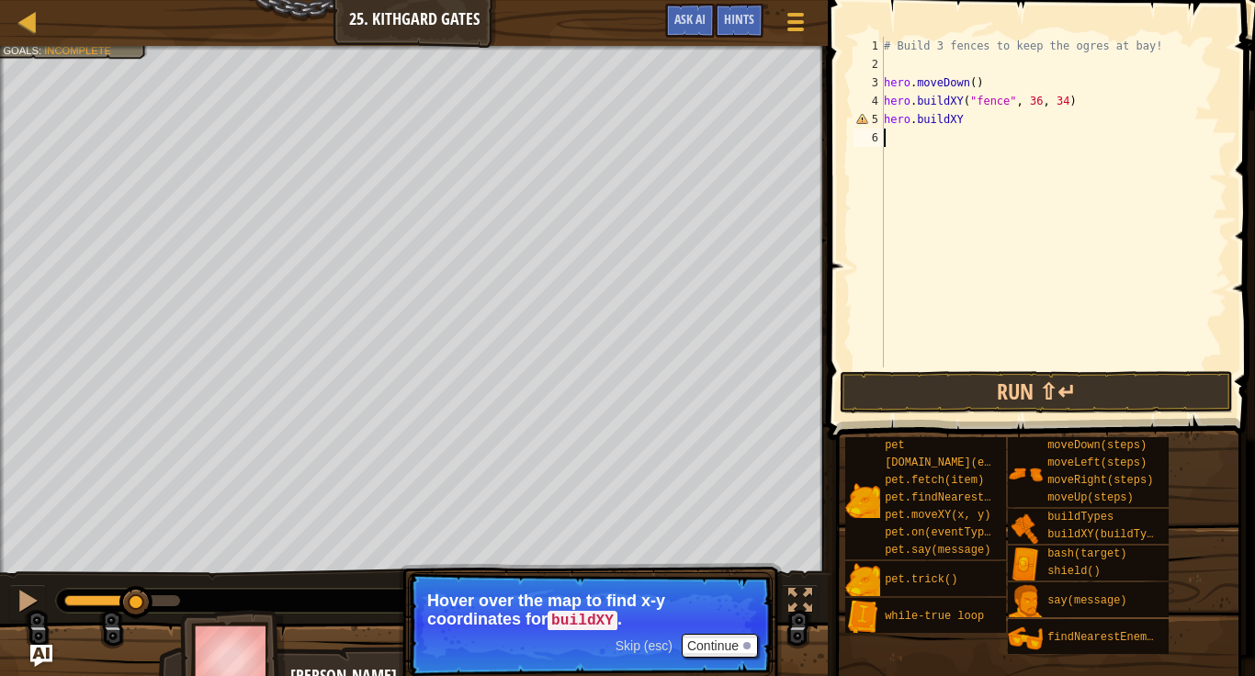
click at [967, 125] on div "# Build 3 fences to keep the ogres at bay! hero . moveDown ( ) hero . buildXY (…" at bounding box center [1053, 220] width 347 height 367
type textarea "hero.buildXY(""
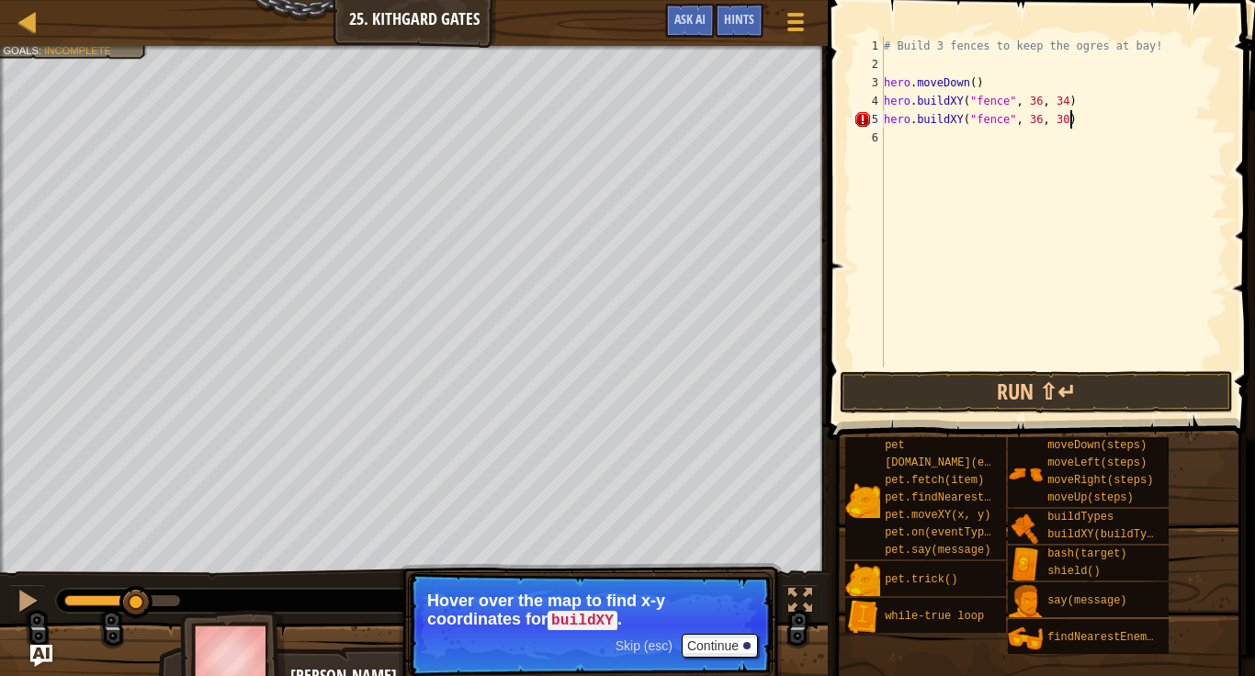
scroll to position [8, 26]
type textarea "hero.buildXY("fence", 36, 30)"
click at [931, 391] on button "Run ⇧↵" at bounding box center [1036, 392] width 393 height 42
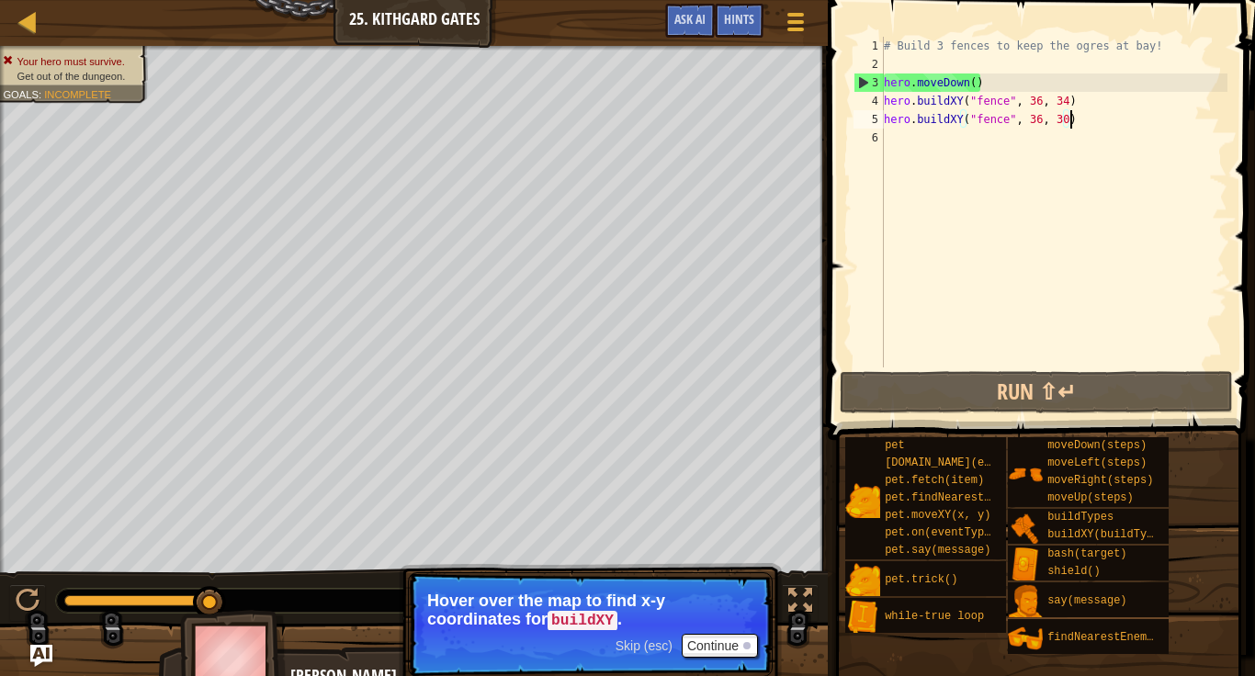
click at [890, 137] on div "# Build 3 fences to keep the ogres at bay! hero . moveDown ( ) hero . buildXY (…" at bounding box center [1053, 220] width 347 height 367
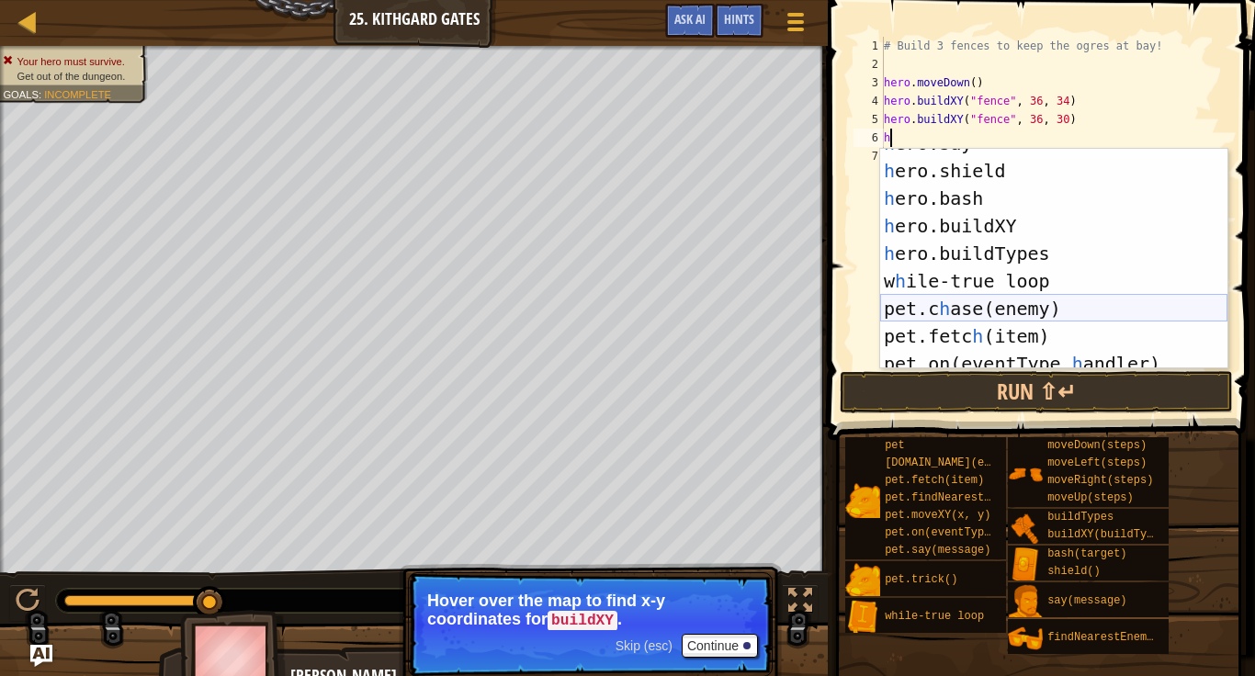
scroll to position [156, 0]
click at [1015, 224] on div "h ero.say press enter h ero.shield press enter h ero.bash press enter h ero.bui…" at bounding box center [1053, 268] width 347 height 276
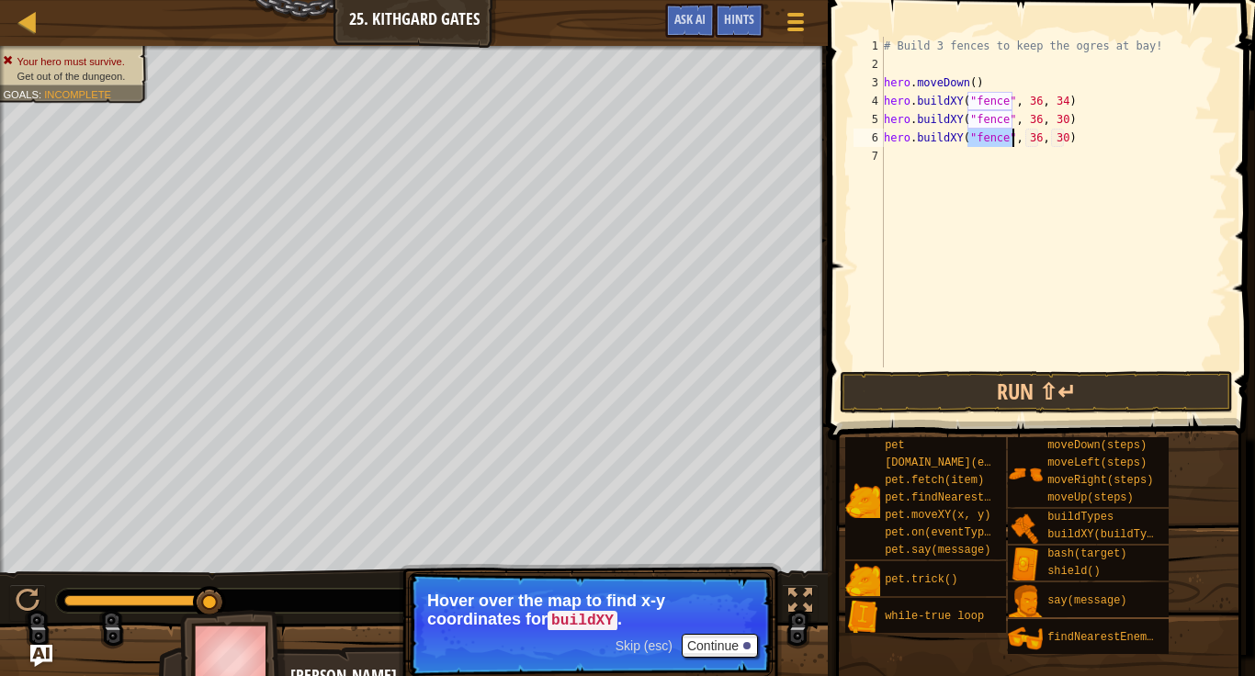
click at [1078, 141] on div "# Build 3 fences to keep the ogres at bay! hero . moveDown ( ) hero . buildXY (…" at bounding box center [1053, 220] width 347 height 367
click at [779, 35] on button "Game Menu" at bounding box center [796, 25] width 49 height 45
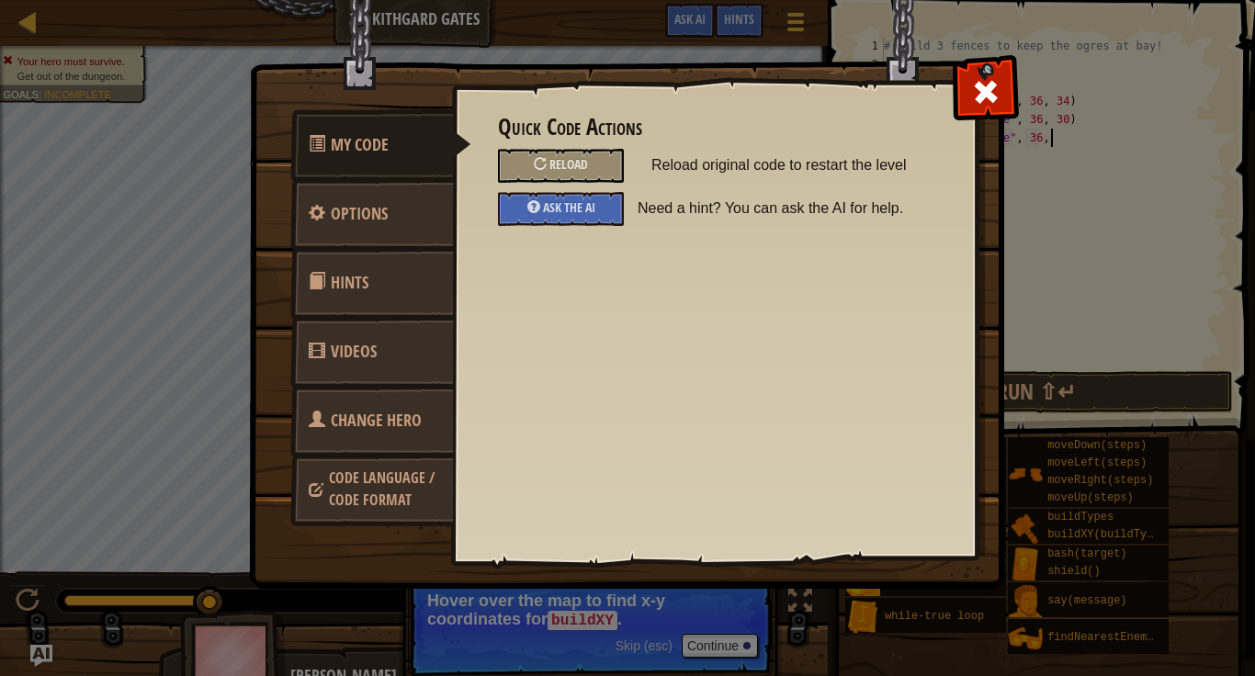
click at [955, 95] on div "Quick Code Actions Reload Reload original code to restart the level Ask the AI …" at bounding box center [714, 291] width 525 height 455
click at [981, 93] on span at bounding box center [985, 91] width 29 height 29
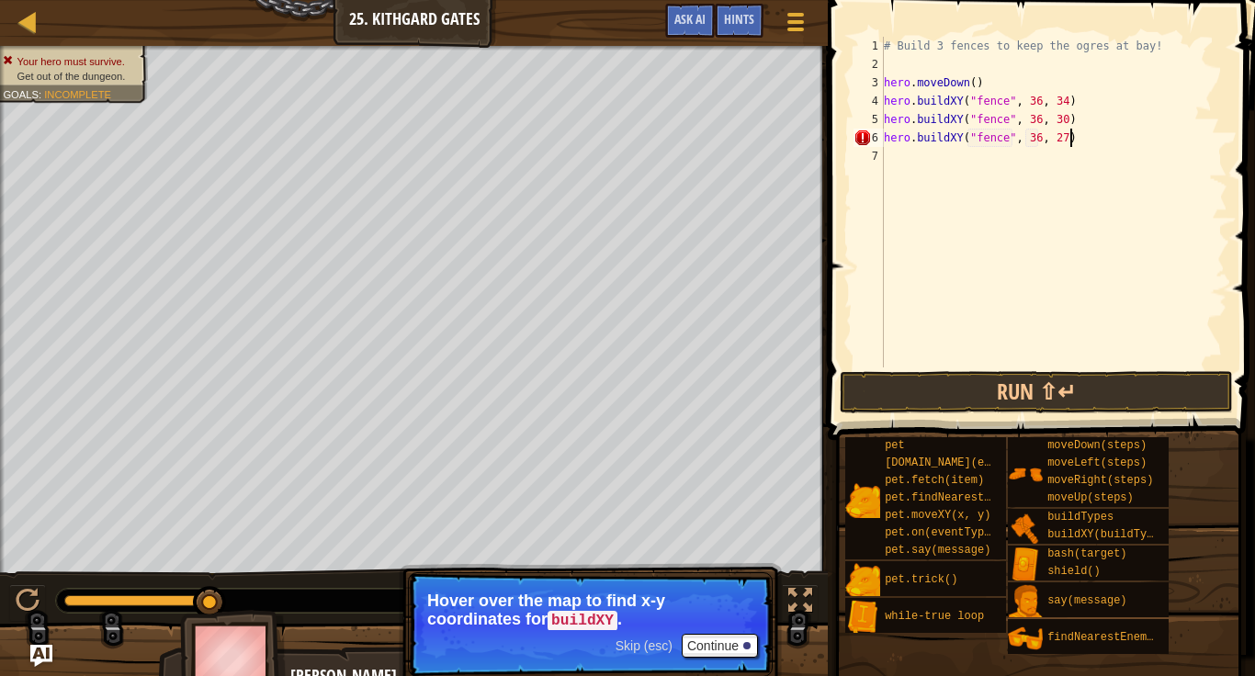
scroll to position [8, 26]
type textarea "hero.buildXY("fence", 36, 27)"
click at [1021, 402] on button "Run ⇧↵" at bounding box center [1036, 392] width 393 height 42
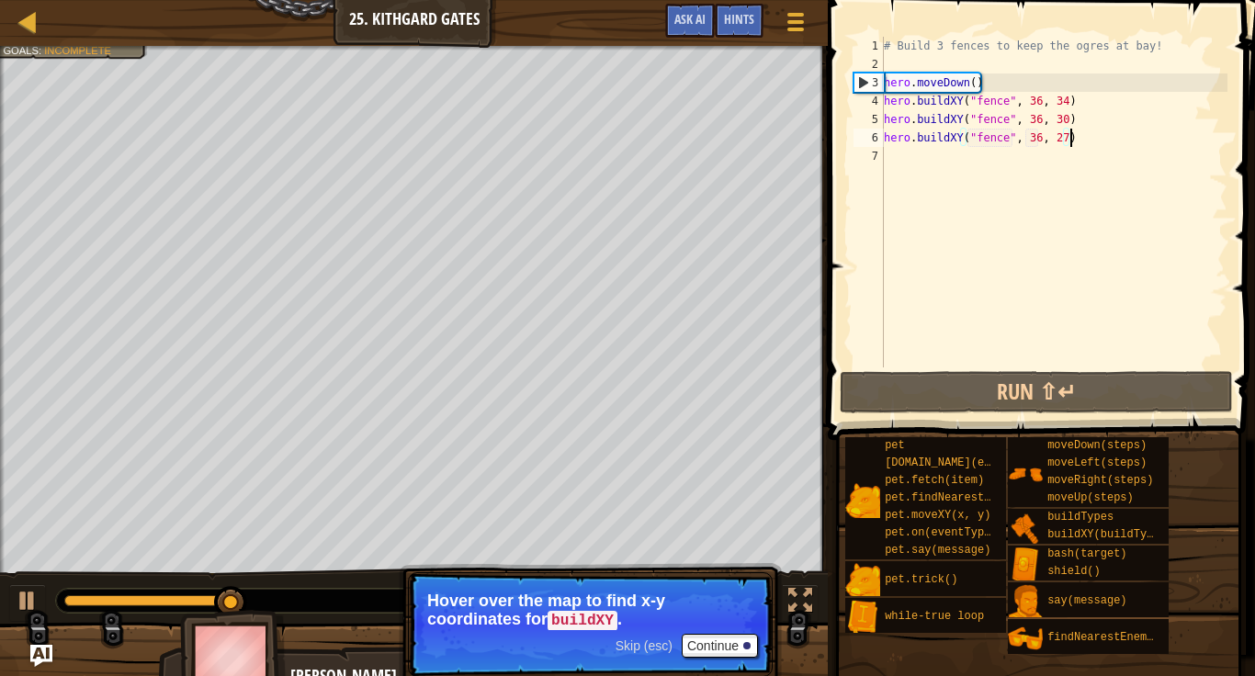
click at [908, 161] on div "# Build 3 fences to keep the ogres at bay! hero . moveDown ( ) hero . buildXY (…" at bounding box center [1053, 220] width 347 height 367
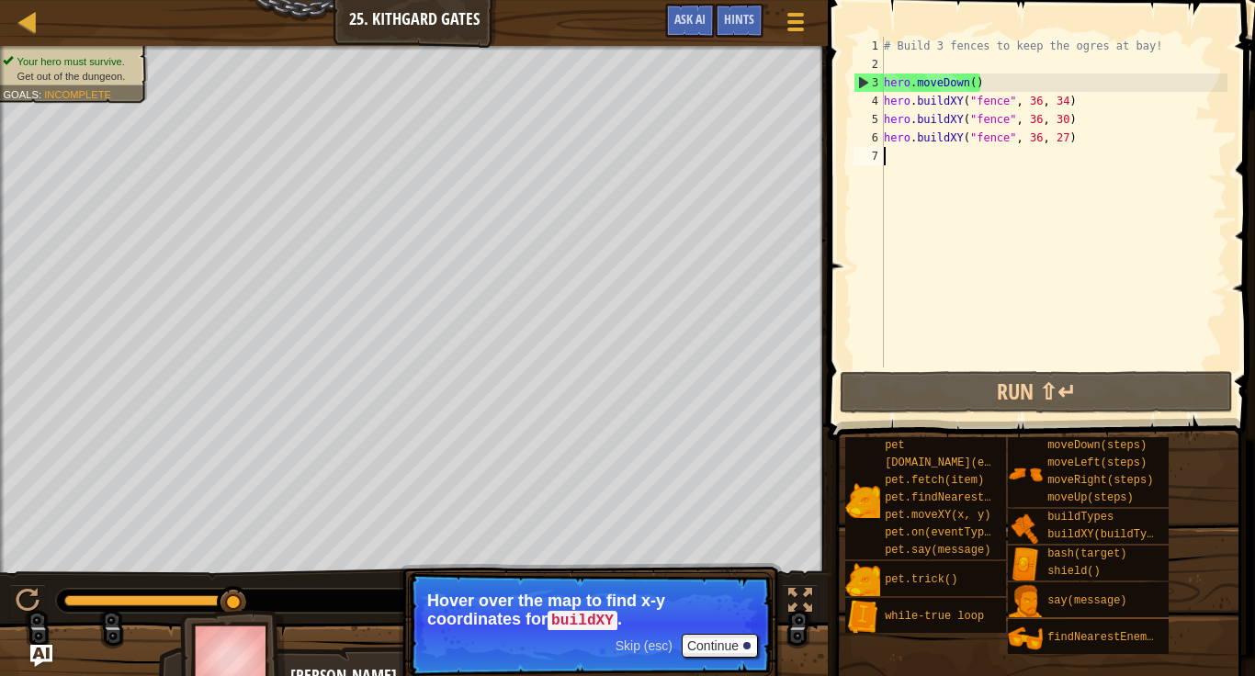
type textarea "h"
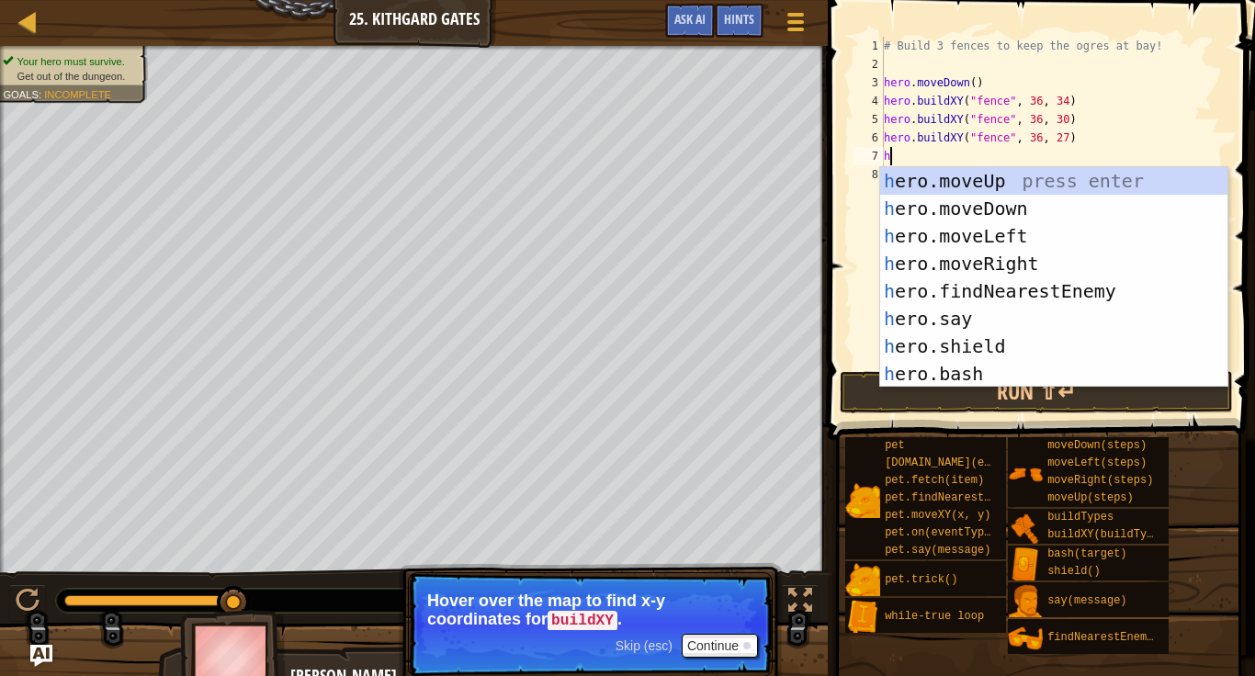
click at [1015, 256] on div "h ero.moveUp press enter h ero.moveDown press enter h ero.moveLeft press enter …" at bounding box center [1053, 305] width 347 height 276
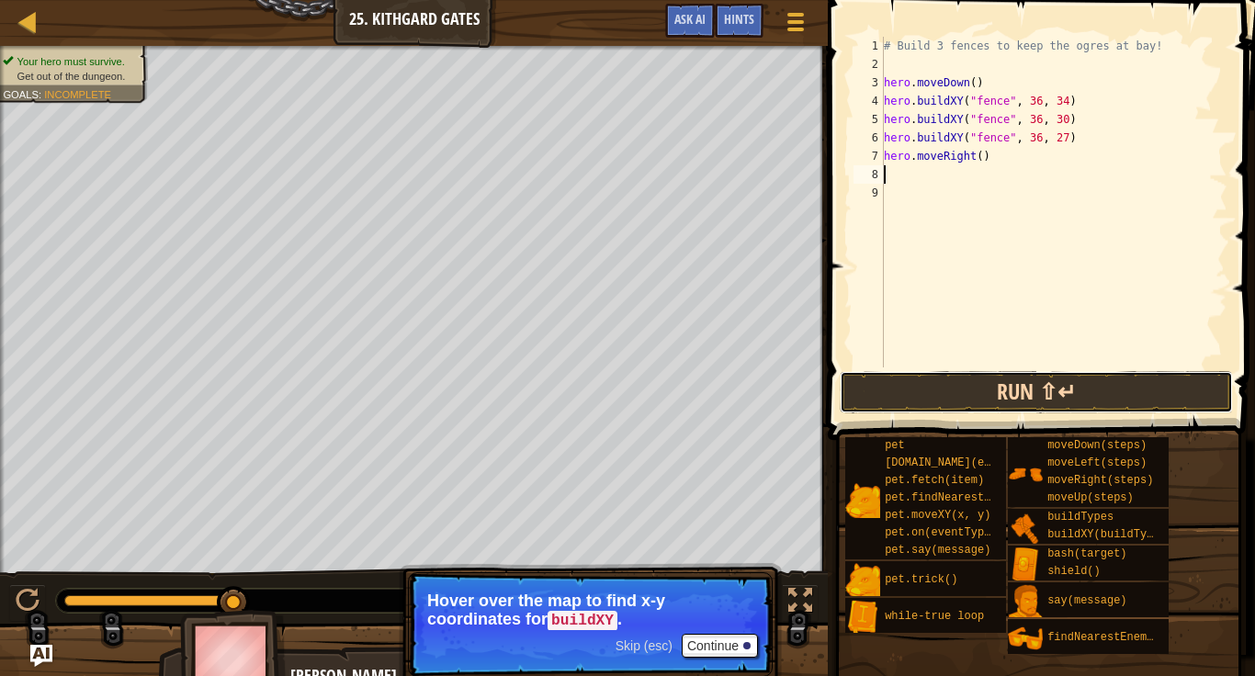
click at [1056, 379] on button "Run ⇧↵" at bounding box center [1036, 392] width 393 height 42
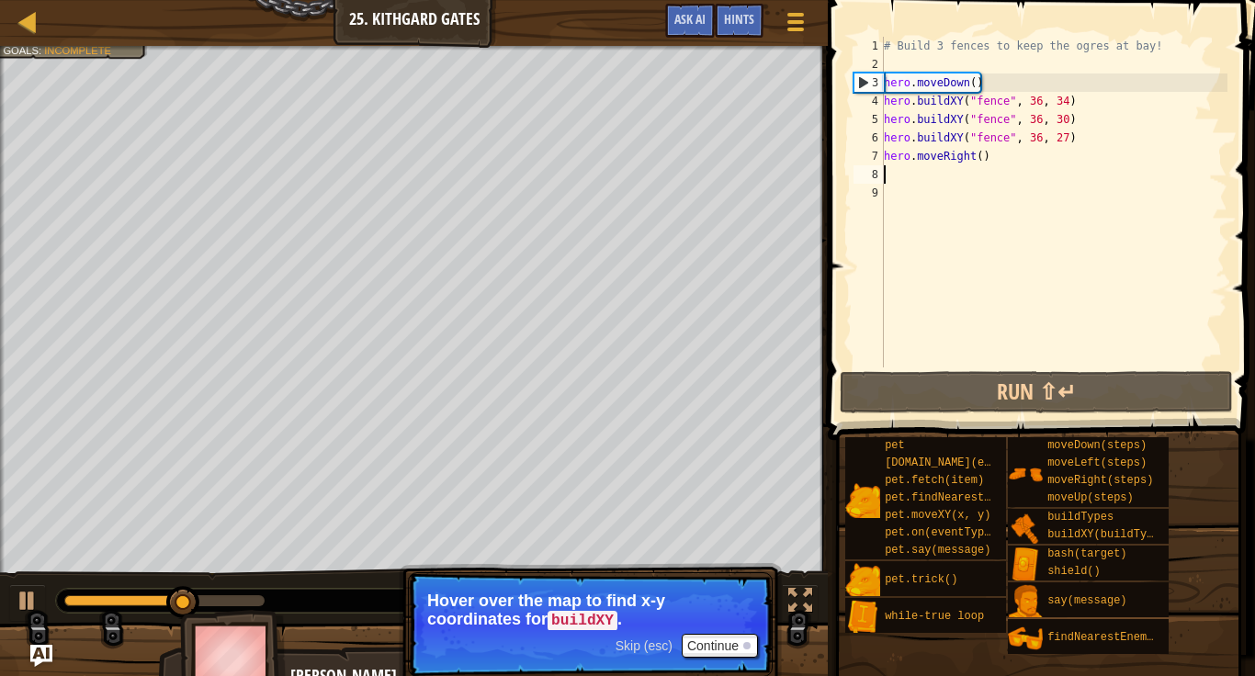
click at [980, 161] on div "# Build 3 fences to keep the ogres at bay! hero . moveDown ( ) hero . buildXY (…" at bounding box center [1053, 220] width 347 height 367
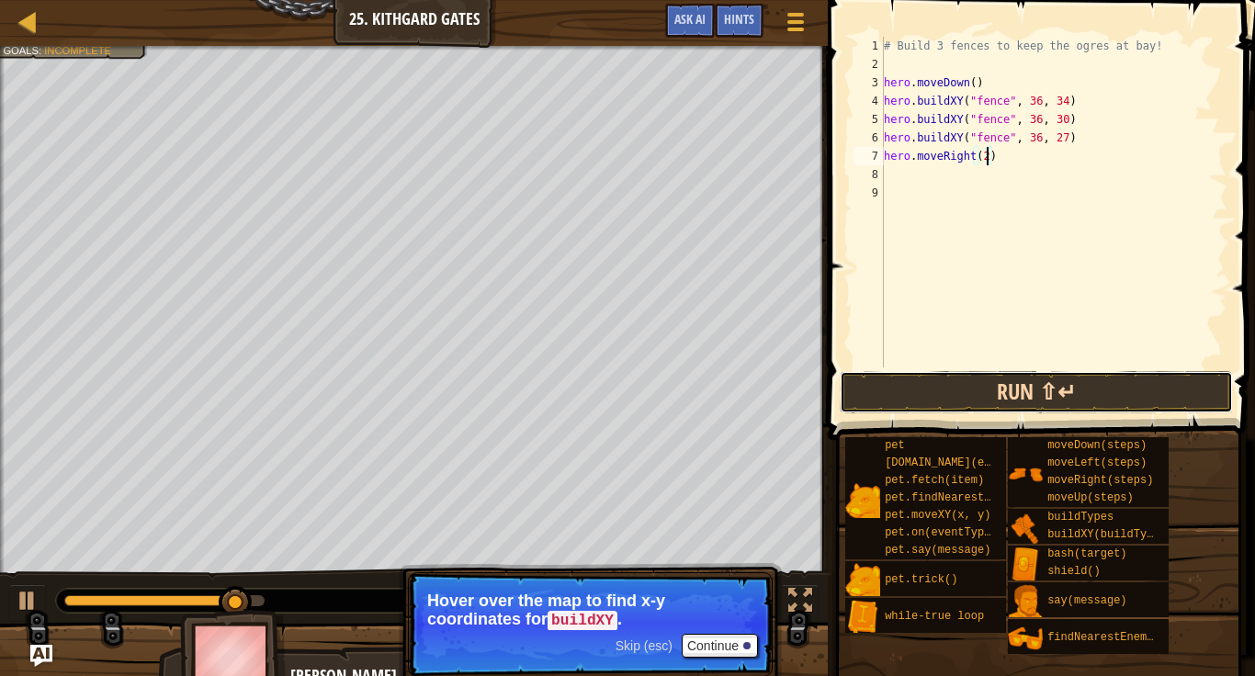
click at [1113, 401] on button "Run ⇧↵" at bounding box center [1036, 392] width 393 height 42
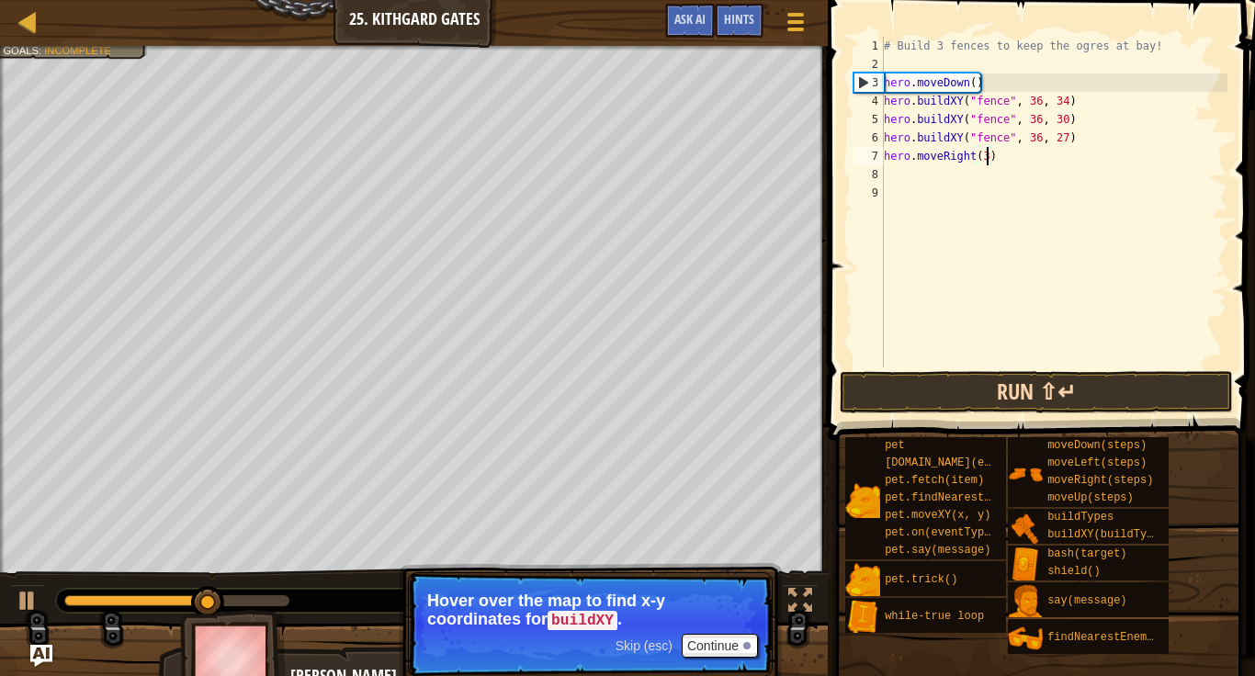
type textarea "hero.moveRight(3)"
click at [1035, 389] on button "Run ⇧↵" at bounding box center [1036, 392] width 393 height 42
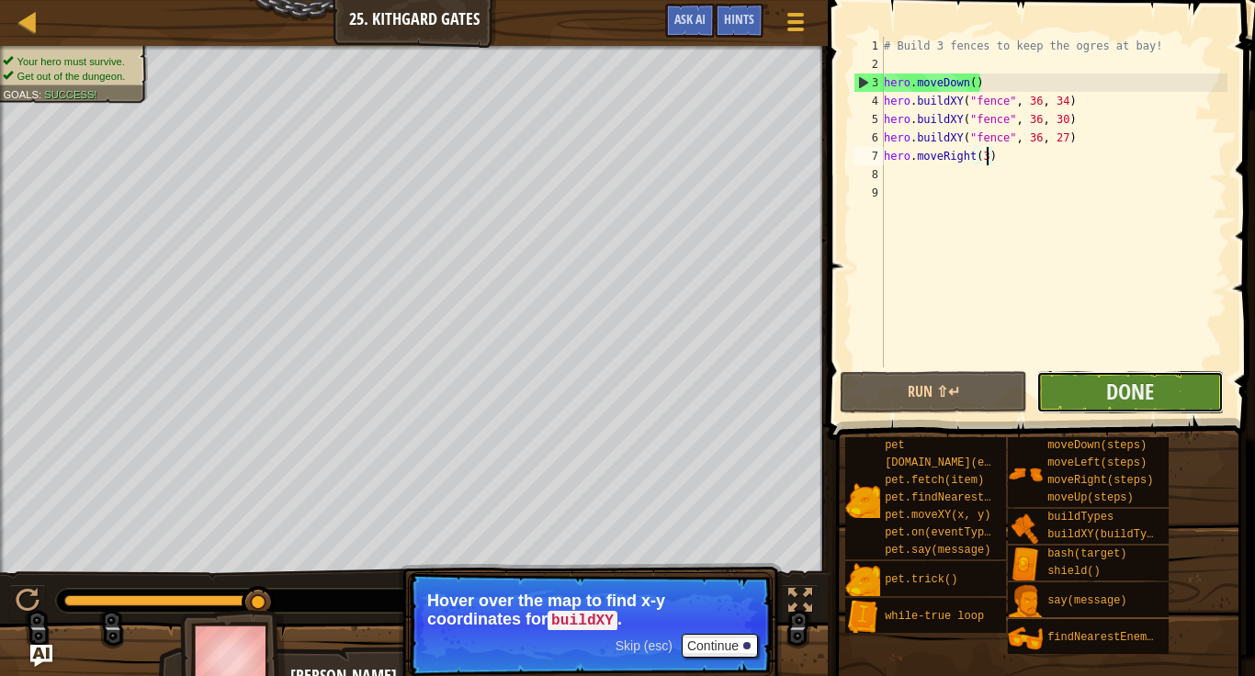
click at [1080, 392] on button "Done" at bounding box center [1129, 392] width 187 height 42
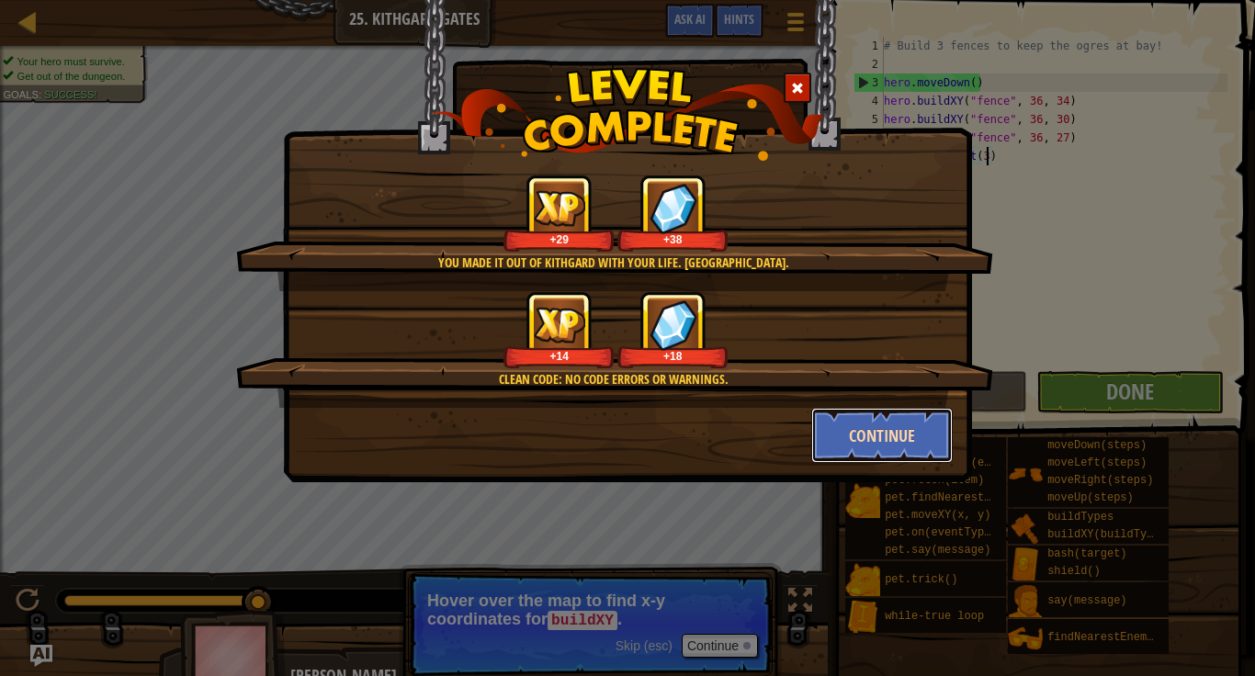
click at [874, 442] on button "Continue" at bounding box center [882, 435] width 142 height 55
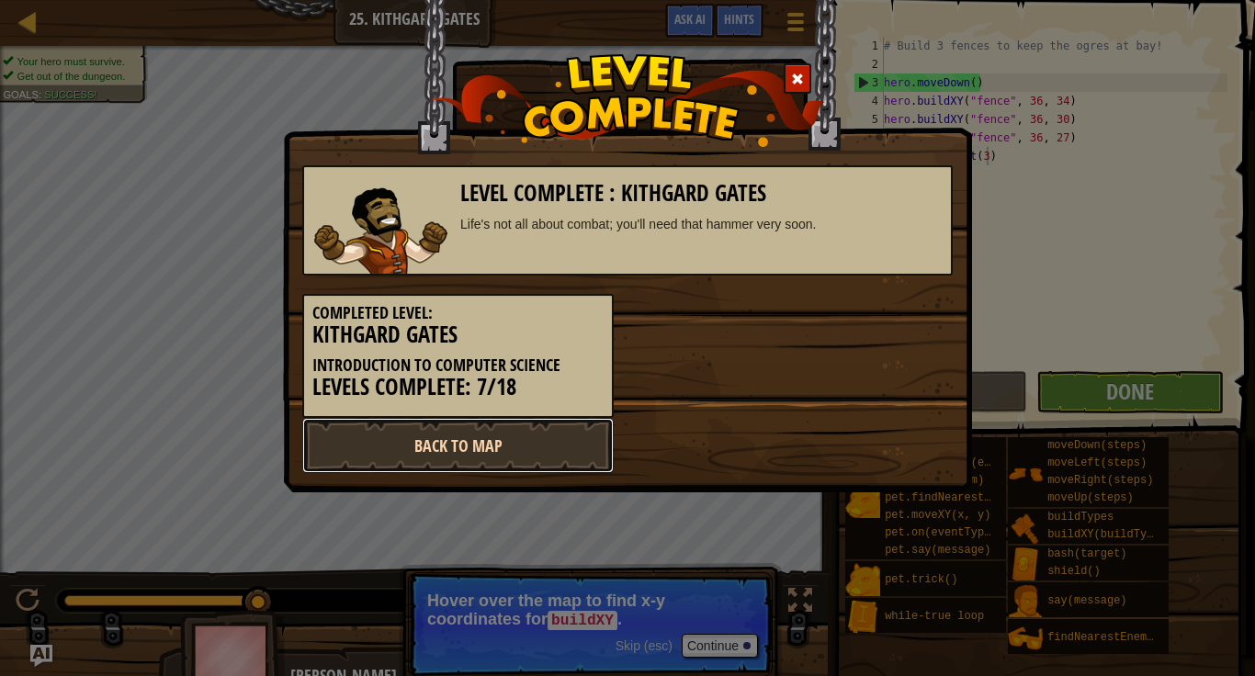
click at [482, 448] on link "Back to Map" at bounding box center [457, 445] width 311 height 55
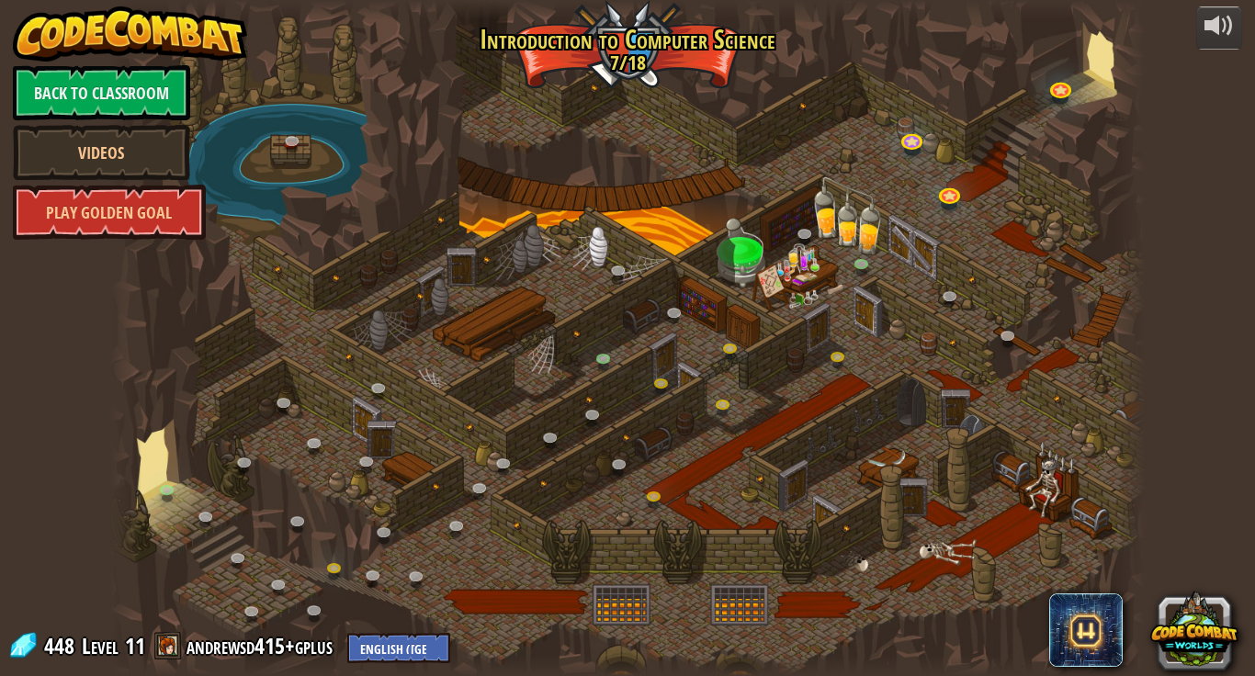
click at [1093, 57] on div at bounding box center [627, 338] width 1034 height 676
click at [294, 139] on link at bounding box center [295, 144] width 37 height 37
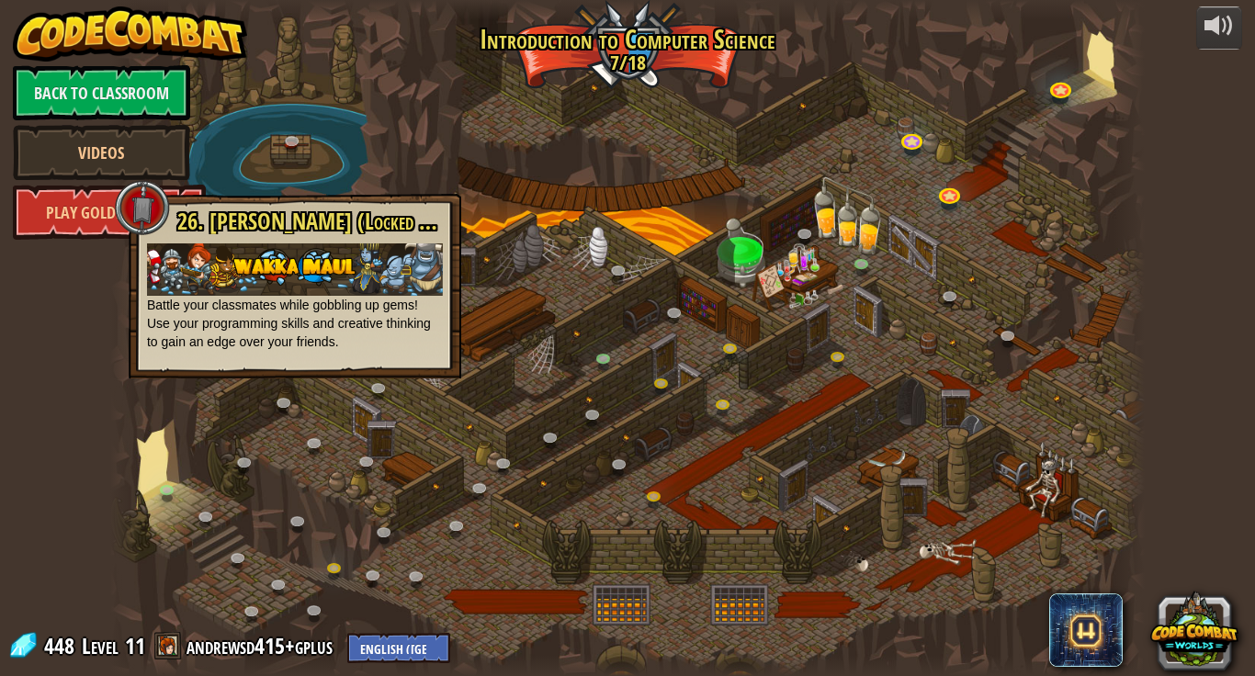
click at [7, 304] on div "powered by Back to Classroom Videos Play Golden Goal 25. Kithgard Gates Escape …" at bounding box center [627, 338] width 1255 height 676
click at [45, 349] on div "powered by Back to Classroom Videos Play Golden Goal 25. Kithgard Gates Escape …" at bounding box center [627, 338] width 1255 height 676
click at [139, 423] on div at bounding box center [125, 338] width 31 height 676
click at [276, 152] on div at bounding box center [627, 338] width 1034 height 676
